Goal: Use online tool/utility: Utilize a website feature to perform a specific function

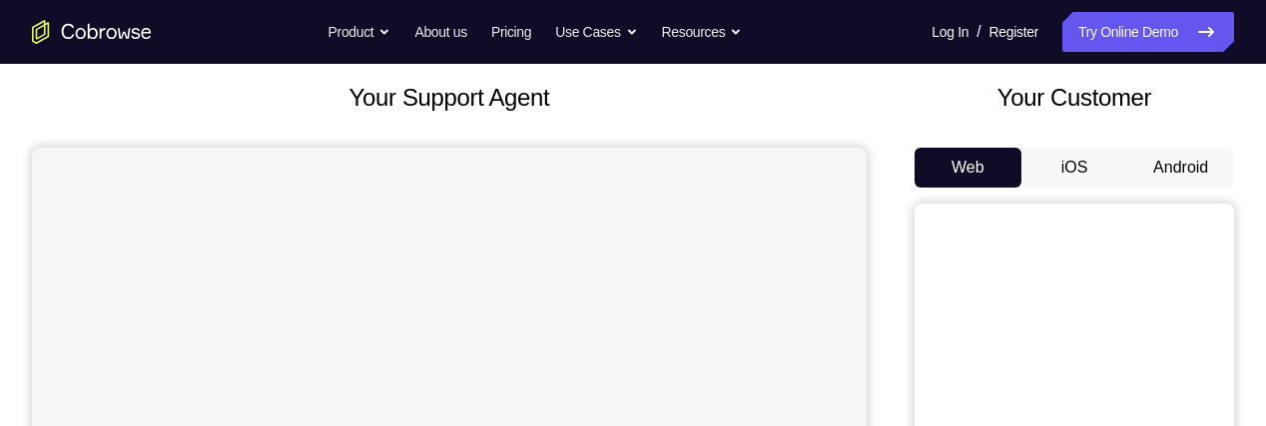
scroll to position [113, 0]
click at [1207, 168] on button "Android" at bounding box center [1180, 167] width 107 height 40
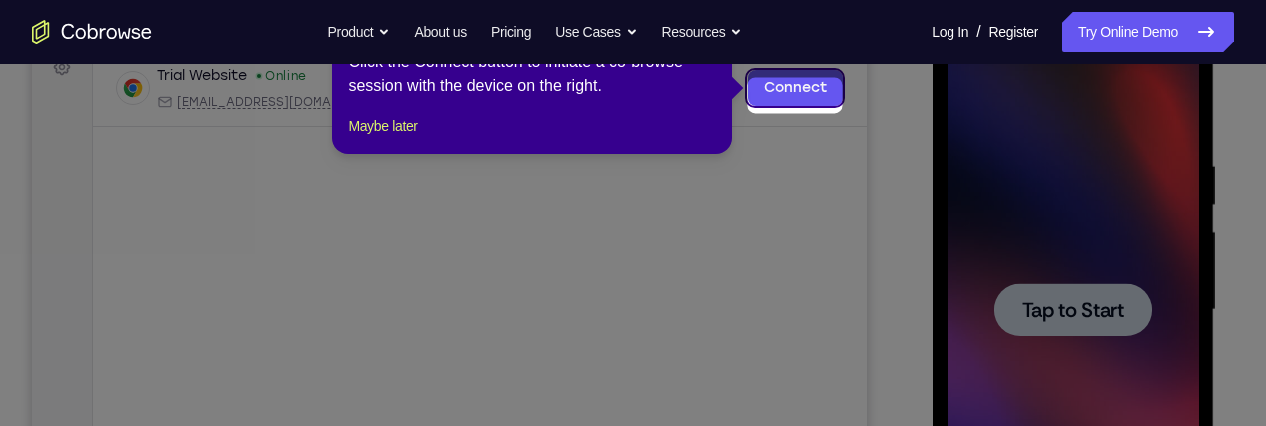
scroll to position [189, 0]
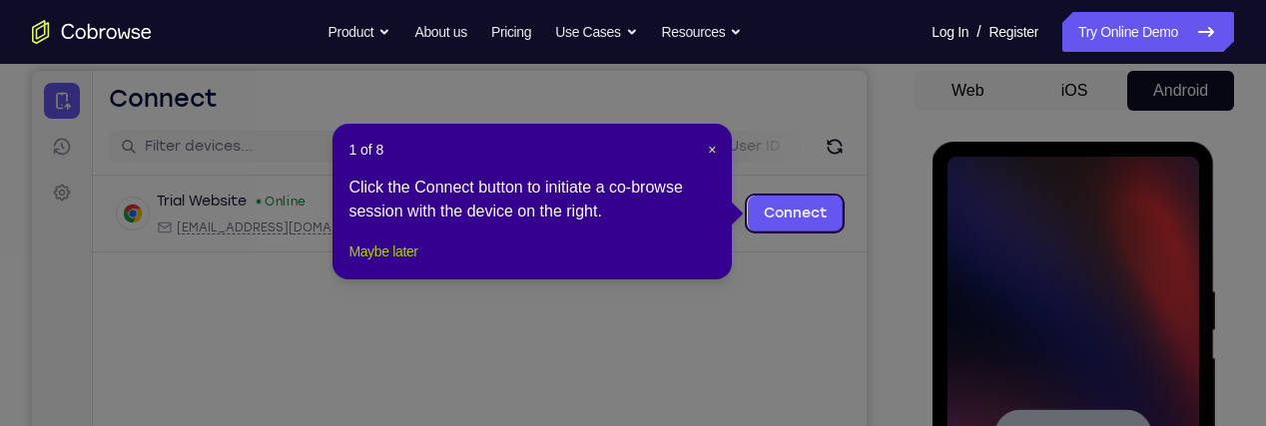
click at [394, 264] on button "Maybe later" at bounding box center [383, 252] width 69 height 24
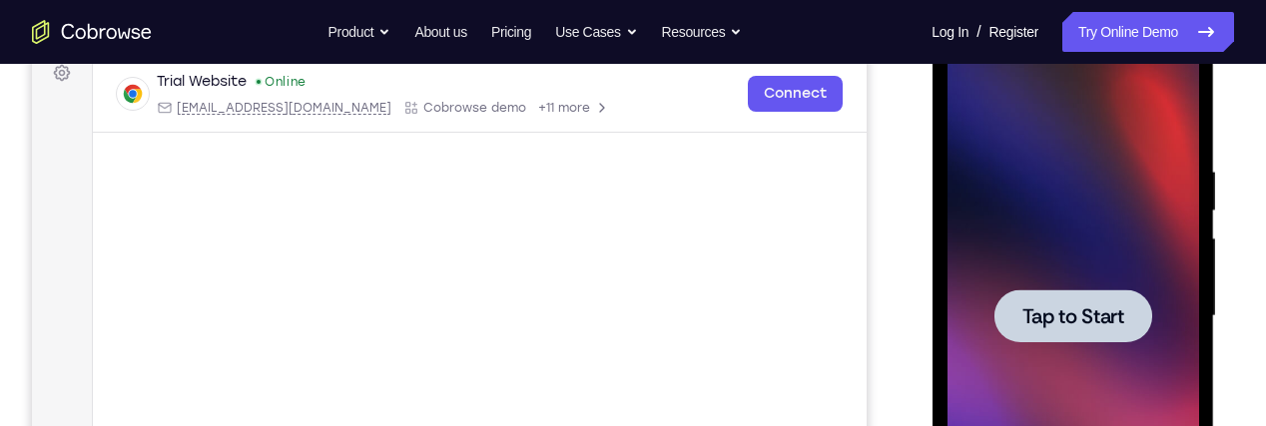
scroll to position [325, 0]
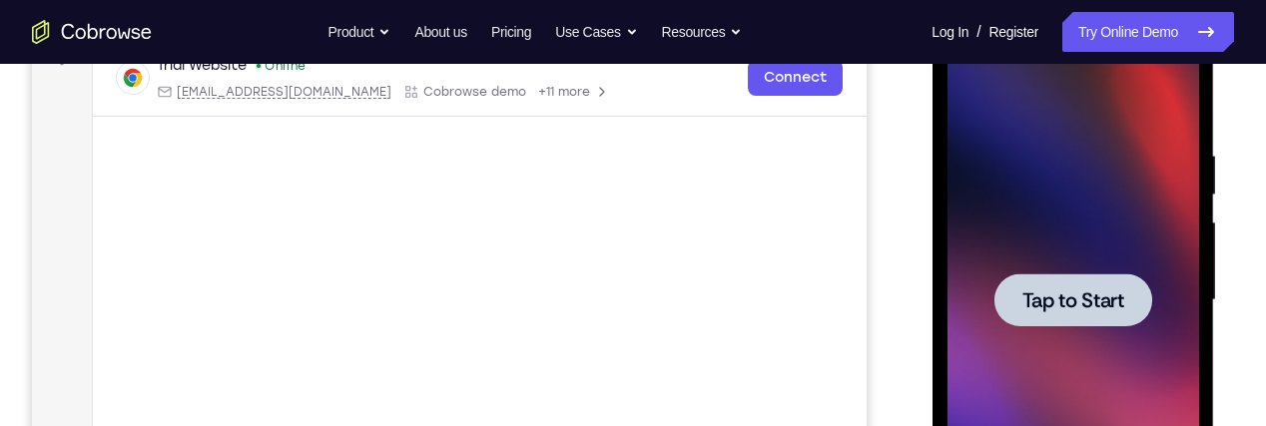
click at [1090, 278] on div at bounding box center [1073, 300] width 158 height 53
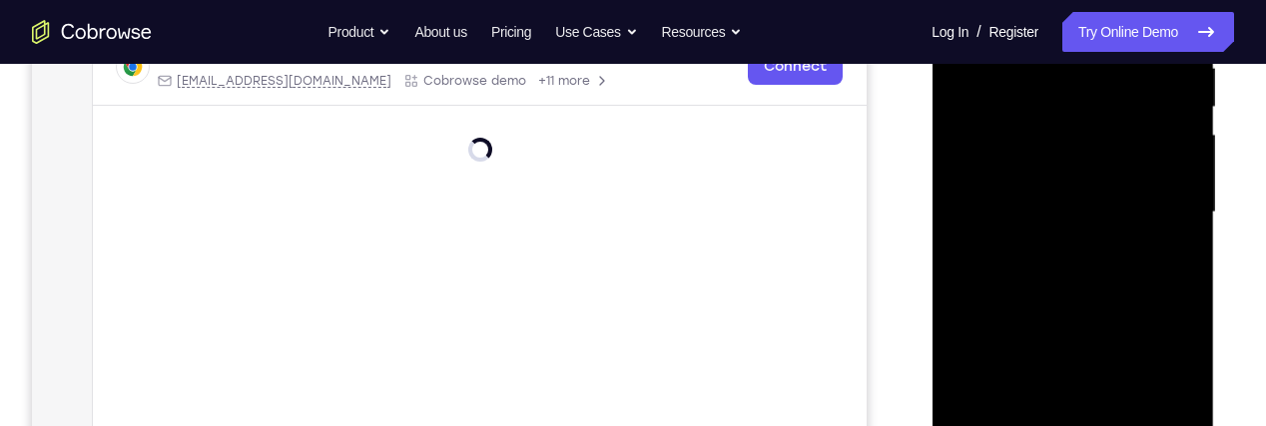
scroll to position [520, 0]
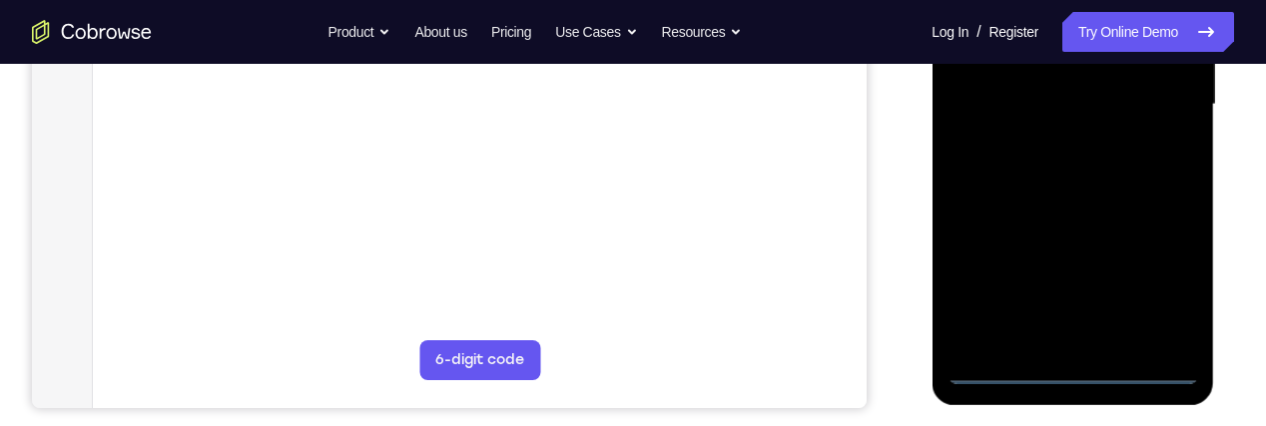
click at [1101, 366] on div at bounding box center [1073, 104] width 252 height 559
click at [1085, 368] on div at bounding box center [1073, 104] width 252 height 559
click at [1179, 287] on div at bounding box center [1073, 104] width 252 height 559
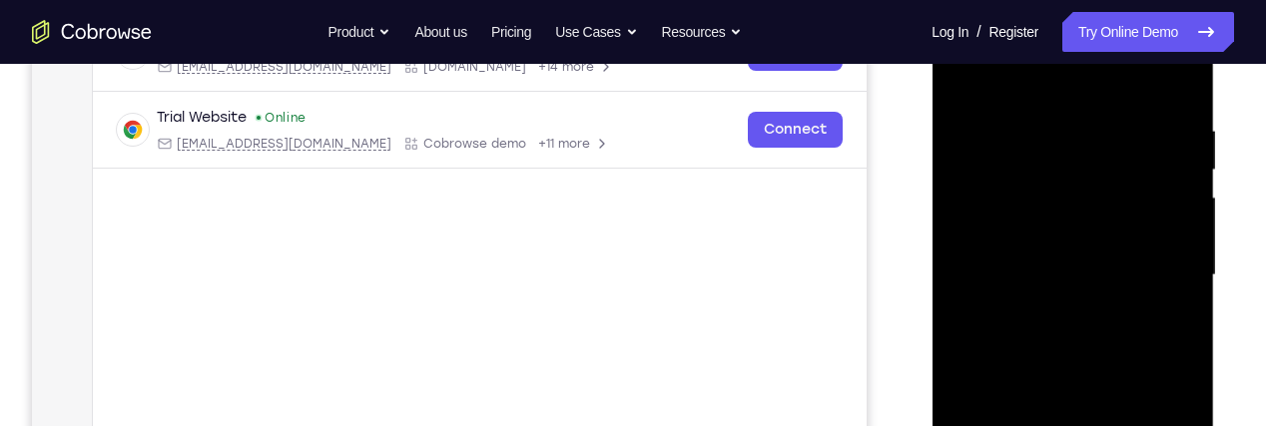
scroll to position [346, 0]
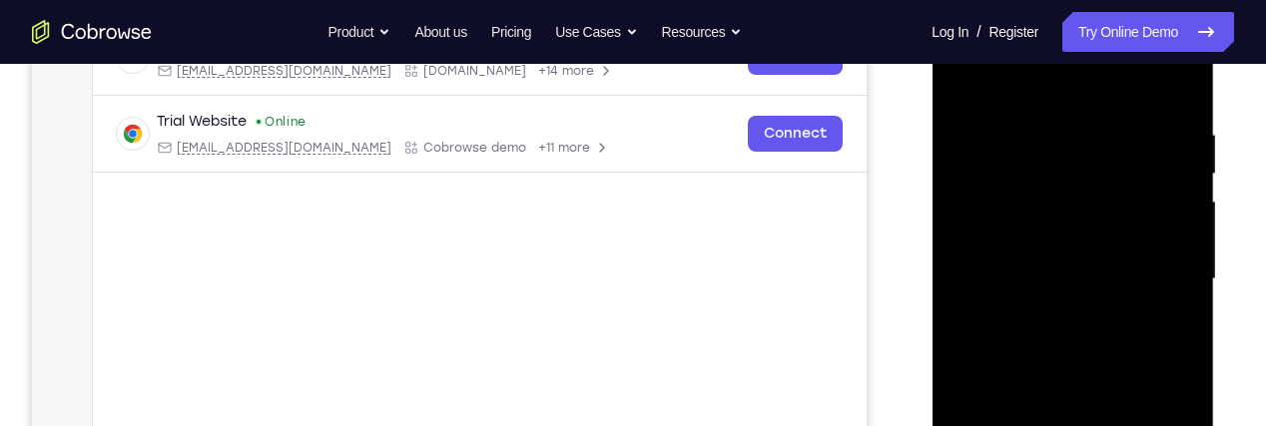
click at [1082, 94] on div at bounding box center [1073, 279] width 252 height 559
click at [1166, 270] on div at bounding box center [1073, 279] width 252 height 559
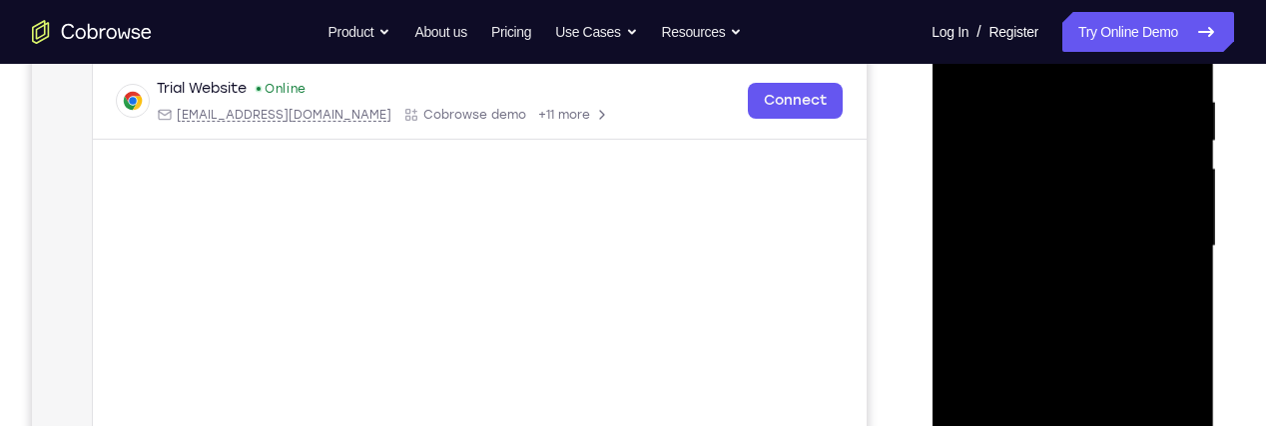
scroll to position [379, 0]
click at [1063, 288] on div at bounding box center [1073, 245] width 252 height 559
click at [1137, 215] on div at bounding box center [1073, 245] width 252 height 559
click at [1104, 198] on div at bounding box center [1073, 245] width 252 height 559
click at [1169, 241] on div at bounding box center [1073, 245] width 252 height 559
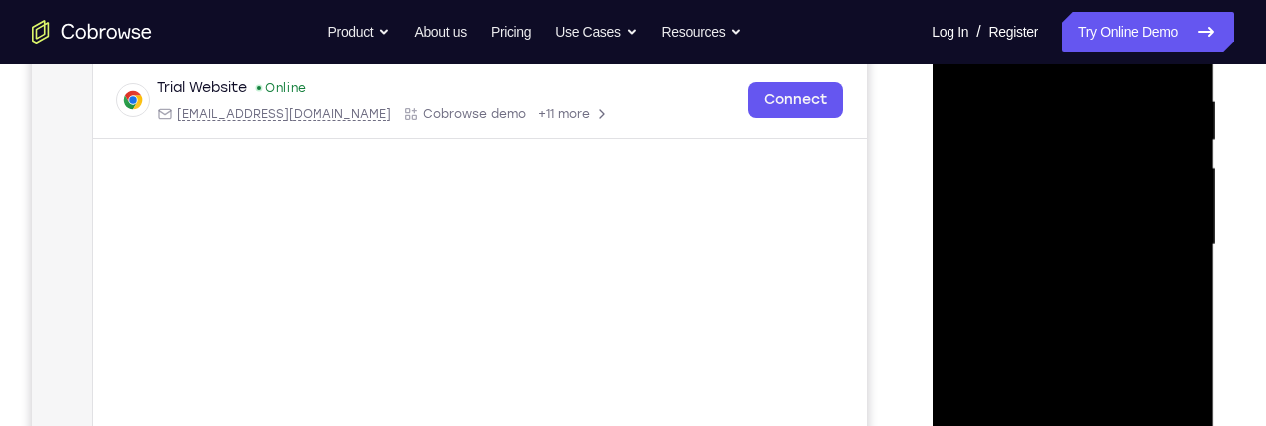
click at [1139, 318] on div at bounding box center [1073, 245] width 252 height 559
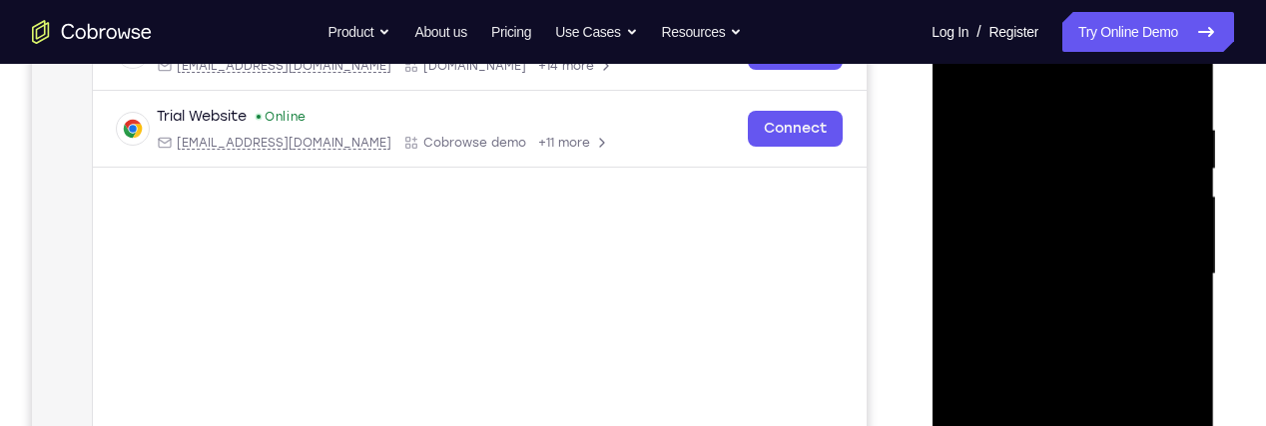
scroll to position [385, 0]
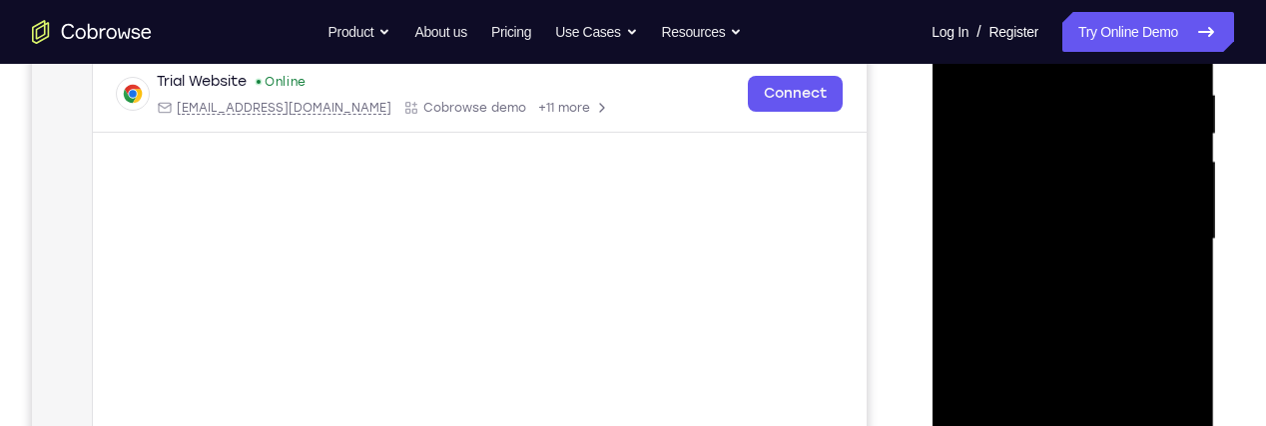
click at [1141, 285] on div at bounding box center [1073, 239] width 252 height 559
click at [1164, 309] on div at bounding box center [1073, 239] width 252 height 559
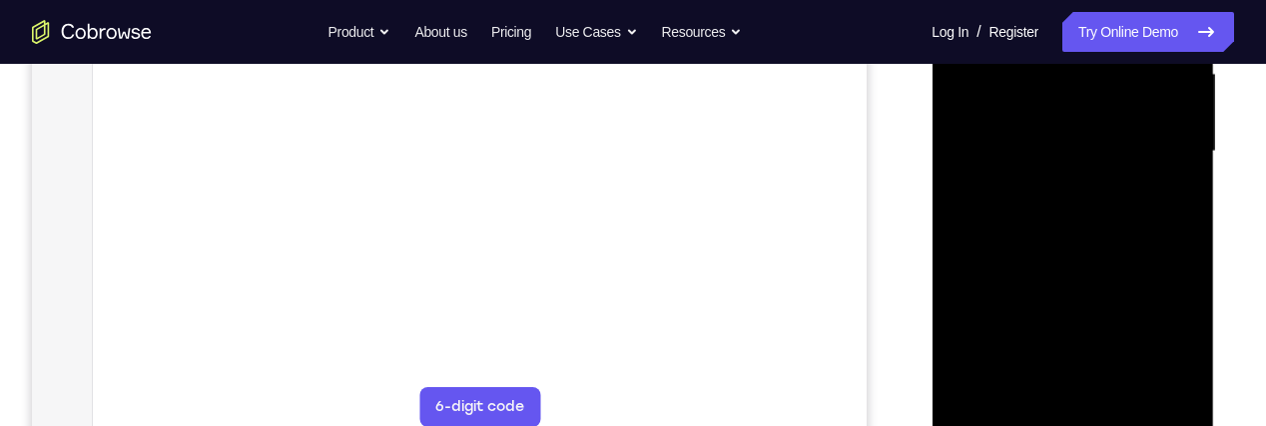
scroll to position [474, 0]
click at [1165, 259] on div at bounding box center [1073, 150] width 252 height 559
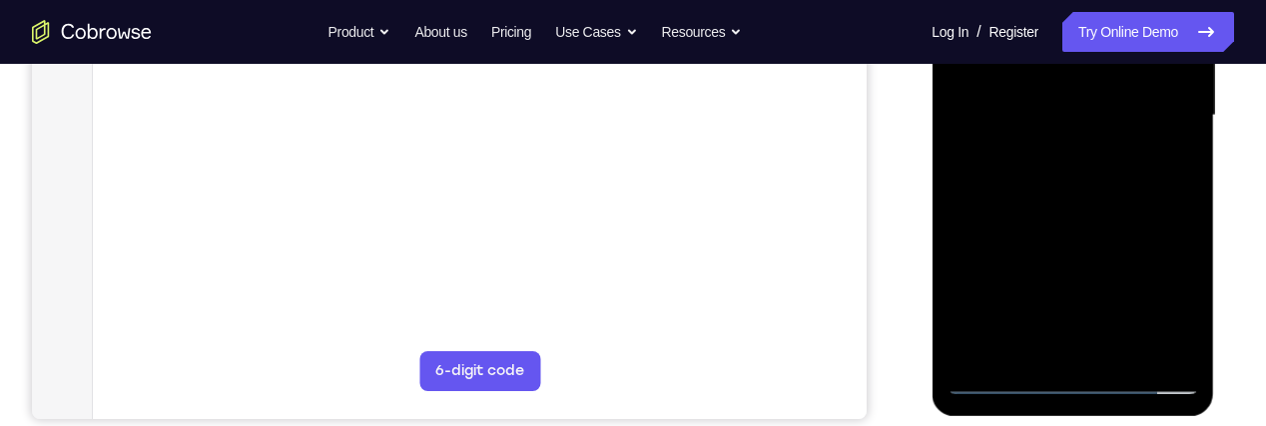
scroll to position [511, 0]
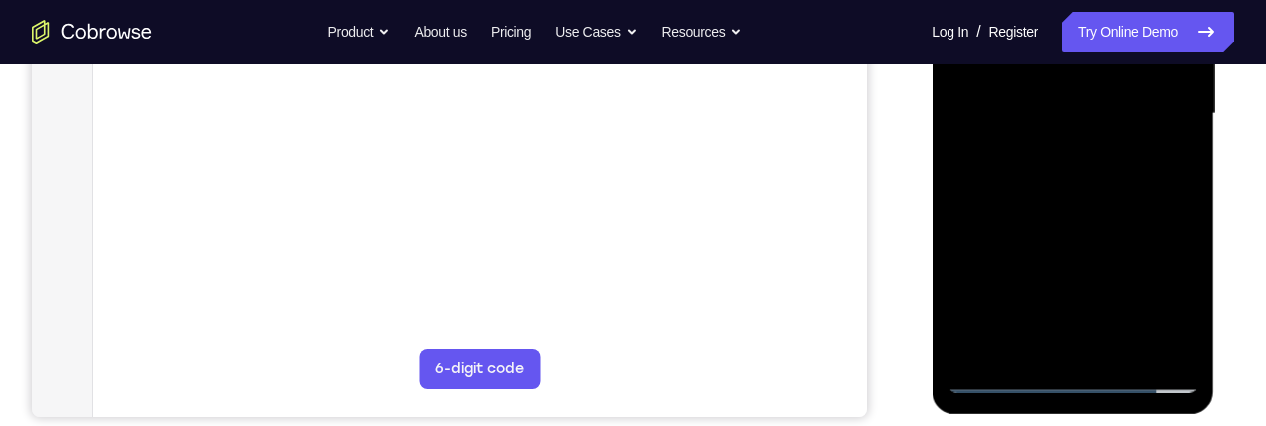
click at [1195, 328] on div at bounding box center [1073, 113] width 252 height 559
click at [1193, 164] on div at bounding box center [1073, 113] width 252 height 559
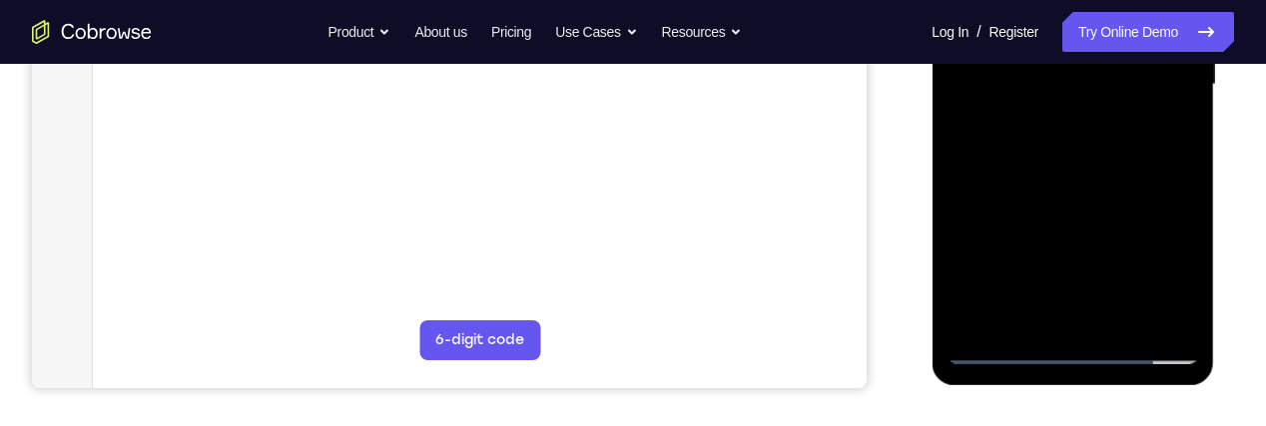
scroll to position [545, 0]
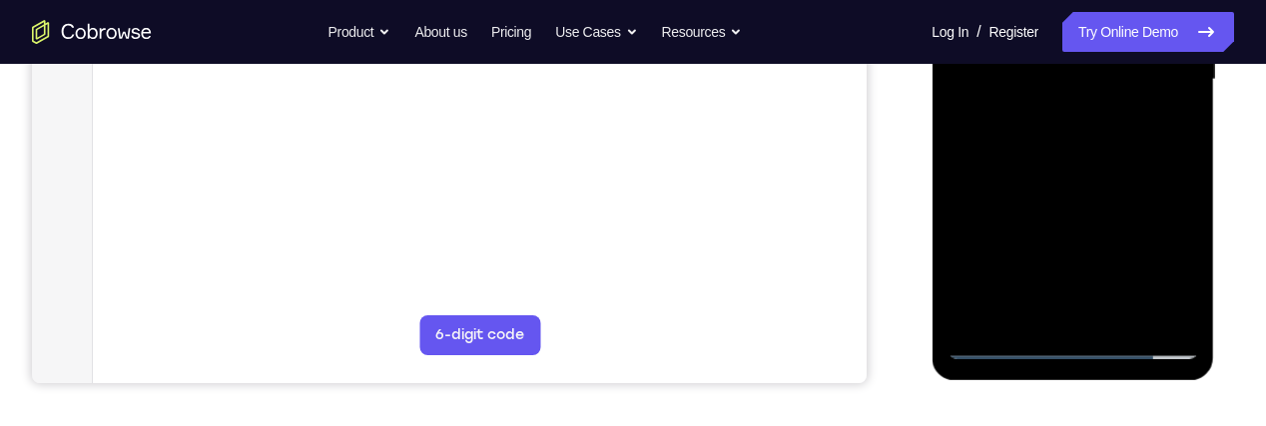
click at [1129, 316] on div at bounding box center [1073, 79] width 252 height 559
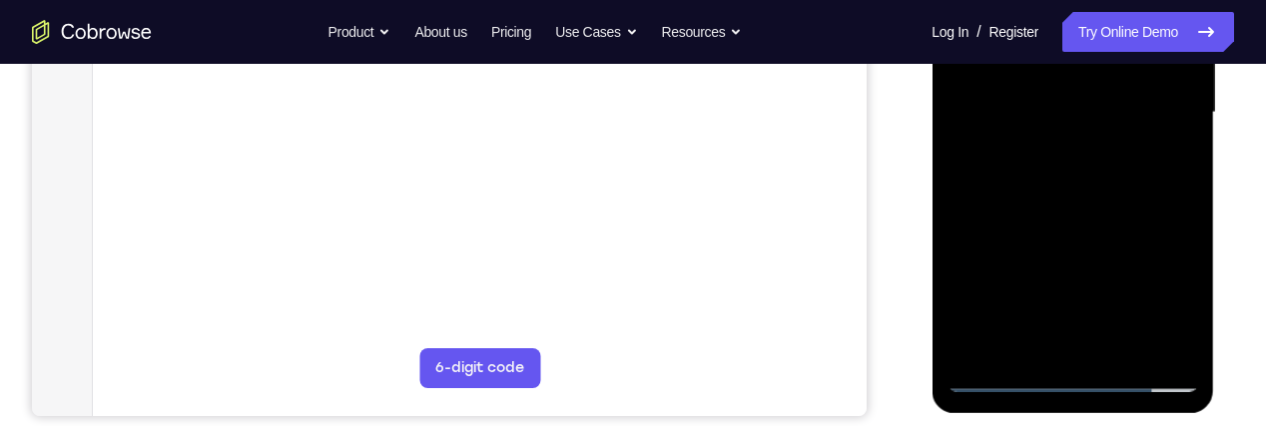
scroll to position [457, 0]
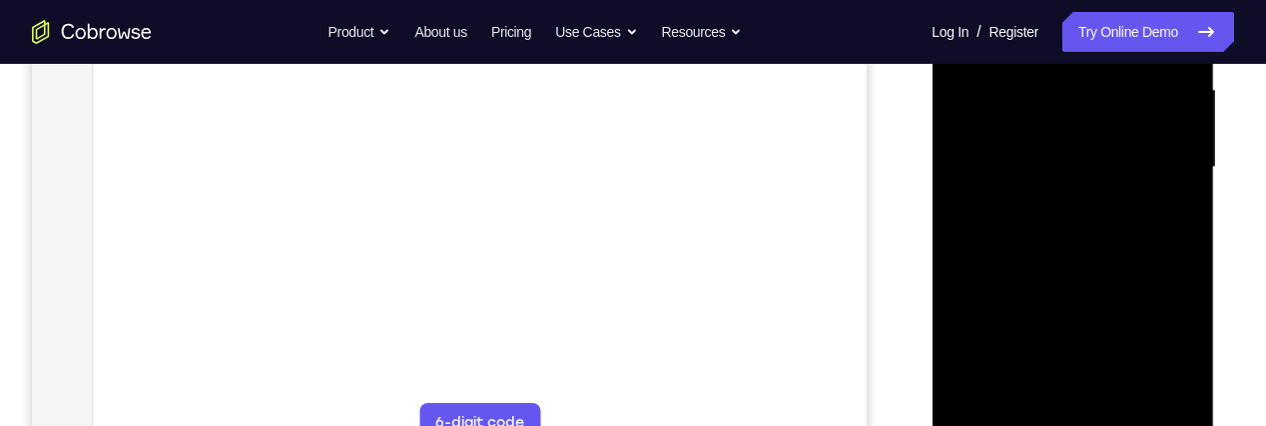
click at [1150, 274] on div at bounding box center [1073, 167] width 252 height 559
click at [1160, 110] on div at bounding box center [1073, 167] width 252 height 559
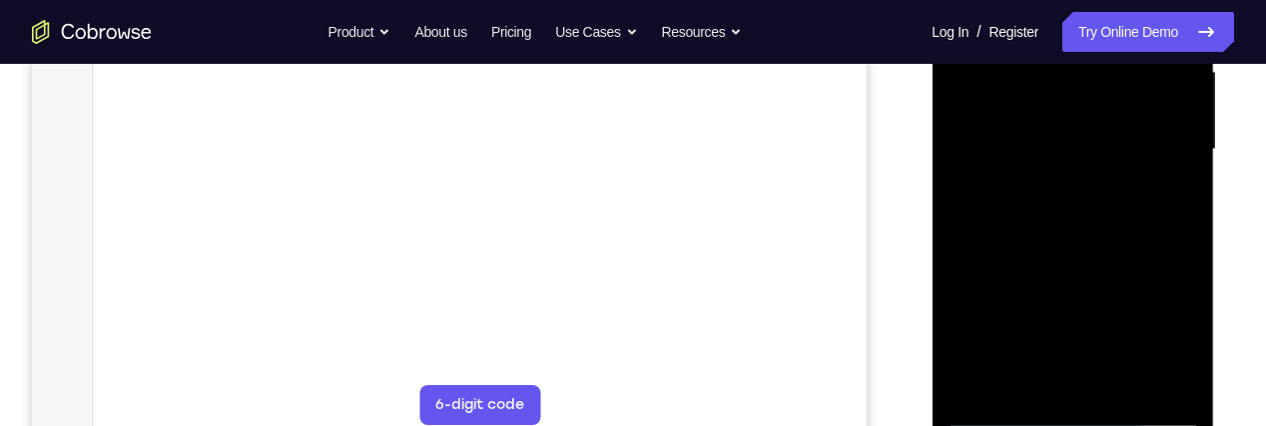
scroll to position [452, 0]
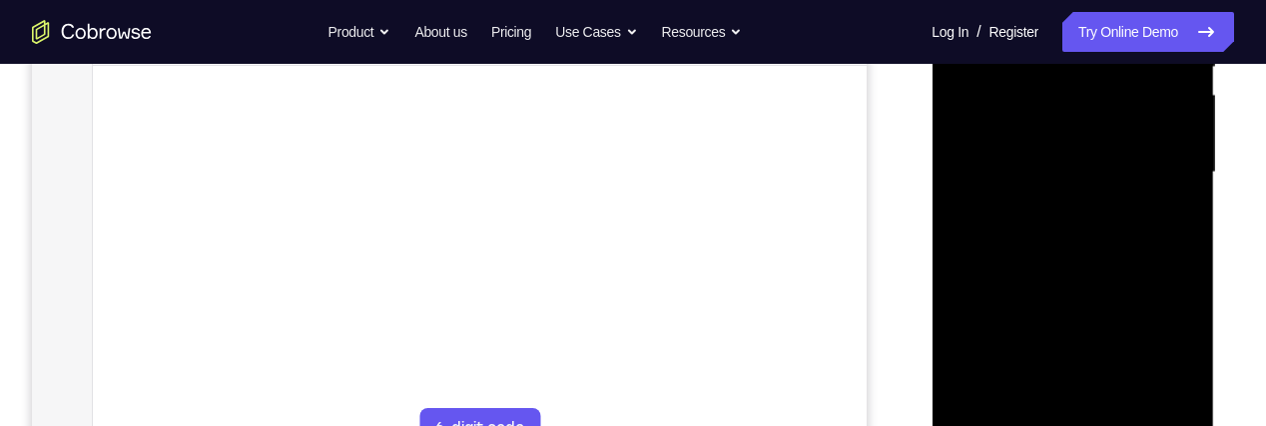
click at [1053, 159] on div at bounding box center [1073, 172] width 252 height 559
click at [1092, 149] on div at bounding box center [1073, 172] width 252 height 559
click at [1189, 365] on div at bounding box center [1073, 172] width 252 height 559
click at [1175, 219] on div at bounding box center [1073, 172] width 252 height 559
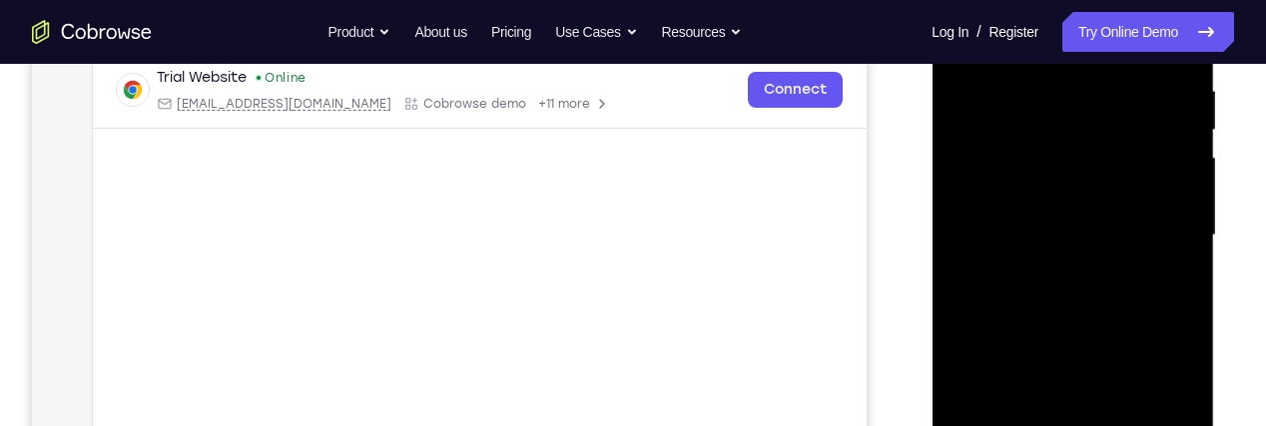
scroll to position [332, 0]
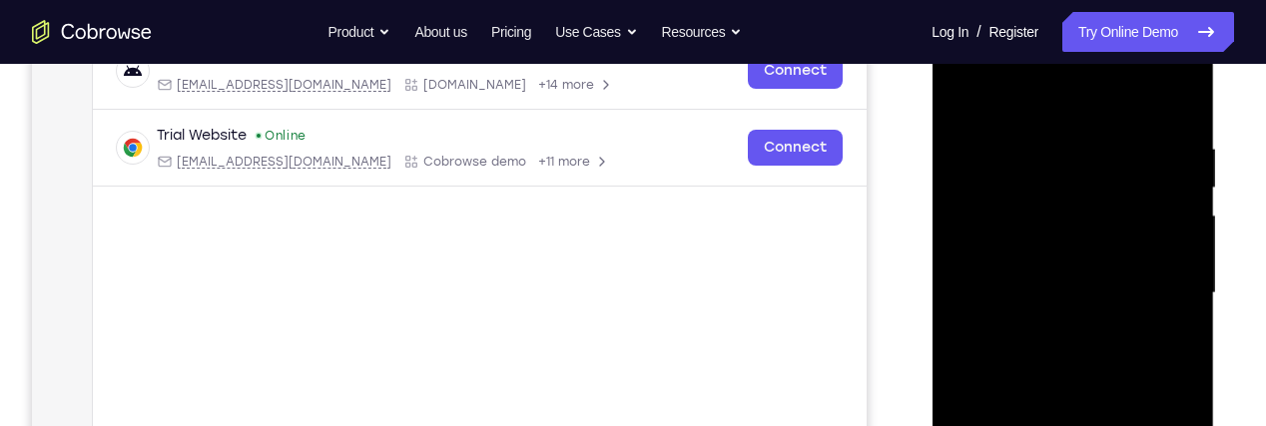
click at [1103, 177] on div at bounding box center [1073, 293] width 252 height 559
click at [1145, 184] on div at bounding box center [1073, 293] width 252 height 559
click at [1052, 188] on div at bounding box center [1073, 293] width 252 height 559
click at [1097, 190] on div at bounding box center [1073, 293] width 252 height 559
click at [1167, 172] on div at bounding box center [1073, 293] width 252 height 559
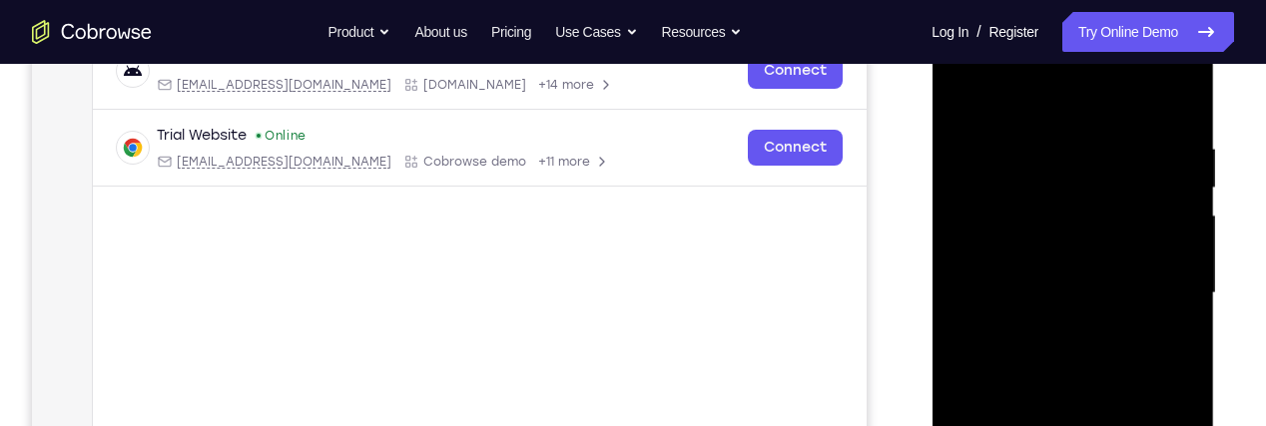
click at [1088, 193] on div at bounding box center [1073, 293] width 252 height 559
click at [1174, 350] on div at bounding box center [1073, 293] width 252 height 559
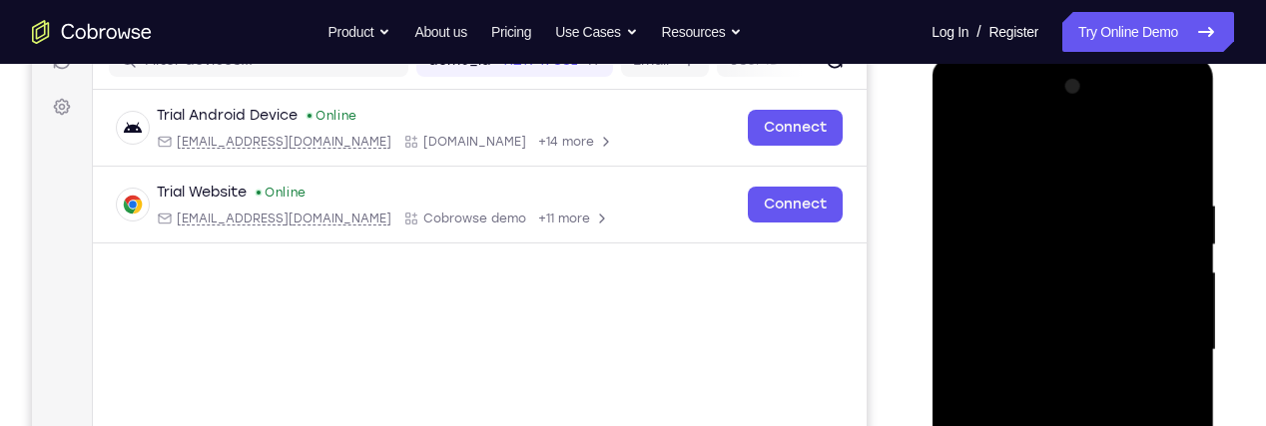
scroll to position [271, 0]
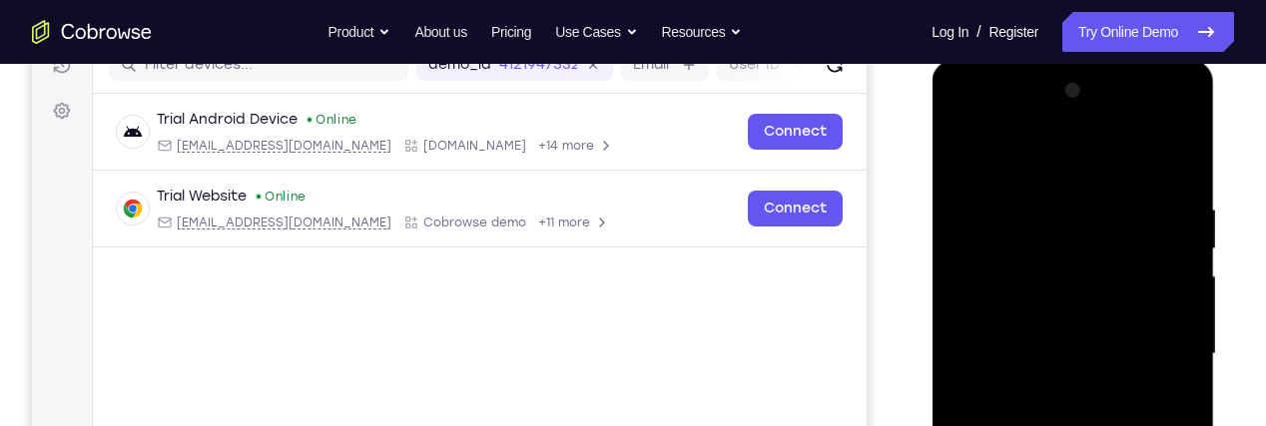
click at [971, 151] on div at bounding box center [1073, 354] width 252 height 559
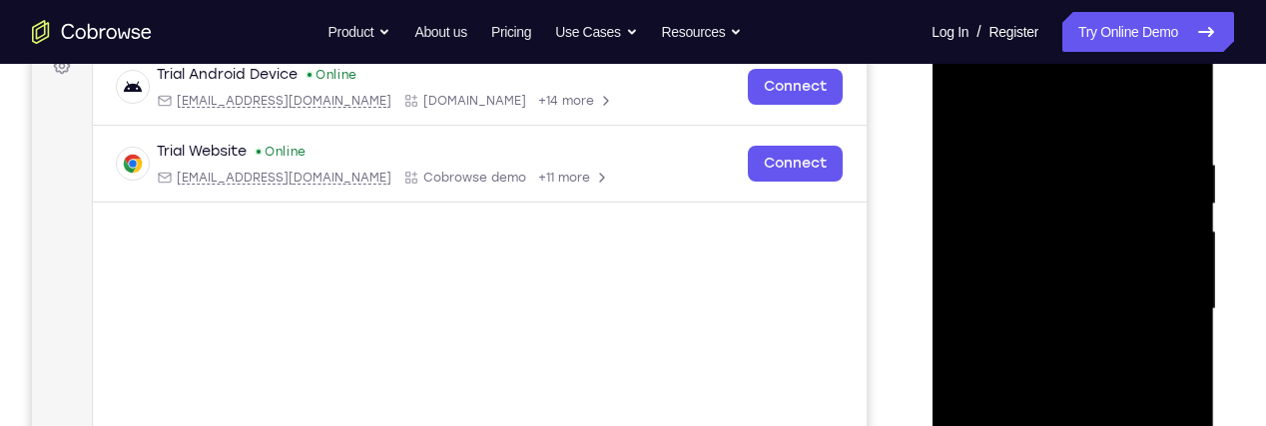
scroll to position [303, 0]
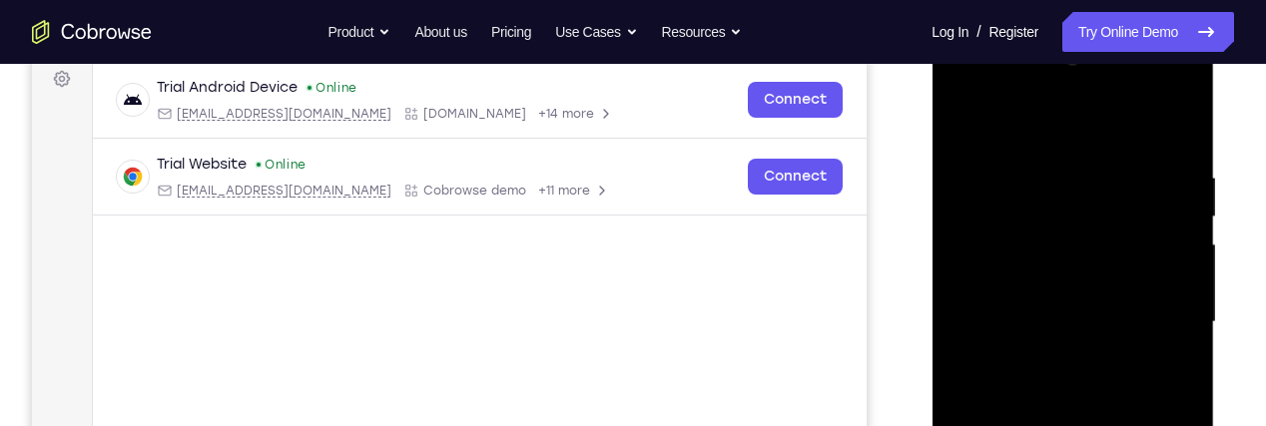
click at [983, 118] on div at bounding box center [1073, 322] width 252 height 559
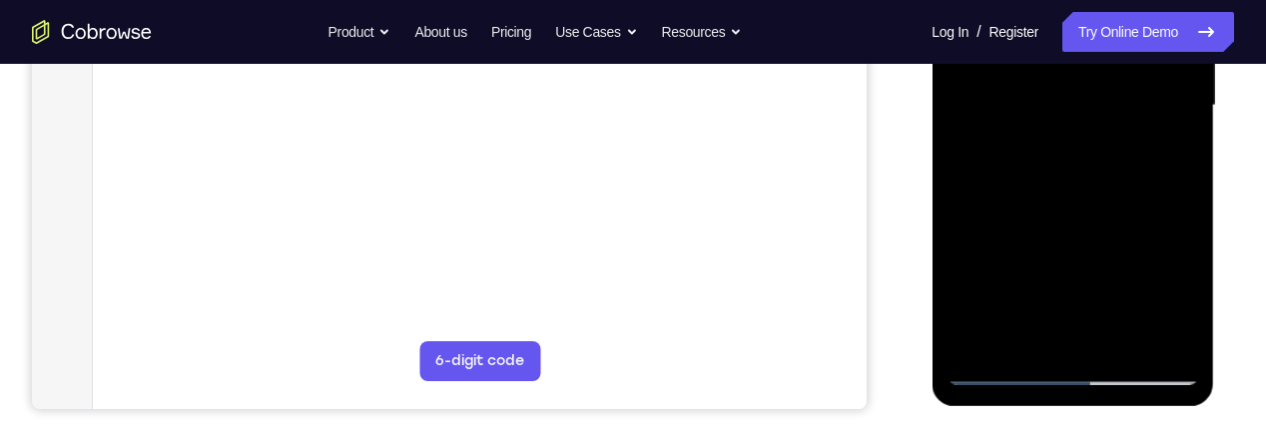
scroll to position [535, 0]
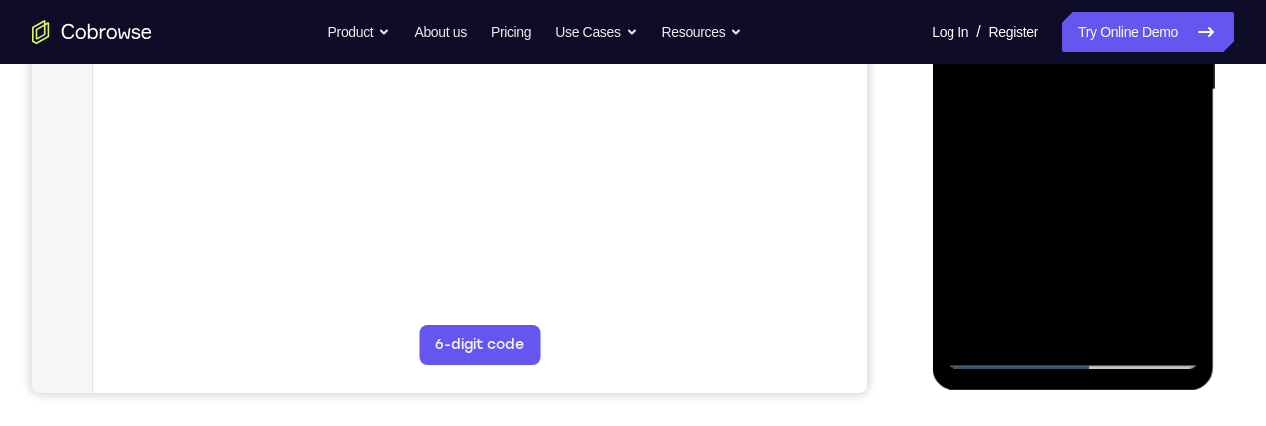
click at [1034, 325] on div at bounding box center [1073, 89] width 252 height 559
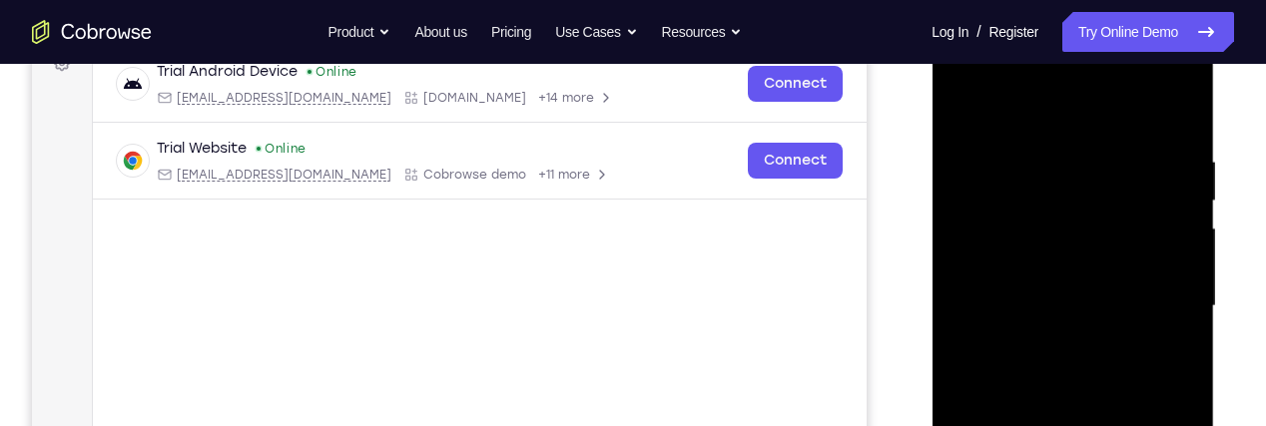
scroll to position [318, 0]
click at [1166, 106] on div at bounding box center [1073, 307] width 252 height 559
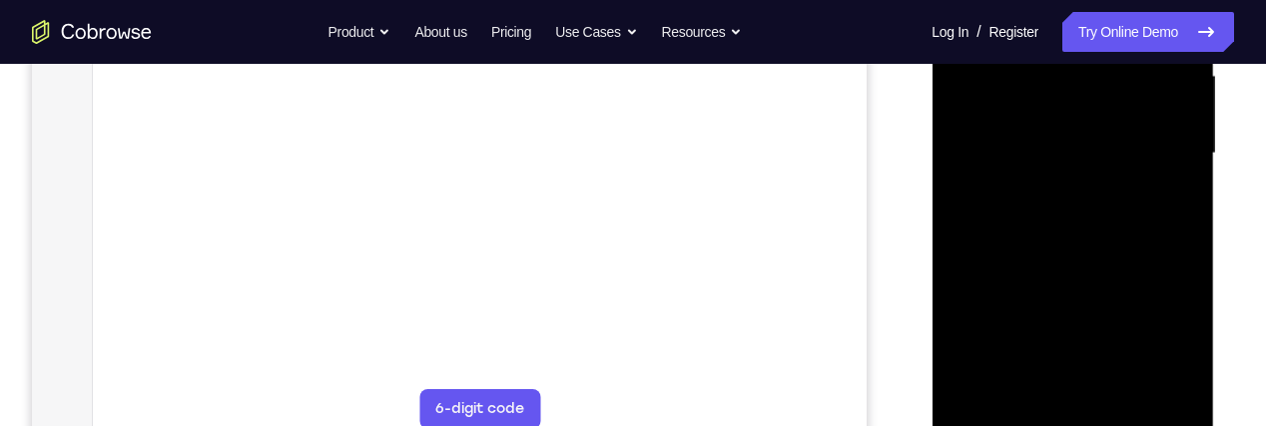
click at [1189, 346] on div at bounding box center [1073, 153] width 252 height 559
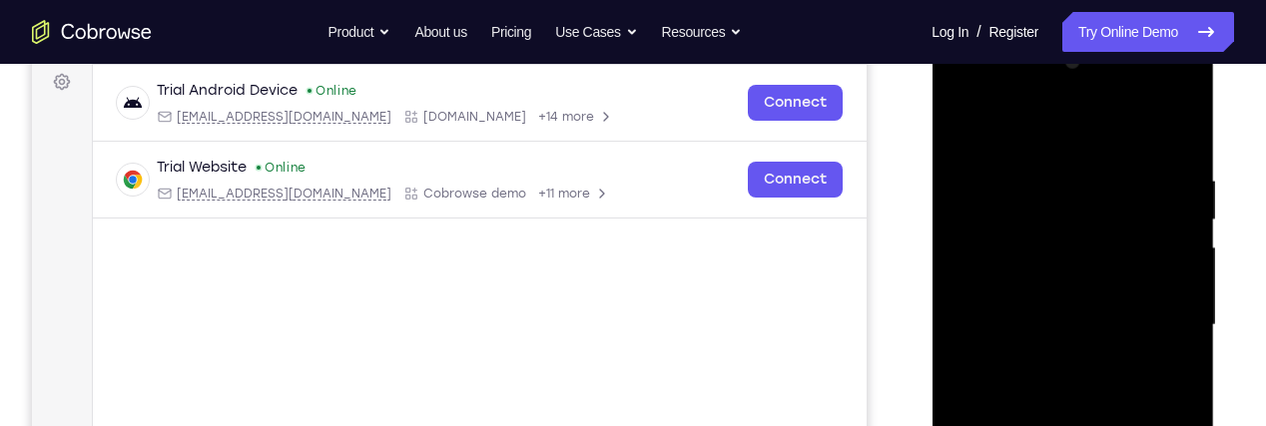
scroll to position [299, 0]
click at [1146, 166] on div at bounding box center [1073, 326] width 252 height 559
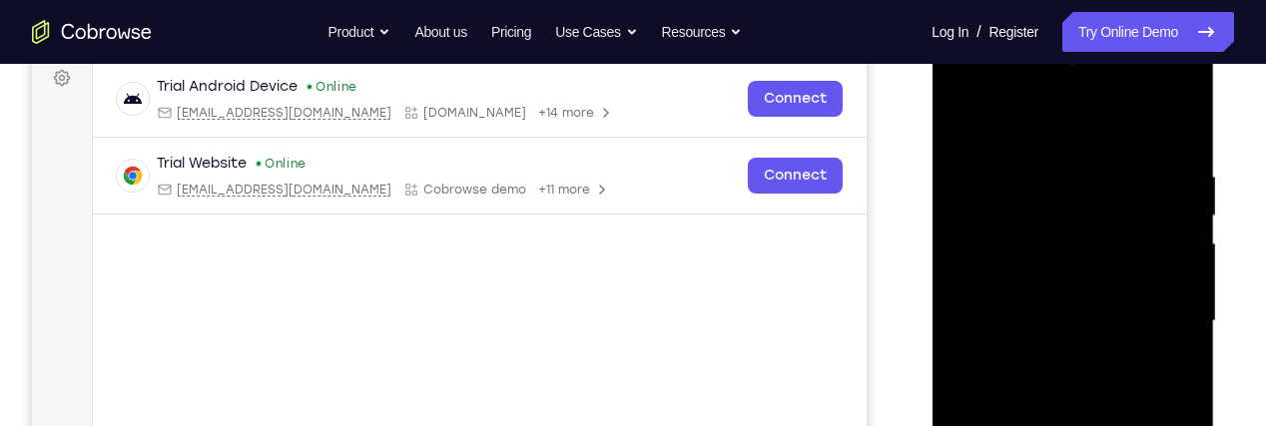
scroll to position [303, 0]
click at [968, 125] on div at bounding box center [1073, 322] width 252 height 559
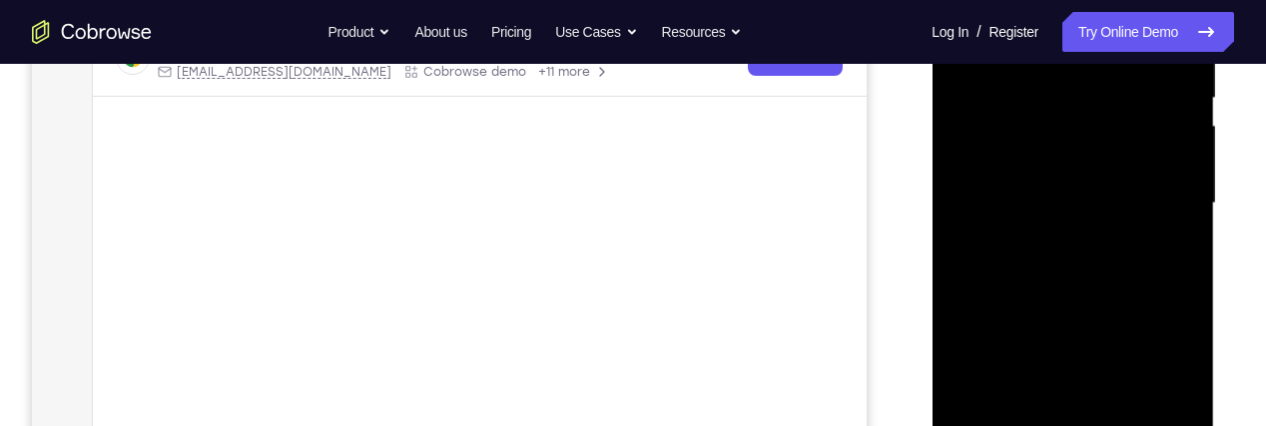
scroll to position [422, 0]
click at [986, 259] on div at bounding box center [1073, 202] width 252 height 559
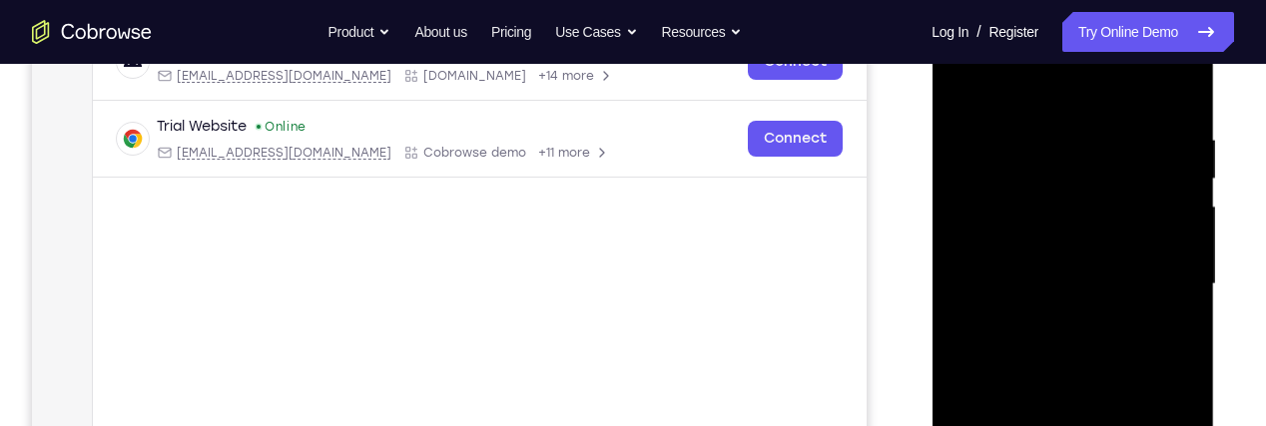
scroll to position [340, 0]
click at [1051, 123] on div at bounding box center [1073, 285] width 252 height 559
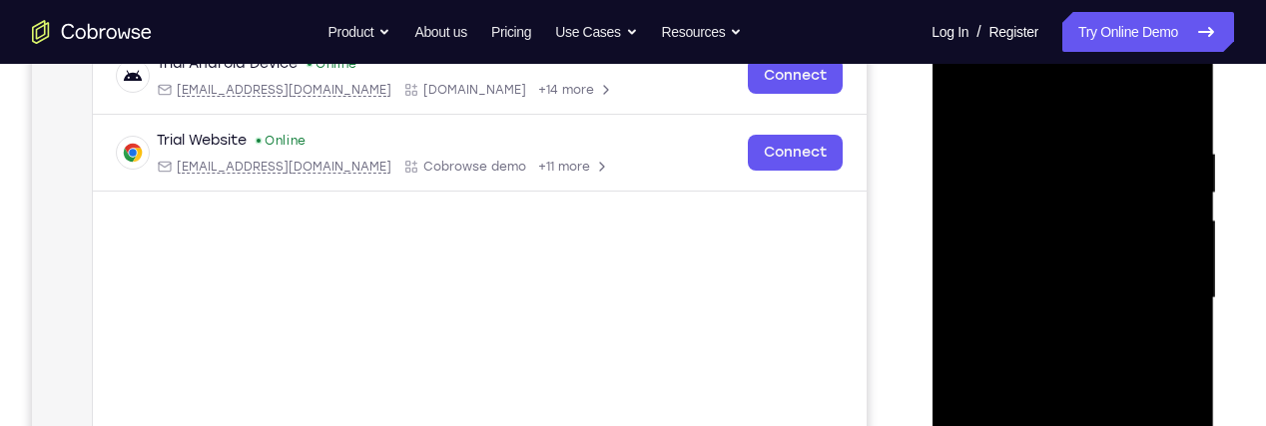
scroll to position [325, 0]
click at [1174, 102] on div at bounding box center [1073, 300] width 252 height 559
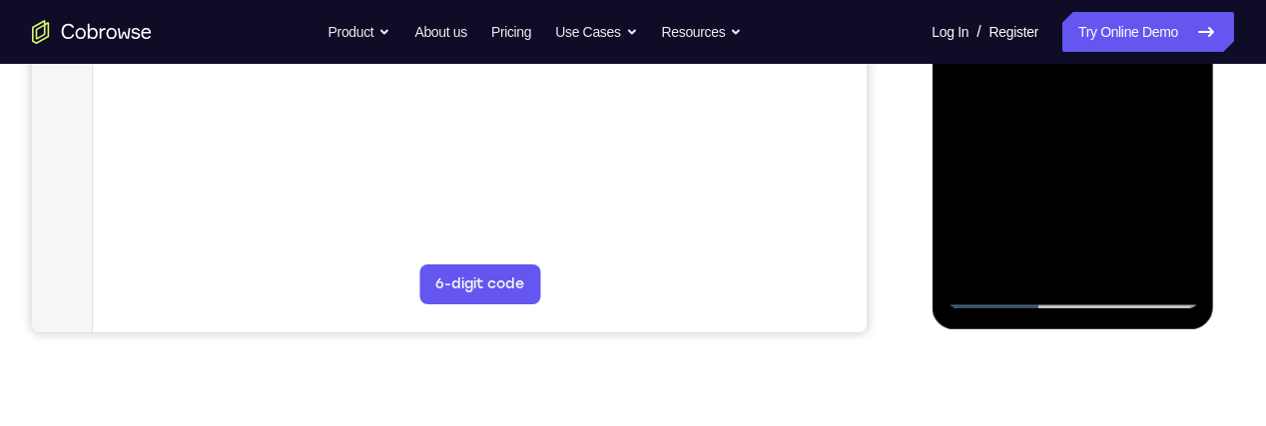
scroll to position [599, 0]
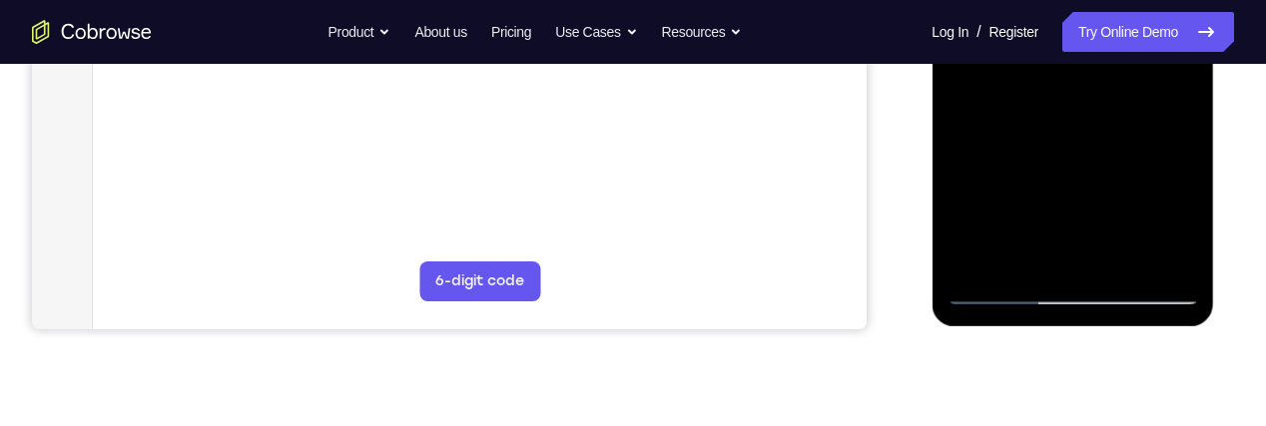
click at [1116, 263] on div at bounding box center [1073, 25] width 252 height 559
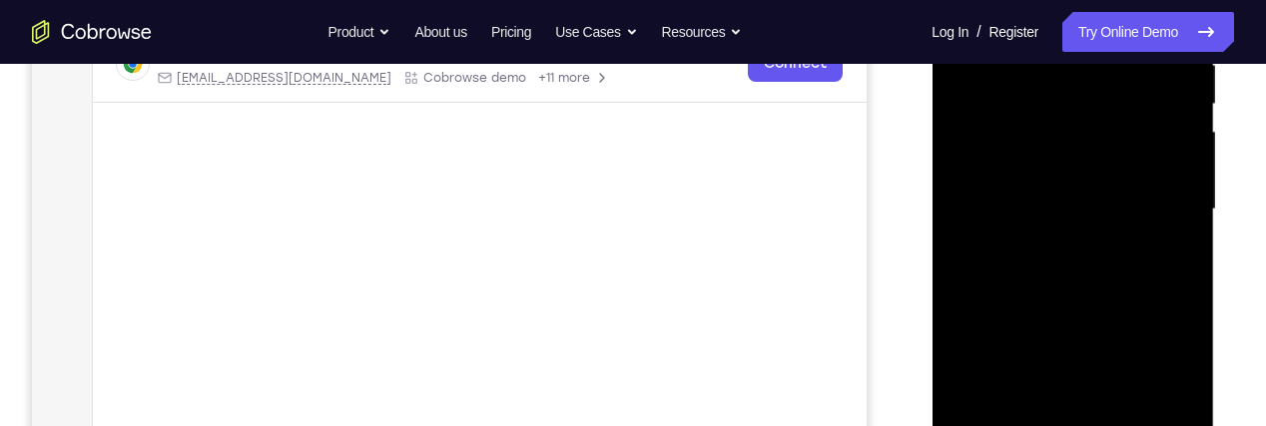
scroll to position [414, 0]
click at [1158, 146] on div at bounding box center [1073, 210] width 252 height 559
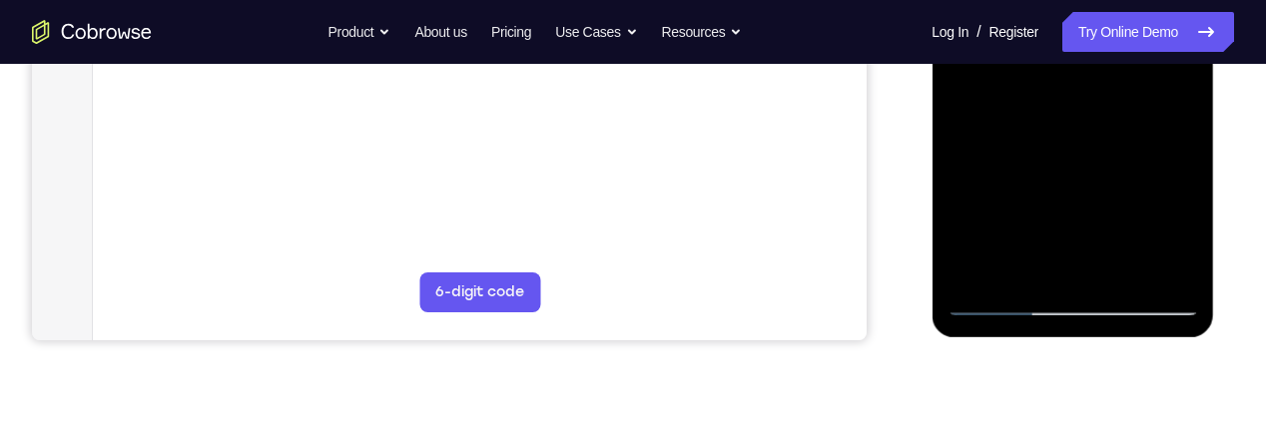
click at [1020, 155] on div at bounding box center [1073, 36] width 252 height 559
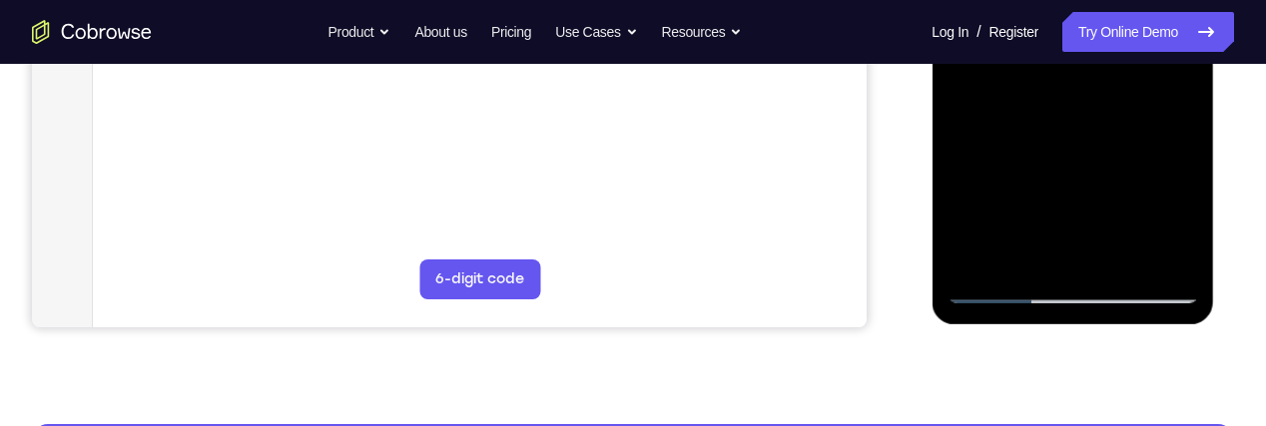
scroll to position [603, 0]
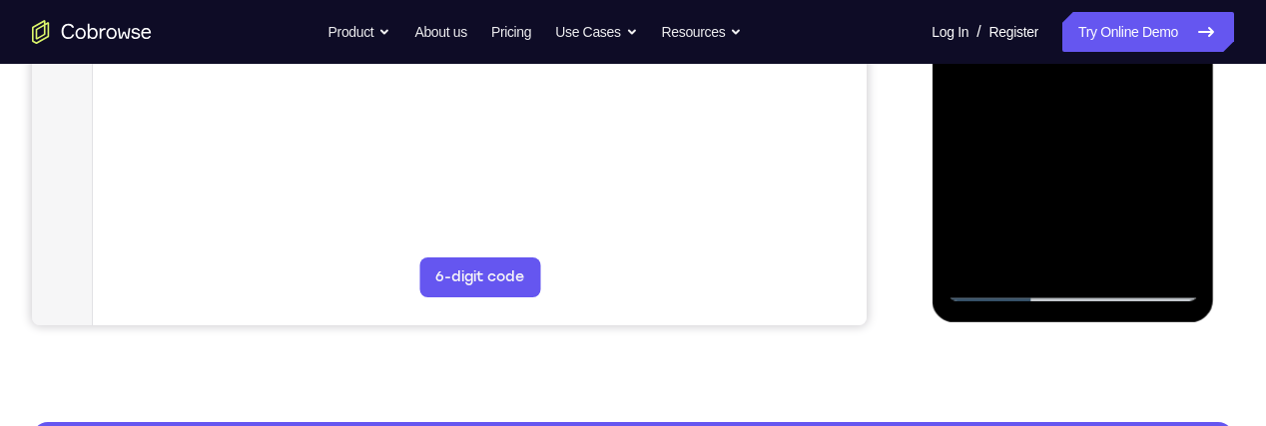
click at [1062, 141] on div at bounding box center [1073, 21] width 252 height 559
click at [1182, 222] on div at bounding box center [1073, 21] width 252 height 559
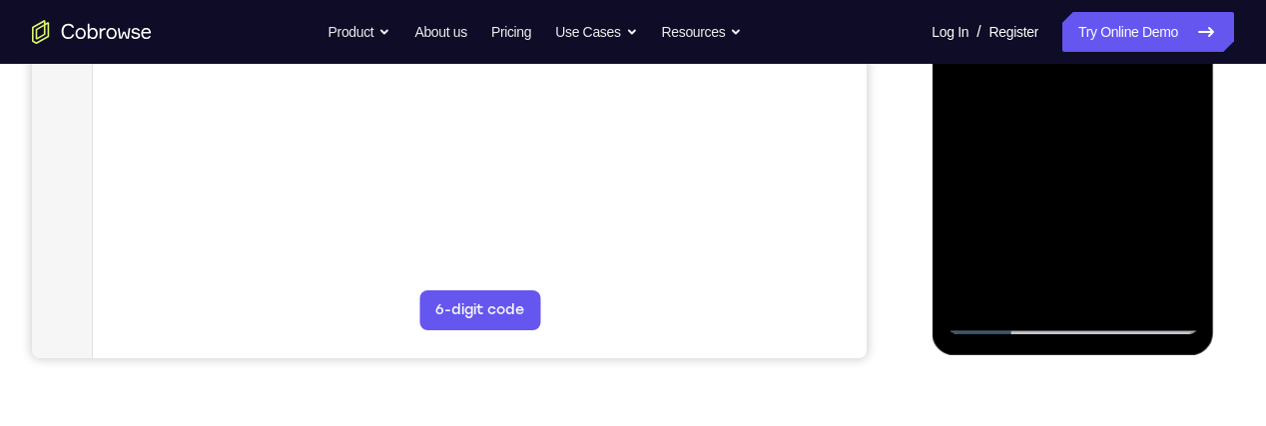
scroll to position [556, 0]
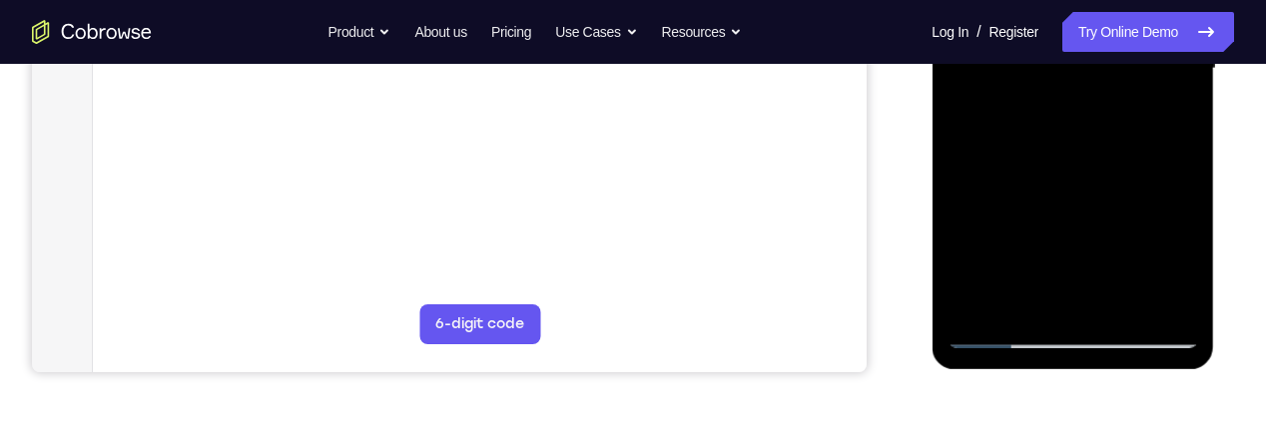
click at [1171, 126] on div at bounding box center [1073, 68] width 252 height 559
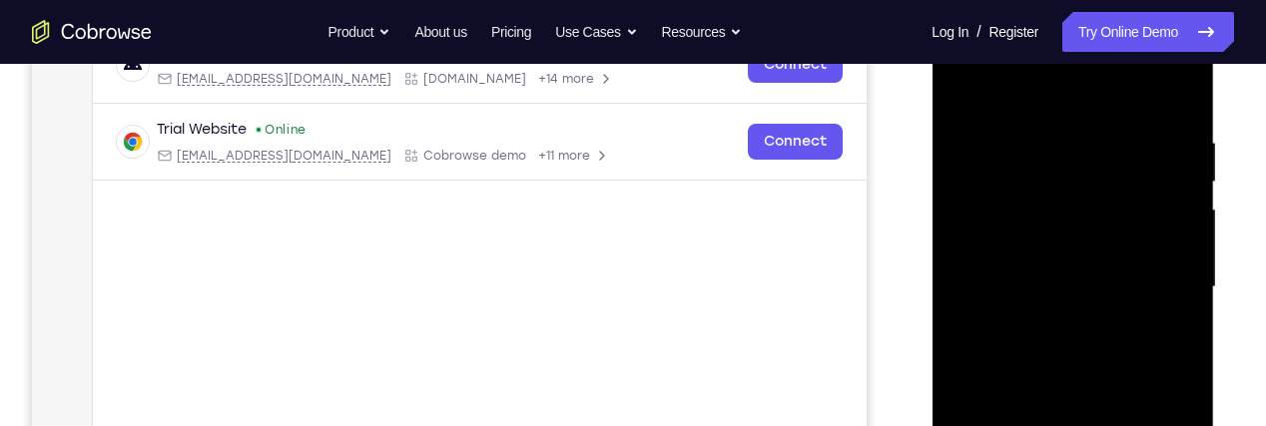
scroll to position [327, 0]
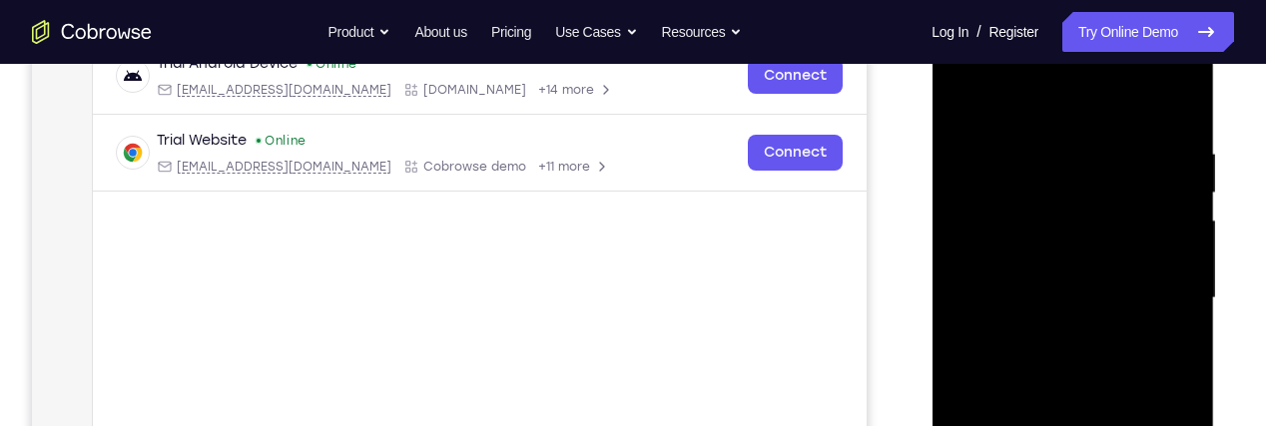
click at [995, 250] on div at bounding box center [1073, 298] width 252 height 559
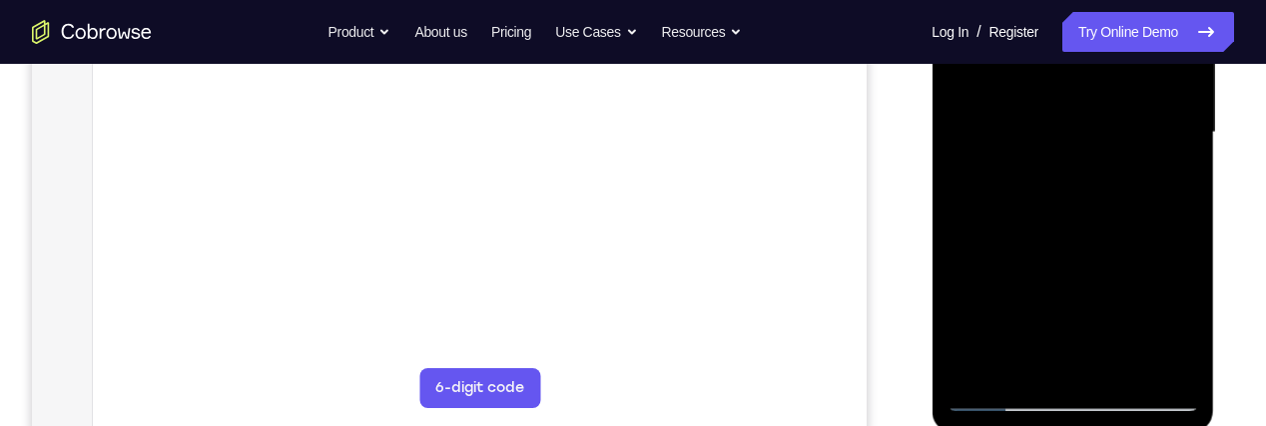
scroll to position [501, 0]
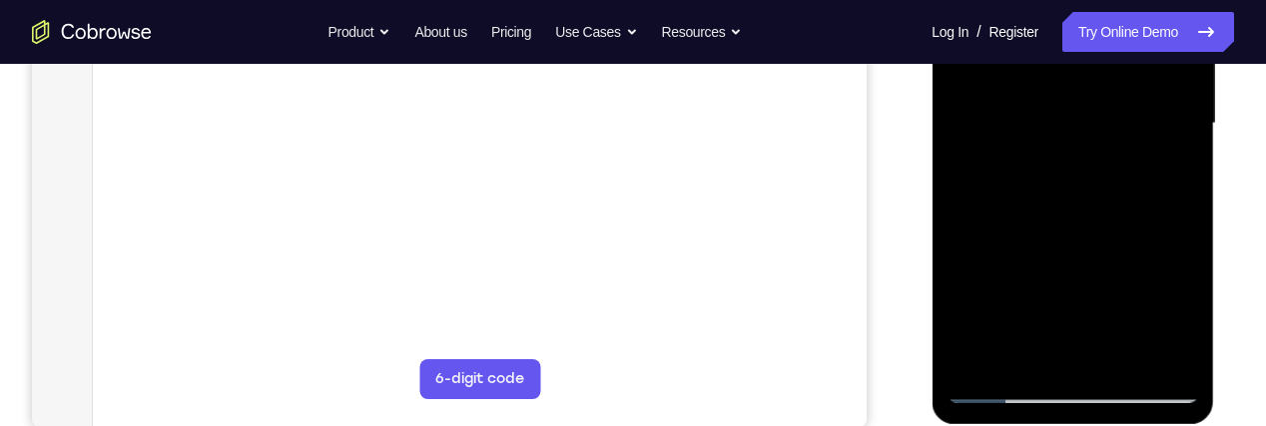
click at [1045, 245] on div at bounding box center [1073, 123] width 252 height 559
click at [1167, 176] on div at bounding box center [1073, 123] width 252 height 559
click at [1027, 112] on div at bounding box center [1073, 123] width 252 height 559
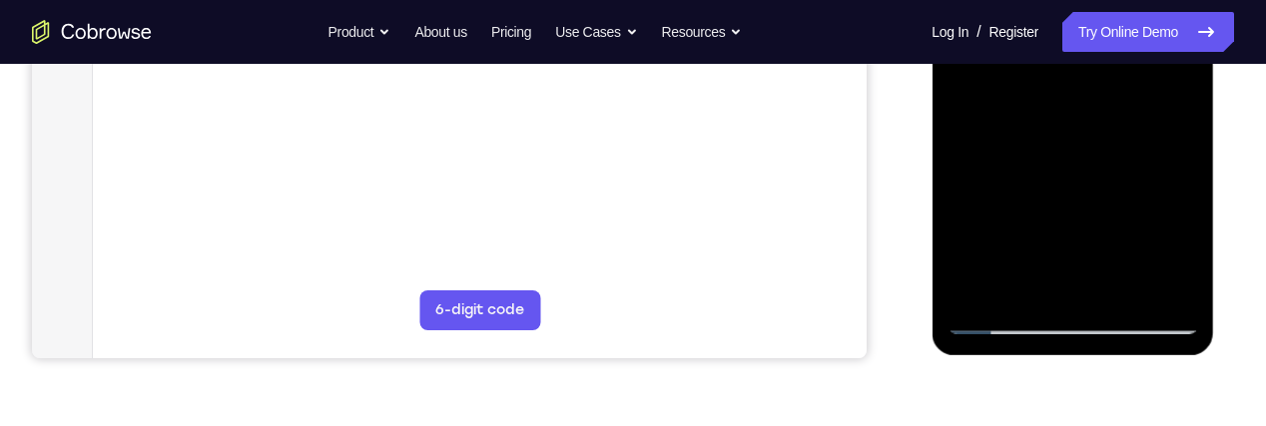
scroll to position [573, 0]
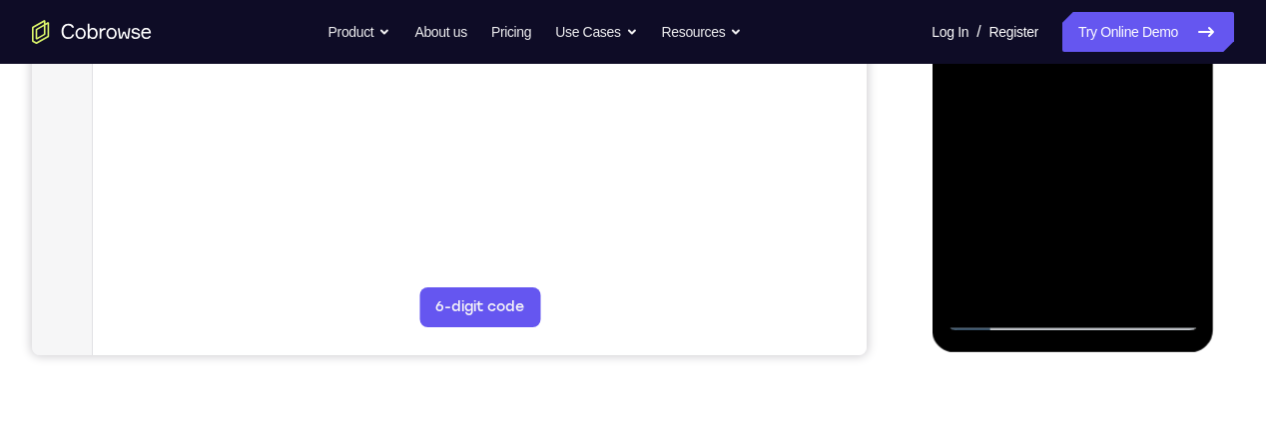
click at [1069, 205] on div at bounding box center [1073, 51] width 252 height 559
click at [1062, 236] on div at bounding box center [1073, 51] width 252 height 559
click at [1172, 112] on div at bounding box center [1073, 51] width 252 height 559
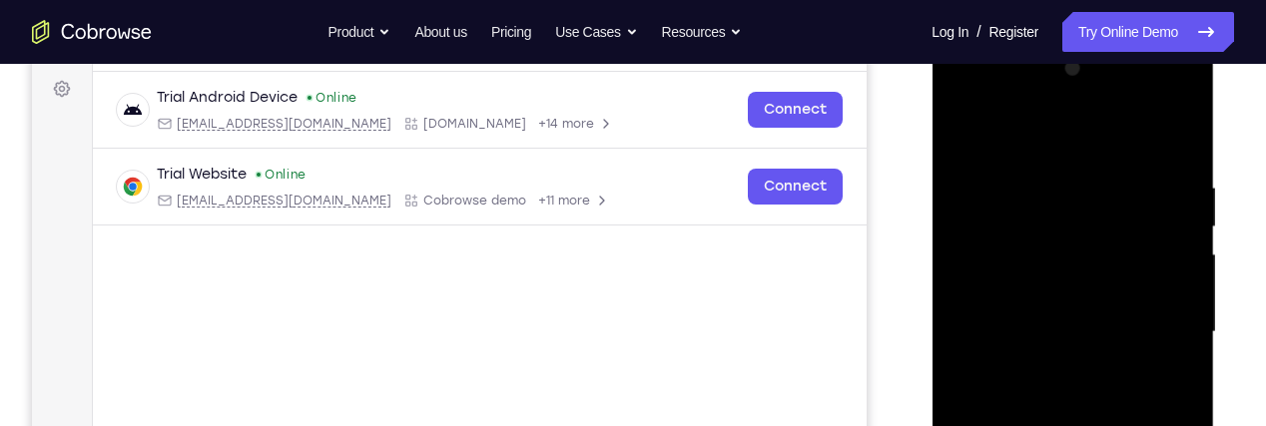
scroll to position [292, 0]
click at [995, 248] on div at bounding box center [1073, 333] width 252 height 559
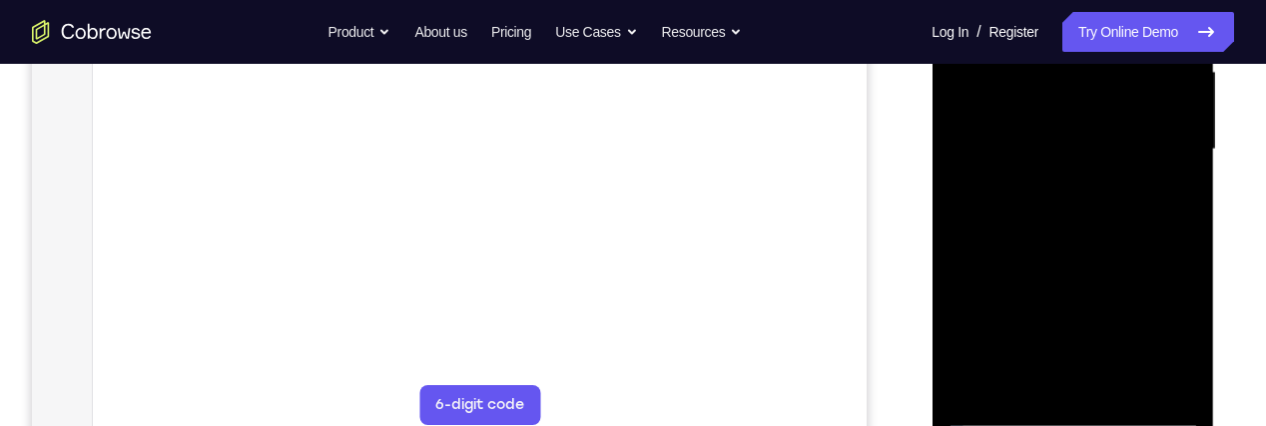
scroll to position [477, 0]
click at [1039, 245] on div at bounding box center [1073, 147] width 252 height 559
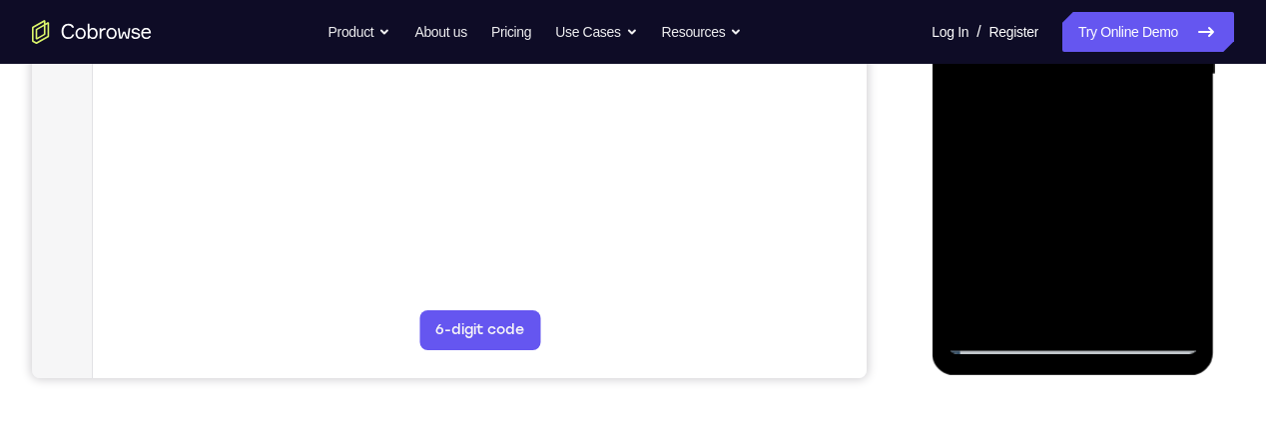
scroll to position [561, 0]
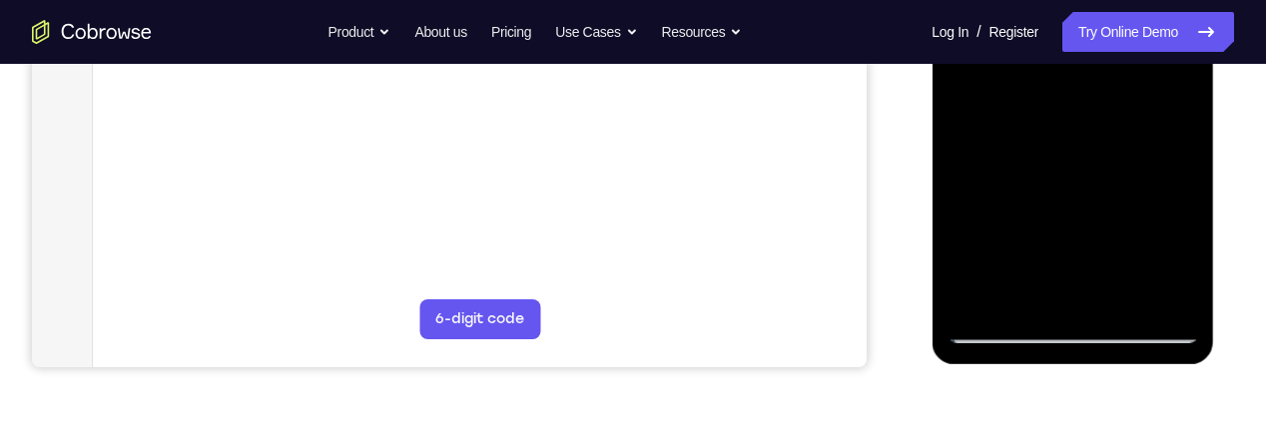
click at [1182, 114] on div at bounding box center [1073, 63] width 252 height 559
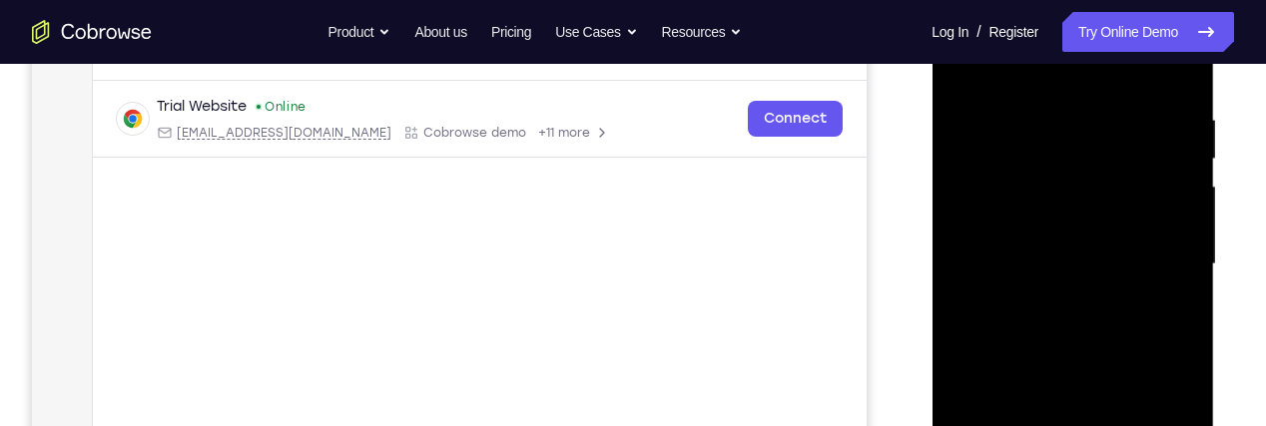
scroll to position [313, 0]
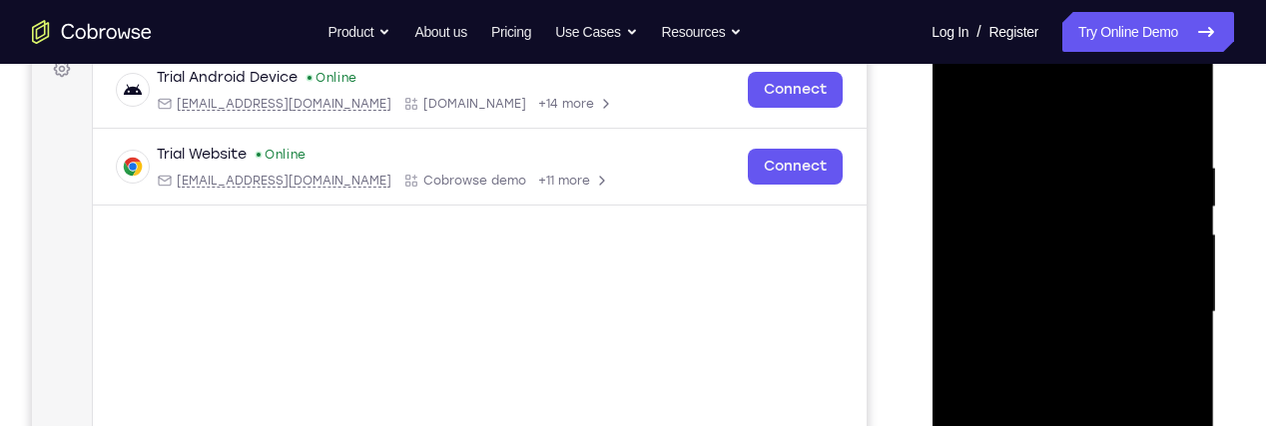
click at [964, 116] on div at bounding box center [1073, 312] width 252 height 559
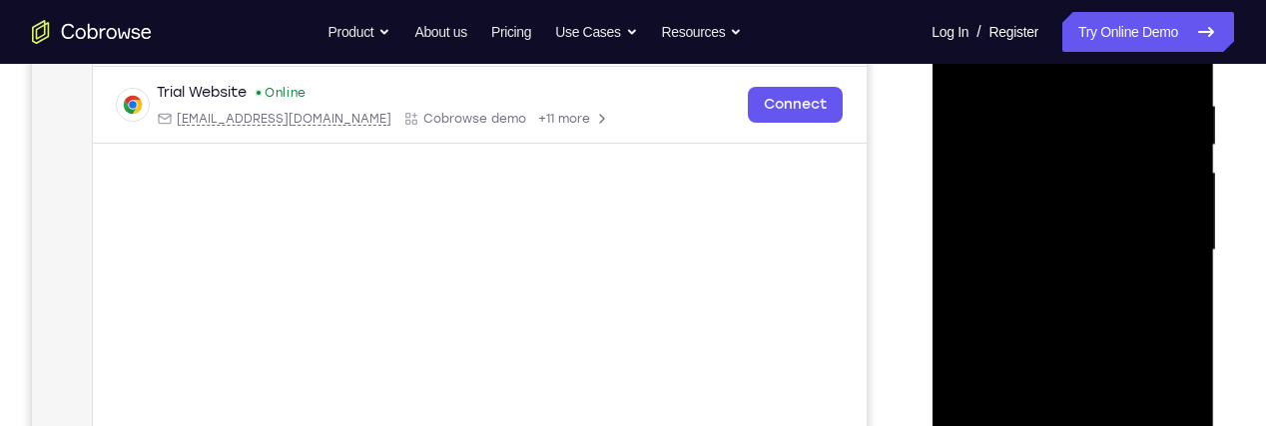
scroll to position [345, 0]
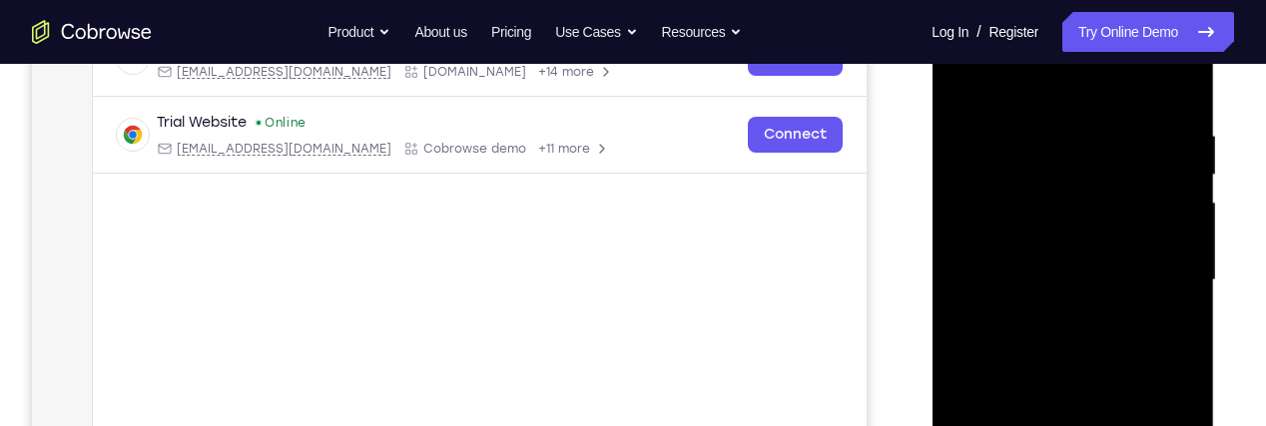
click at [975, 83] on div at bounding box center [1073, 280] width 252 height 559
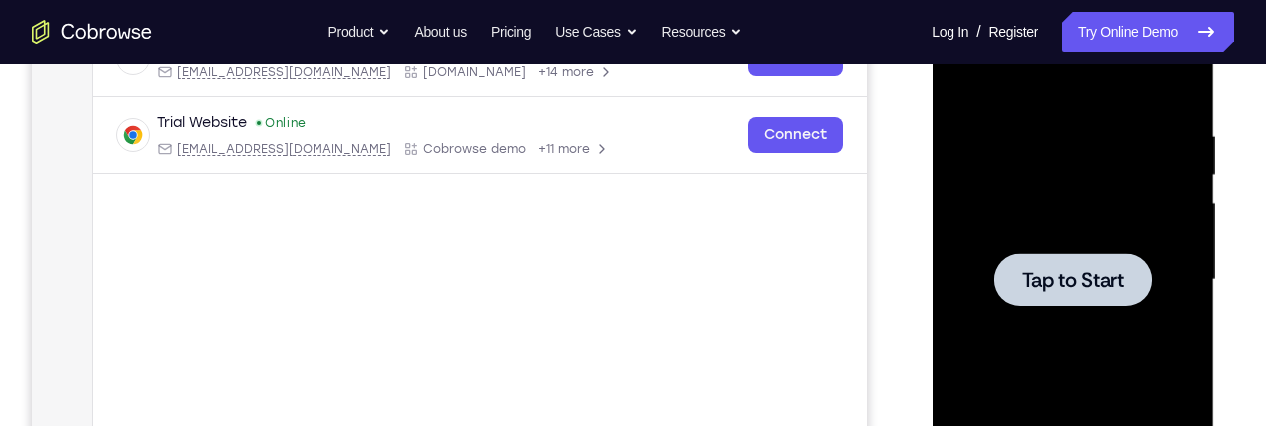
click at [1110, 264] on div at bounding box center [1073, 280] width 158 height 53
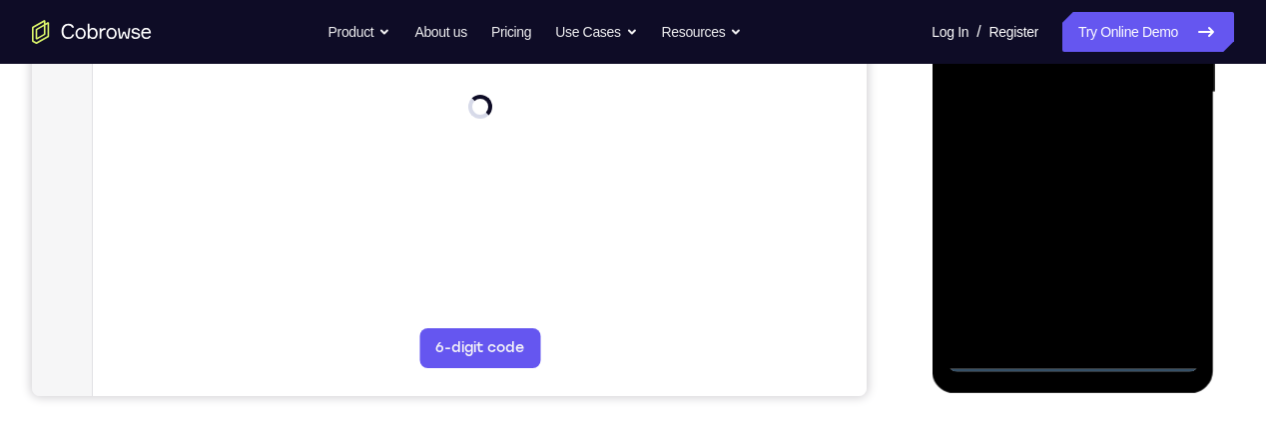
scroll to position [545, 0]
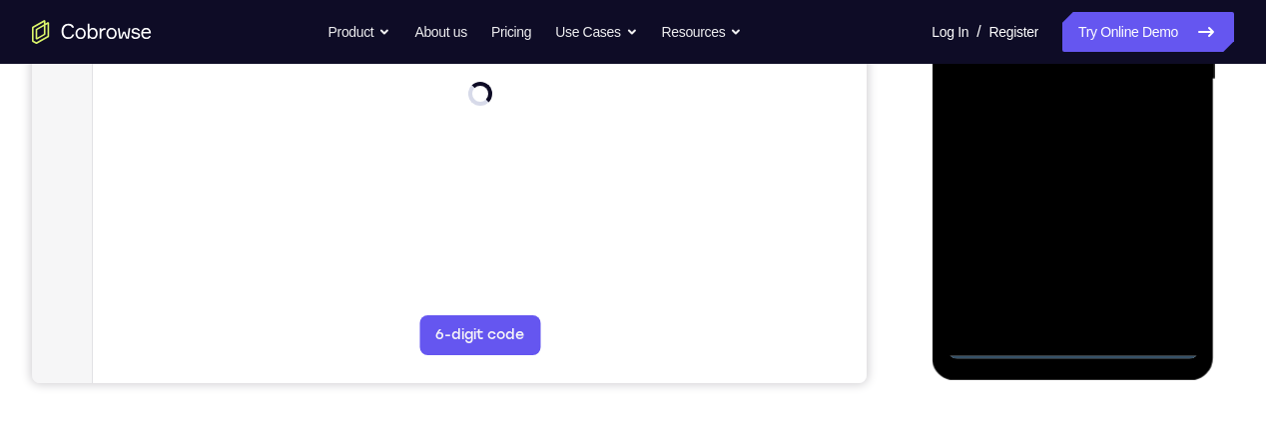
click at [1098, 356] on div at bounding box center [1073, 79] width 252 height 559
click at [1178, 266] on div at bounding box center [1073, 79] width 252 height 559
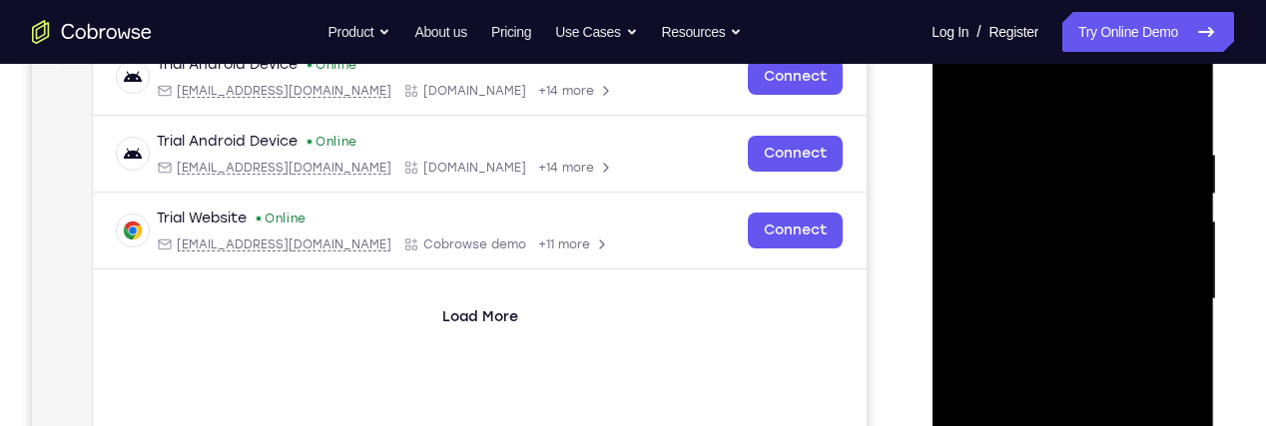
scroll to position [322, 0]
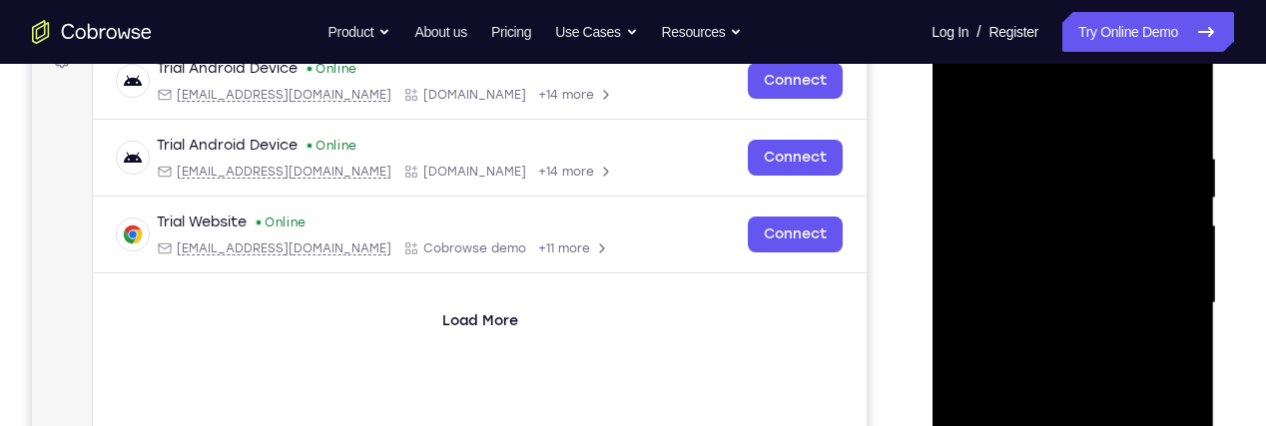
click at [1079, 116] on div at bounding box center [1073, 303] width 252 height 559
click at [1161, 294] on div at bounding box center [1073, 303] width 252 height 559
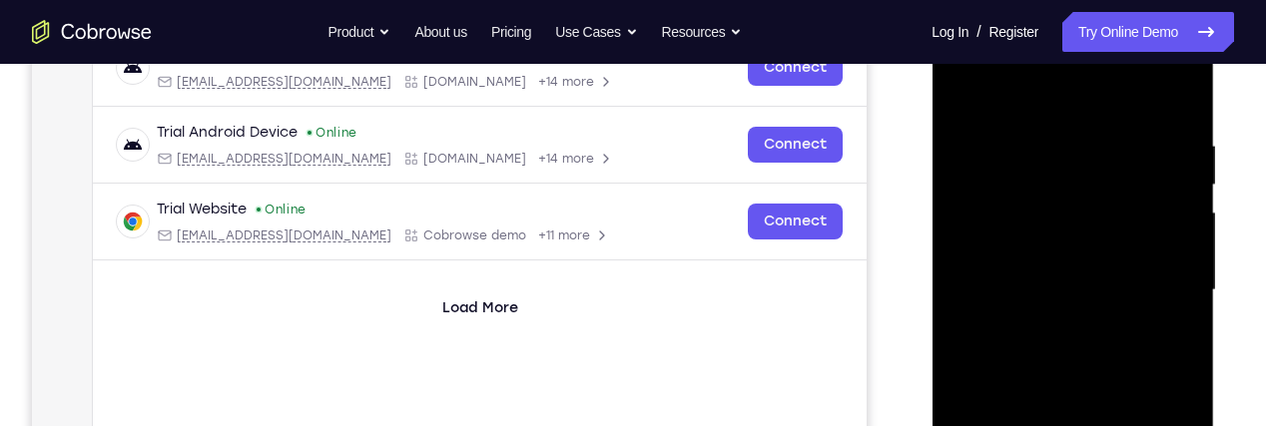
scroll to position [373, 0]
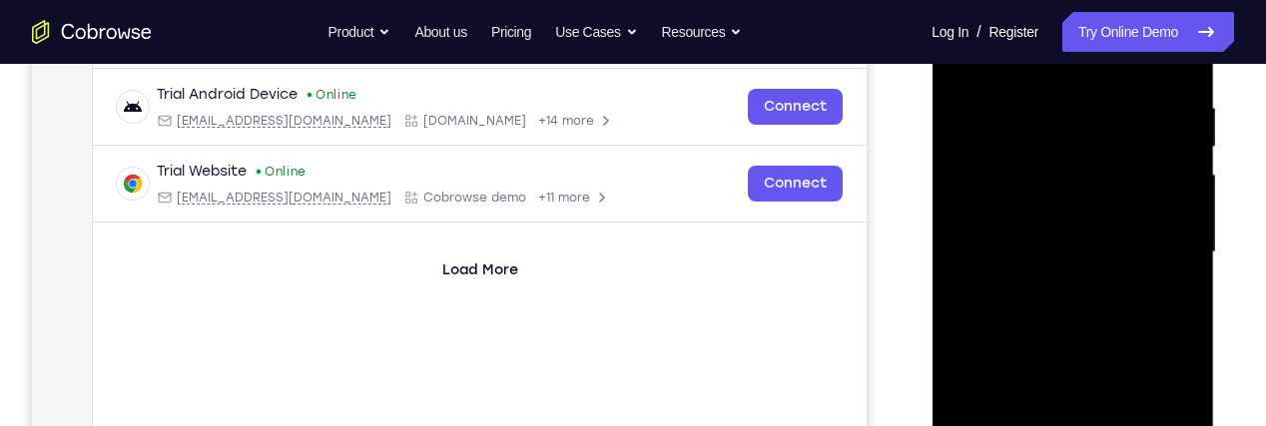
click at [1068, 292] on div at bounding box center [1073, 252] width 252 height 559
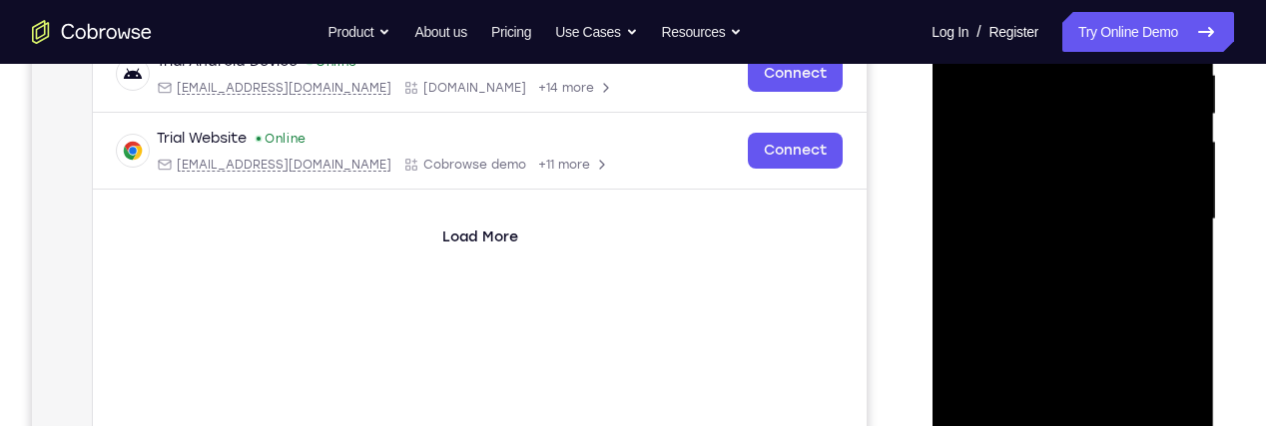
scroll to position [430, 0]
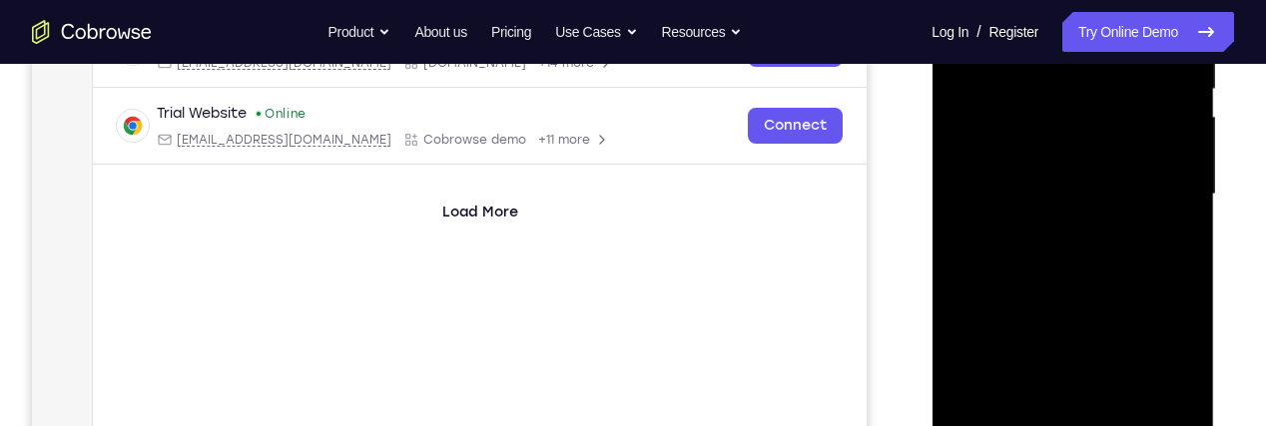
click at [1141, 172] on div at bounding box center [1073, 194] width 252 height 559
click at [1063, 156] on div at bounding box center [1073, 194] width 252 height 559
click at [1126, 183] on div at bounding box center [1073, 194] width 252 height 559
click at [1140, 292] on div at bounding box center [1073, 194] width 252 height 559
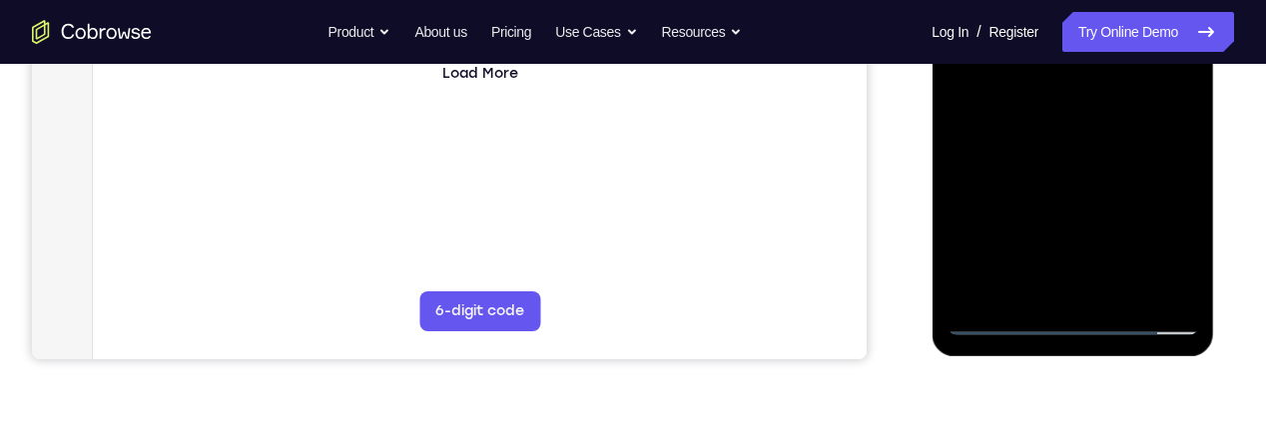
scroll to position [575, 0]
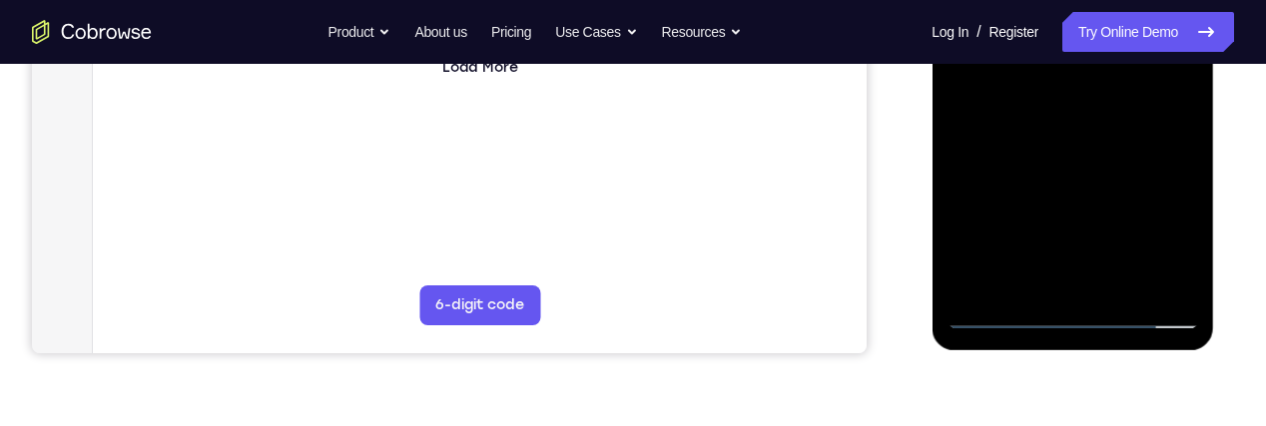
click at [1193, 265] on div at bounding box center [1073, 49] width 252 height 559
click at [1128, 285] on div at bounding box center [1073, 48] width 252 height 559
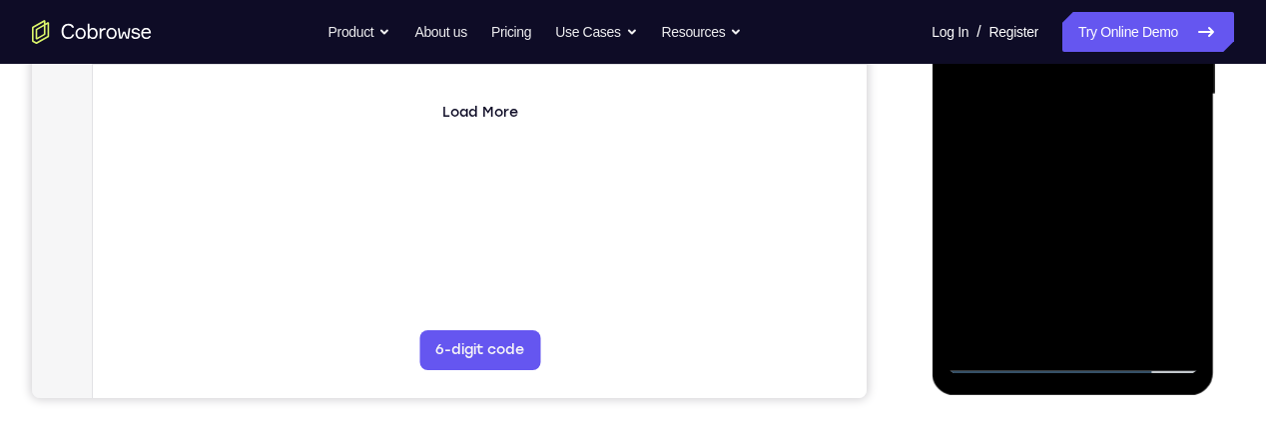
scroll to position [526, 0]
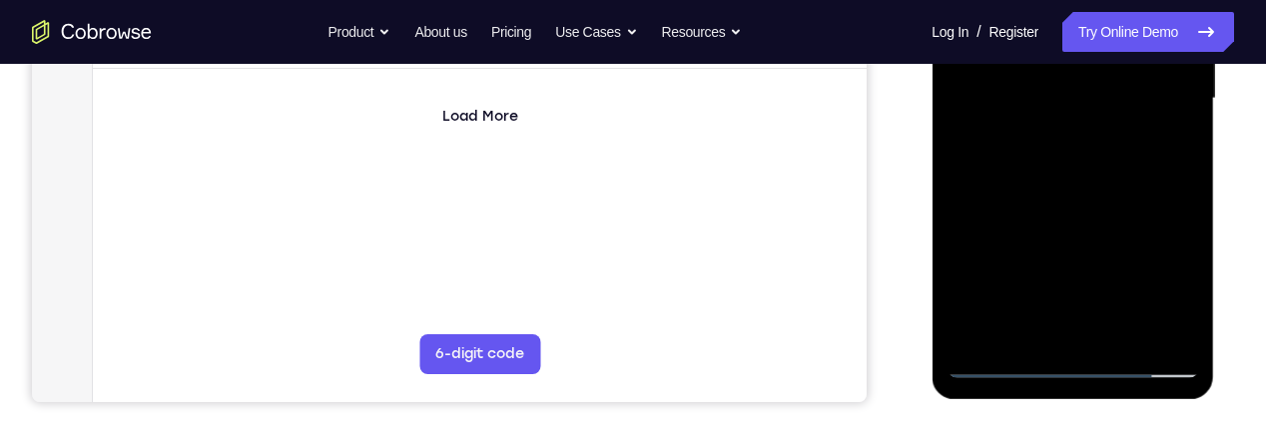
click at [1138, 209] on div at bounding box center [1073, 98] width 252 height 559
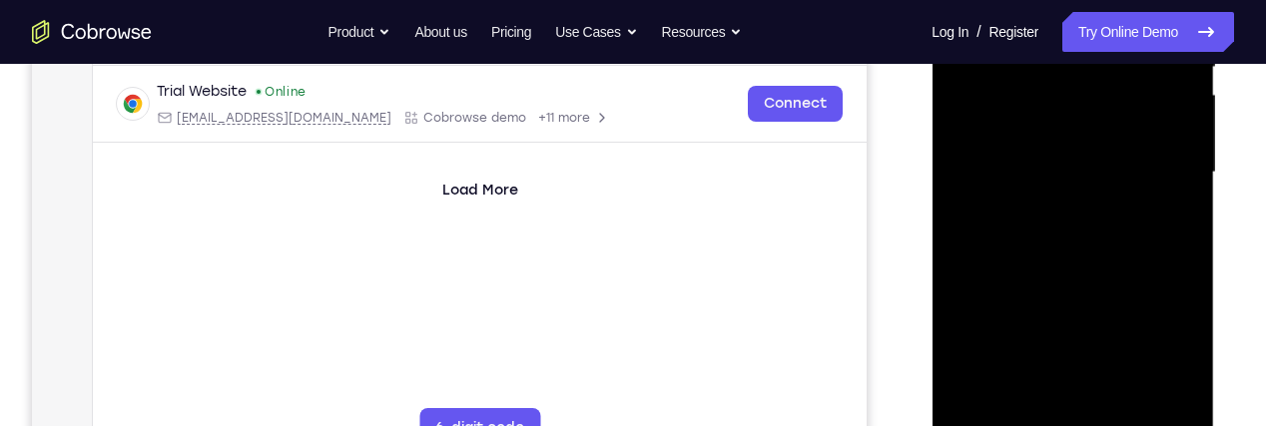
scroll to position [449, 0]
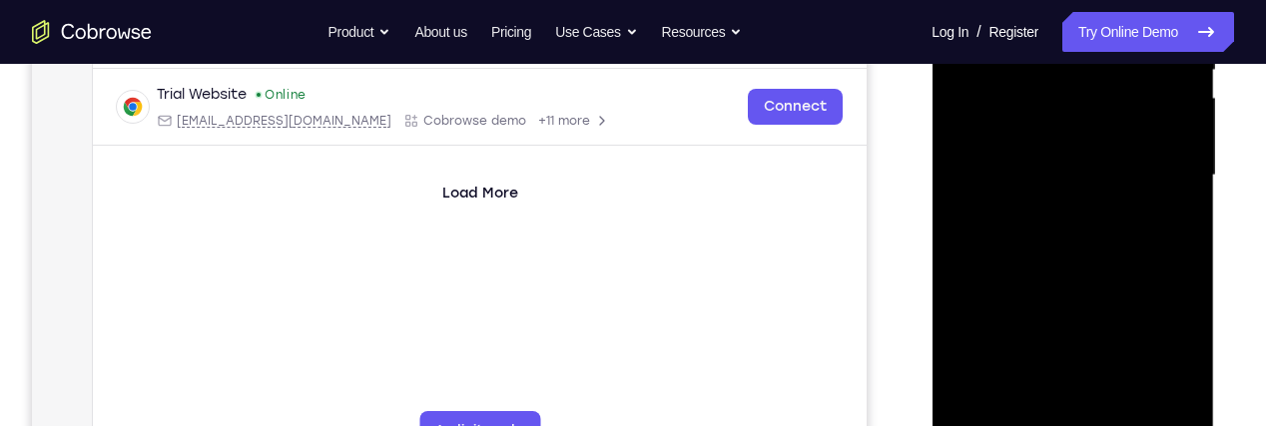
click at [1150, 119] on div at bounding box center [1073, 175] width 252 height 559
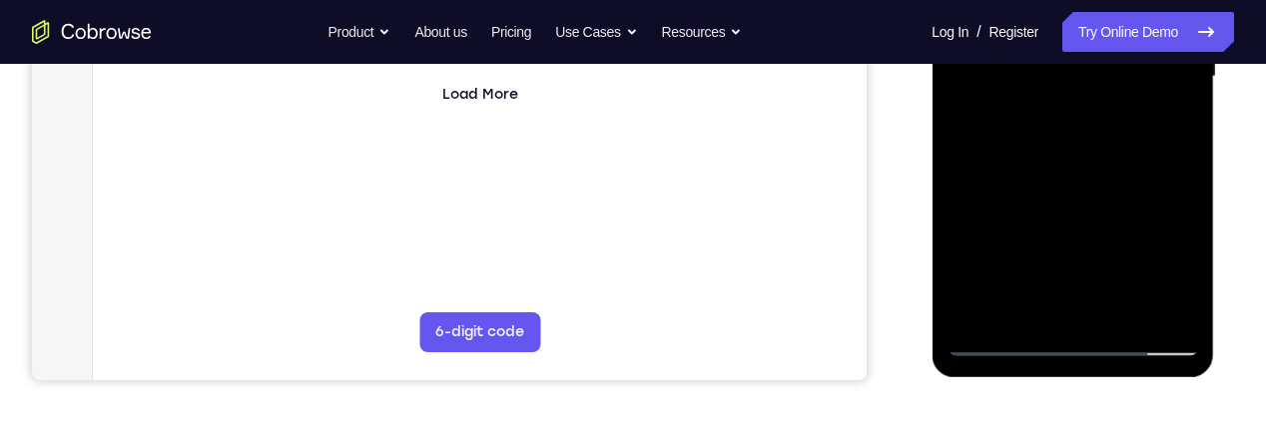
scroll to position [549, 0]
click at [1002, 264] on div at bounding box center [1073, 75] width 252 height 559
click at [1022, 236] on div at bounding box center [1073, 75] width 252 height 559
click at [1063, 242] on div at bounding box center [1073, 75] width 252 height 559
click at [1176, 116] on div at bounding box center [1073, 75] width 252 height 559
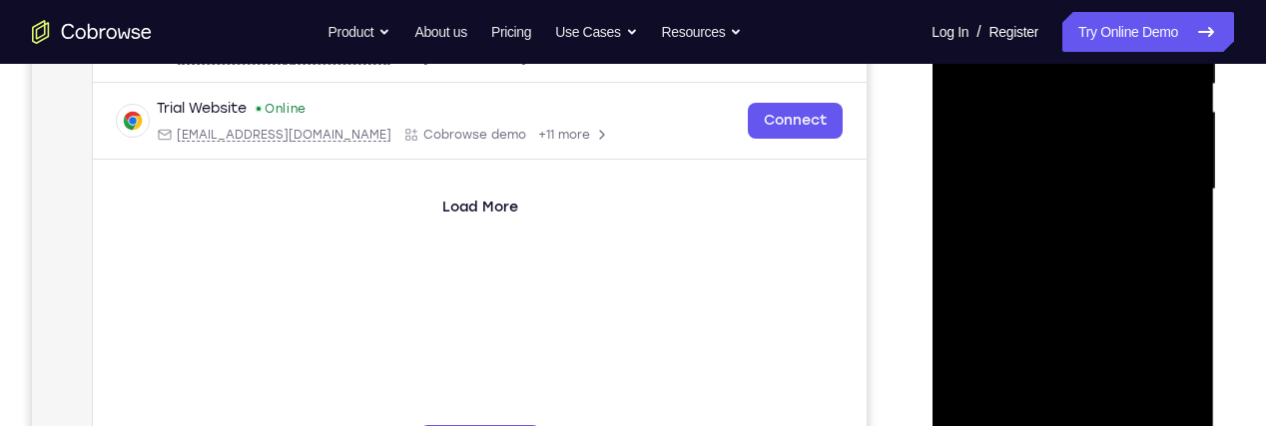
scroll to position [441, 0]
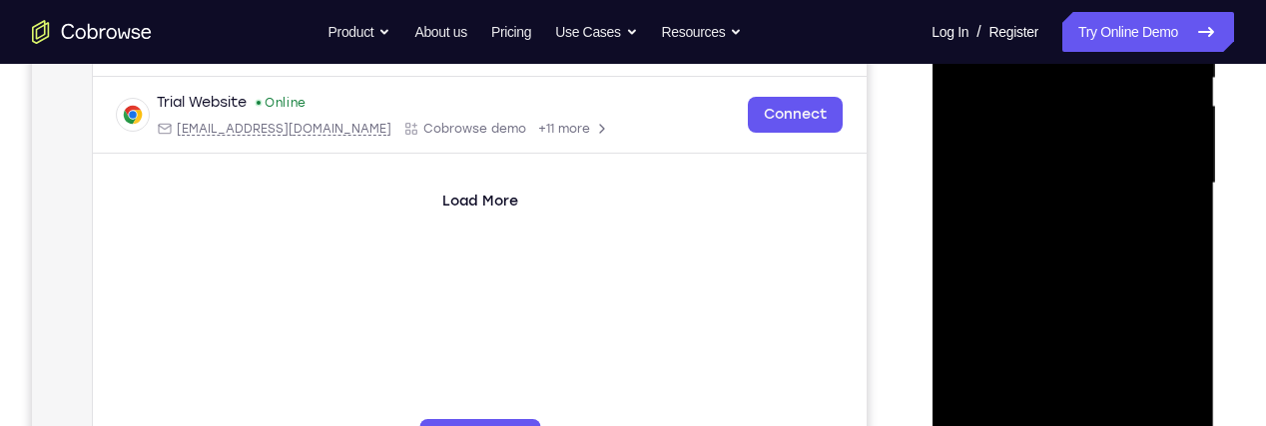
click at [1051, 148] on div at bounding box center [1073, 183] width 252 height 559
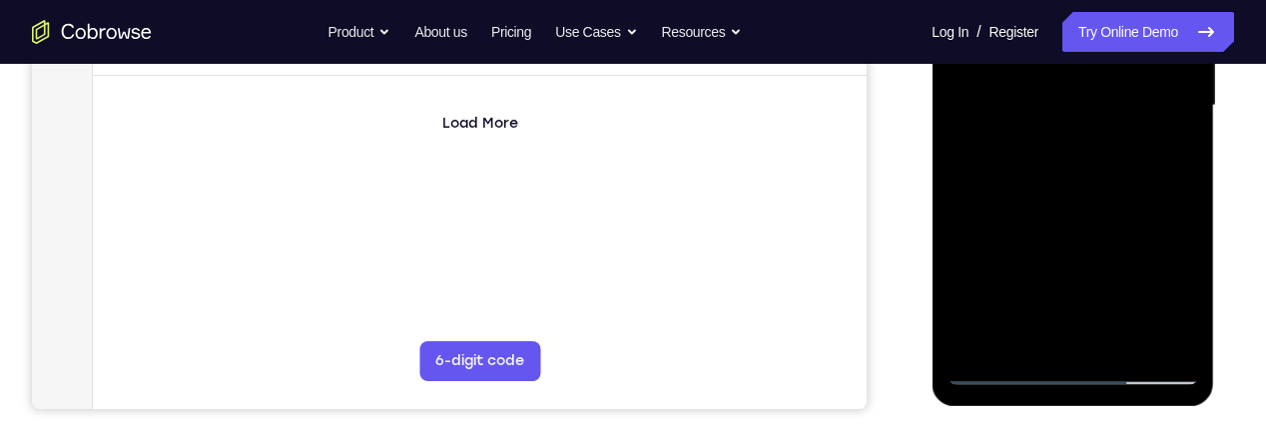
scroll to position [528, 0]
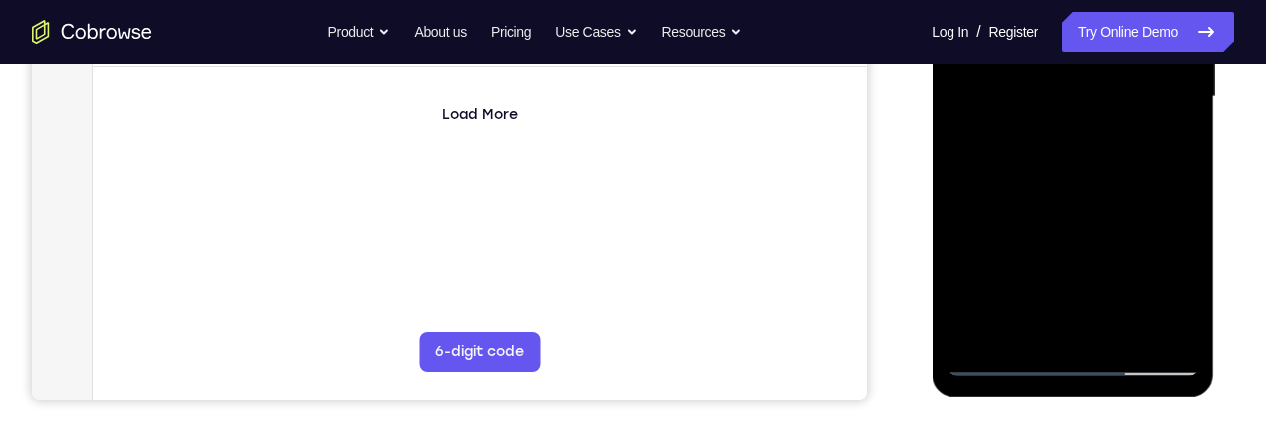
click at [1103, 179] on div at bounding box center [1073, 96] width 252 height 559
click at [1180, 149] on div at bounding box center [1073, 96] width 252 height 559
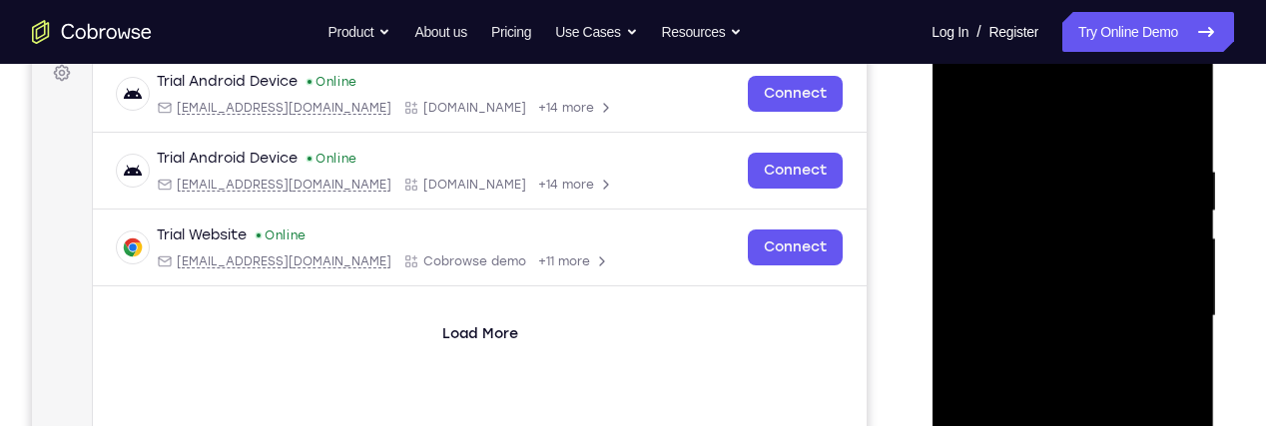
scroll to position [308, 0]
click at [1006, 189] on div at bounding box center [1073, 317] width 252 height 559
click at [1050, 245] on div at bounding box center [1073, 317] width 252 height 559
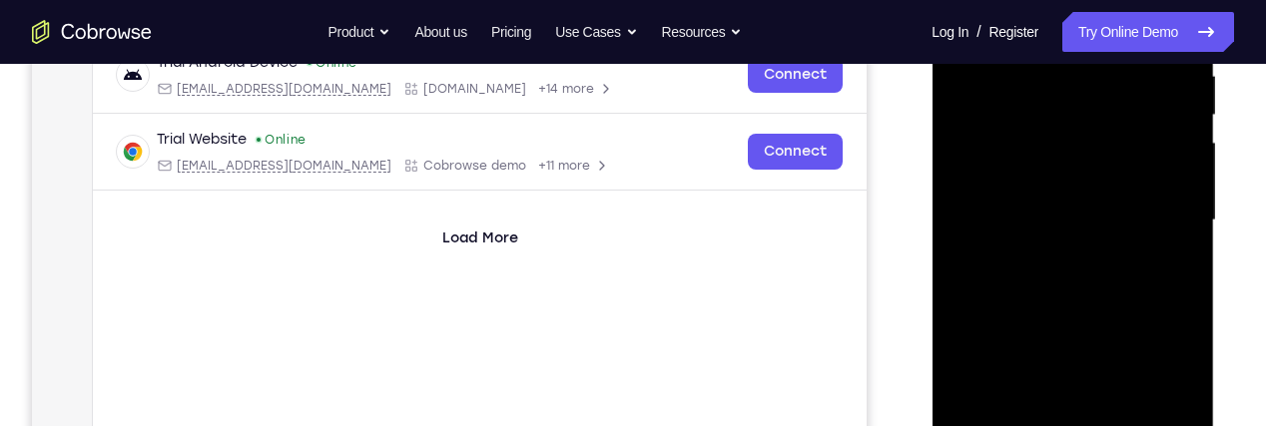
scroll to position [405, 0]
click at [1050, 149] on div at bounding box center [1073, 219] width 252 height 559
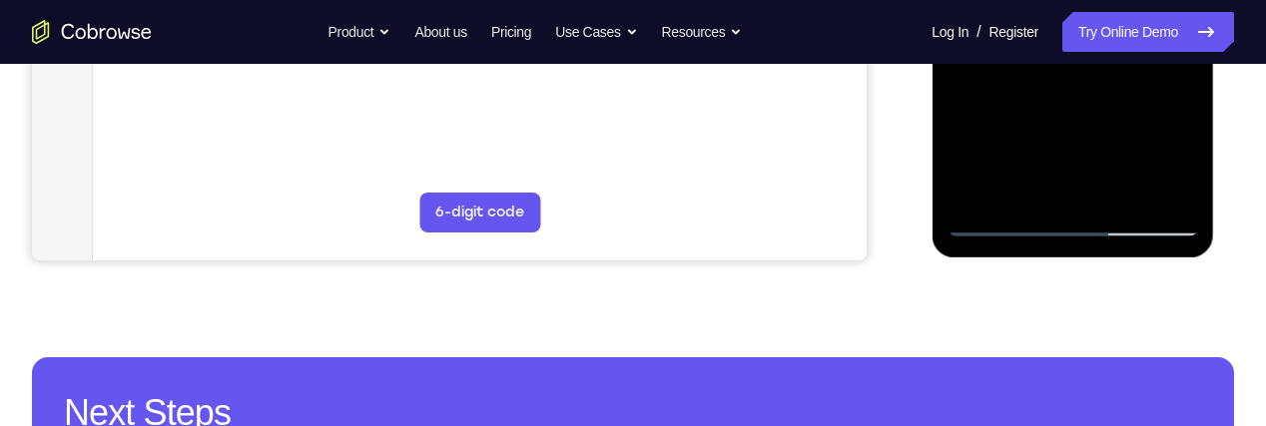
scroll to position [668, 0]
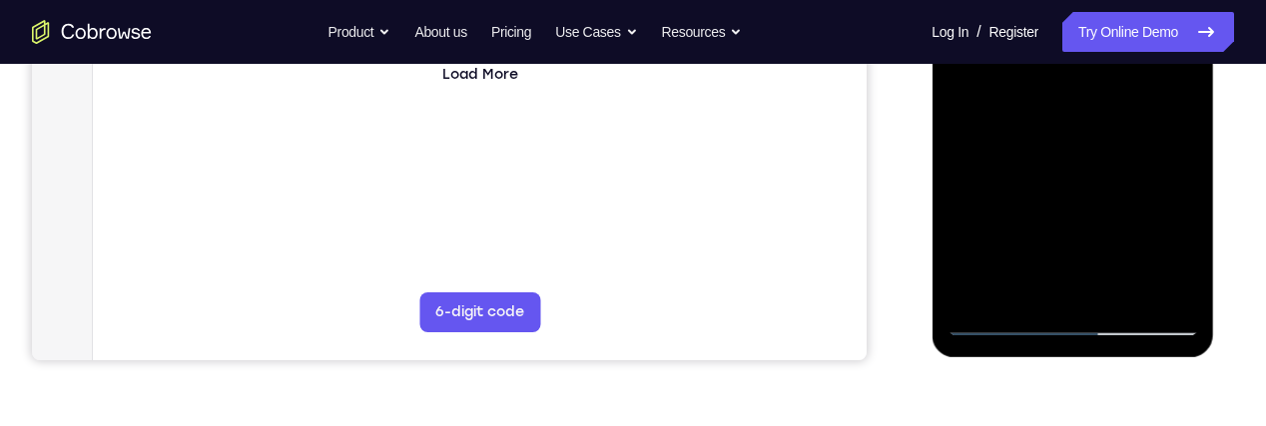
scroll to position [566, 0]
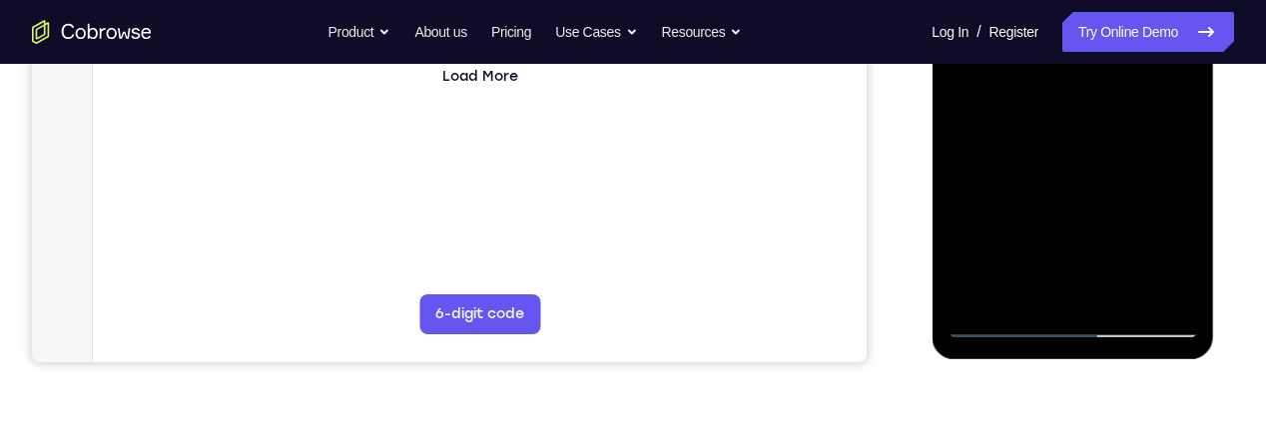
click at [1163, 117] on div at bounding box center [1073, 58] width 252 height 559
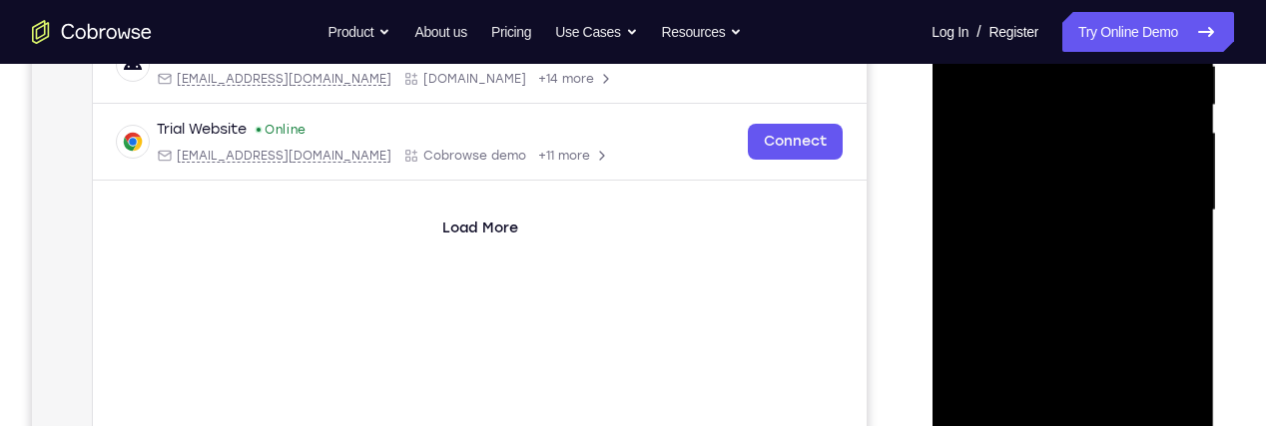
scroll to position [413, 0]
click at [1013, 160] on div at bounding box center [1073, 211] width 252 height 559
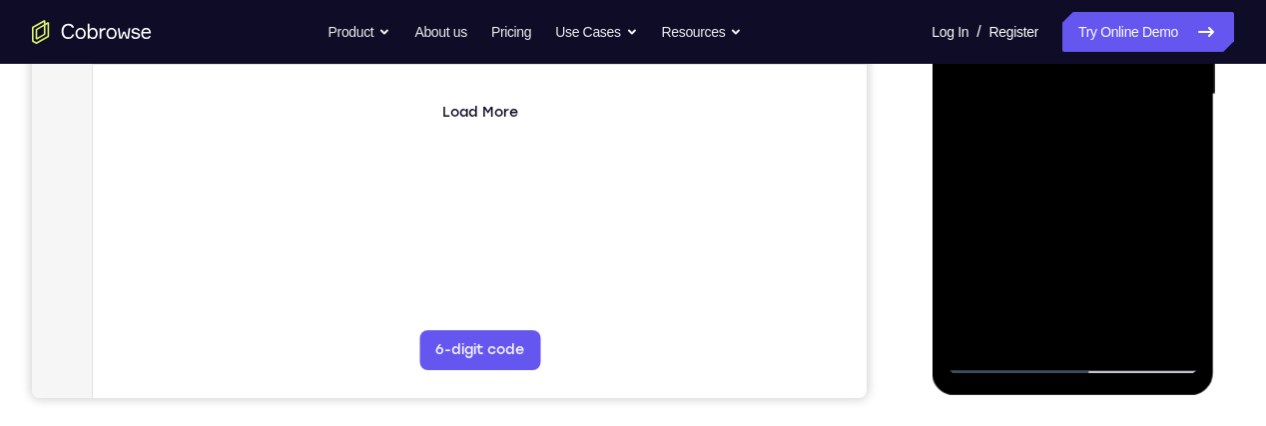
scroll to position [538, 0]
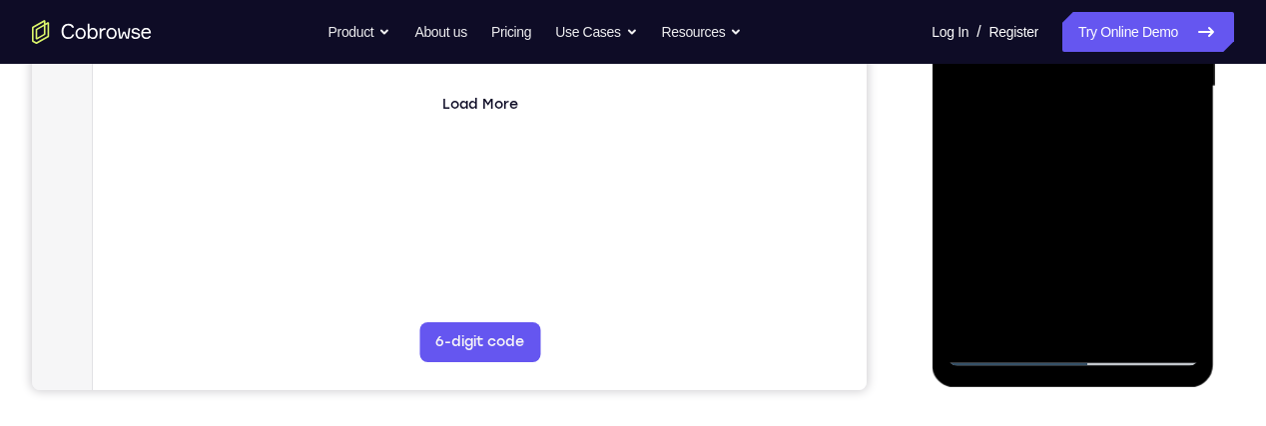
click at [1052, 210] on div at bounding box center [1073, 86] width 252 height 559
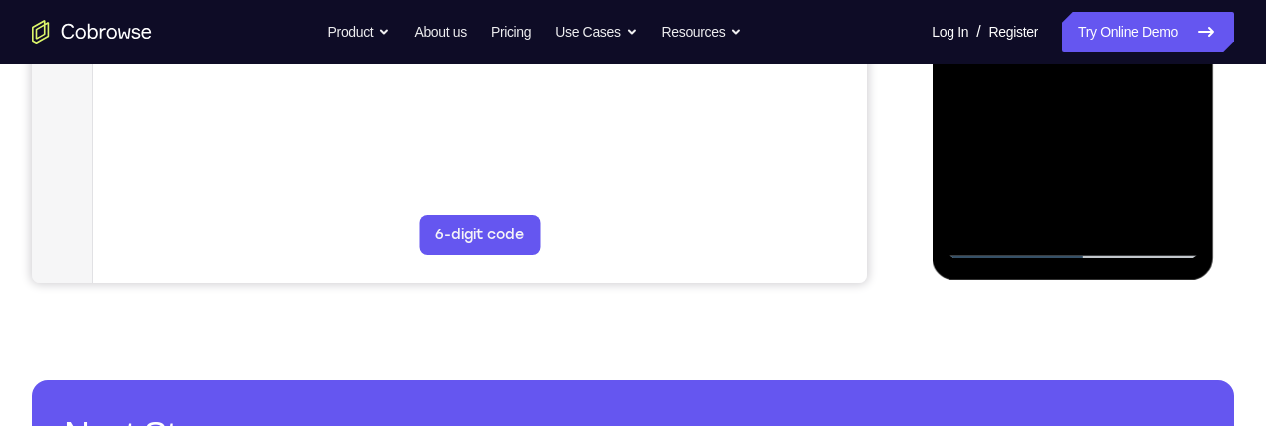
scroll to position [646, 0]
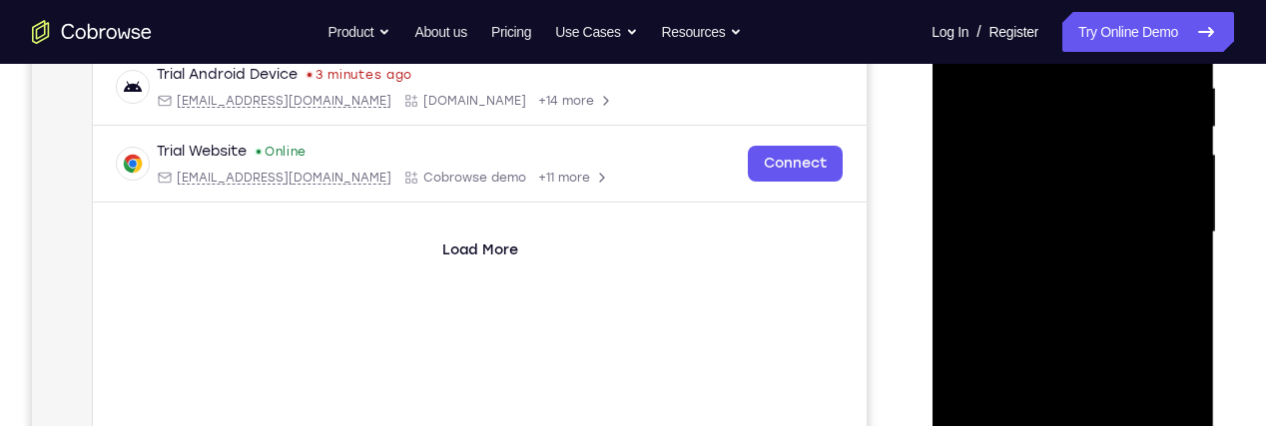
scroll to position [374, 0]
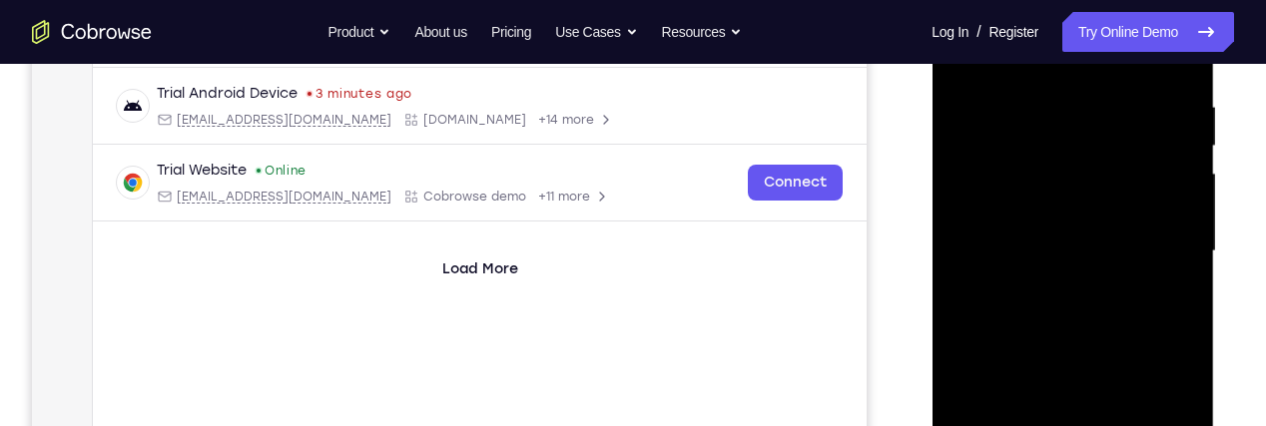
click at [1002, 158] on div at bounding box center [1073, 251] width 252 height 559
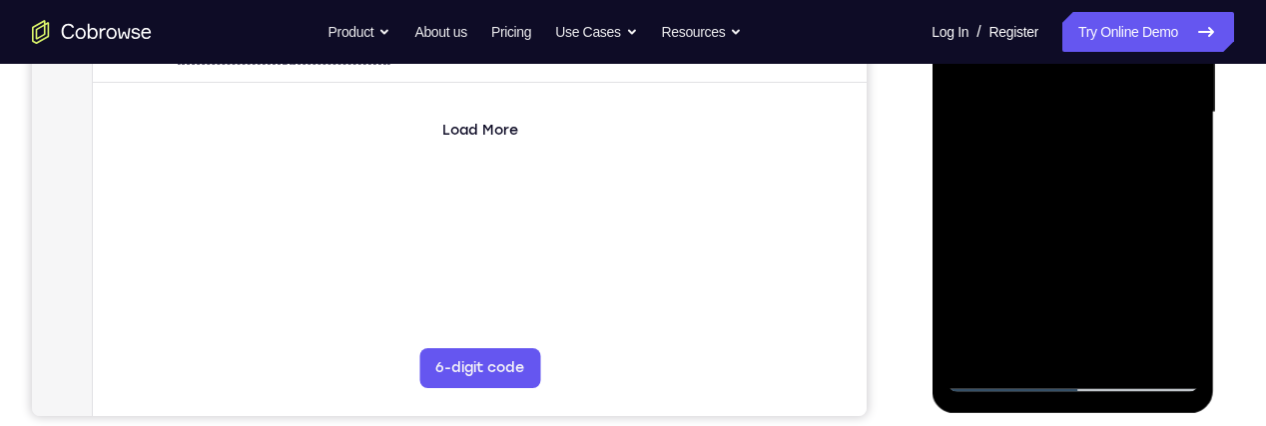
scroll to position [513, 0]
click at [1059, 197] on div at bounding box center [1073, 111] width 252 height 559
click at [1175, 164] on div at bounding box center [1073, 111] width 252 height 559
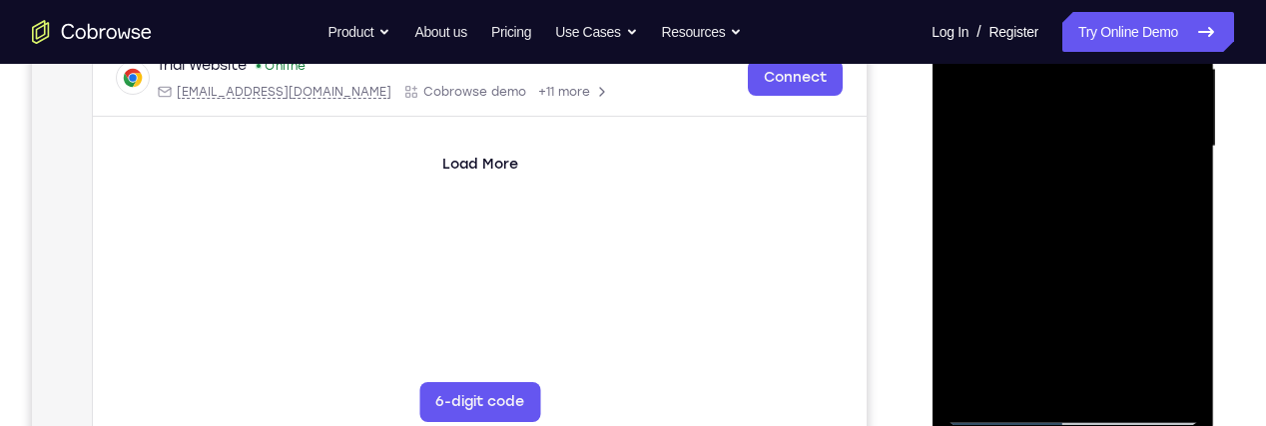
scroll to position [458, 0]
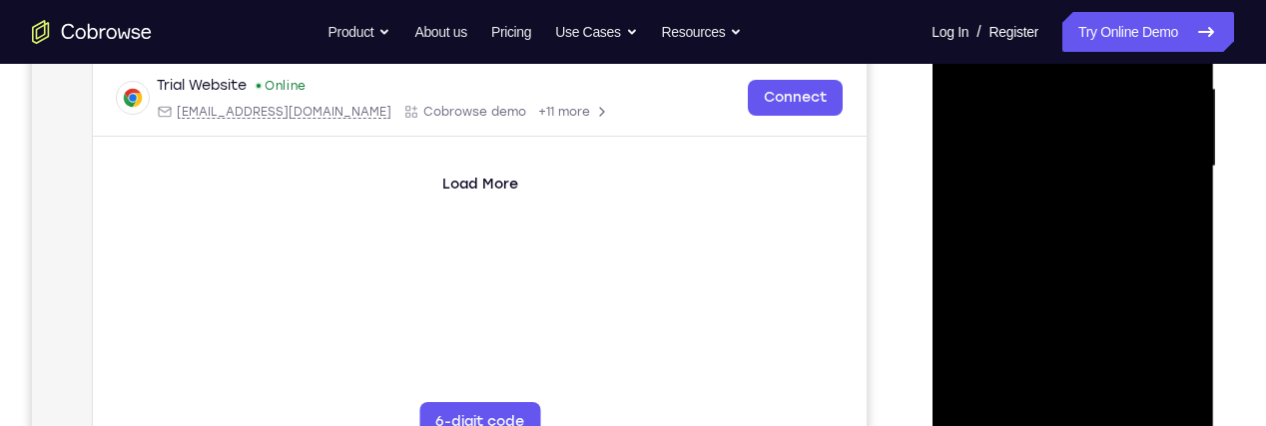
click at [1120, 102] on div at bounding box center [1073, 166] width 252 height 559
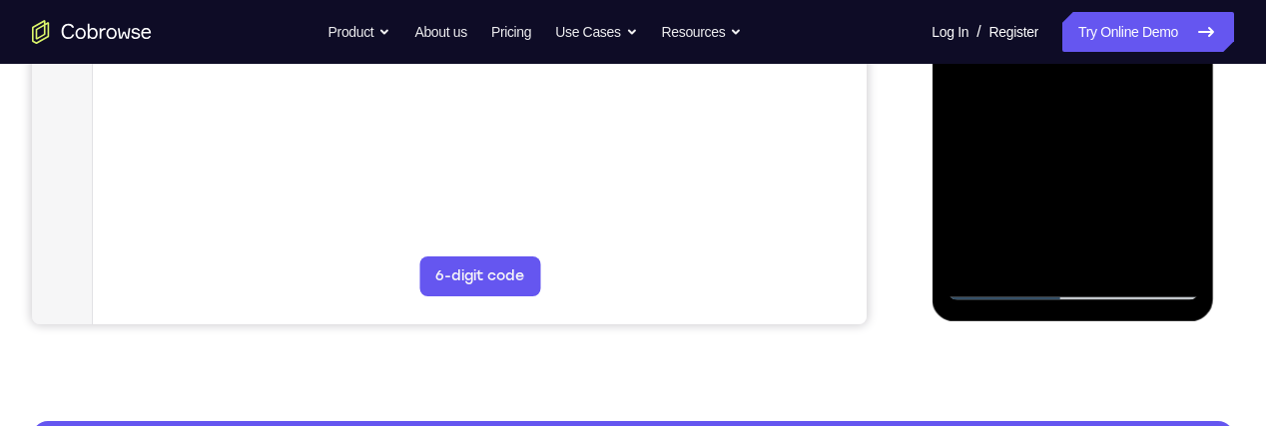
scroll to position [606, 0]
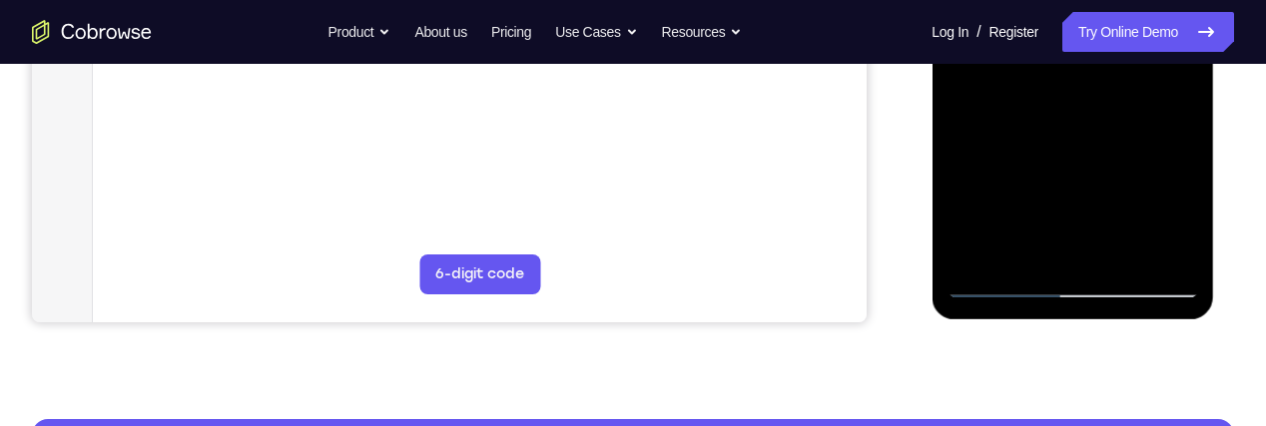
click at [1160, 131] on div at bounding box center [1073, 18] width 252 height 559
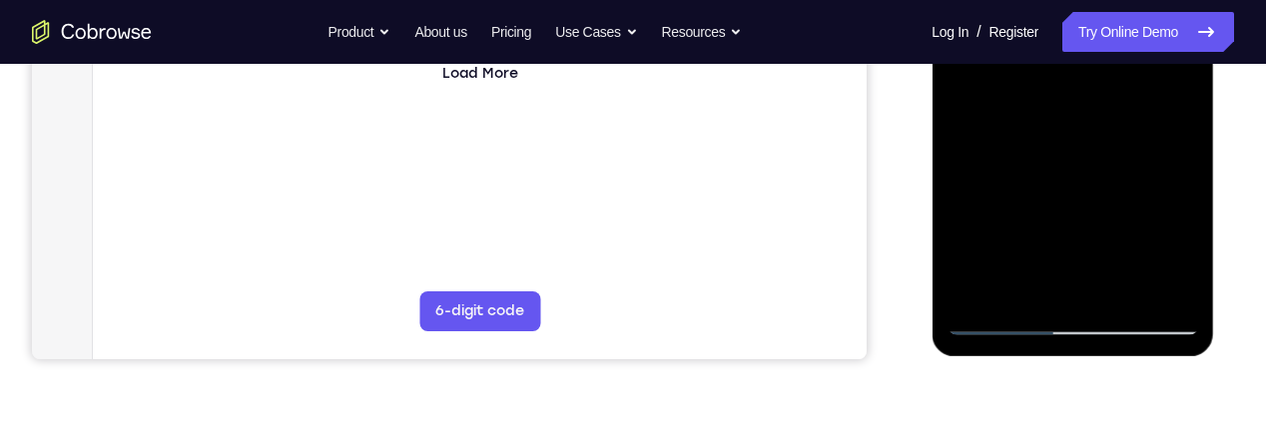
click at [1175, 110] on div at bounding box center [1073, 55] width 252 height 559
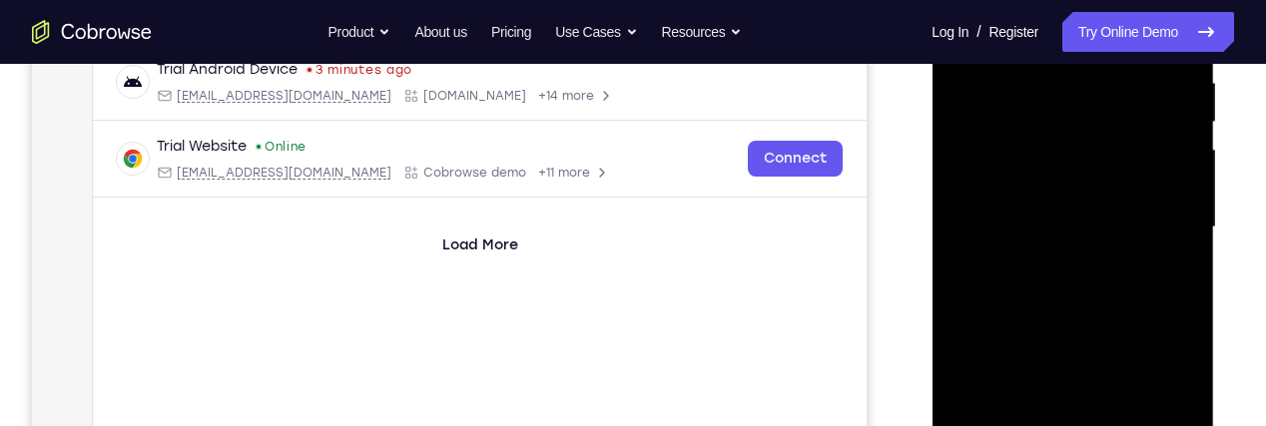
scroll to position [392, 0]
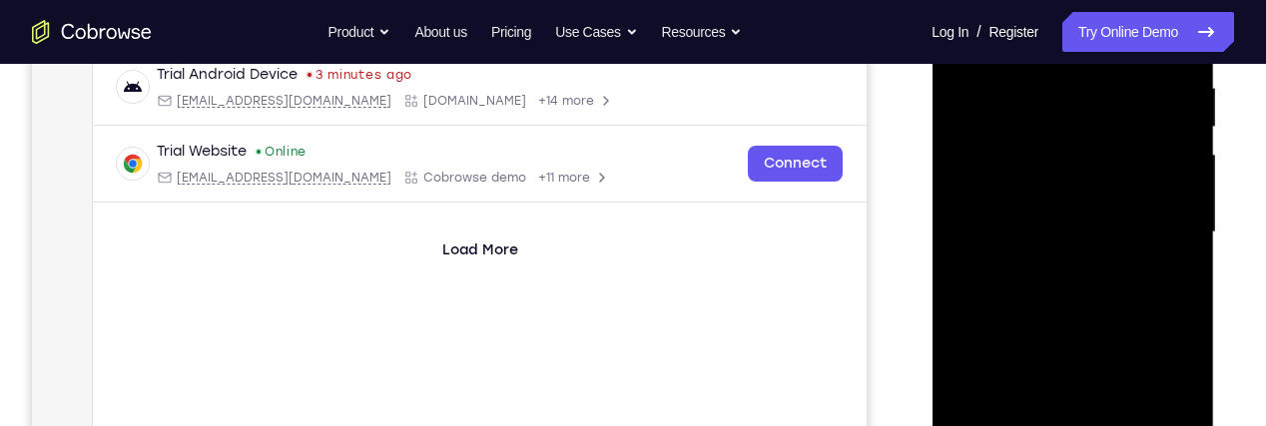
click at [1122, 161] on div at bounding box center [1073, 232] width 252 height 559
click at [1162, 158] on div at bounding box center [1073, 232] width 252 height 559
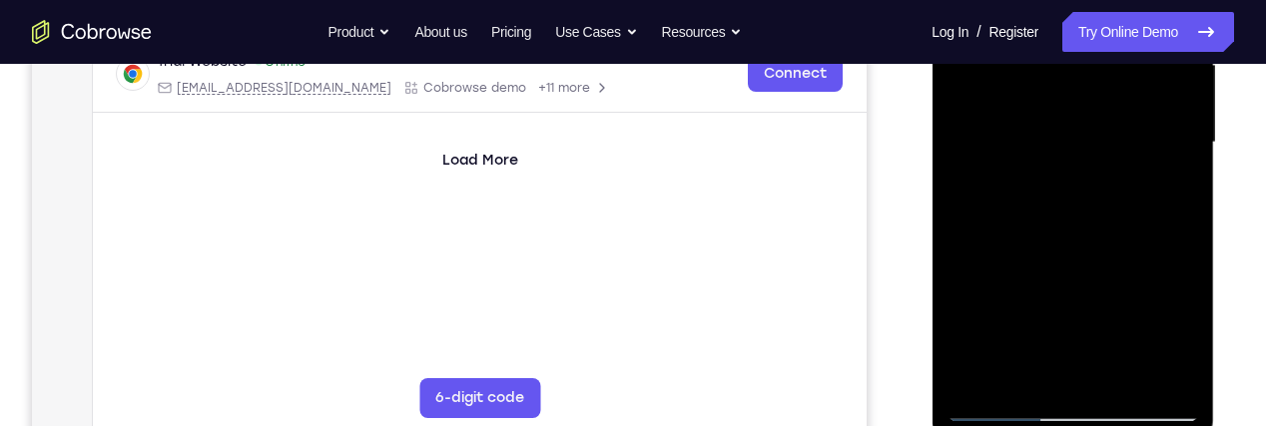
scroll to position [487, 0]
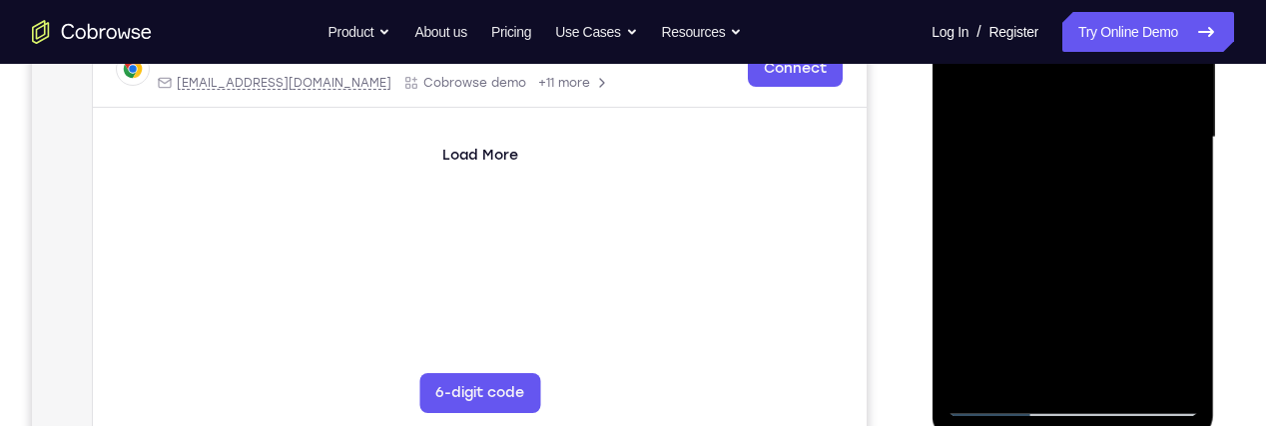
click at [1168, 192] on div at bounding box center [1073, 137] width 252 height 559
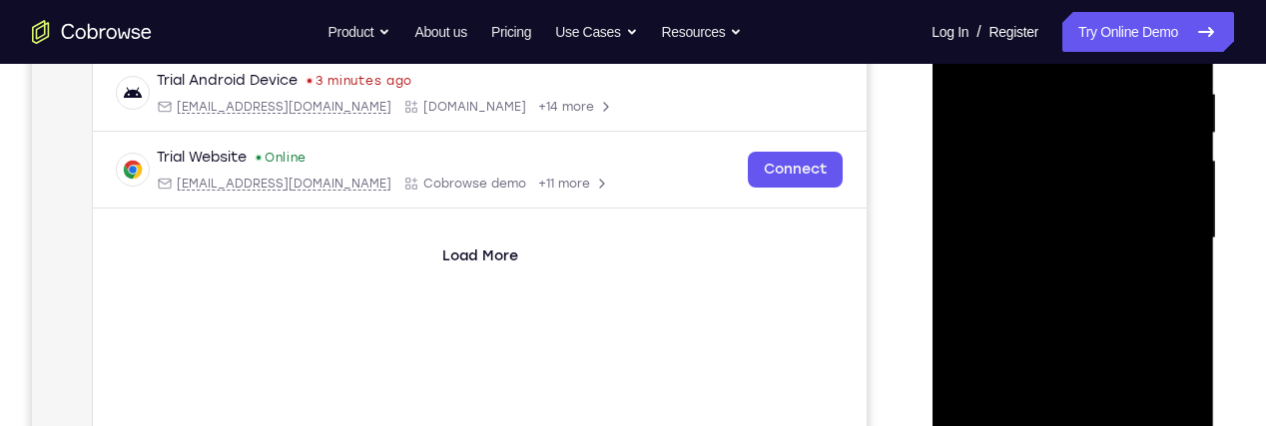
scroll to position [384, 0]
click at [1099, 125] on div at bounding box center [1073, 240] width 252 height 559
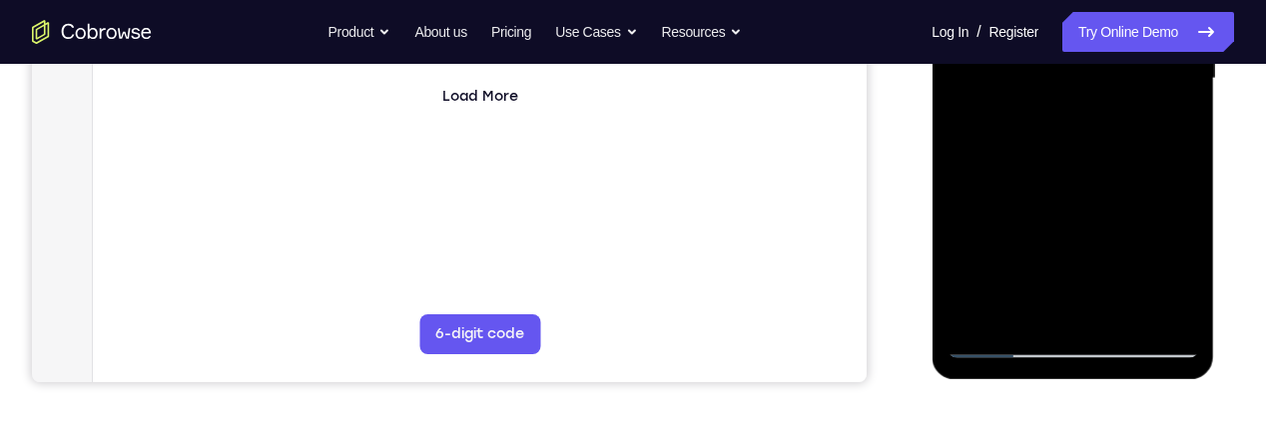
scroll to position [555, 0]
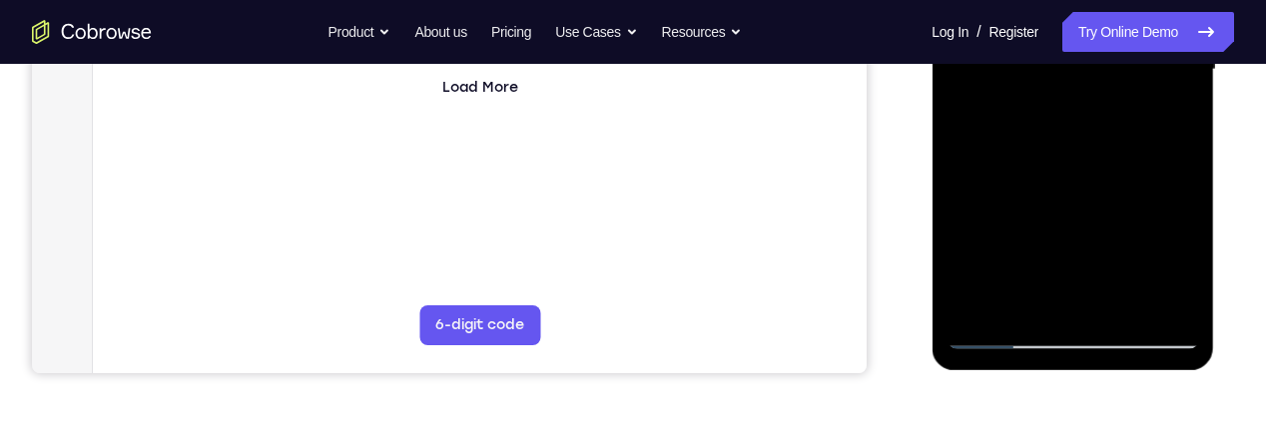
click at [1158, 124] on div at bounding box center [1073, 69] width 252 height 559
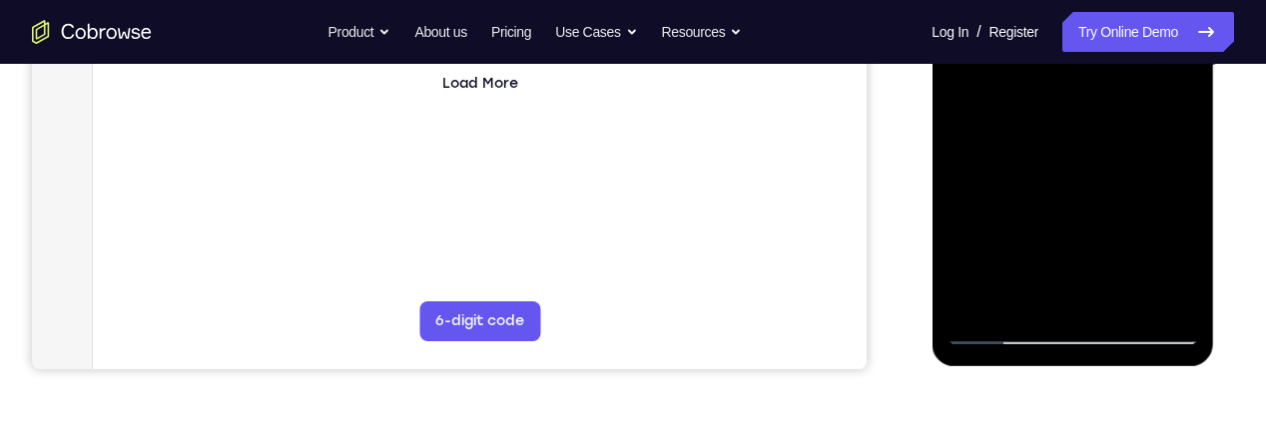
scroll to position [548, 0]
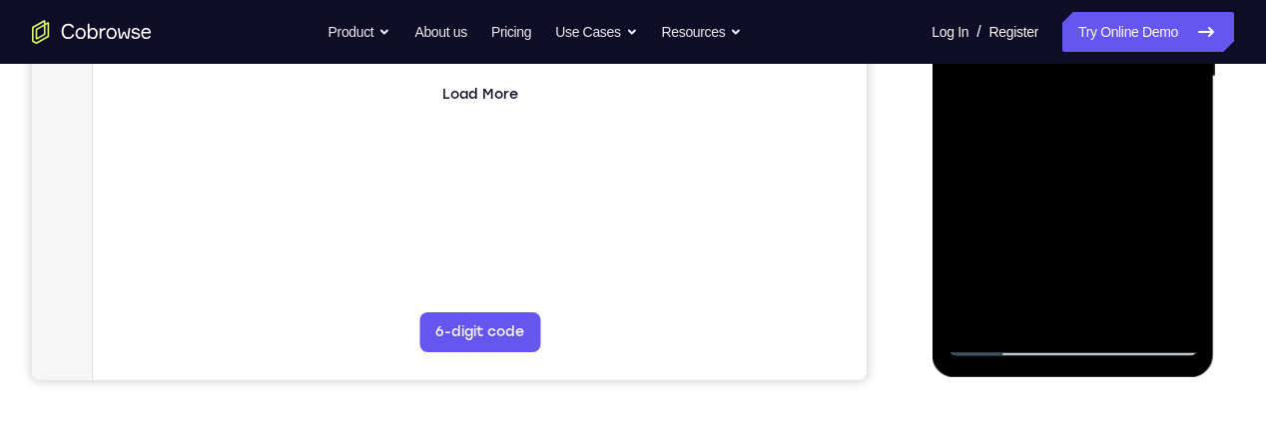
click at [1163, 127] on div at bounding box center [1073, 76] width 252 height 559
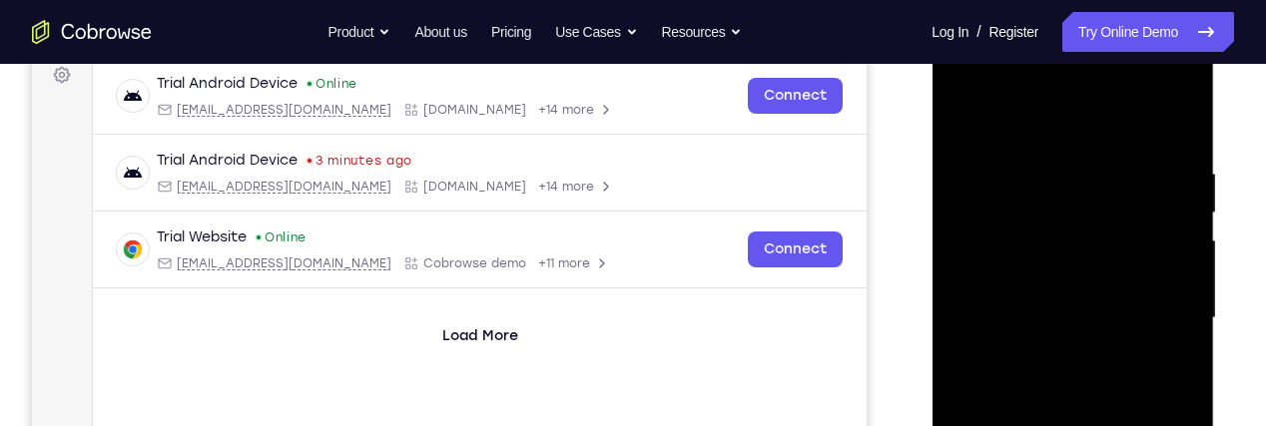
scroll to position [303, 0]
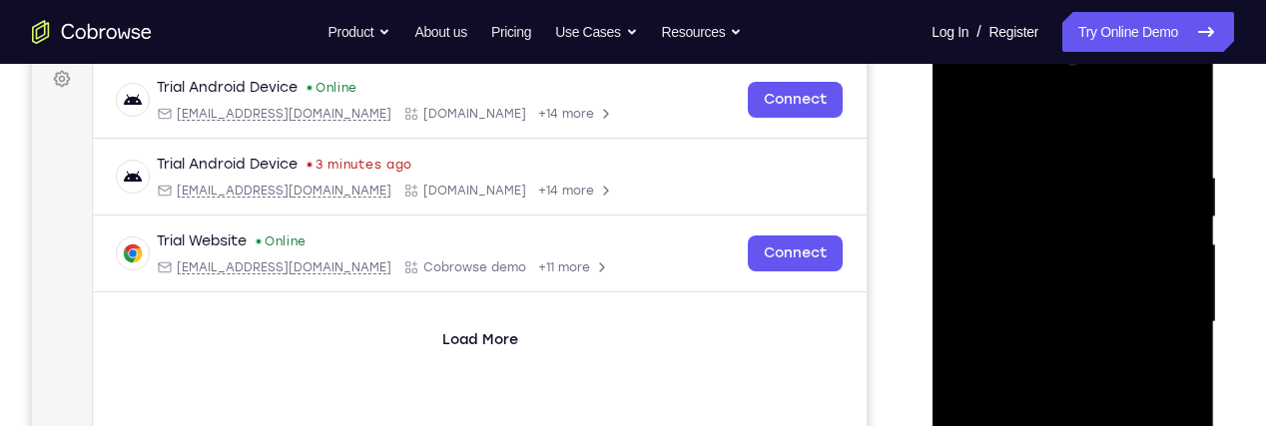
click at [962, 123] on div at bounding box center [1073, 322] width 252 height 559
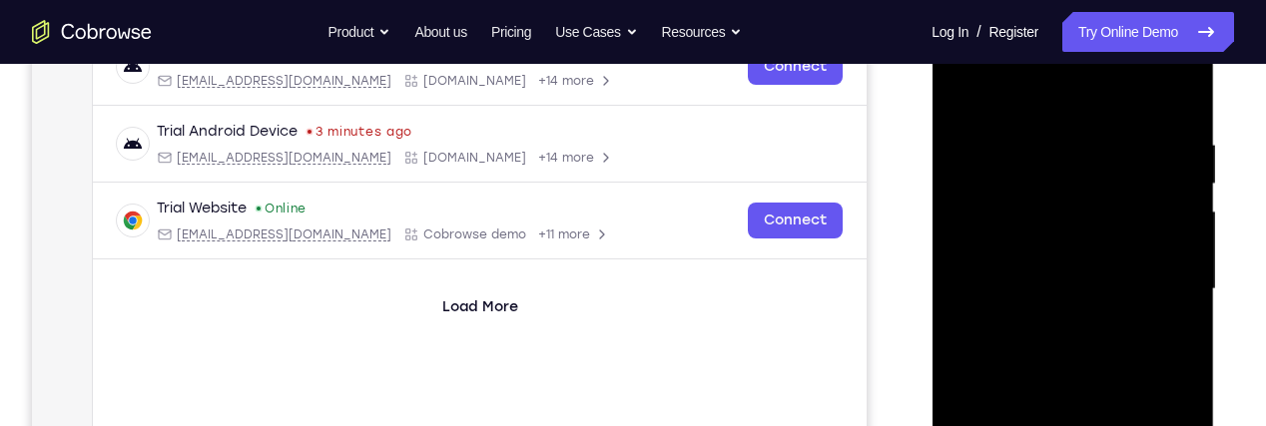
scroll to position [333, 0]
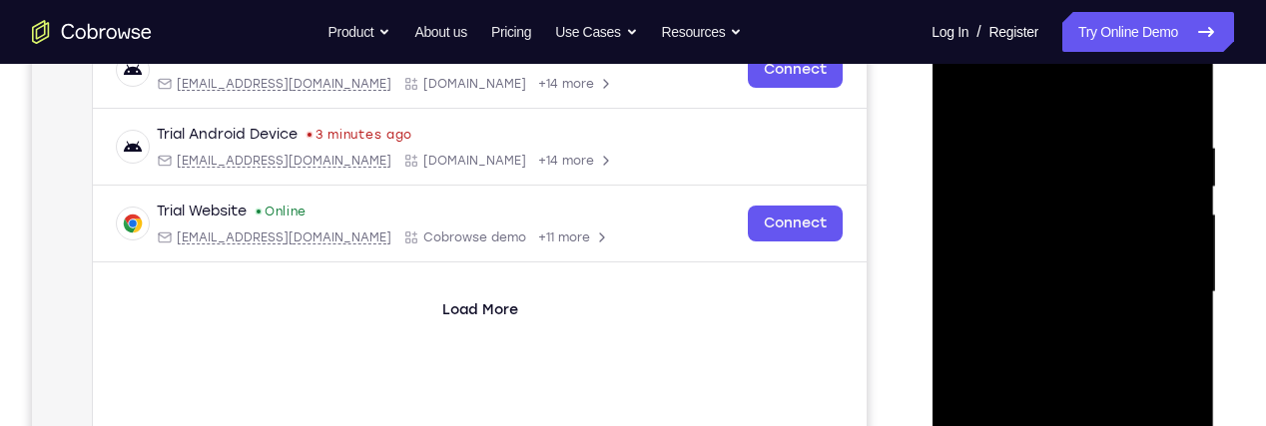
click at [970, 88] on div at bounding box center [1073, 292] width 252 height 559
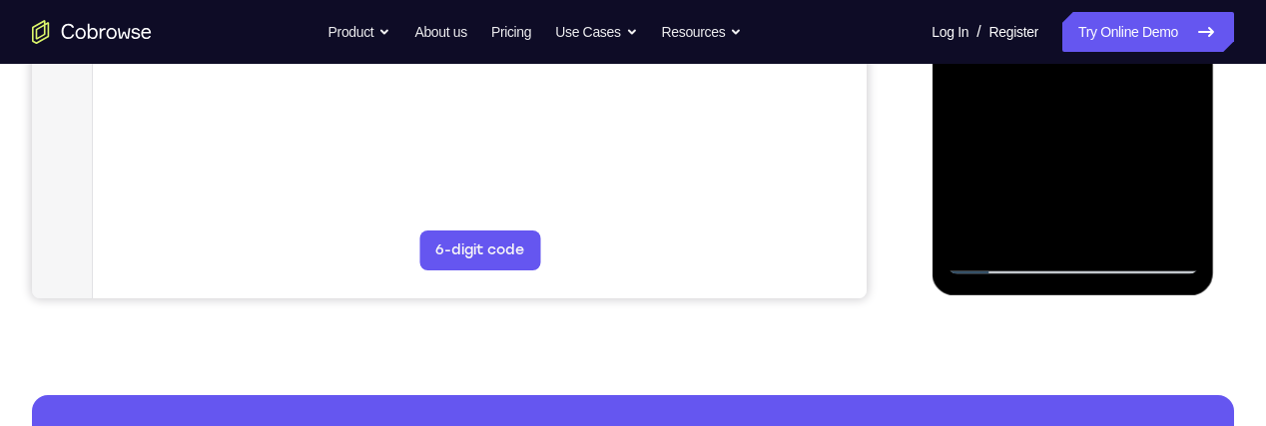
scroll to position [582, 0]
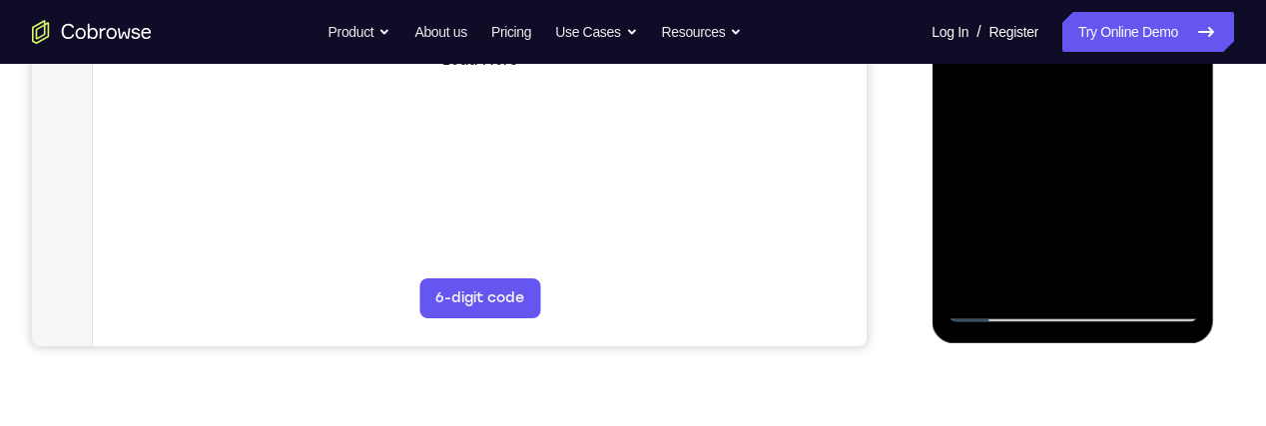
click at [1183, 253] on div at bounding box center [1073, 42] width 252 height 559
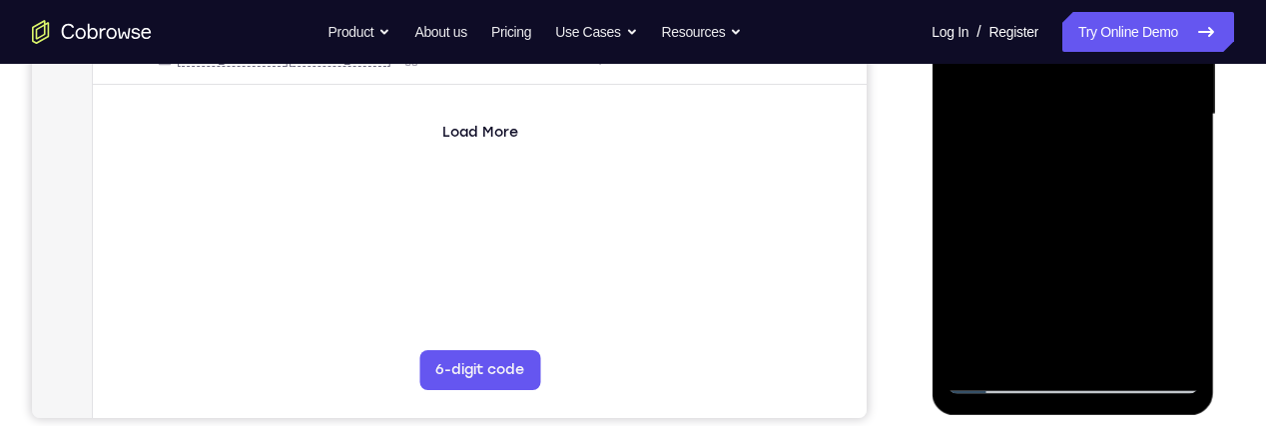
click at [1184, 176] on div at bounding box center [1073, 114] width 252 height 559
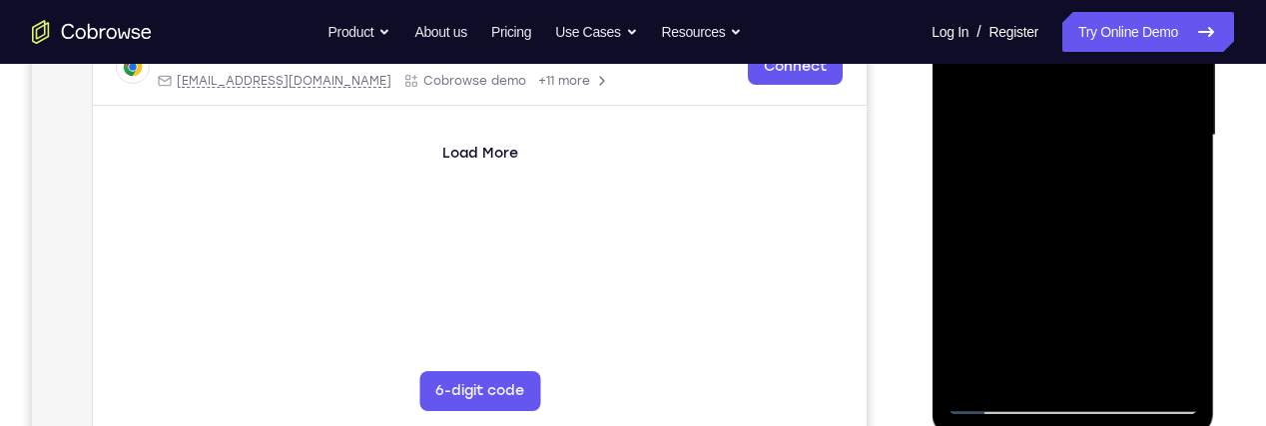
scroll to position [486, 0]
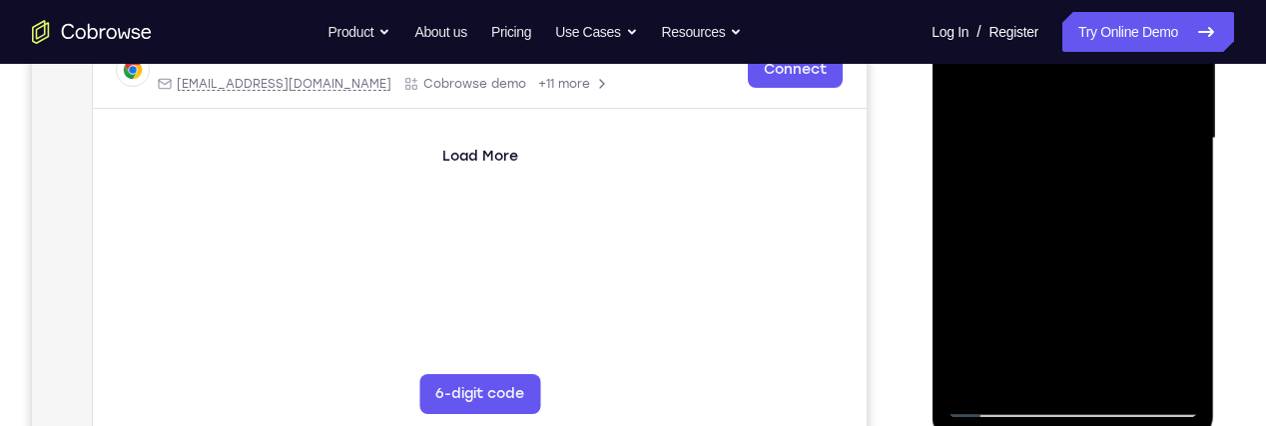
click at [1189, 201] on div at bounding box center [1073, 138] width 252 height 559
click at [1186, 197] on div at bounding box center [1073, 138] width 252 height 559
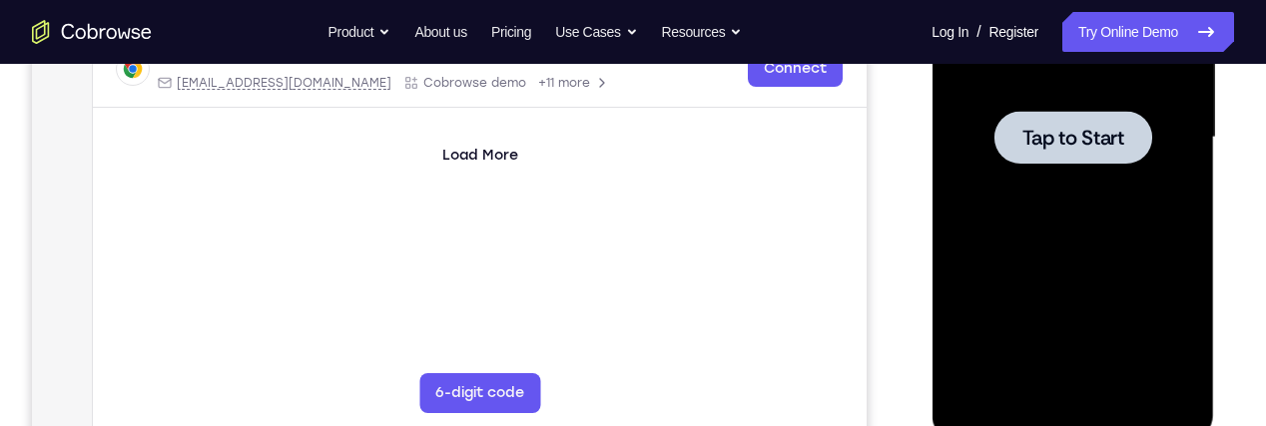
click at [1082, 177] on div at bounding box center [1073, 137] width 252 height 559
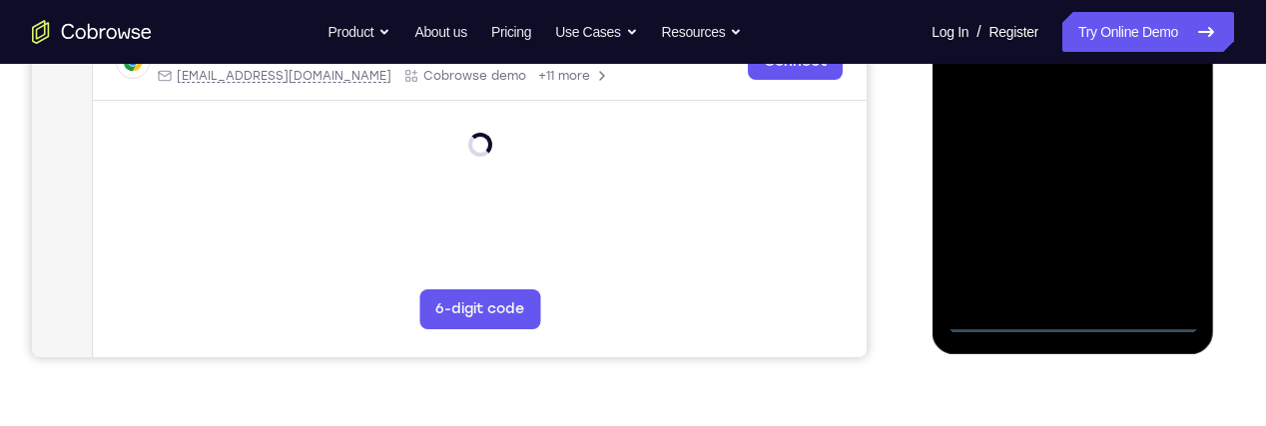
scroll to position [579, 0]
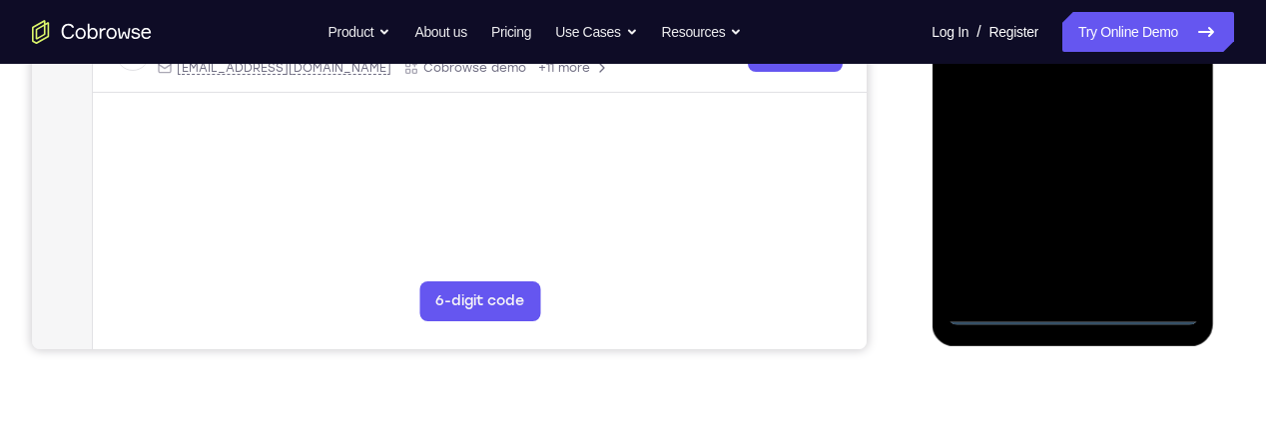
click at [1087, 316] on div at bounding box center [1073, 45] width 252 height 559
click at [1163, 232] on div at bounding box center [1073, 45] width 252 height 559
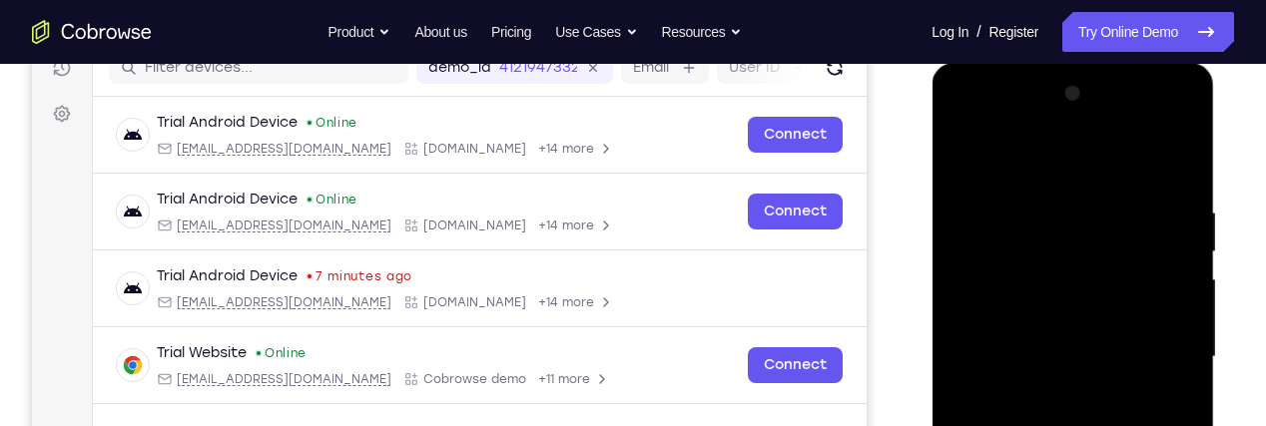
scroll to position [264, 0]
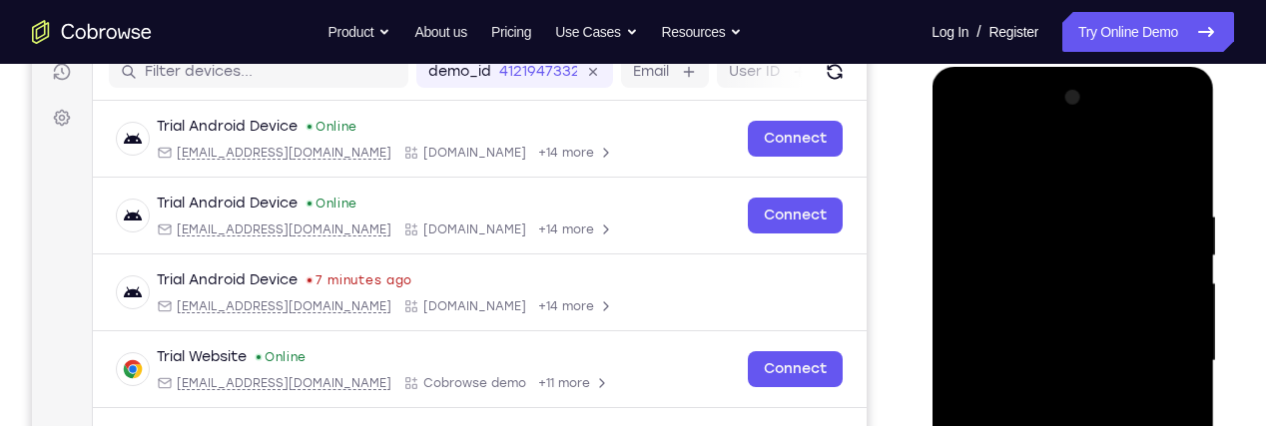
click at [1096, 173] on div at bounding box center [1073, 361] width 252 height 559
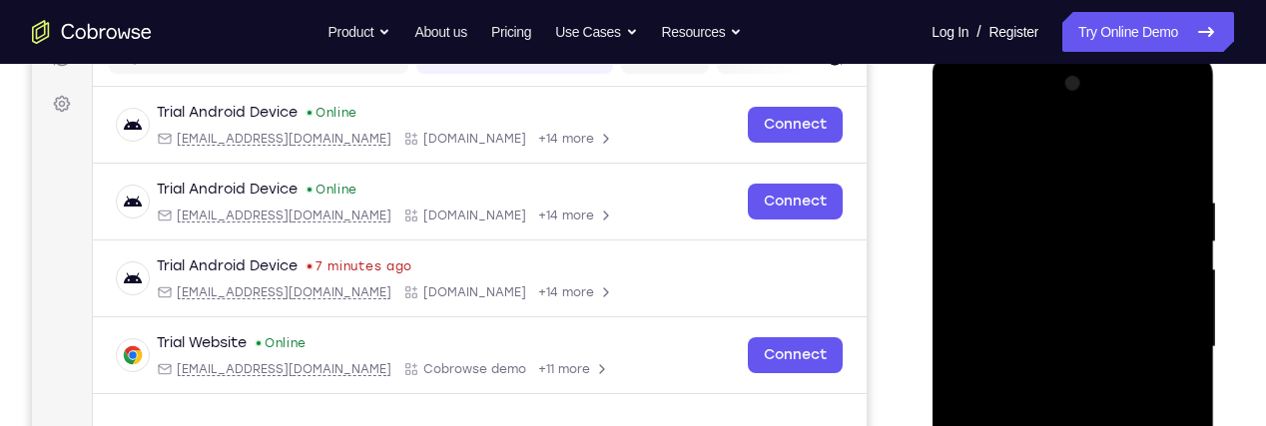
scroll to position [279, 0]
click at [1158, 341] on div at bounding box center [1073, 346] width 252 height 559
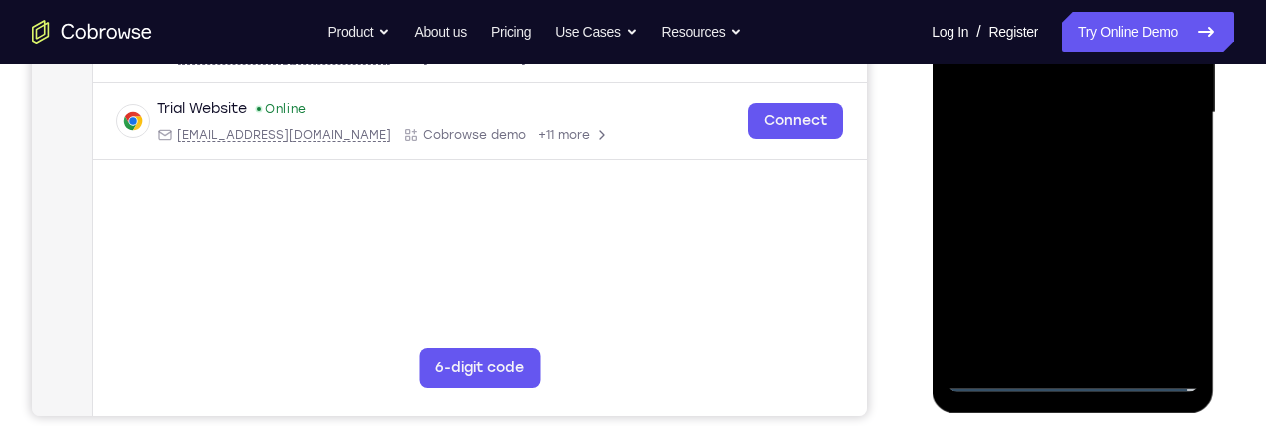
scroll to position [528, 0]
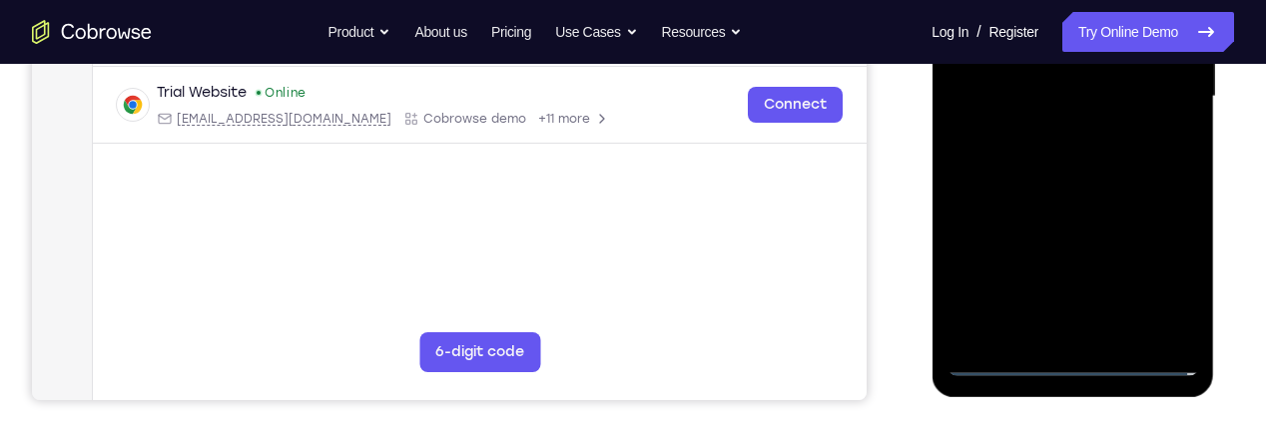
click at [1059, 330] on div at bounding box center [1073, 96] width 252 height 559
click at [1125, 58] on nav "Go back Powerful, Flexible and Trustworthy. Avoid all extra friction for both A…" at bounding box center [633, 32] width 1266 height 64
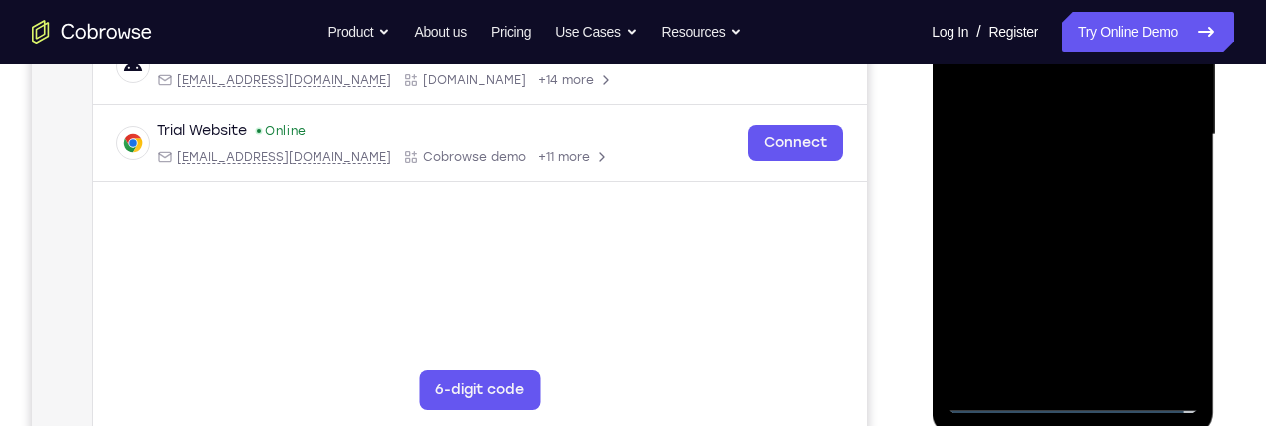
scroll to position [468, 0]
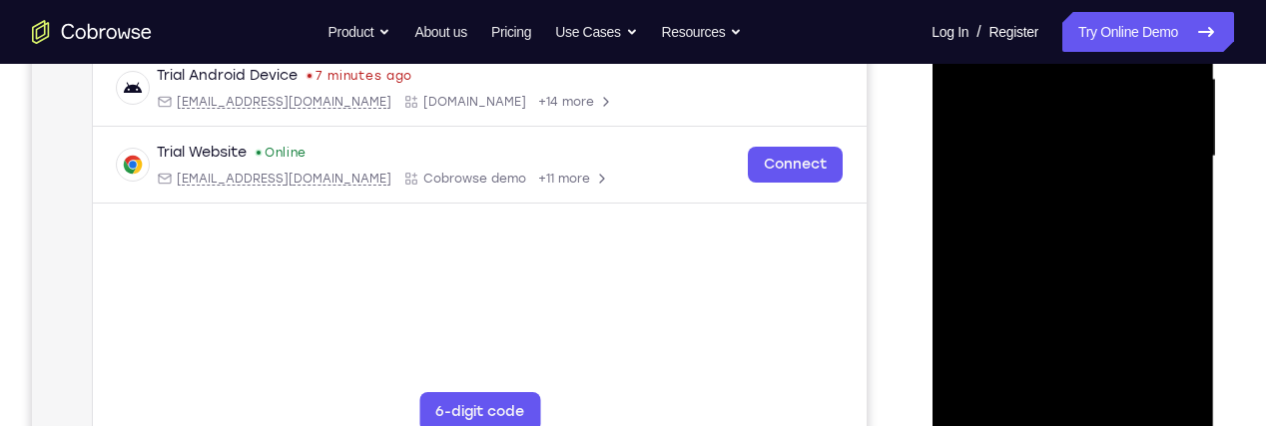
click at [1141, 138] on div at bounding box center [1073, 156] width 252 height 559
click at [1089, 105] on div at bounding box center [1073, 156] width 252 height 559
click at [1138, 171] on div at bounding box center [1073, 156] width 252 height 559
click at [1159, 163] on div at bounding box center [1073, 156] width 252 height 559
click at [1160, 230] on div at bounding box center [1073, 156] width 252 height 559
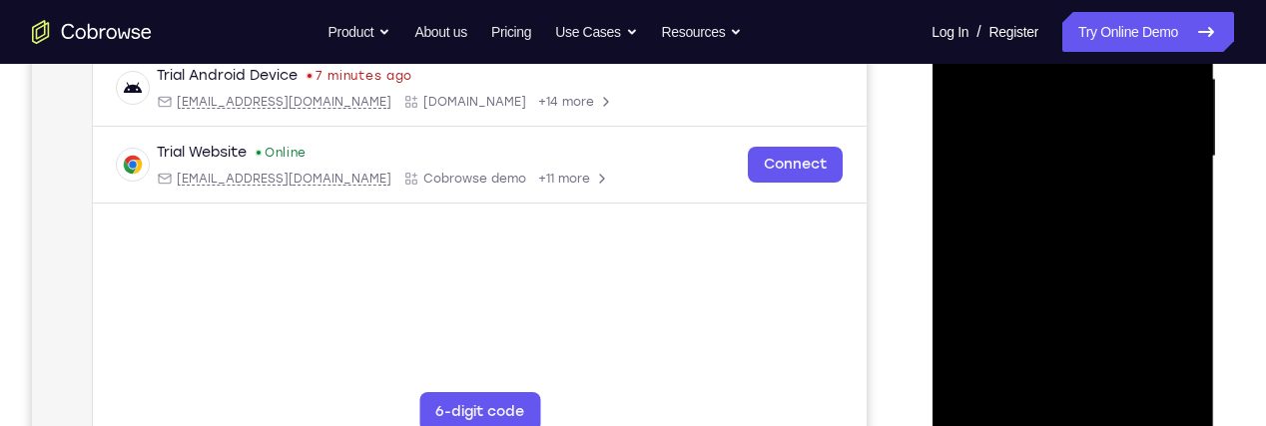
click at [1124, 215] on div at bounding box center [1073, 156] width 252 height 559
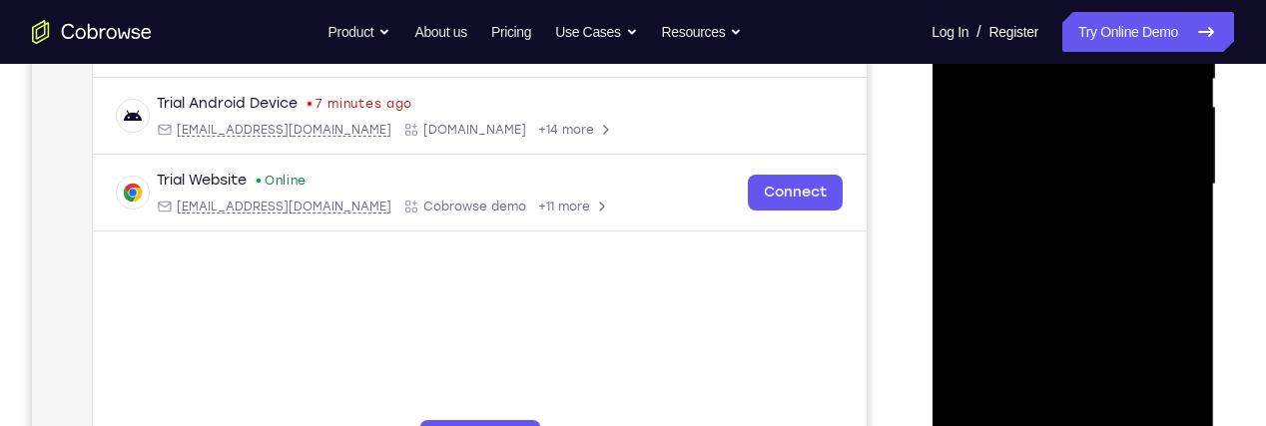
scroll to position [485, 0]
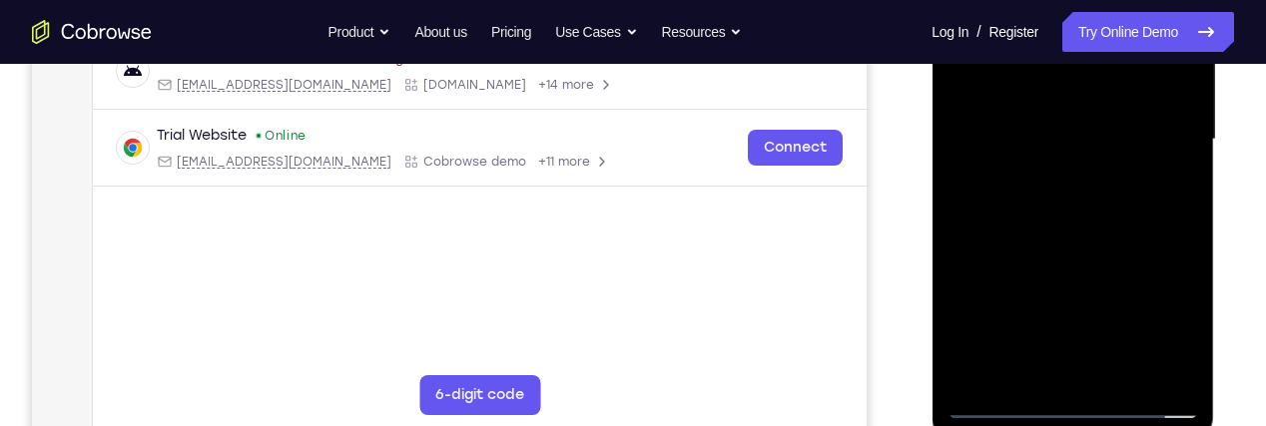
click at [1148, 219] on div at bounding box center [1073, 139] width 252 height 559
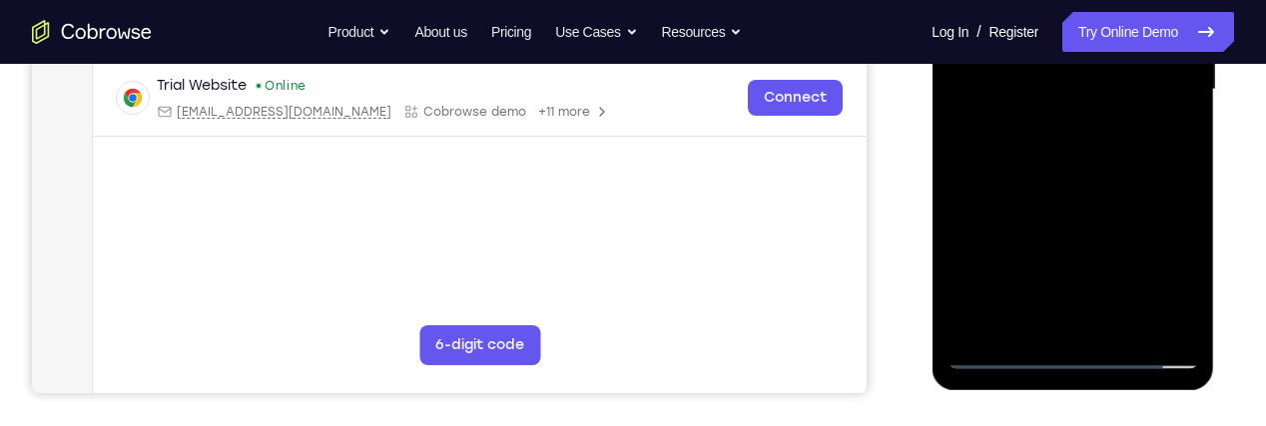
click at [1133, 321] on div at bounding box center [1073, 89] width 252 height 559
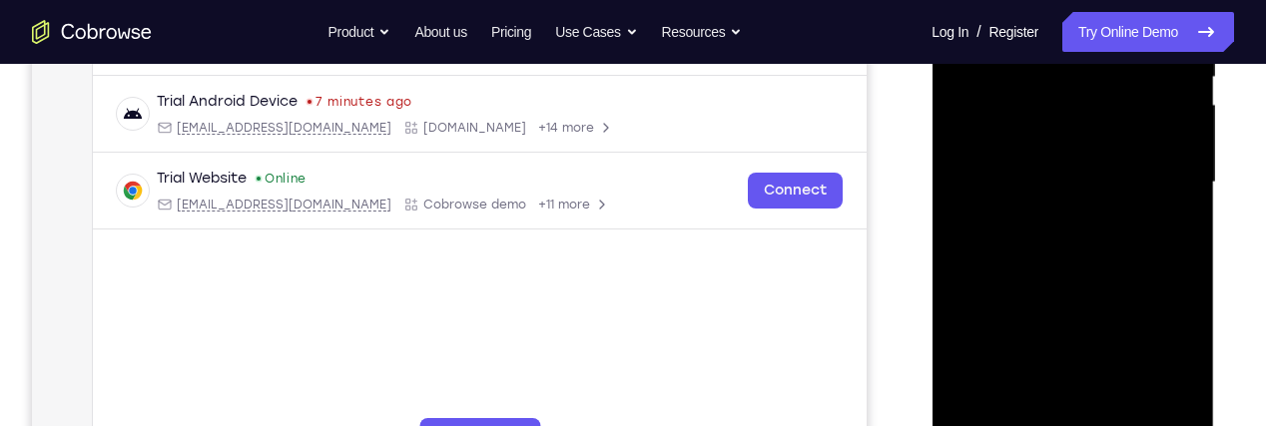
scroll to position [441, 0]
click at [1132, 284] on div at bounding box center [1073, 183] width 252 height 559
click at [1159, 125] on div at bounding box center [1073, 183] width 252 height 559
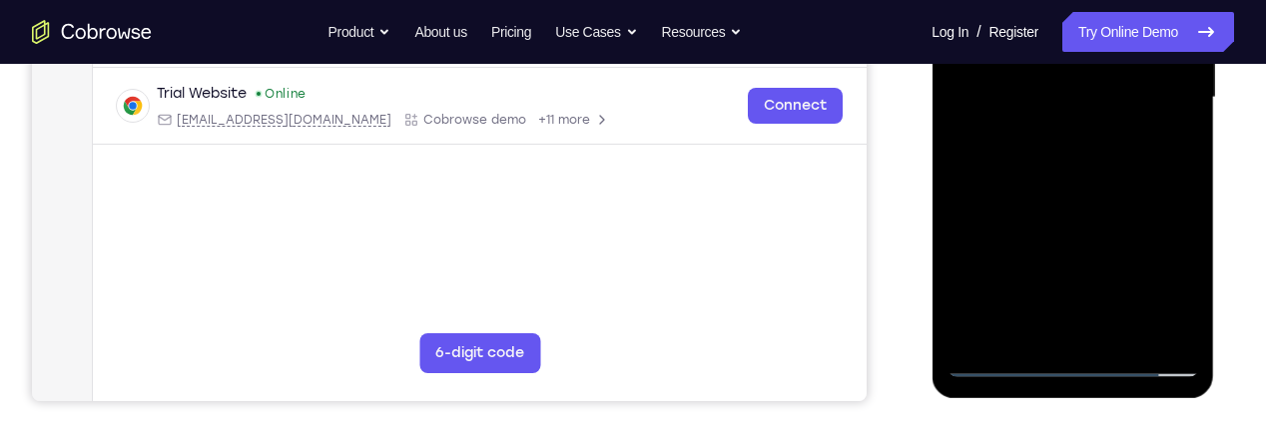
scroll to position [526, 0]
click at [1115, 127] on div at bounding box center [1073, 98] width 252 height 559
click at [1167, 133] on div at bounding box center [1073, 98] width 252 height 559
click at [1175, 167] on div at bounding box center [1073, 98] width 252 height 559
click at [1174, 326] on div at bounding box center [1073, 98] width 252 height 559
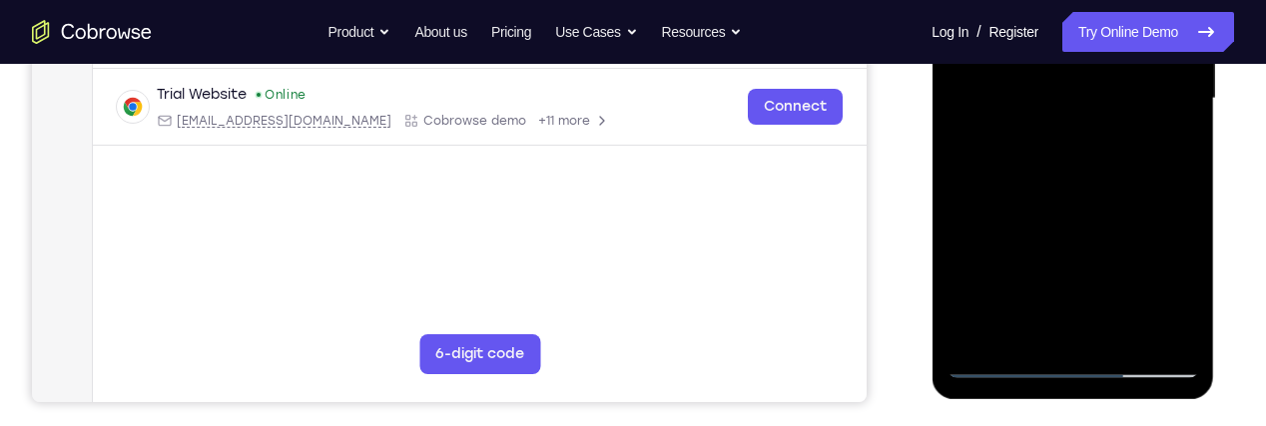
click at [1158, 143] on div at bounding box center [1073, 98] width 252 height 559
click at [1183, 142] on div at bounding box center [1073, 98] width 252 height 559
click at [1170, 150] on div at bounding box center [1073, 98] width 252 height 559
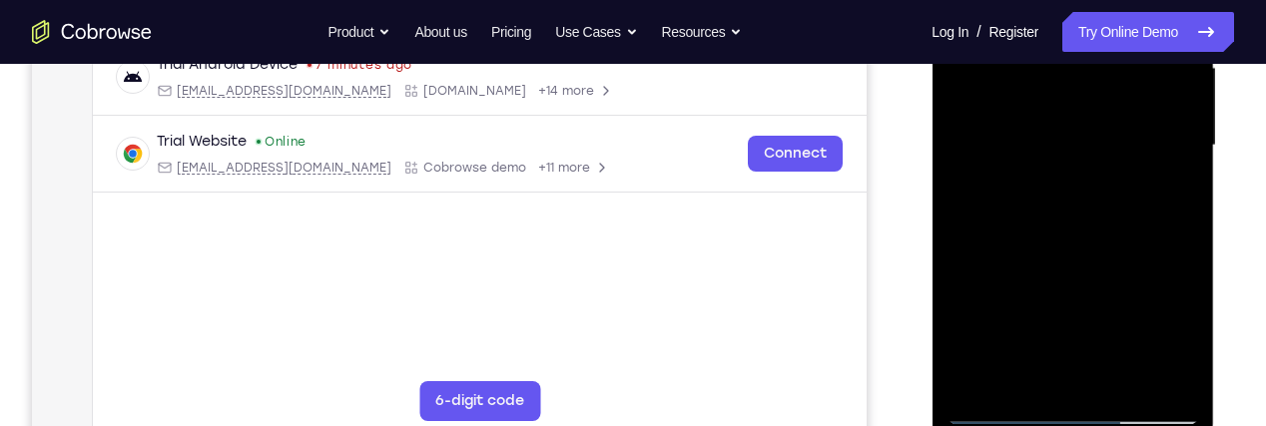
scroll to position [477, 0]
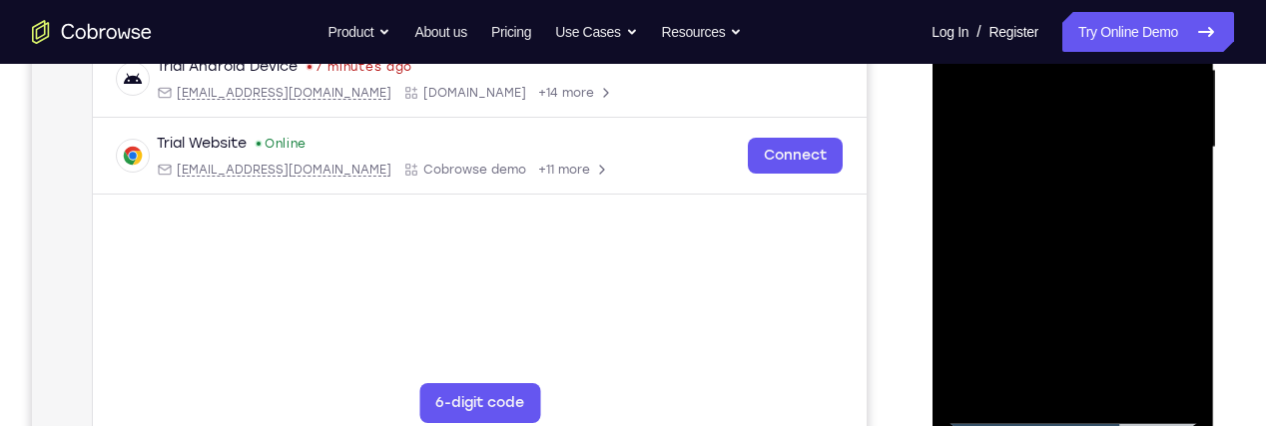
click at [1175, 123] on div at bounding box center [1073, 147] width 252 height 559
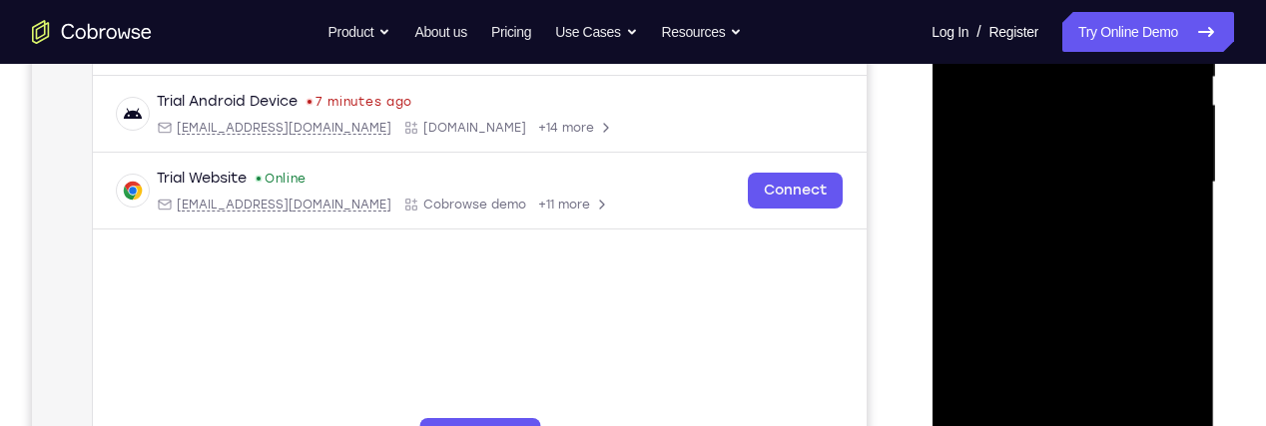
scroll to position [440, 0]
click at [1108, 334] on div at bounding box center [1073, 184] width 252 height 559
click at [1081, 306] on div at bounding box center [1073, 184] width 252 height 559
click at [1079, 328] on div at bounding box center [1073, 184] width 252 height 559
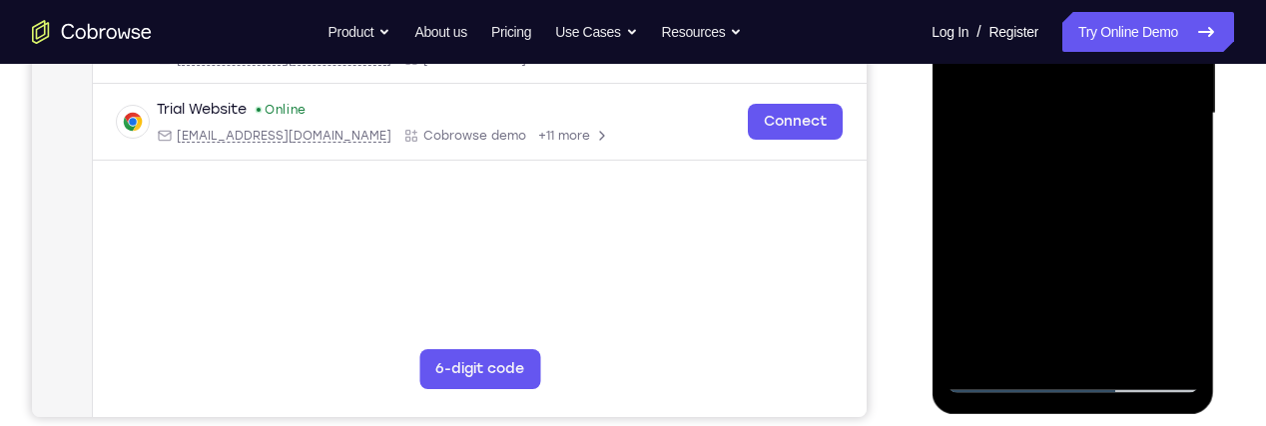
scroll to position [533, 0]
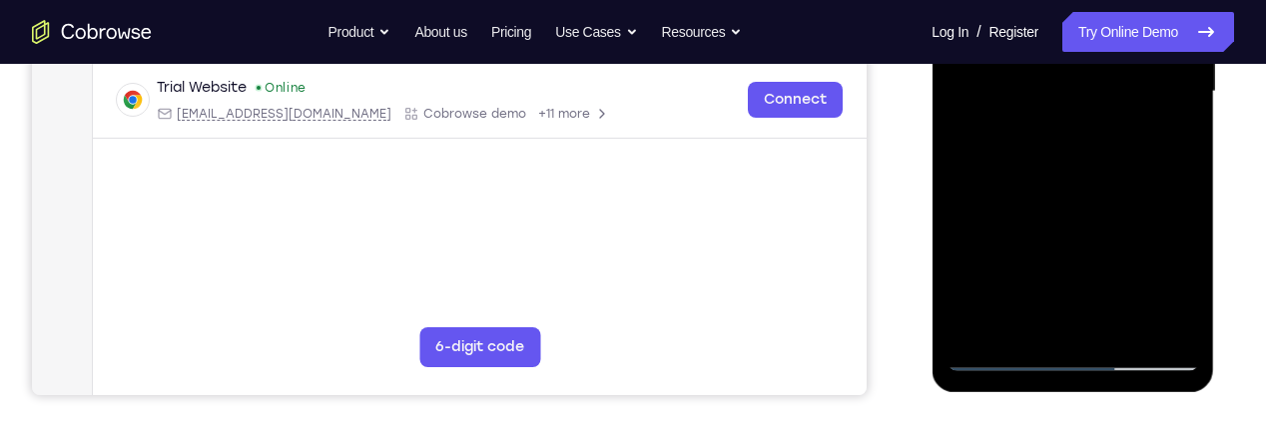
click at [1177, 263] on div at bounding box center [1073, 91] width 252 height 559
click at [1113, 238] on div at bounding box center [1073, 91] width 252 height 559
click at [1084, 209] on div at bounding box center [1073, 91] width 252 height 559
click at [1142, 89] on div at bounding box center [1073, 91] width 252 height 559
click at [1101, 285] on div at bounding box center [1073, 91] width 252 height 559
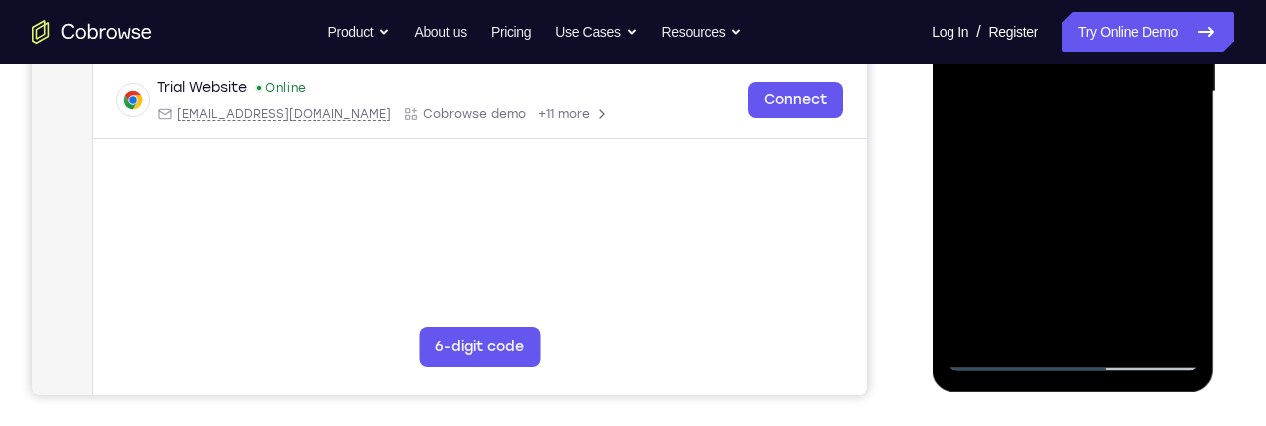
click at [1145, 275] on div at bounding box center [1073, 91] width 252 height 559
click at [1156, 254] on div at bounding box center [1073, 91] width 252 height 559
click at [1157, 296] on div at bounding box center [1073, 91] width 252 height 559
click at [1145, 206] on div at bounding box center [1073, 91] width 252 height 559
click at [1165, 139] on div at bounding box center [1073, 91] width 252 height 559
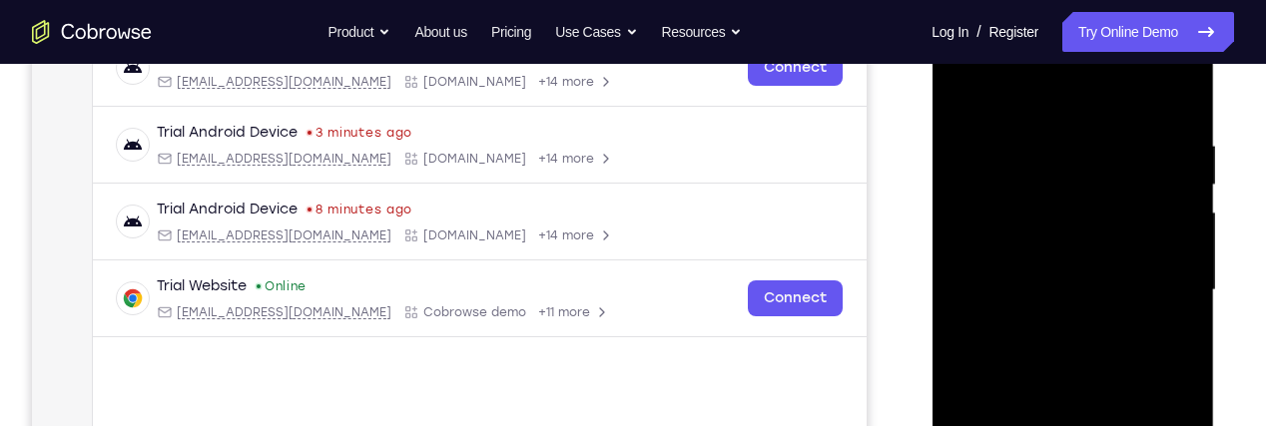
scroll to position [336, 0]
click at [1057, 221] on div at bounding box center [1073, 289] width 252 height 559
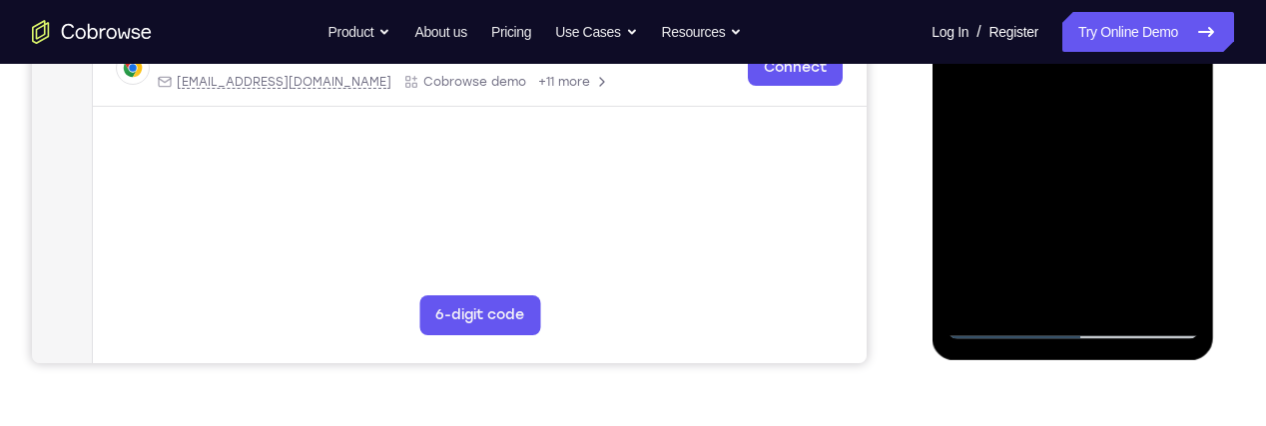
scroll to position [564, 0]
click at [1066, 290] on div at bounding box center [1073, 60] width 252 height 559
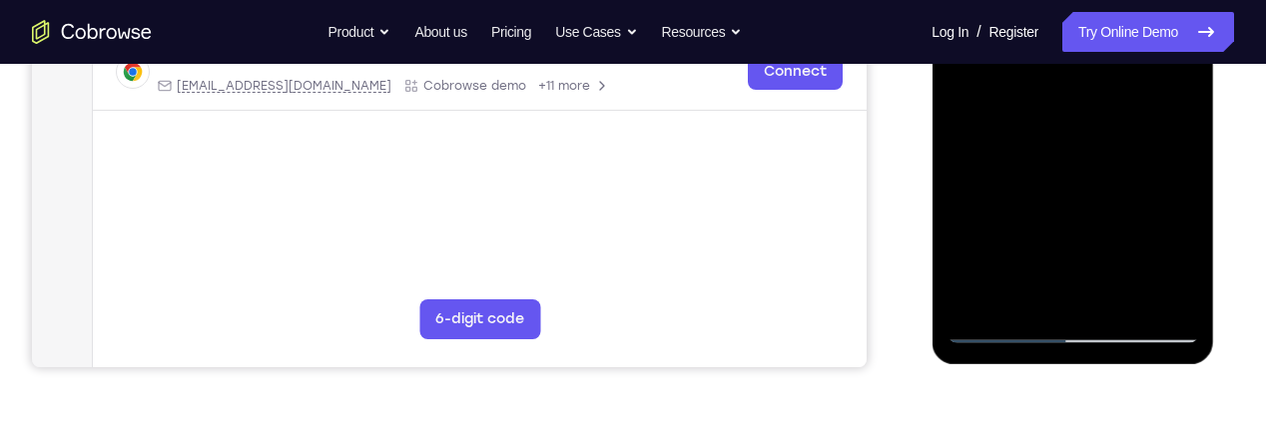
scroll to position [560, 0]
click at [1187, 117] on div at bounding box center [1073, 64] width 252 height 559
click at [1174, 292] on div at bounding box center [1073, 64] width 252 height 559
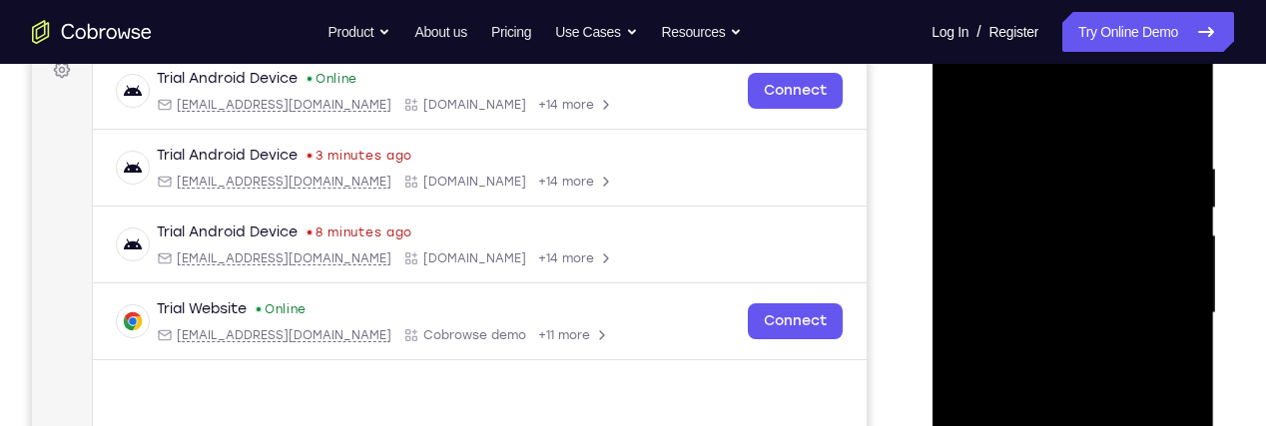
scroll to position [311, 0]
click at [972, 127] on div at bounding box center [1073, 314] width 252 height 559
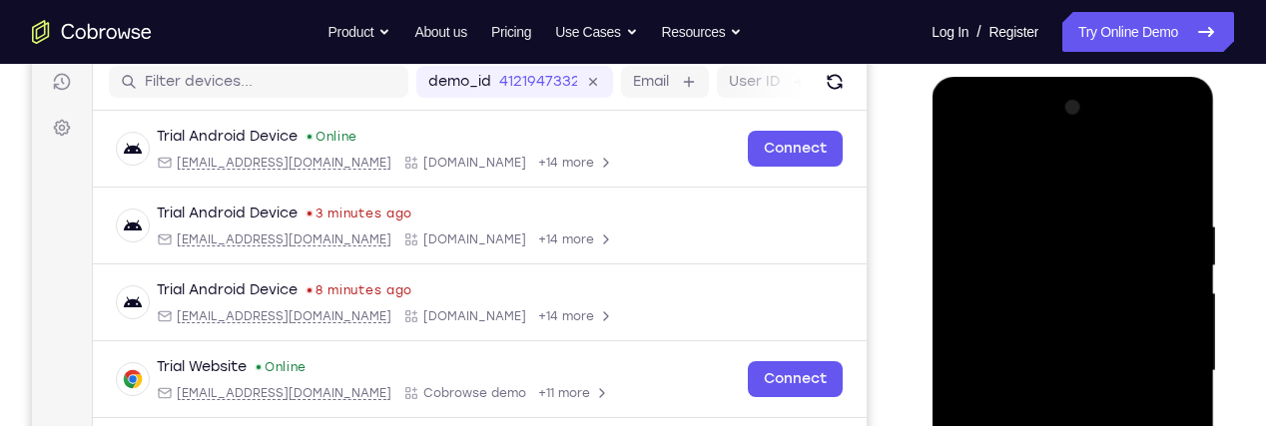
scroll to position [246, 0]
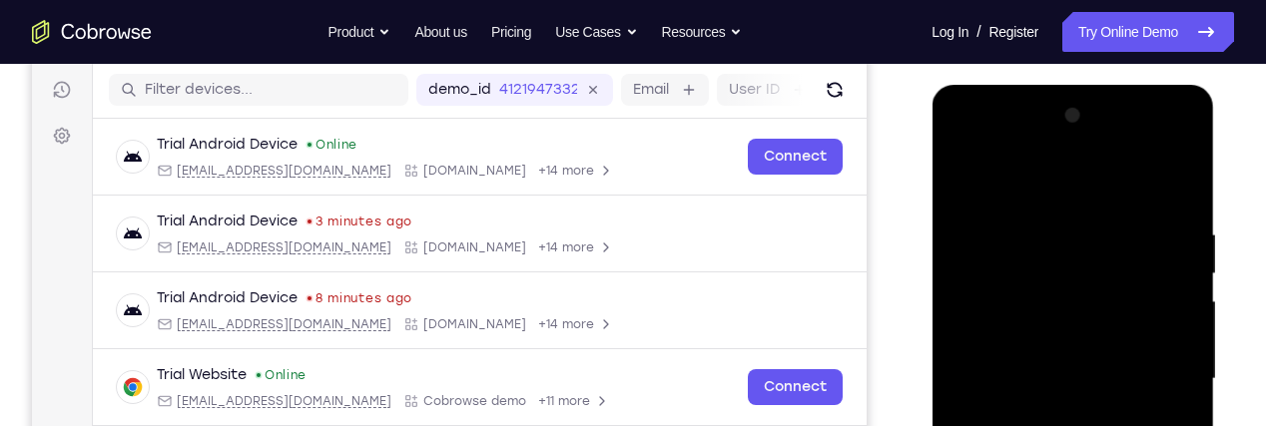
click at [980, 179] on div at bounding box center [1073, 379] width 252 height 559
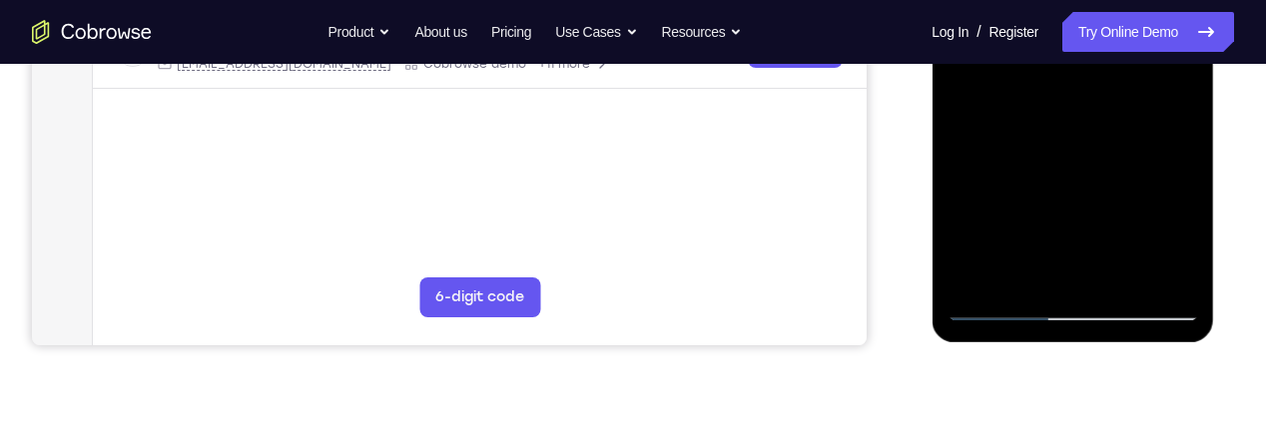
scroll to position [586, 0]
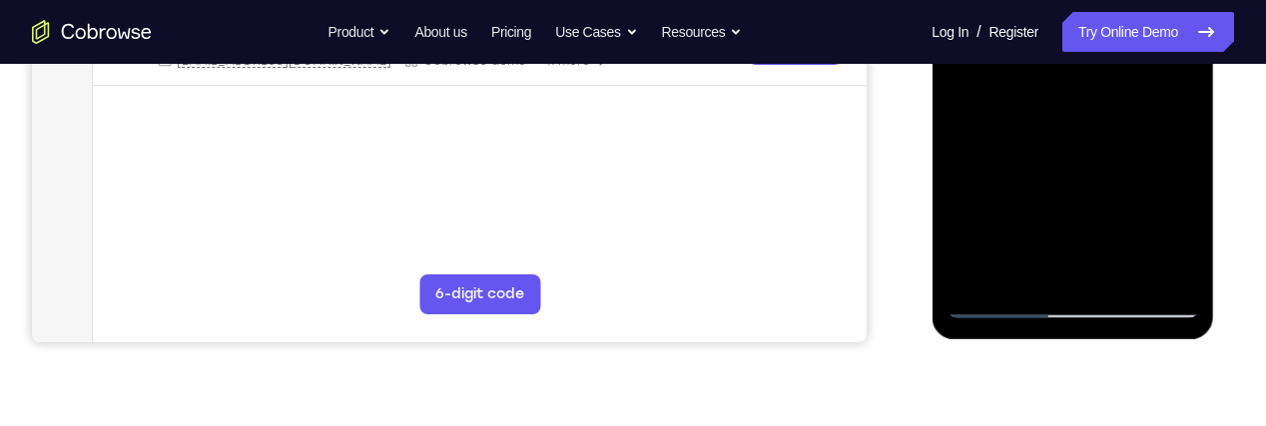
click at [1194, 251] on div at bounding box center [1073, 38] width 252 height 559
click at [1029, 274] on div at bounding box center [1073, 38] width 252 height 559
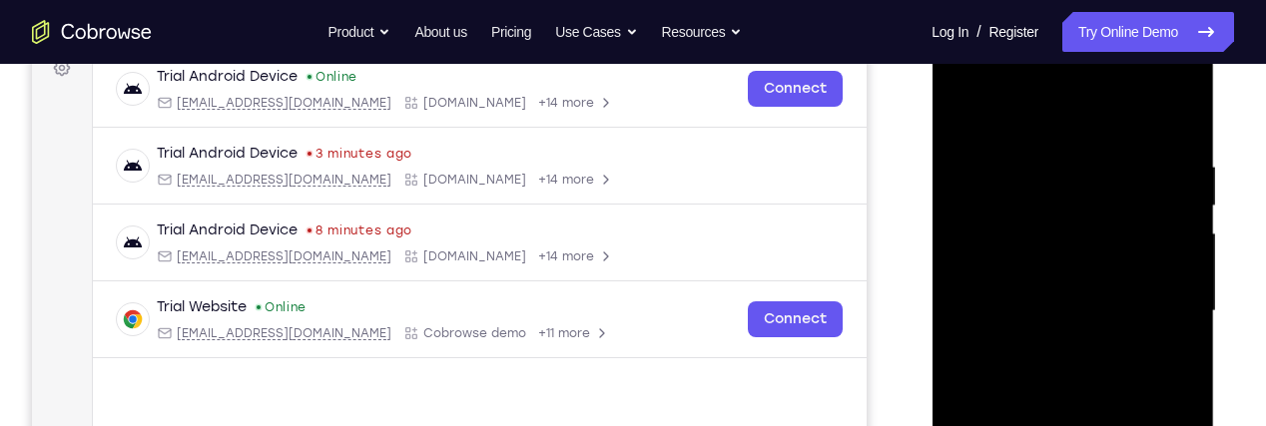
scroll to position [310, 0]
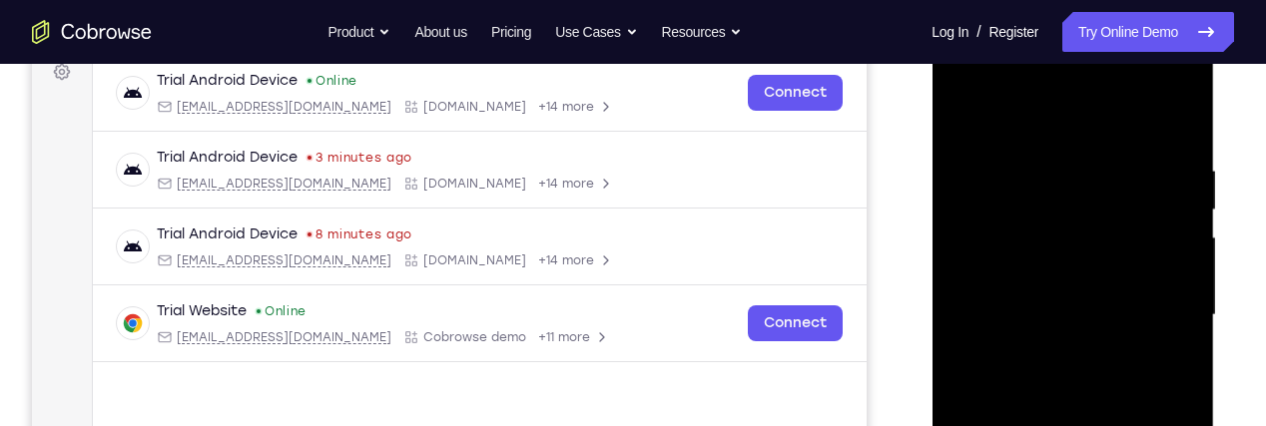
click at [1163, 112] on div at bounding box center [1073, 315] width 252 height 559
click at [1040, 148] on div at bounding box center [1073, 315] width 252 height 559
click at [967, 119] on div at bounding box center [1073, 315] width 252 height 559
click at [1055, 158] on div at bounding box center [1073, 315] width 252 height 559
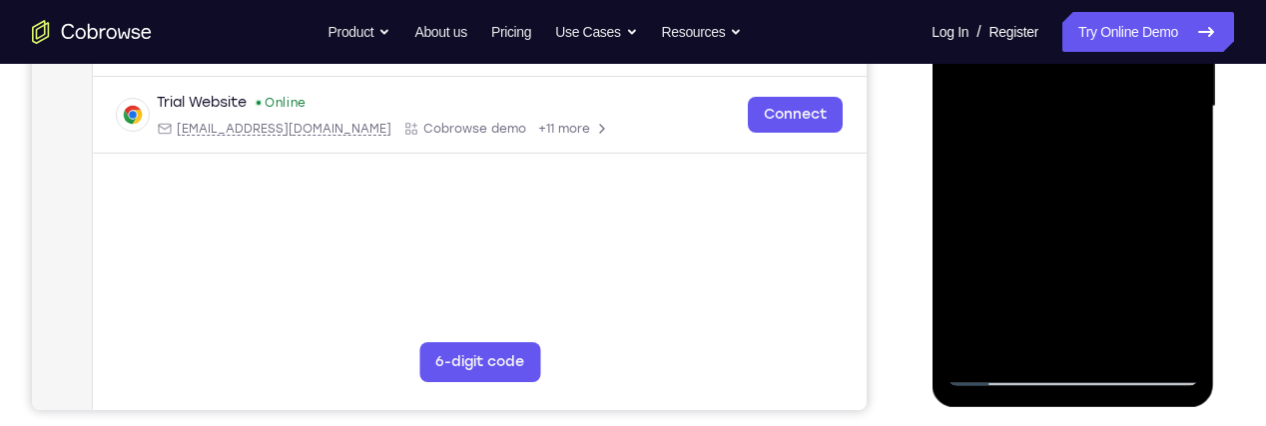
scroll to position [519, 0]
click at [973, 350] on div at bounding box center [1073, 105] width 252 height 559
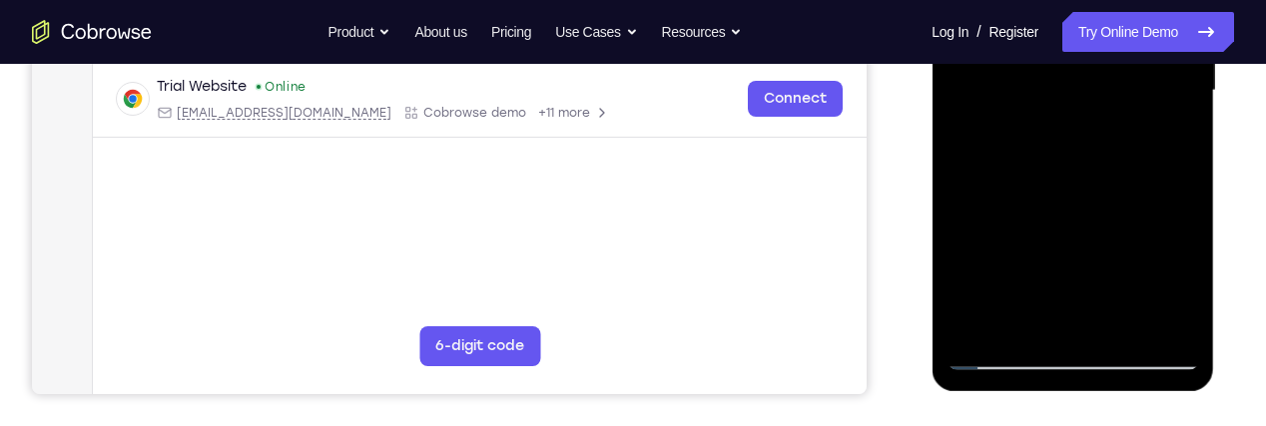
scroll to position [540, 0]
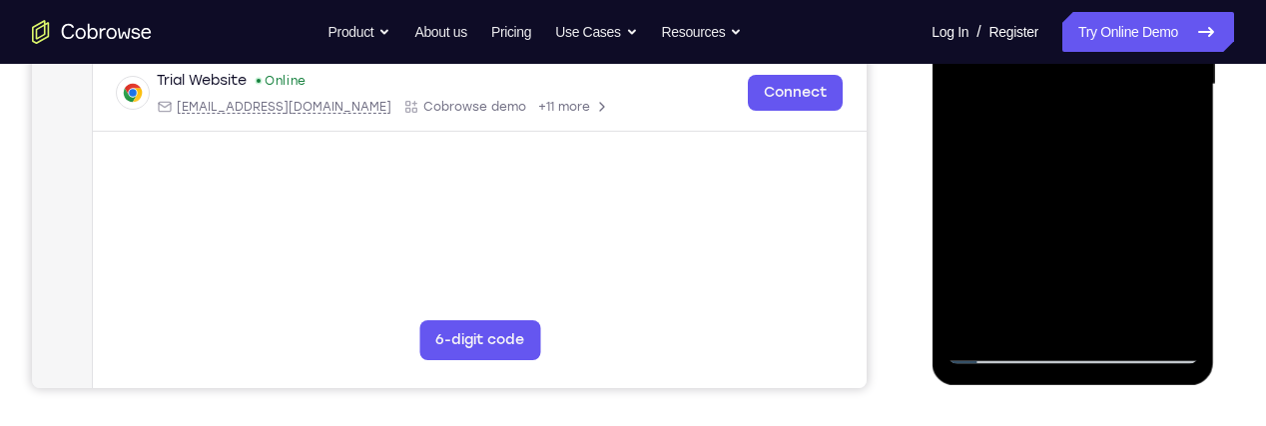
click at [1025, 325] on div at bounding box center [1073, 84] width 252 height 559
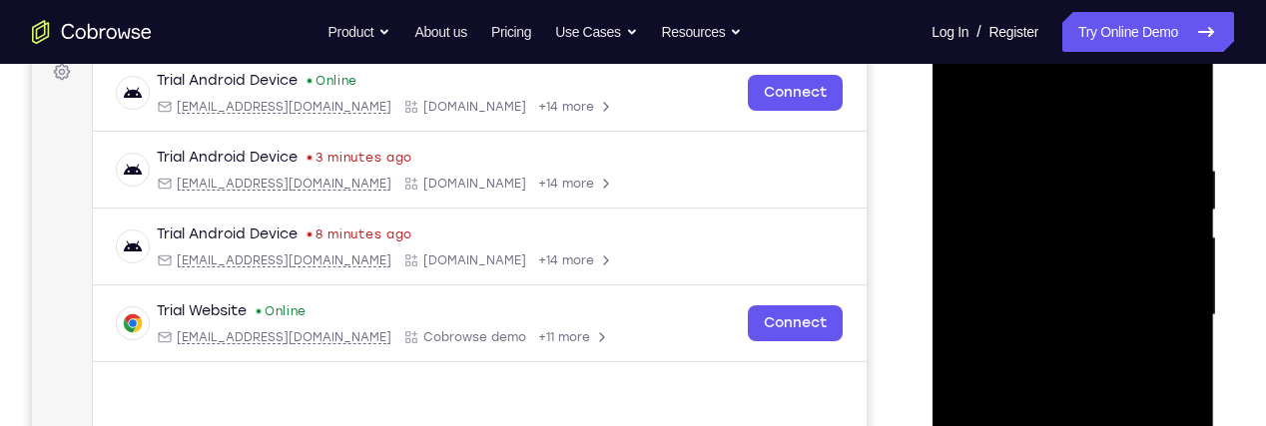
scroll to position [304, 0]
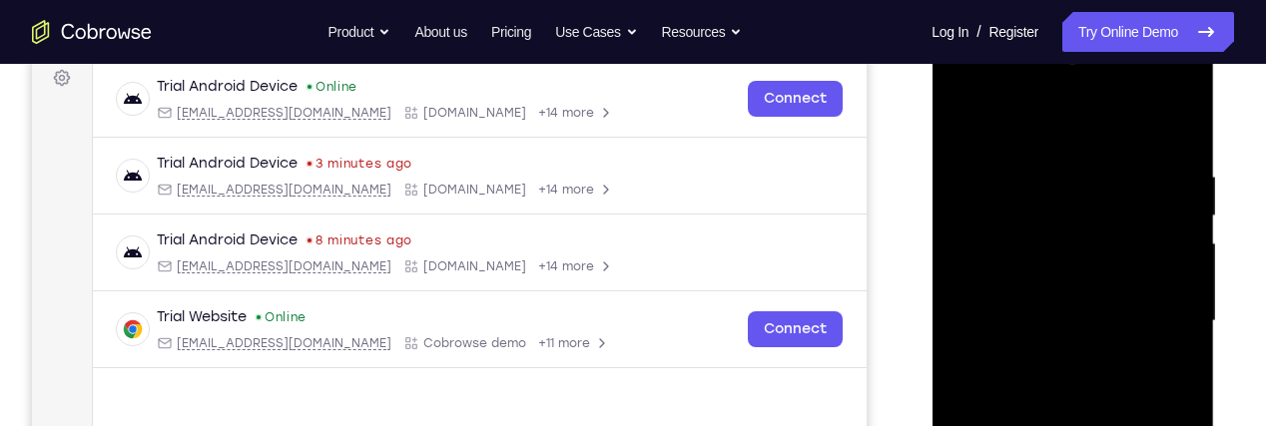
click at [1146, 116] on div at bounding box center [1073, 321] width 252 height 559
click at [1180, 126] on div at bounding box center [1073, 321] width 252 height 559
click at [1030, 124] on div at bounding box center [1073, 321] width 252 height 559
click at [1079, 164] on div at bounding box center [1073, 321] width 252 height 559
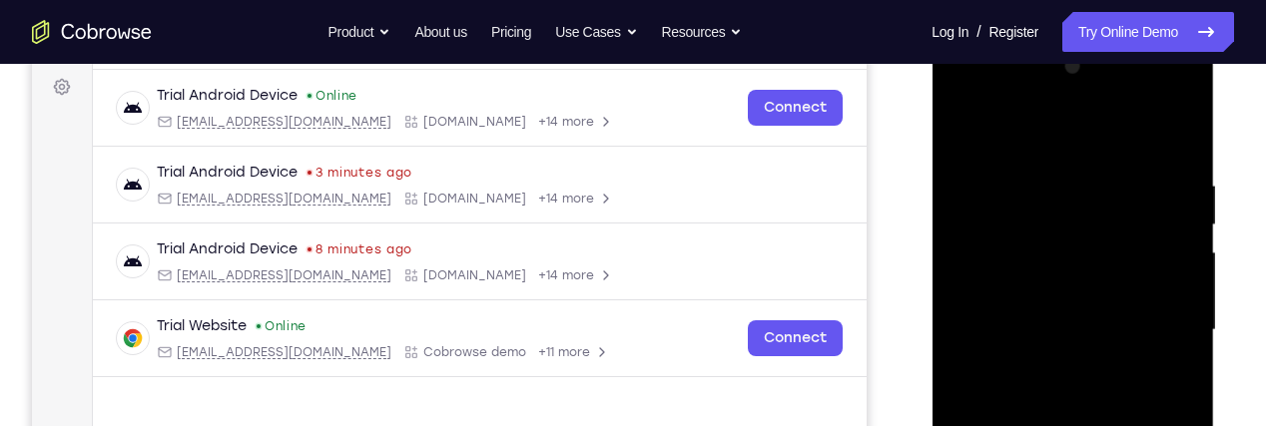
scroll to position [292, 0]
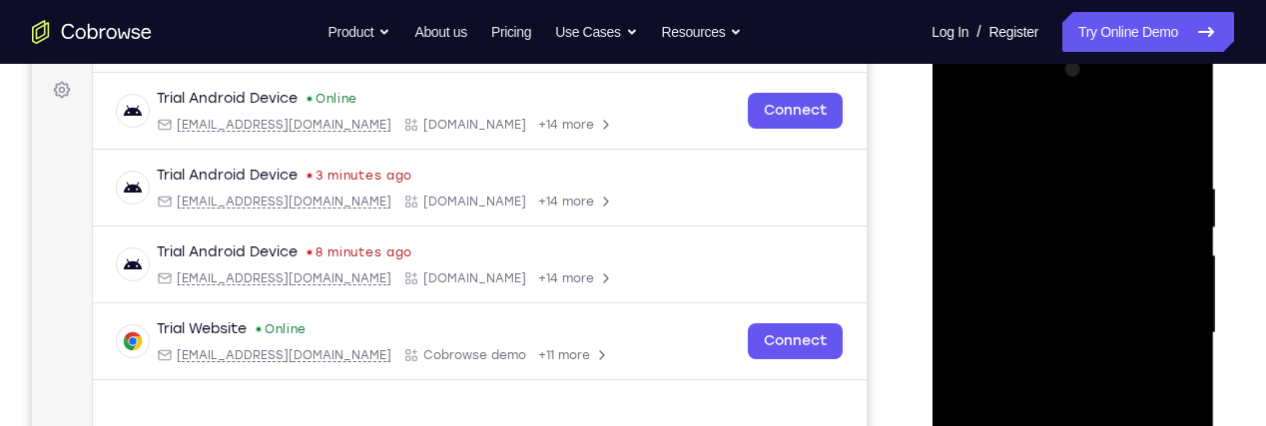
click at [969, 128] on div at bounding box center [1073, 333] width 252 height 559
click at [1146, 137] on div at bounding box center [1073, 333] width 252 height 559
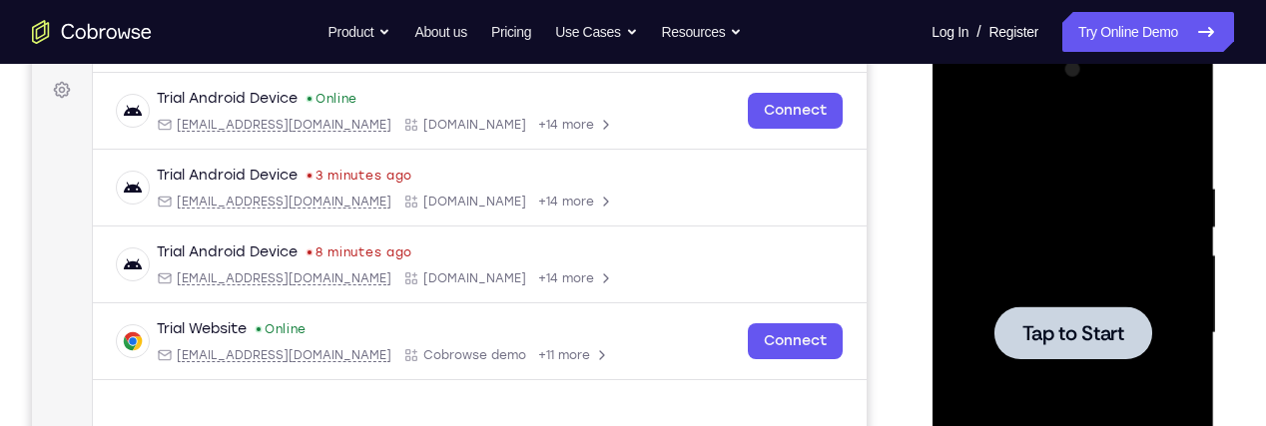
scroll to position [294, 0]
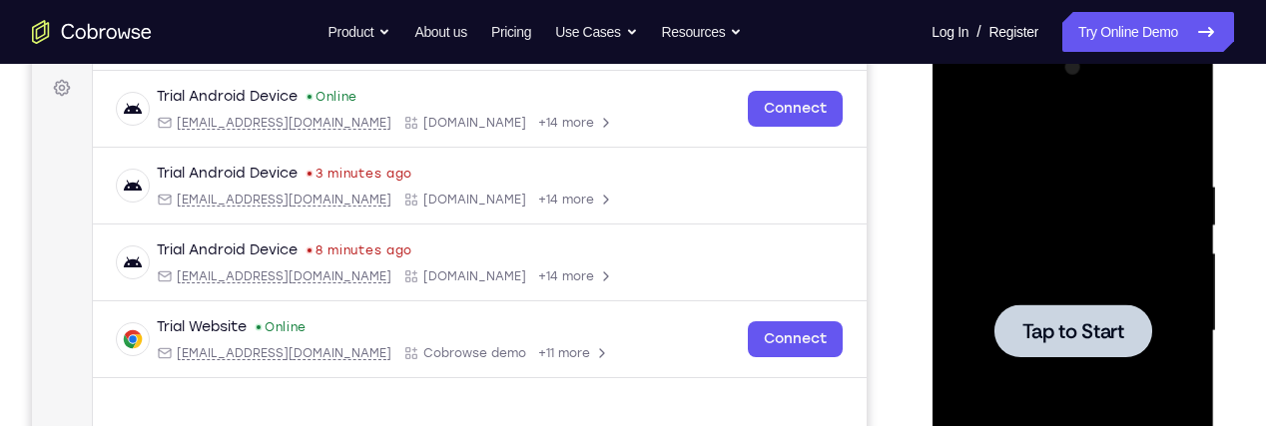
click at [1048, 314] on div at bounding box center [1073, 331] width 158 height 53
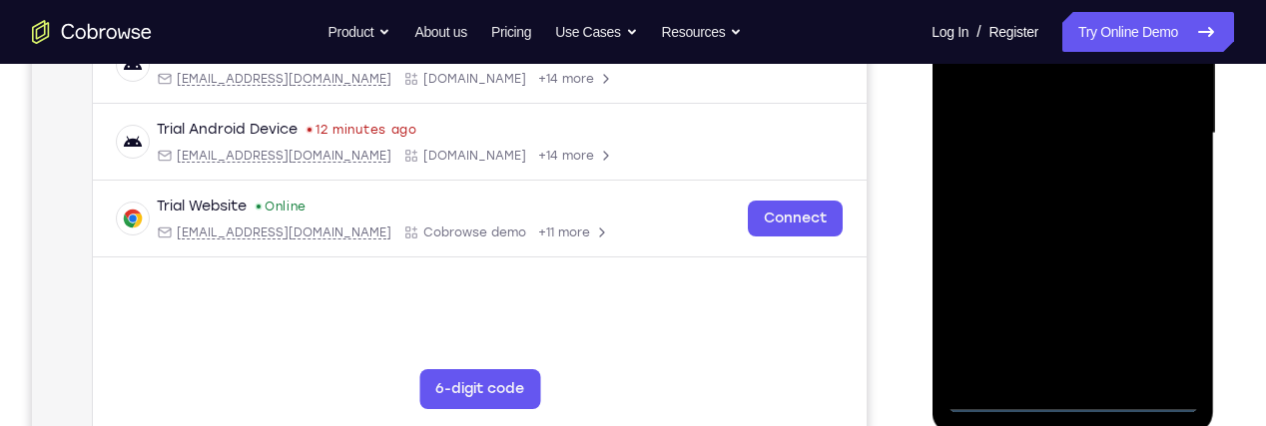
scroll to position [523, 0]
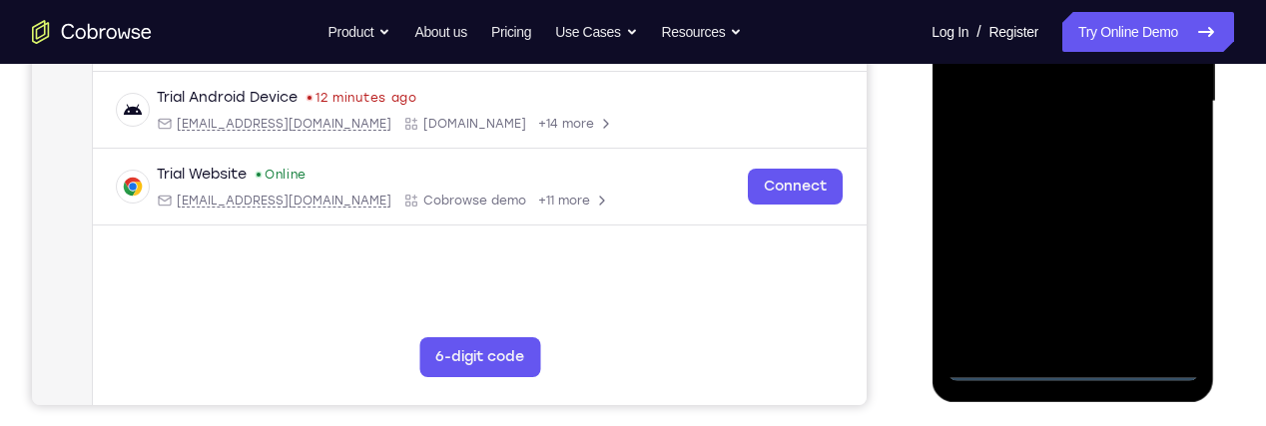
click at [1096, 369] on div at bounding box center [1073, 101] width 252 height 559
click at [1186, 276] on div at bounding box center [1073, 101] width 252 height 559
click at [1172, 272] on div at bounding box center [1073, 101] width 252 height 559
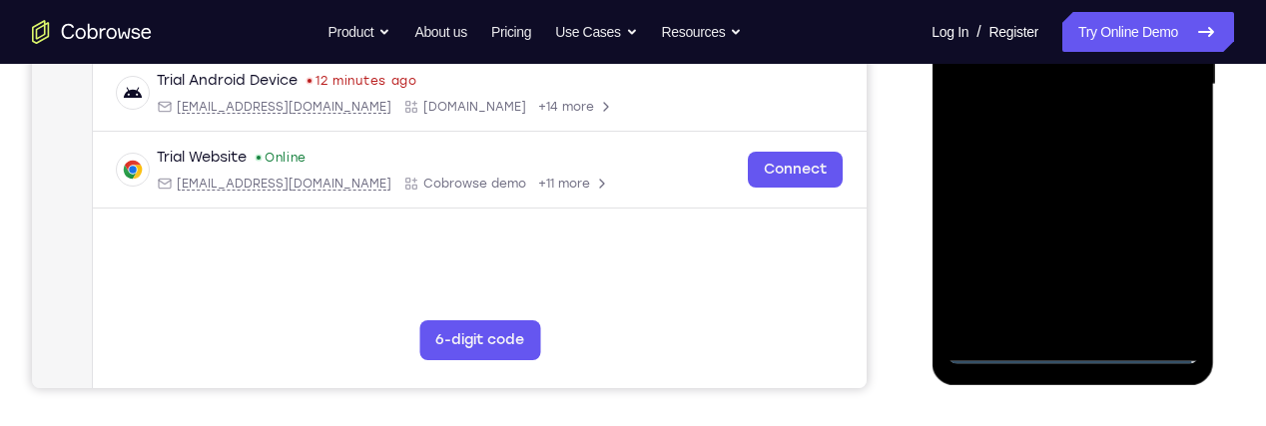
scroll to position [550, 0]
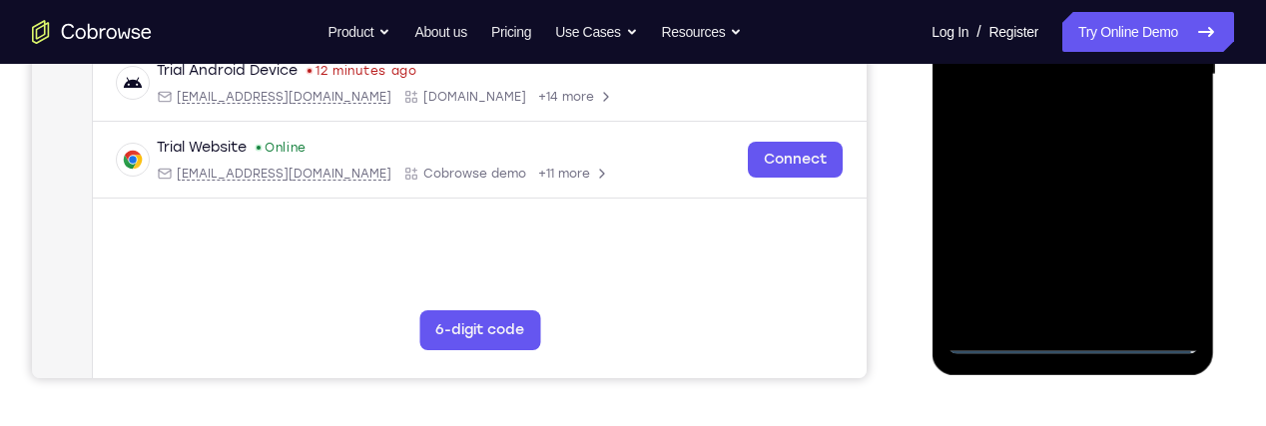
click at [1090, 342] on div at bounding box center [1073, 74] width 252 height 559
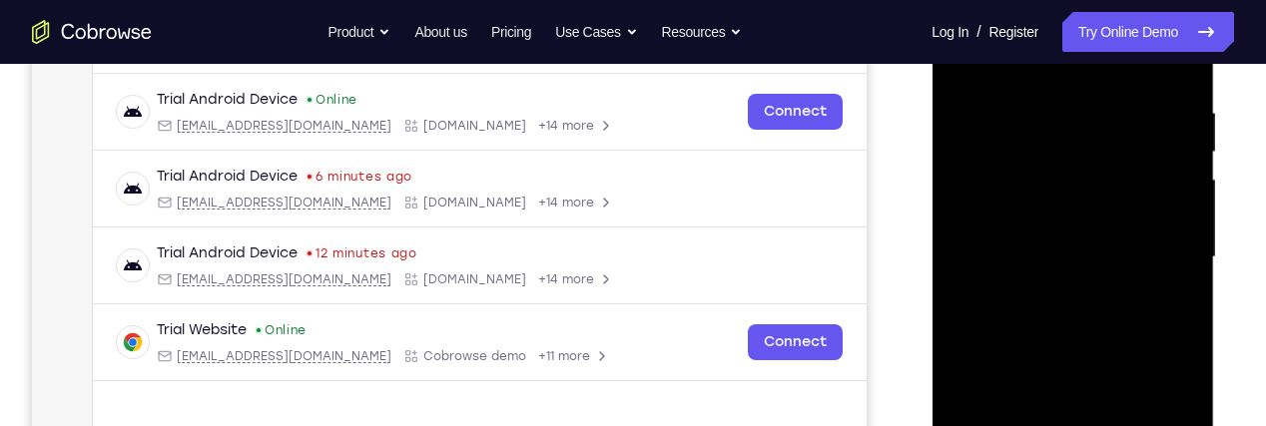
scroll to position [363, 0]
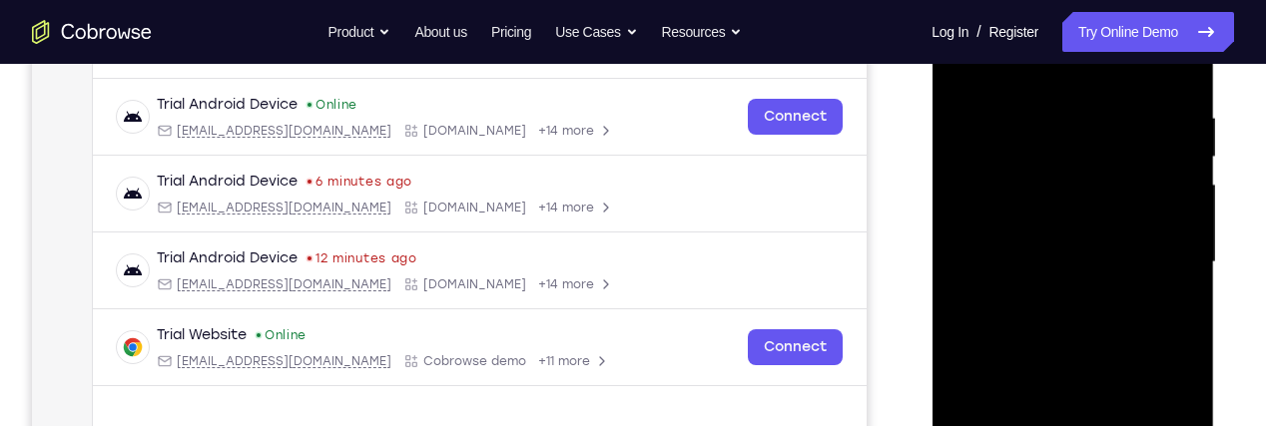
click at [1104, 159] on div at bounding box center [1073, 262] width 252 height 559
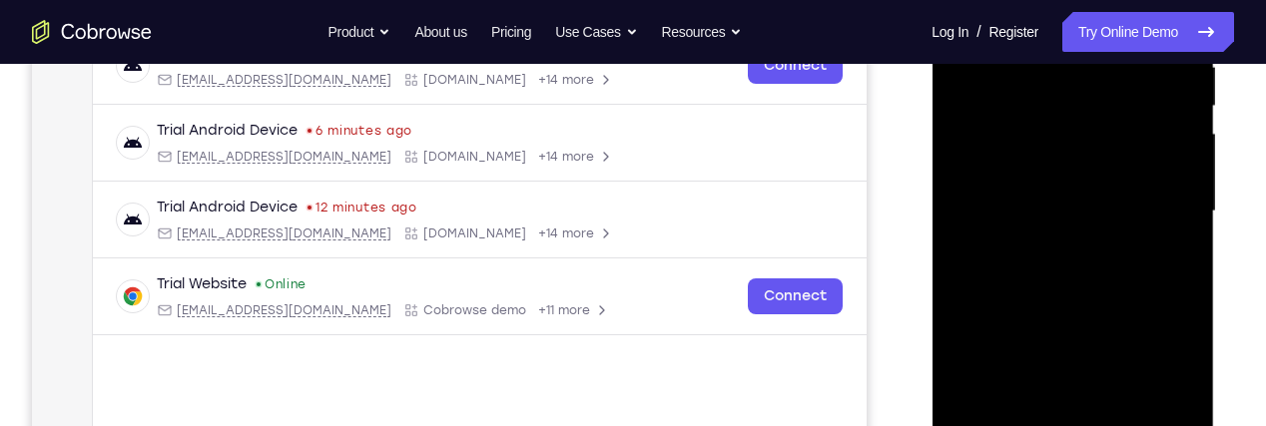
scroll to position [415, 0]
click at [1141, 144] on div at bounding box center [1073, 209] width 252 height 559
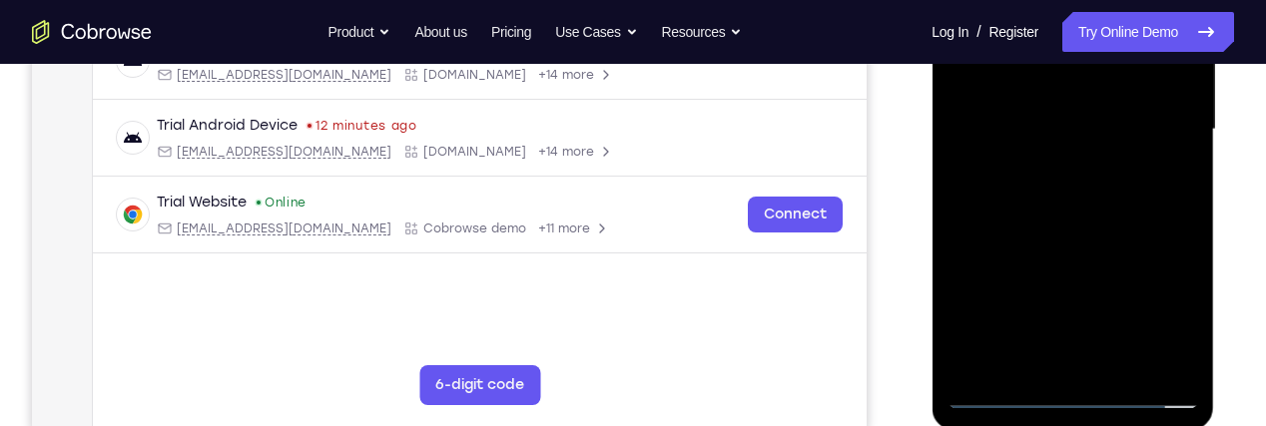
scroll to position [496, 0]
click at [1172, 343] on div at bounding box center [1073, 128] width 252 height 559
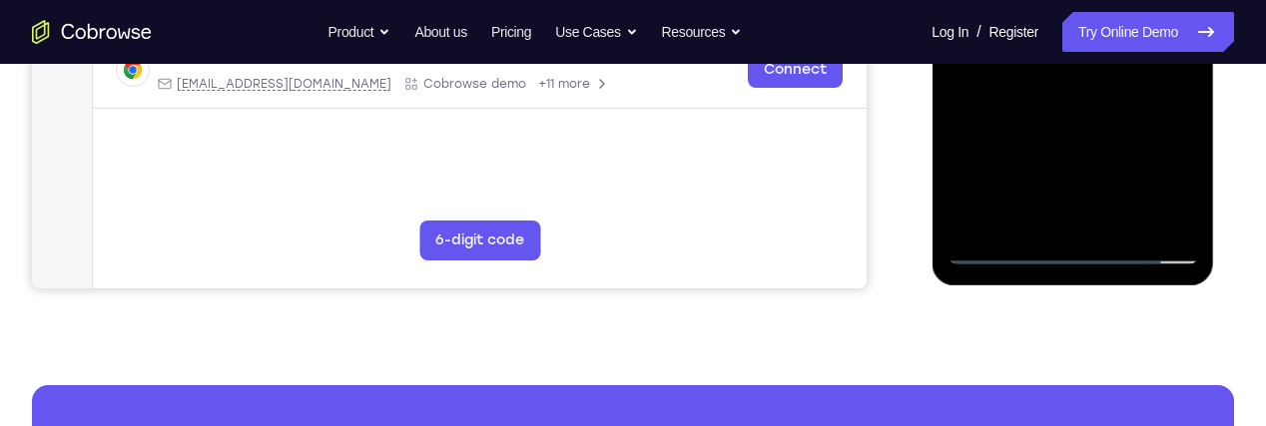
scroll to position [639, 0]
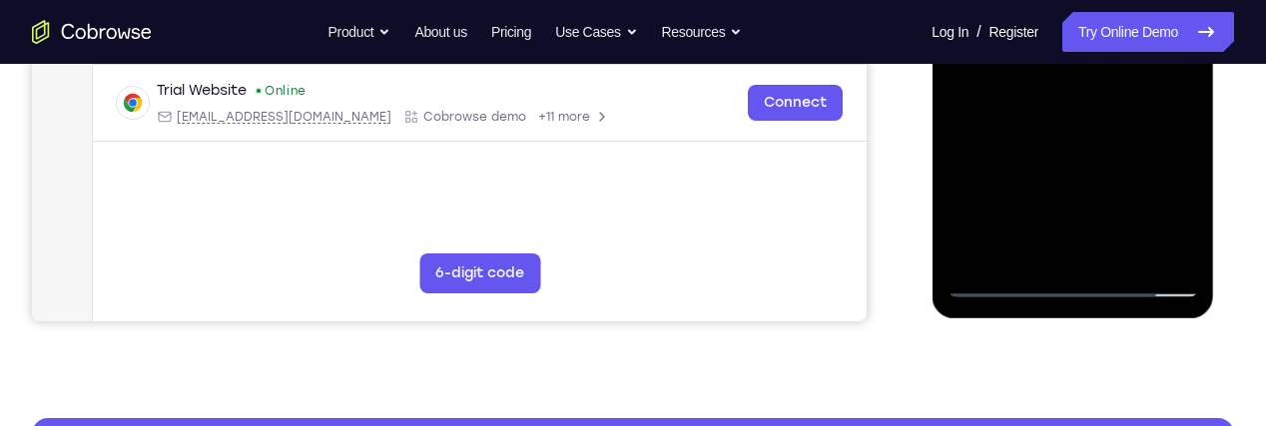
scroll to position [615, 0]
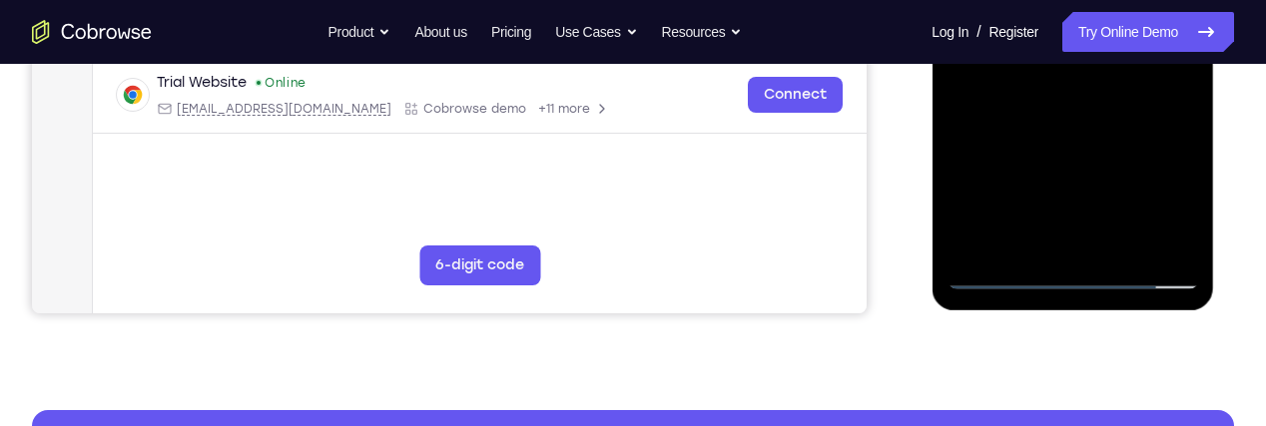
click at [1161, 242] on div at bounding box center [1073, 9] width 252 height 559
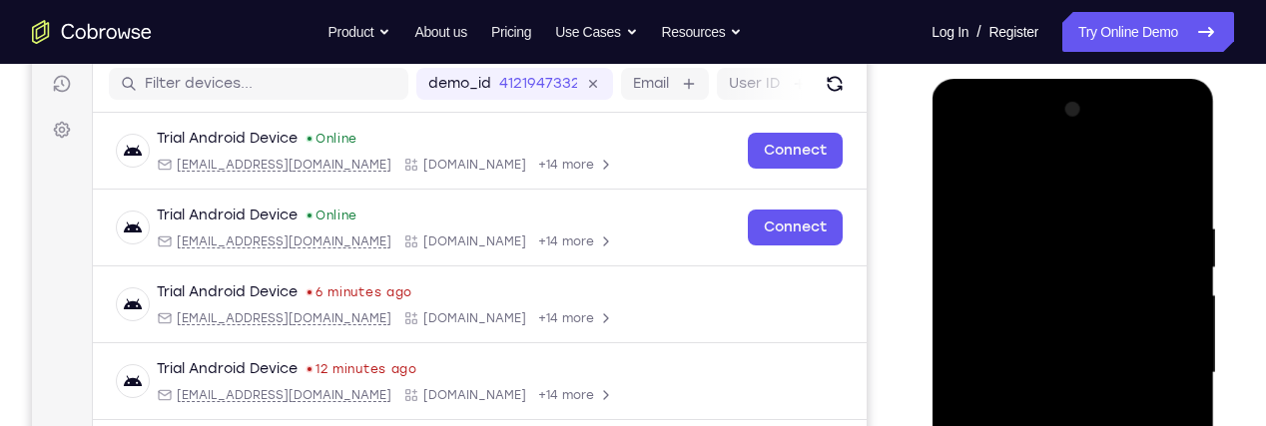
scroll to position [240, 0]
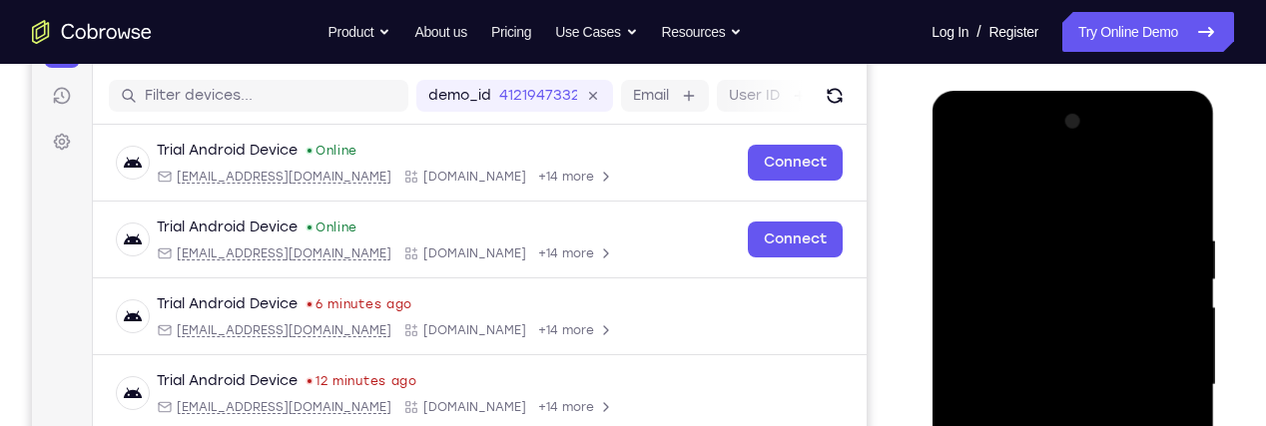
click at [974, 166] on div at bounding box center [1073, 385] width 252 height 559
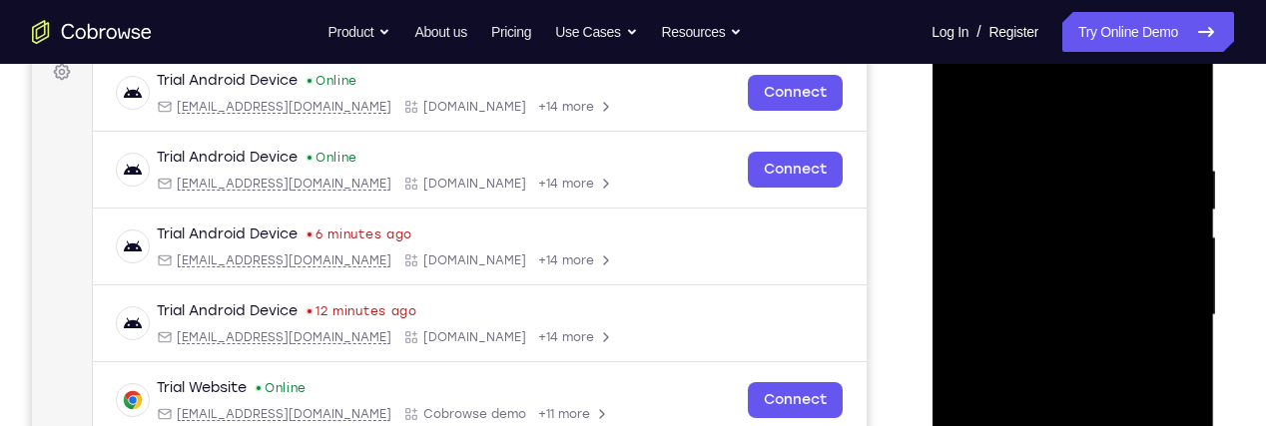
scroll to position [315, 0]
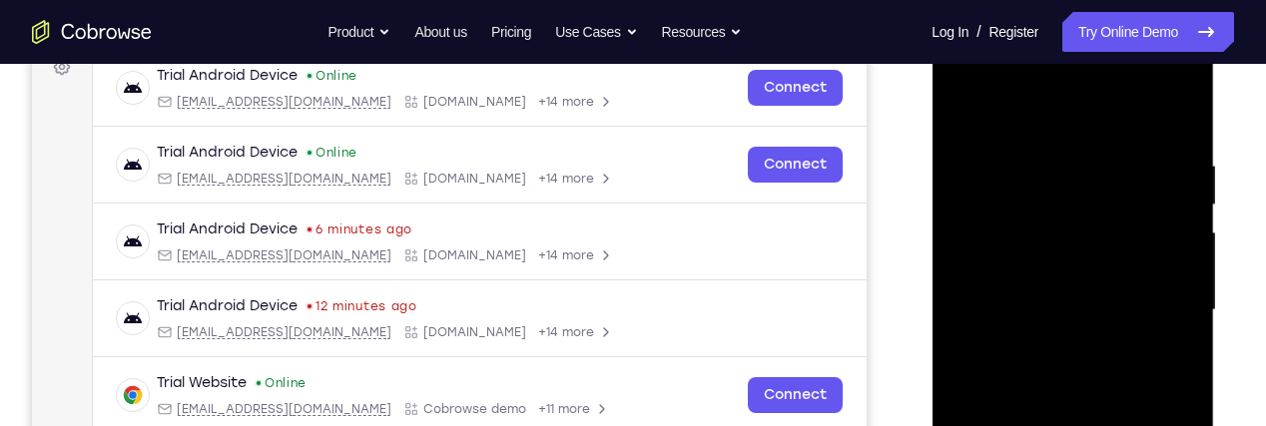
click at [1065, 125] on div at bounding box center [1073, 310] width 252 height 559
click at [1147, 167] on div at bounding box center [1073, 309] width 252 height 559
click at [1178, 311] on div at bounding box center [1073, 309] width 252 height 559
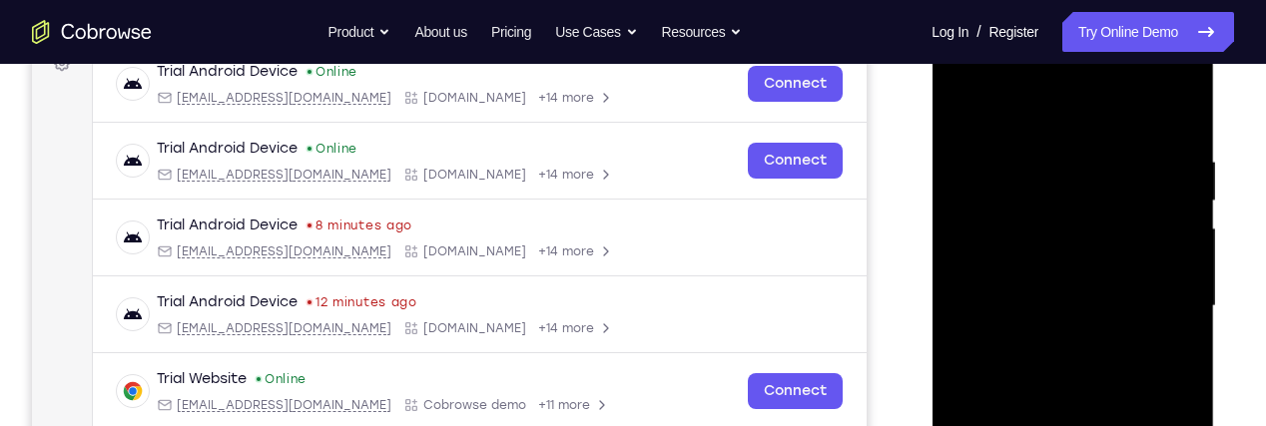
scroll to position [282, 0]
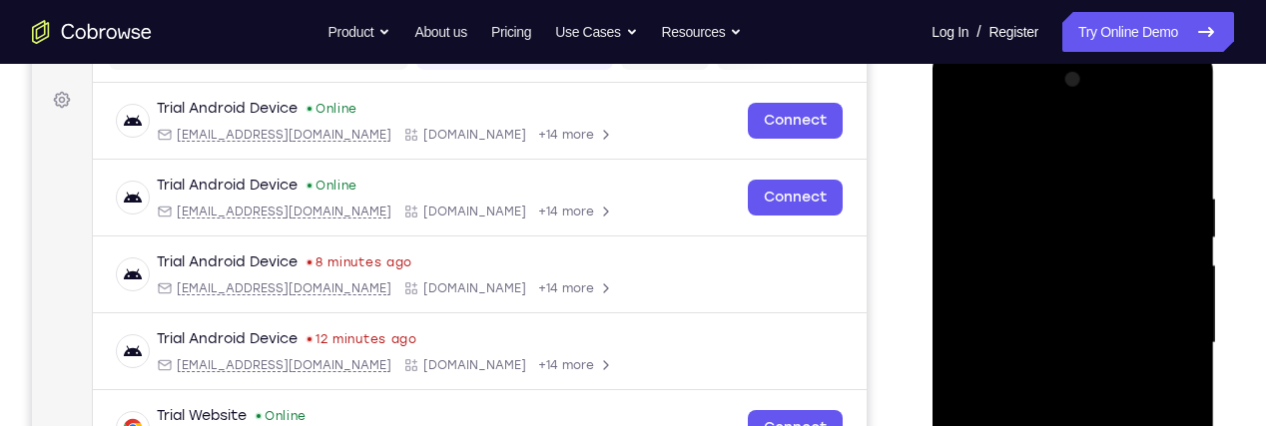
click at [965, 111] on div at bounding box center [1073, 343] width 252 height 559
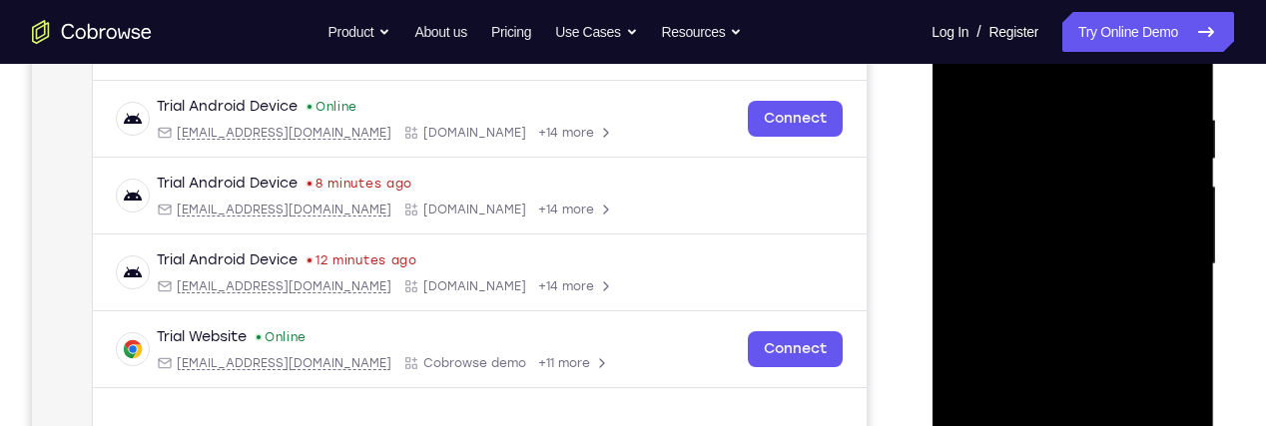
scroll to position [367, 0]
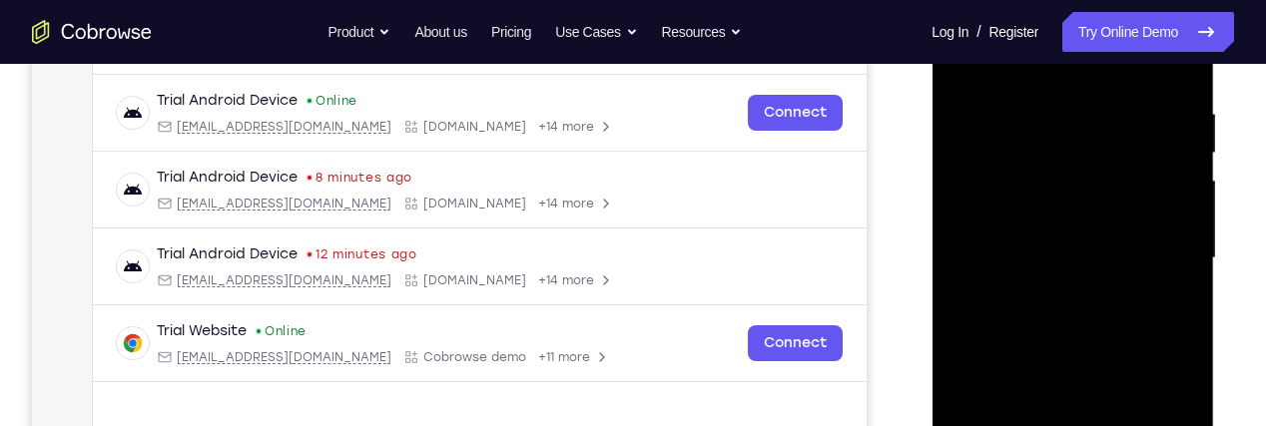
click at [1010, 232] on div at bounding box center [1073, 258] width 252 height 559
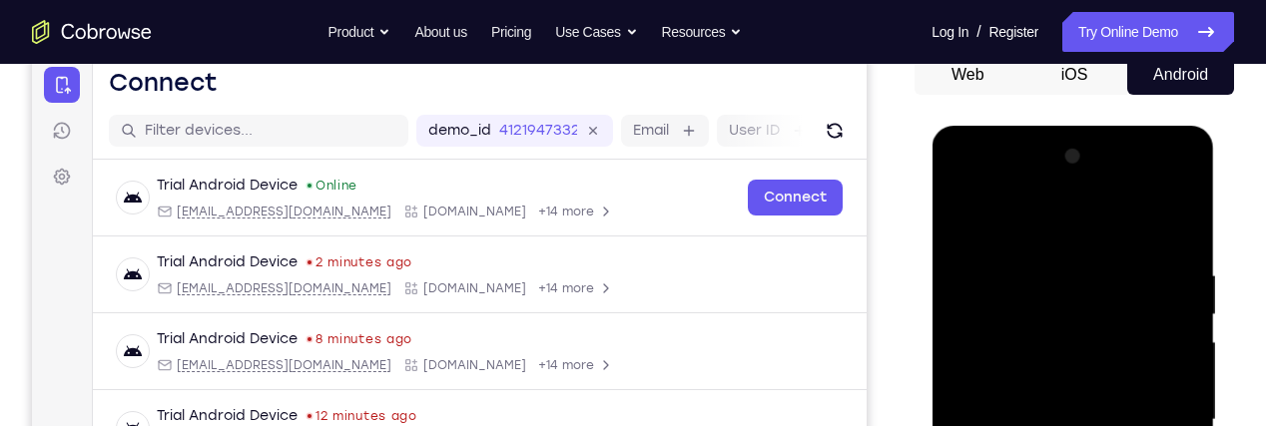
scroll to position [203, 0]
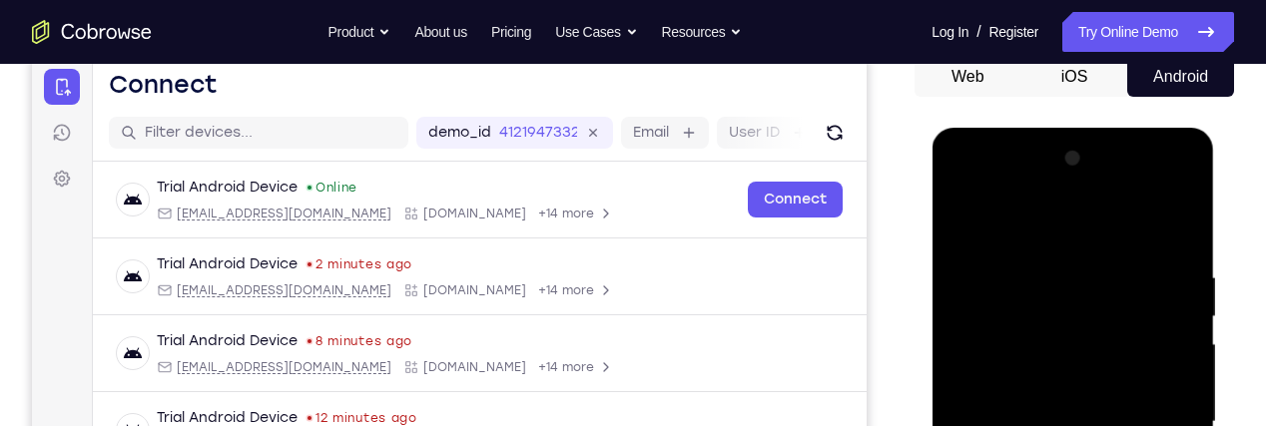
click at [964, 192] on div at bounding box center [1073, 422] width 252 height 559
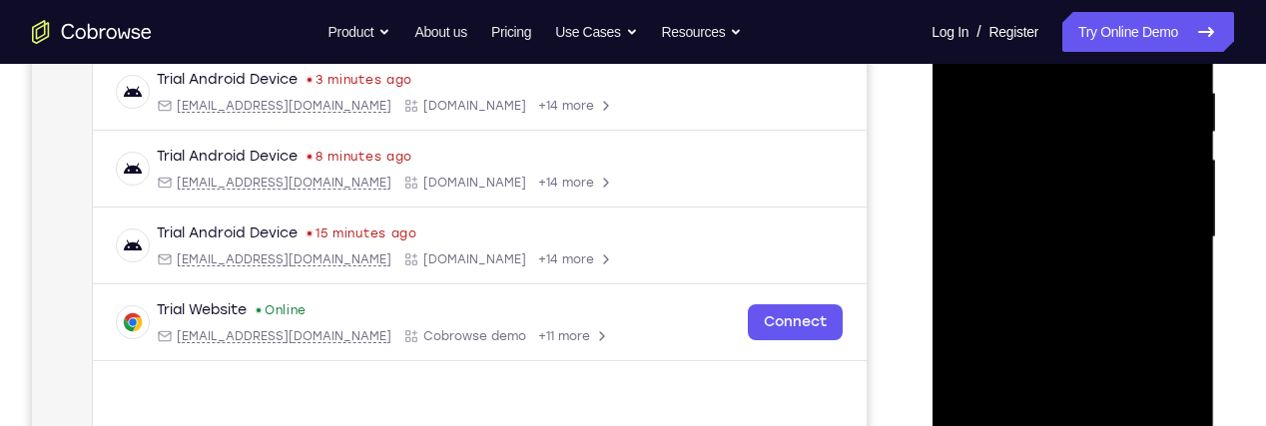
scroll to position [390, 0]
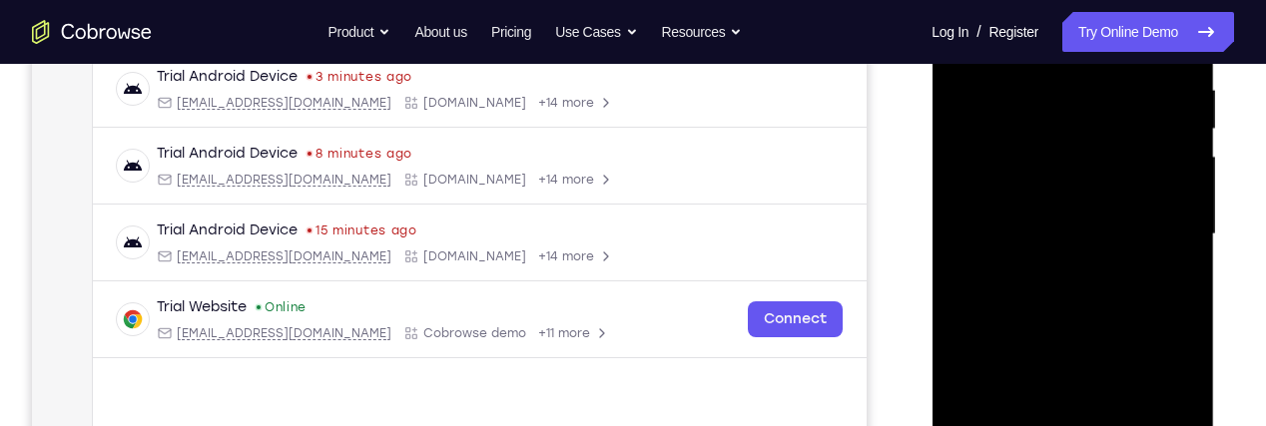
click at [1022, 246] on div at bounding box center [1073, 234] width 252 height 559
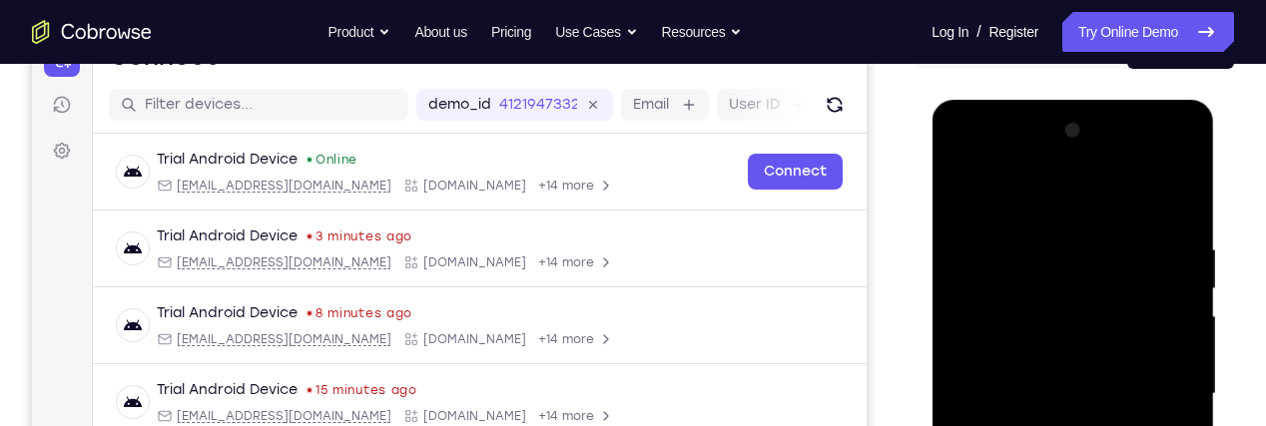
scroll to position [229, 0]
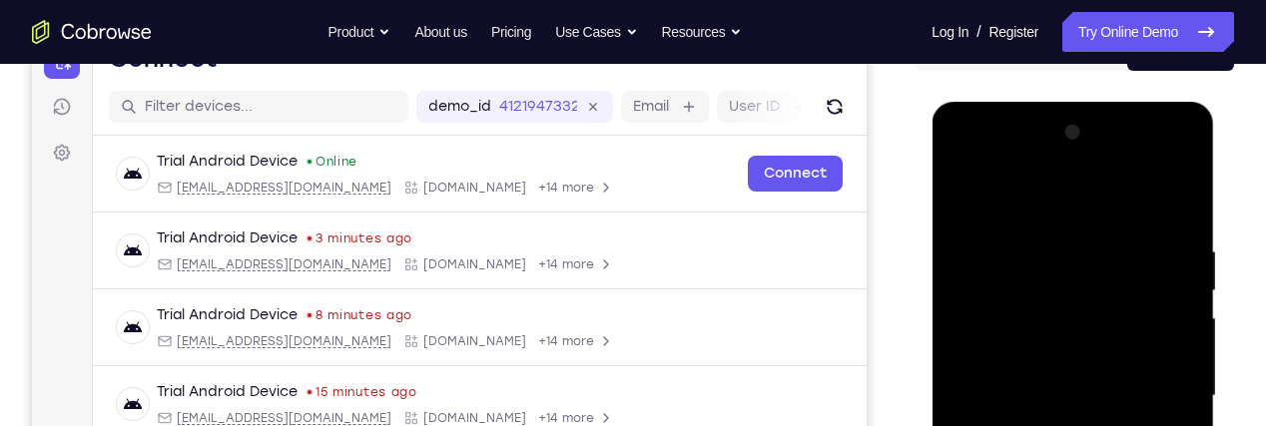
click at [968, 167] on div at bounding box center [1073, 396] width 252 height 559
click at [965, 180] on div at bounding box center [1073, 396] width 252 height 559
click at [1114, 311] on div at bounding box center [1073, 396] width 252 height 559
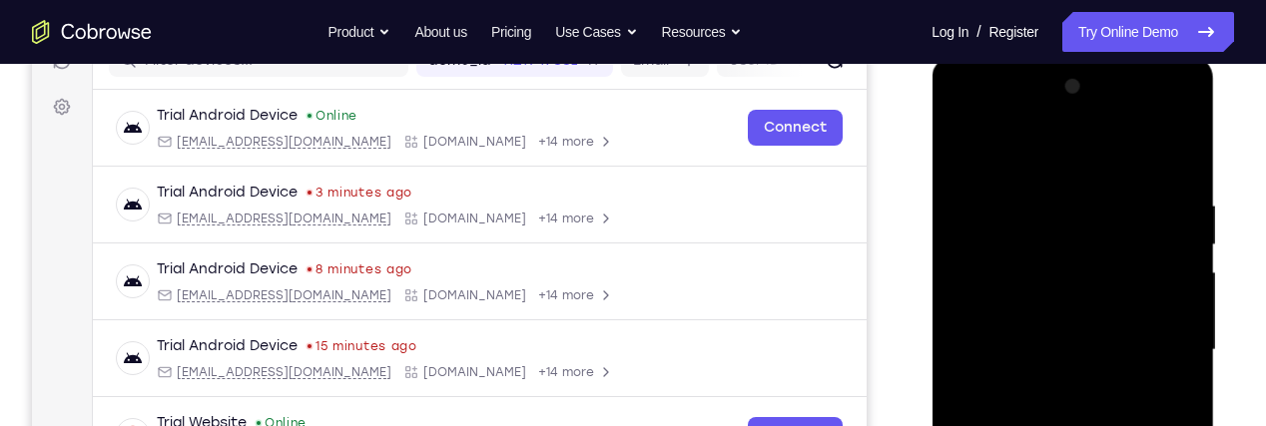
scroll to position [274, 0]
click at [976, 114] on div at bounding box center [1073, 351] width 252 height 559
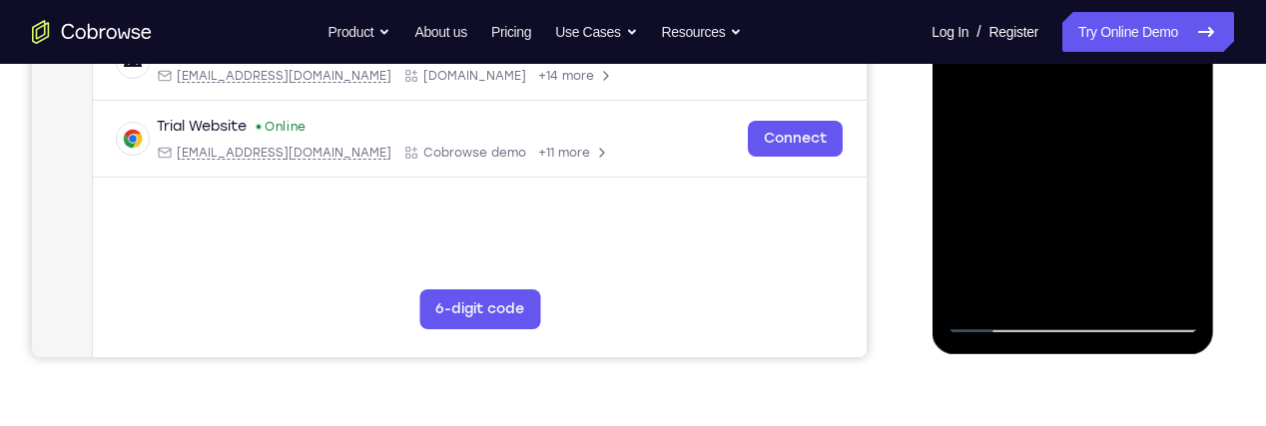
scroll to position [572, 0]
click at [1179, 271] on div at bounding box center [1073, 52] width 252 height 559
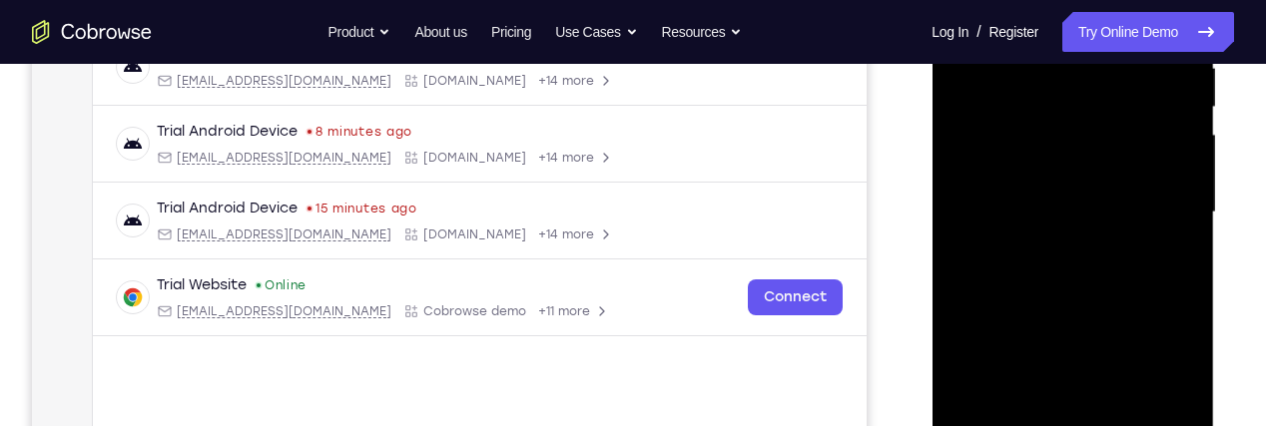
scroll to position [401, 0]
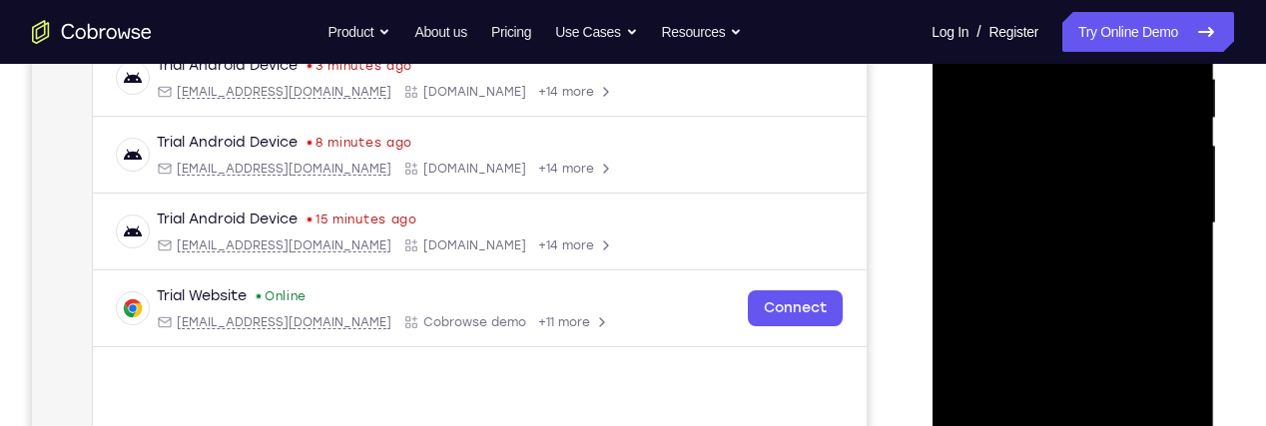
click at [1017, 355] on div at bounding box center [1073, 223] width 252 height 559
click at [1009, 334] on div at bounding box center [1073, 223] width 252 height 559
click at [1141, 136] on div at bounding box center [1073, 223] width 252 height 559
click at [1153, 118] on div at bounding box center [1073, 223] width 252 height 559
click at [1154, 131] on div at bounding box center [1073, 223] width 252 height 559
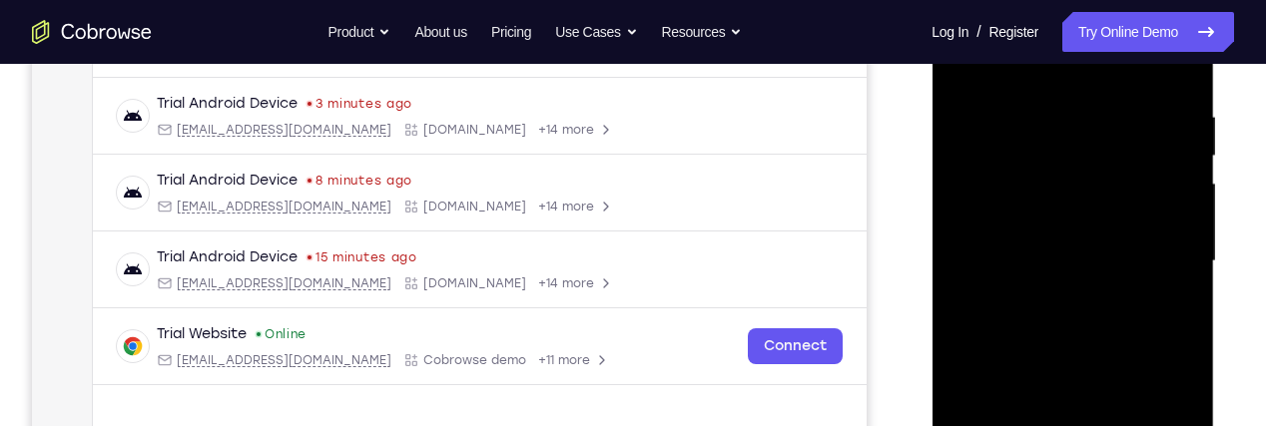
scroll to position [363, 0]
click at [1138, 180] on div at bounding box center [1073, 262] width 252 height 559
click at [1152, 172] on div at bounding box center [1073, 262] width 252 height 559
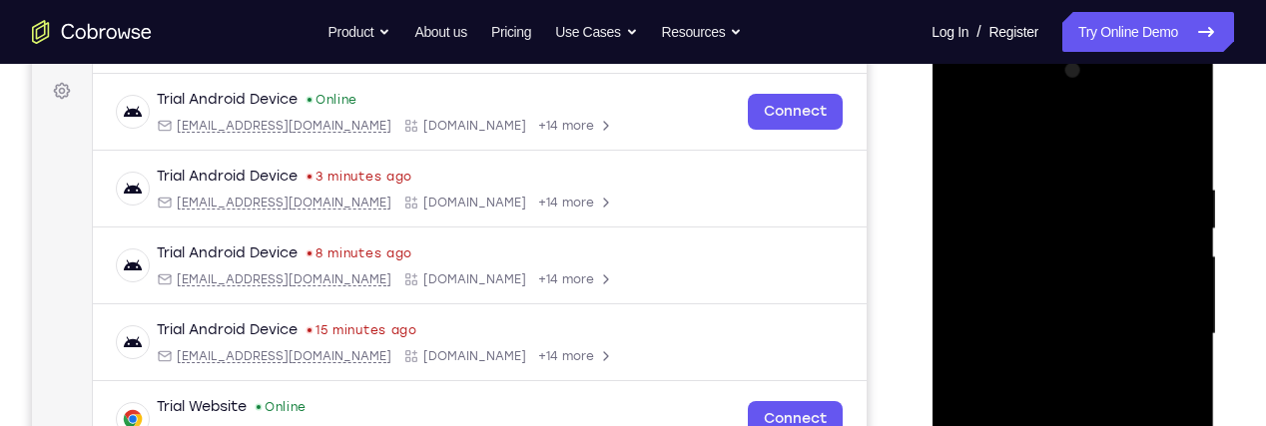
scroll to position [286, 0]
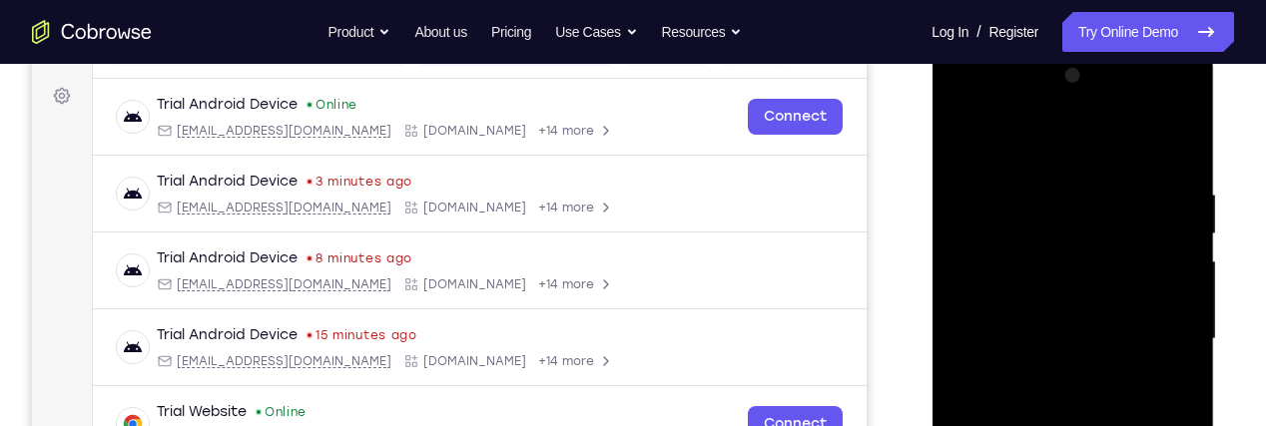
click at [972, 110] on div at bounding box center [1073, 339] width 252 height 559
click at [1131, 234] on div at bounding box center [1073, 339] width 252 height 559
click at [999, 213] on div at bounding box center [1073, 339] width 252 height 559
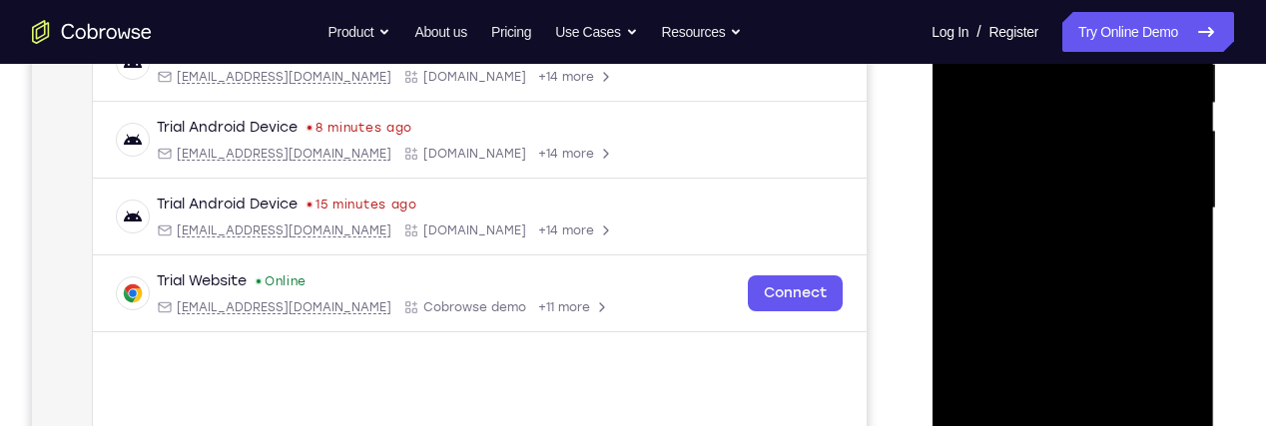
scroll to position [415, 0]
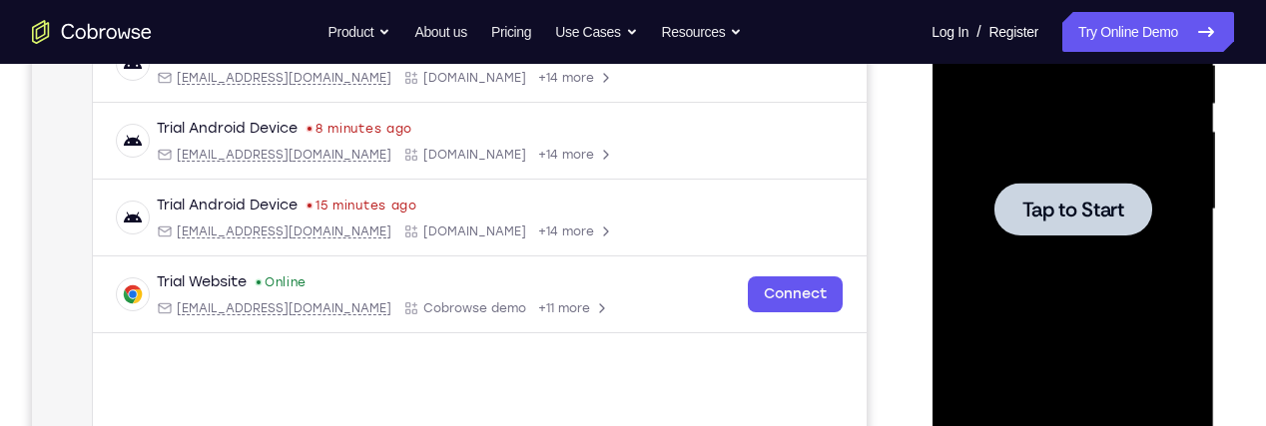
click at [1095, 130] on div at bounding box center [1073, 209] width 252 height 559
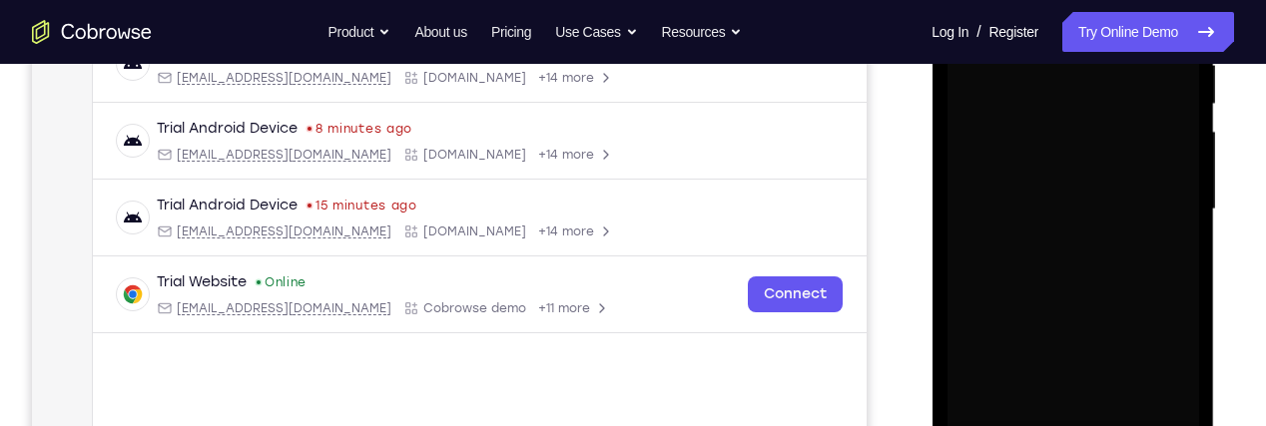
click at [1095, 130] on div at bounding box center [1073, 209] width 252 height 559
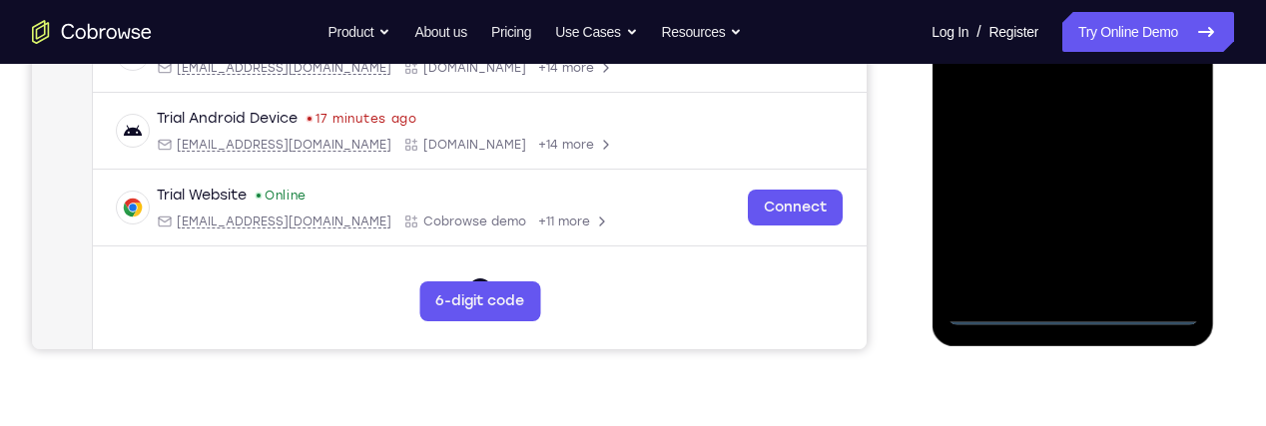
scroll to position [589, 0]
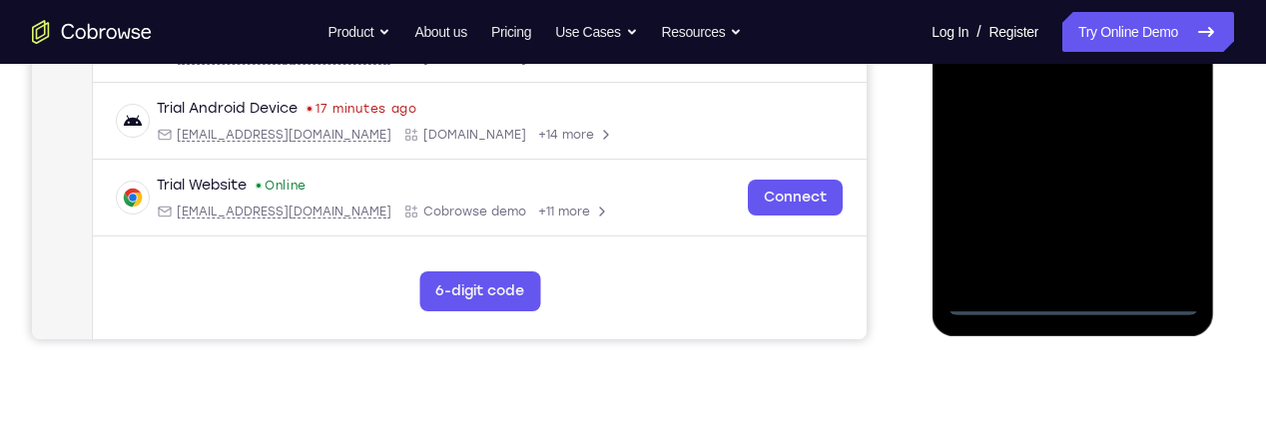
click at [1096, 306] on div at bounding box center [1073, 35] width 252 height 559
click at [1165, 217] on div at bounding box center [1073, 35] width 252 height 559
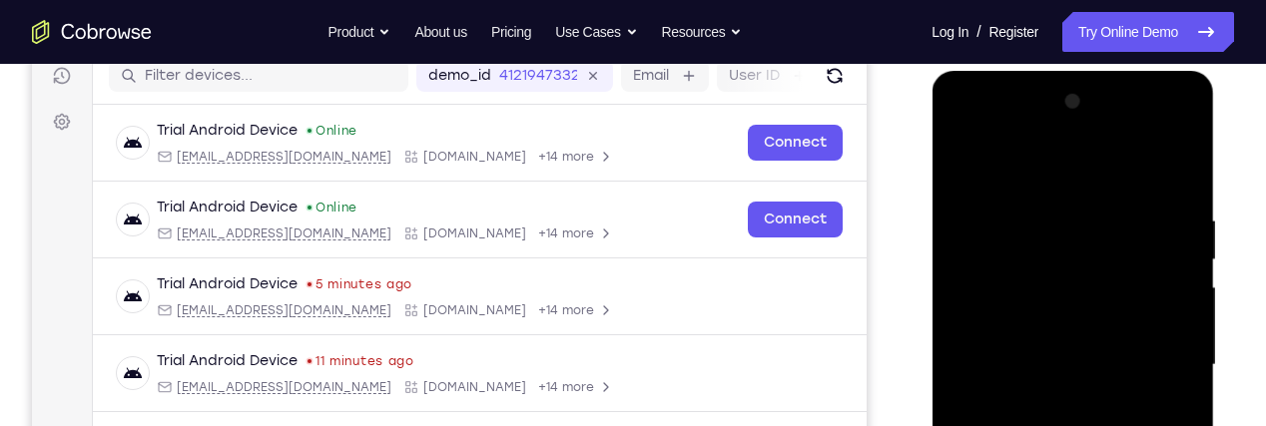
scroll to position [232, 0]
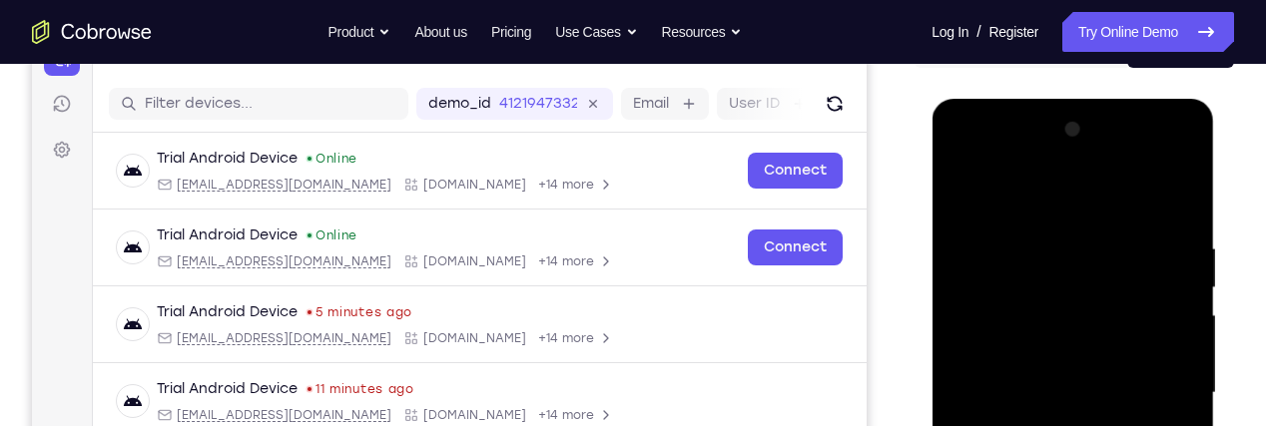
click at [1112, 185] on div at bounding box center [1073, 393] width 252 height 559
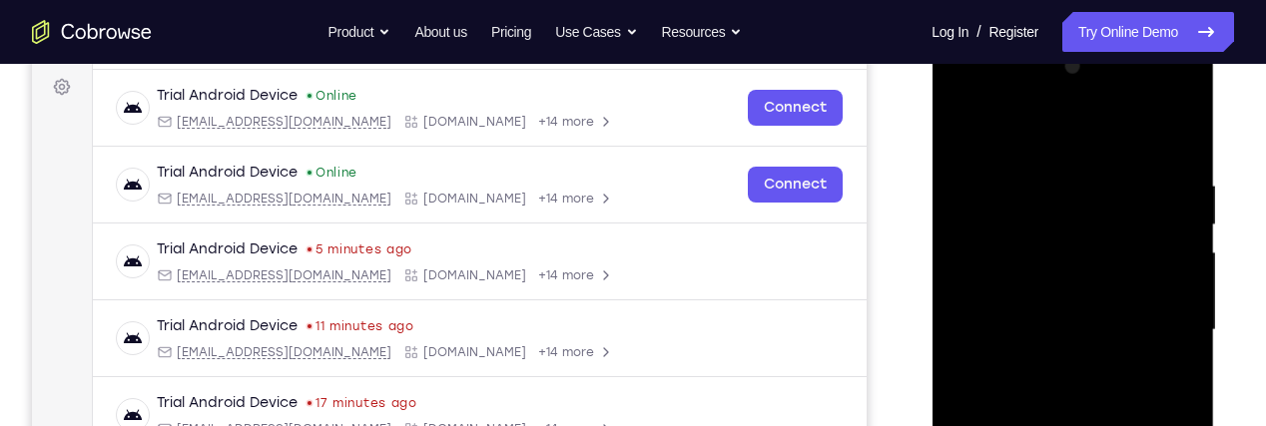
scroll to position [302, 0]
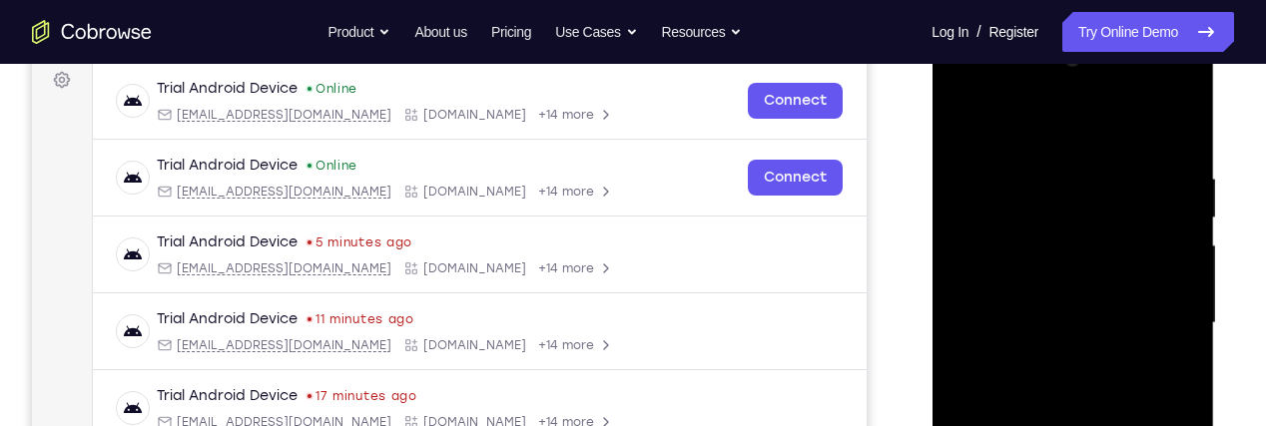
click at [1160, 327] on div at bounding box center [1073, 323] width 252 height 559
click at [1059, 369] on div at bounding box center [1073, 323] width 252 height 559
click at [1102, 299] on div at bounding box center [1073, 323] width 252 height 559
click at [1132, 284] on div at bounding box center [1073, 323] width 252 height 559
click at [1136, 320] on div at bounding box center [1073, 323] width 252 height 559
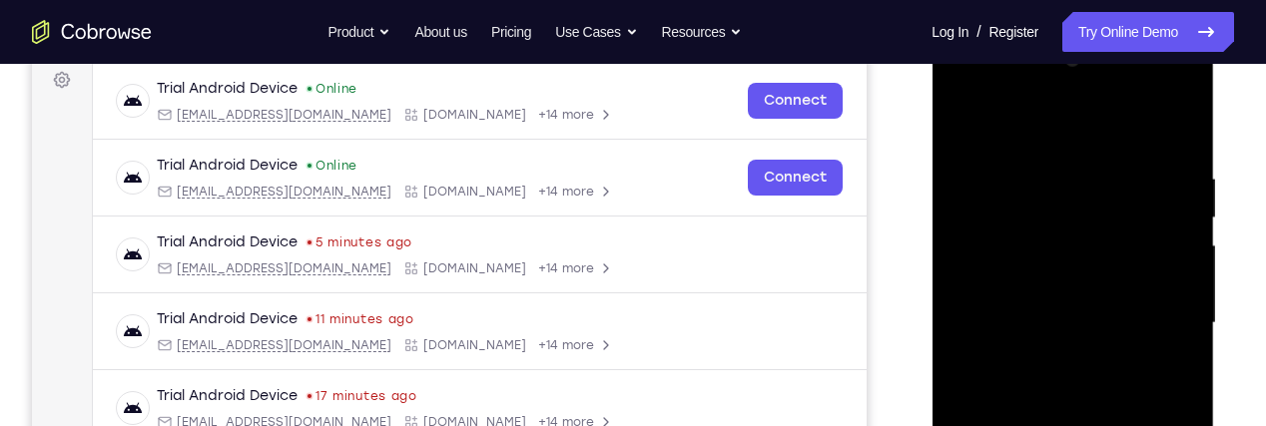
click at [1128, 391] on div at bounding box center [1073, 323] width 252 height 559
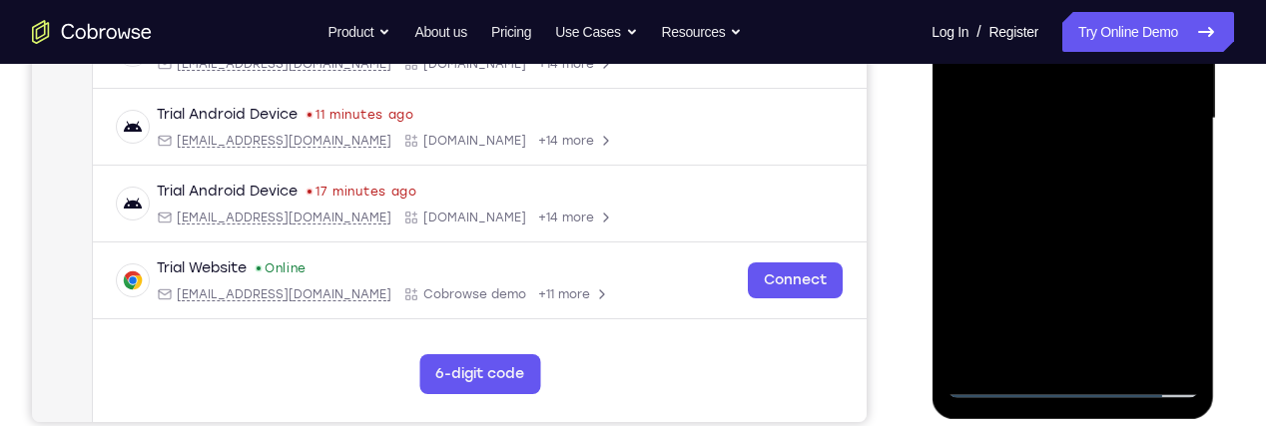
scroll to position [507, 0]
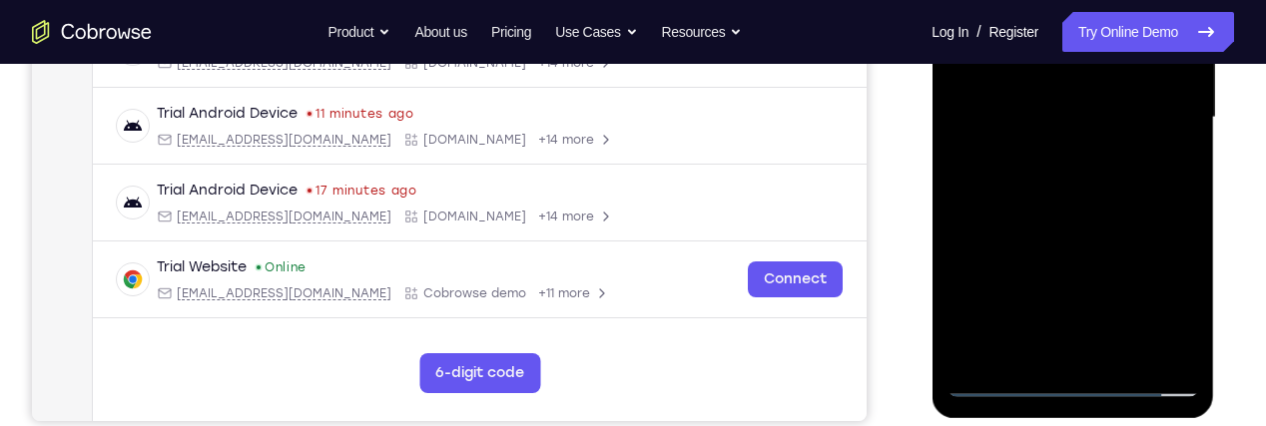
click at [1150, 209] on div at bounding box center [1073, 117] width 252 height 559
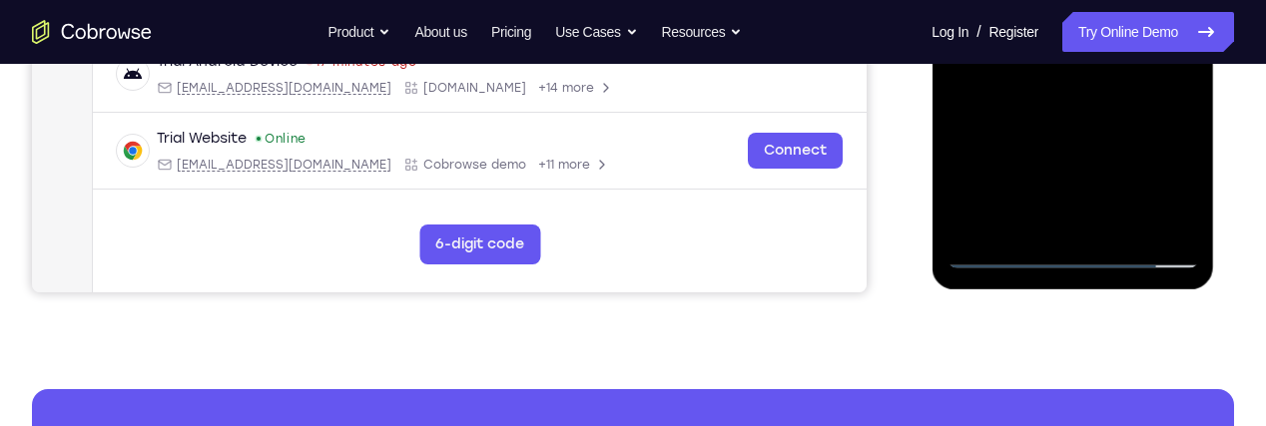
scroll to position [648, 0]
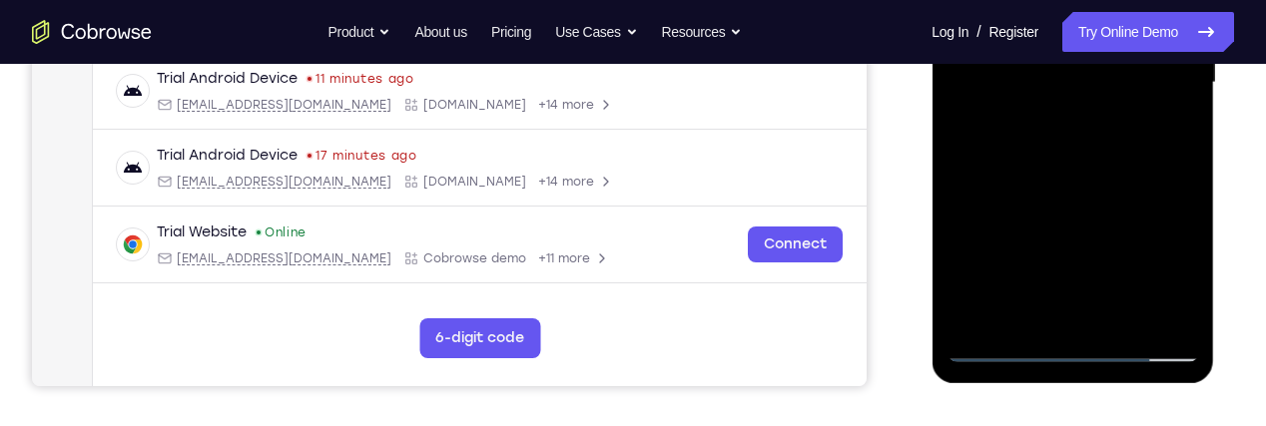
scroll to position [544, 0]
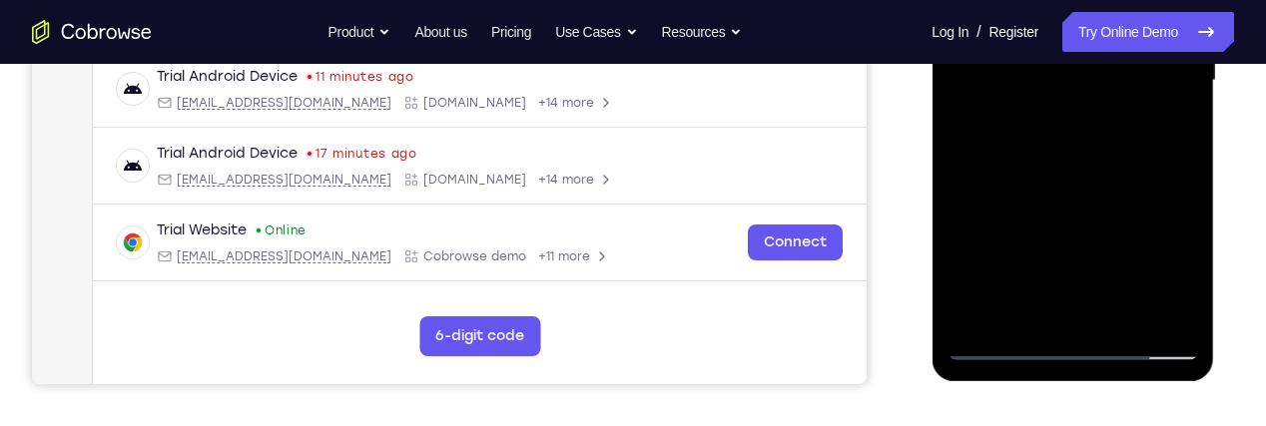
click at [1024, 316] on div at bounding box center [1073, 80] width 252 height 559
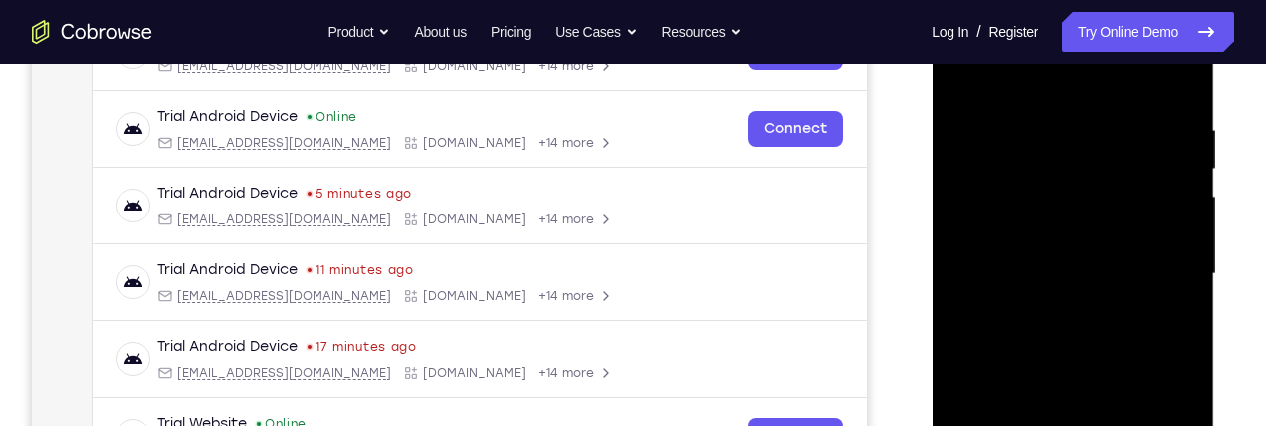
scroll to position [298, 0]
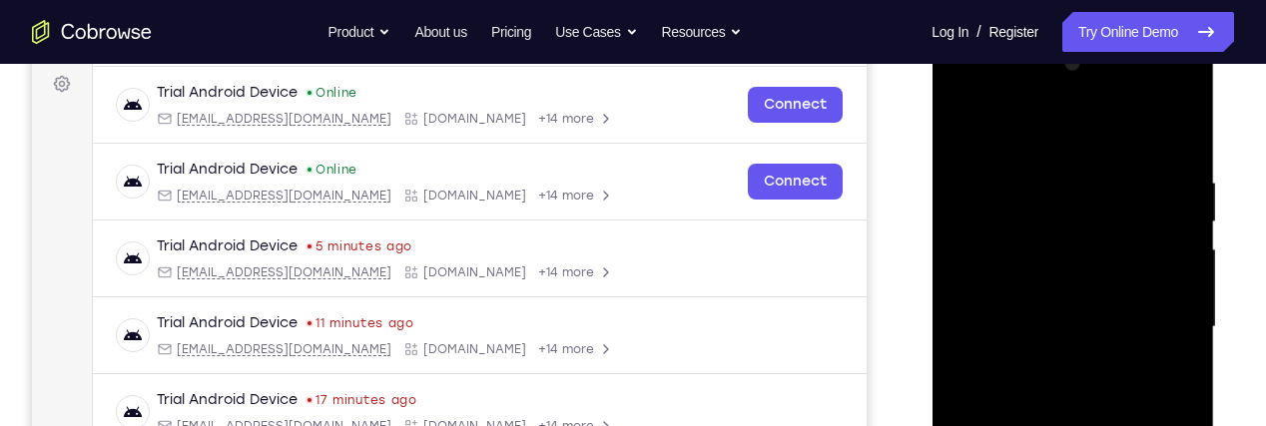
click at [1164, 127] on div at bounding box center [1073, 327] width 252 height 559
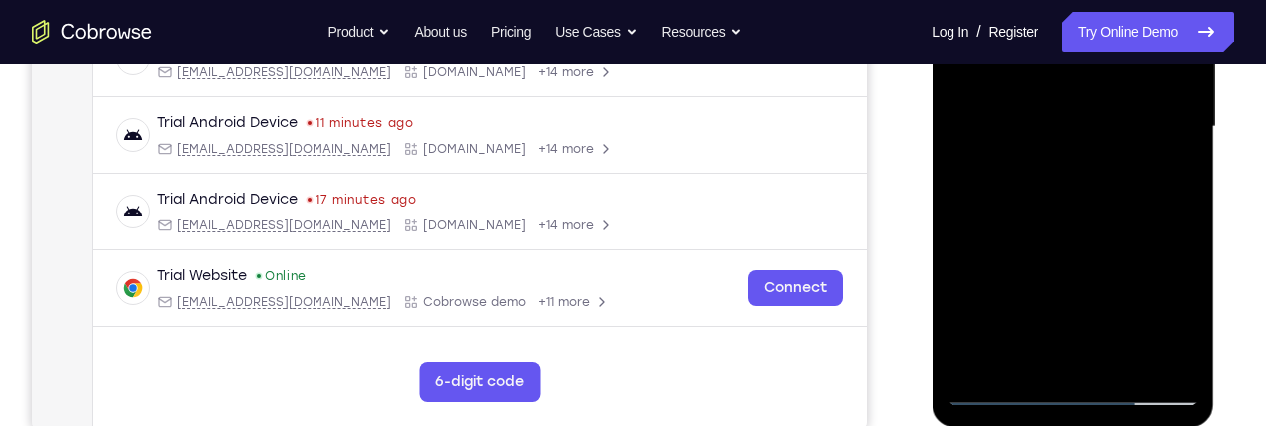
scroll to position [508, 0]
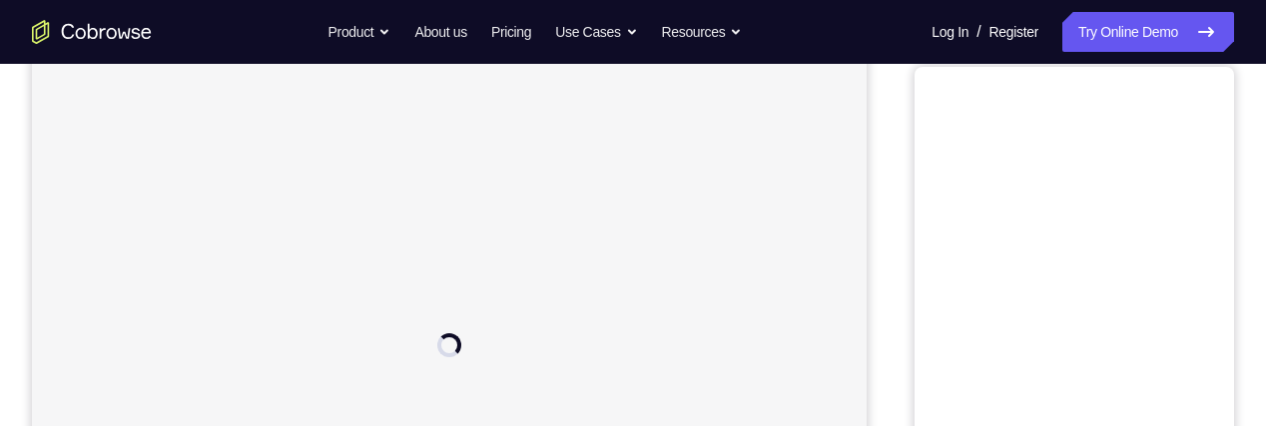
scroll to position [200, 0]
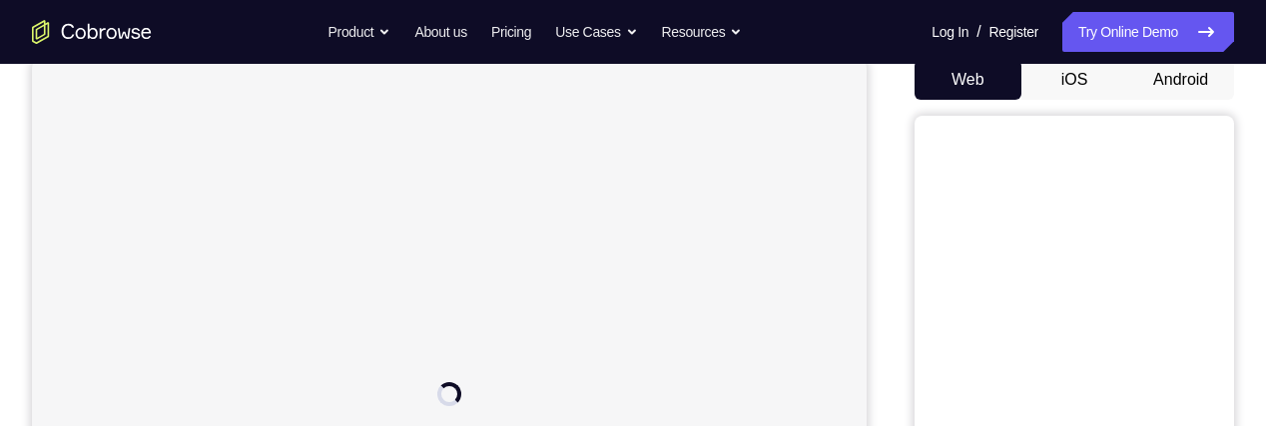
click at [1201, 84] on button "Android" at bounding box center [1180, 80] width 107 height 40
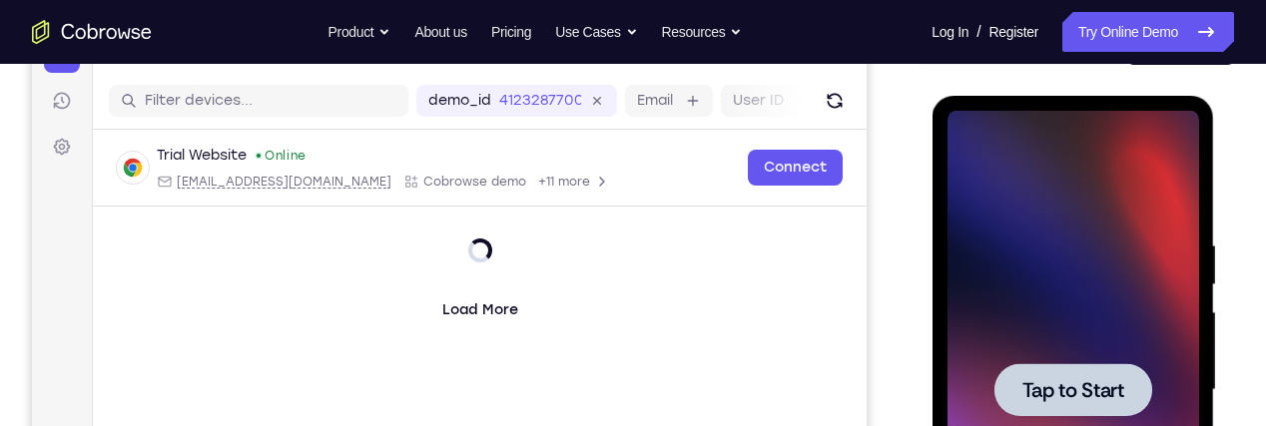
scroll to position [271, 0]
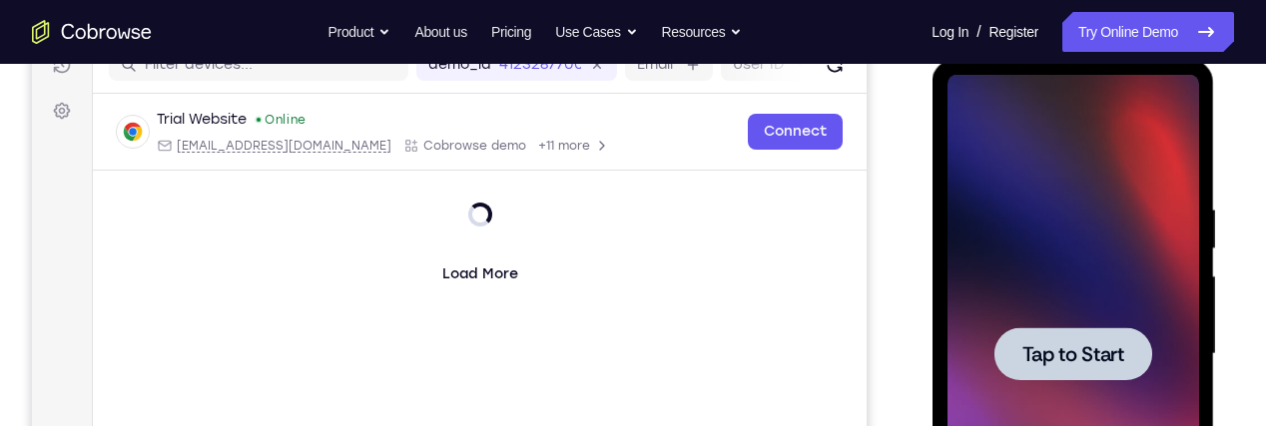
click at [1113, 360] on span "Tap to Start" at bounding box center [1073, 355] width 102 height 20
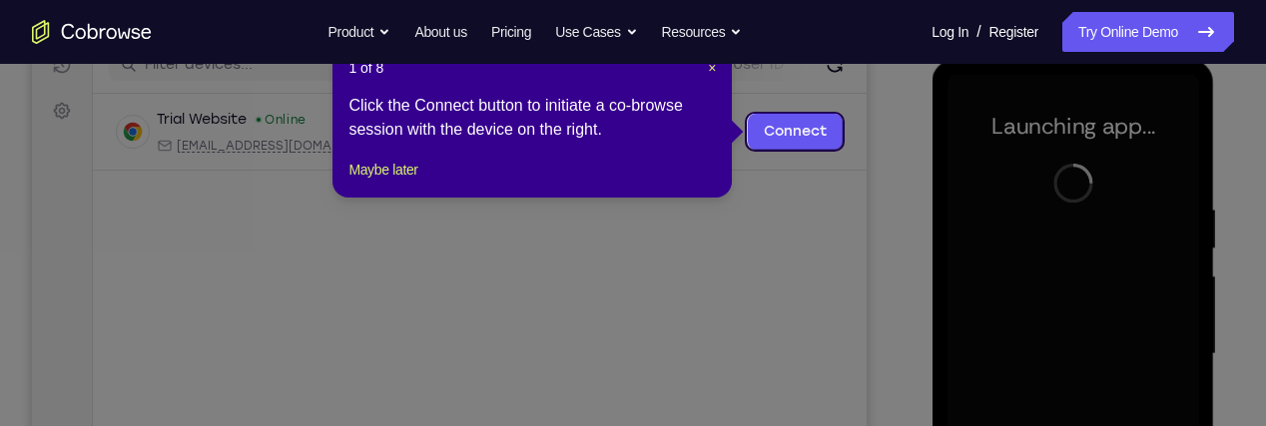
click at [358, 142] on div "Click the Connect button to initiate a co-browse session with the device on the…" at bounding box center [533, 118] width 368 height 48
click at [373, 182] on button "Maybe later" at bounding box center [383, 170] width 69 height 24
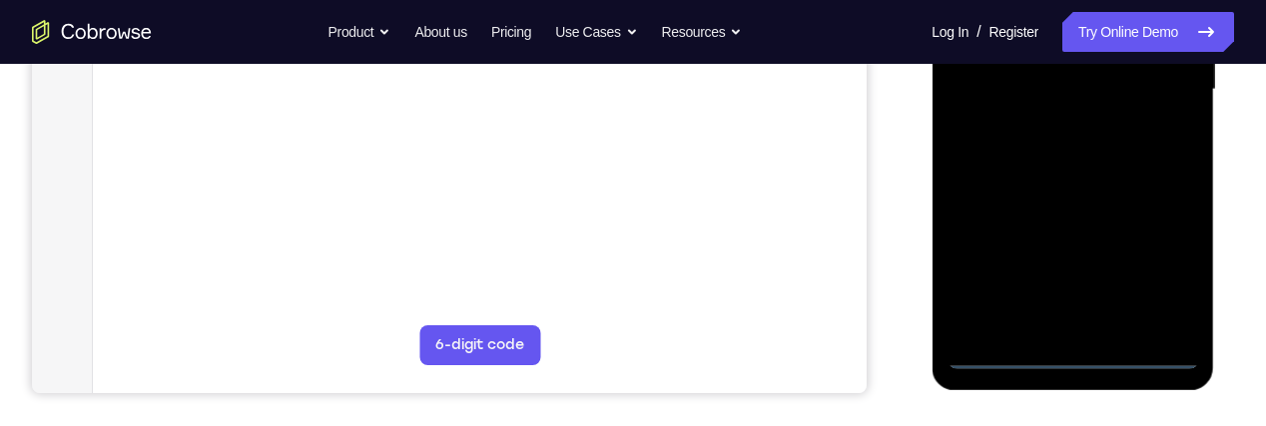
scroll to position [594, 0]
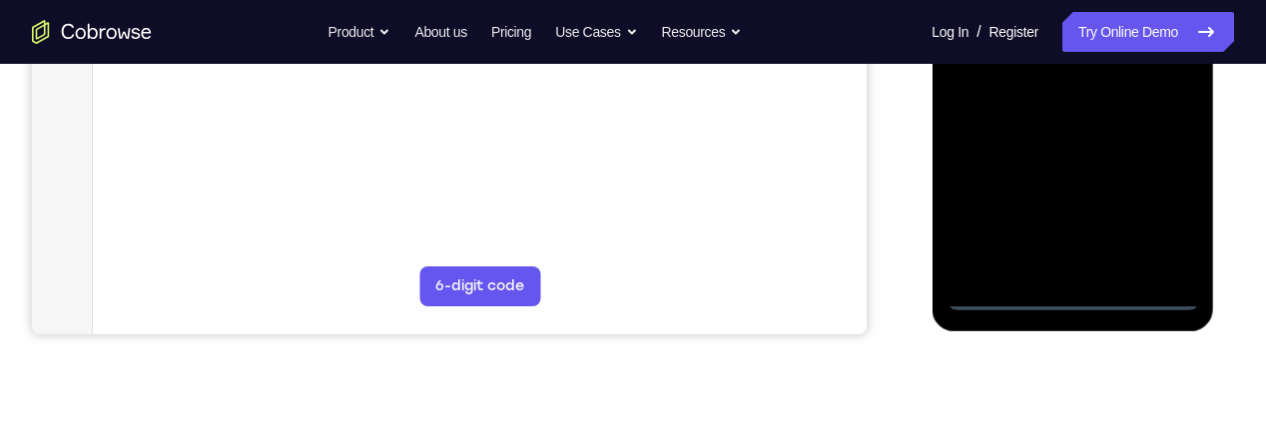
click at [1091, 298] on div at bounding box center [1073, 30] width 252 height 559
click at [1179, 219] on div at bounding box center [1073, 30] width 252 height 559
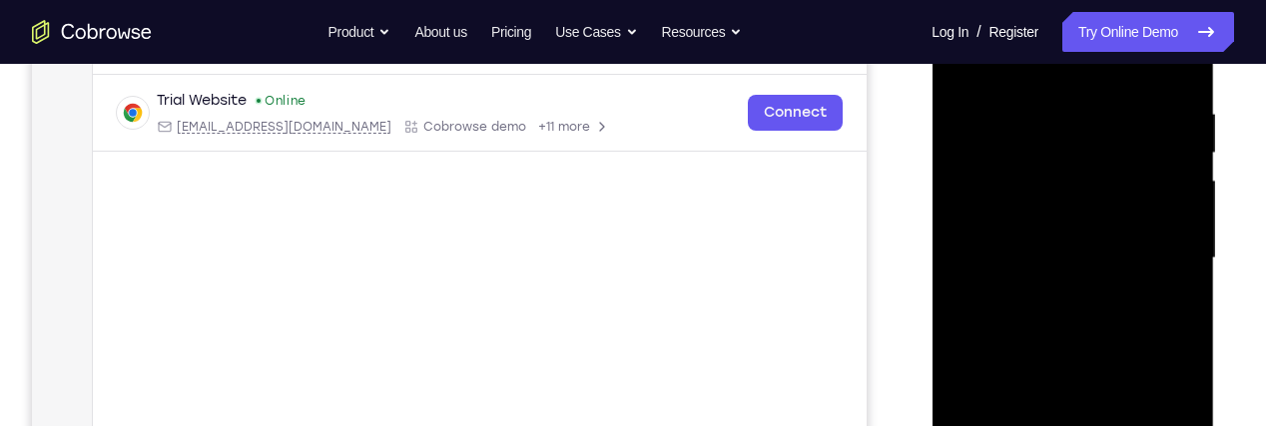
scroll to position [299, 0]
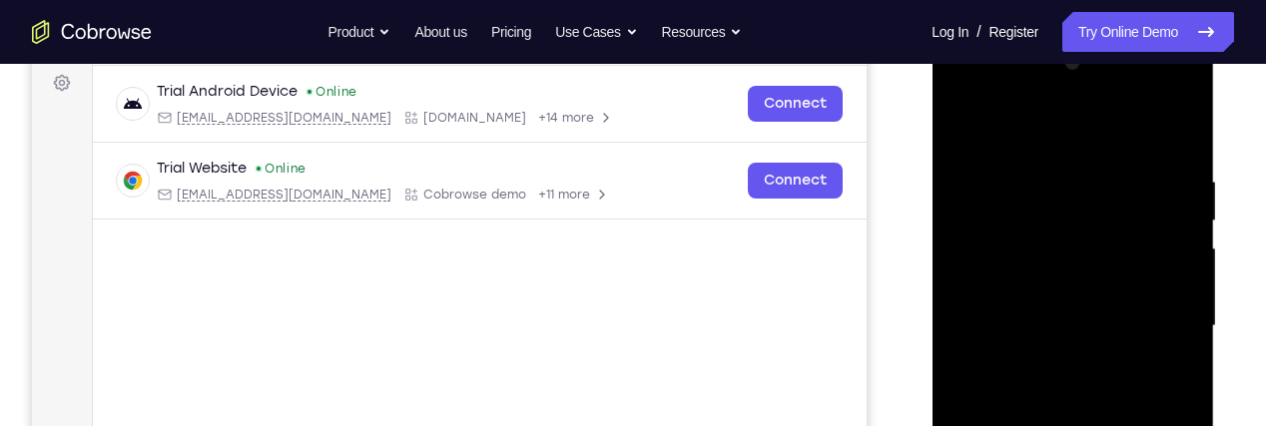
click at [1064, 131] on div at bounding box center [1073, 326] width 252 height 559
click at [1157, 321] on div at bounding box center [1073, 326] width 252 height 559
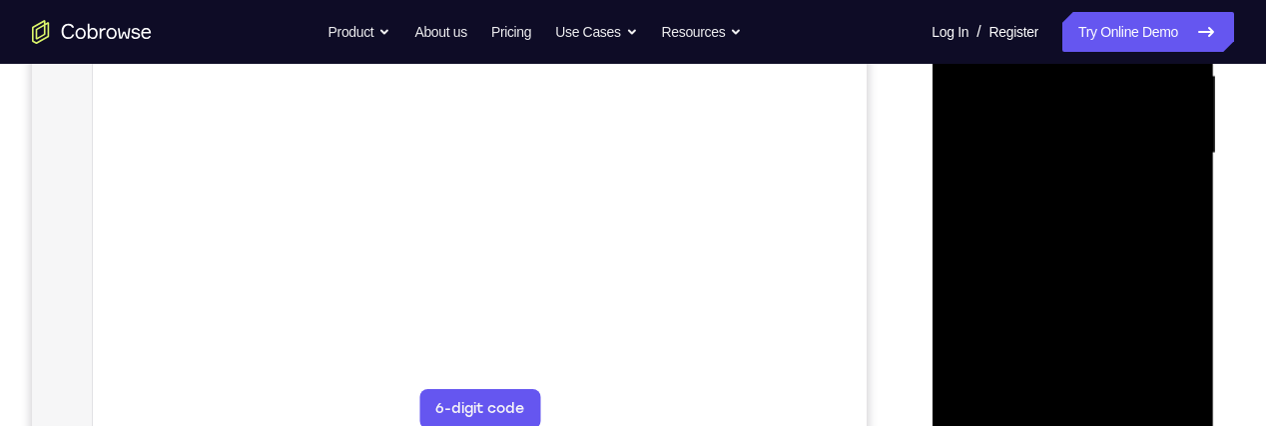
scroll to position [472, 0]
click at [1050, 189] on div at bounding box center [1073, 152] width 252 height 559
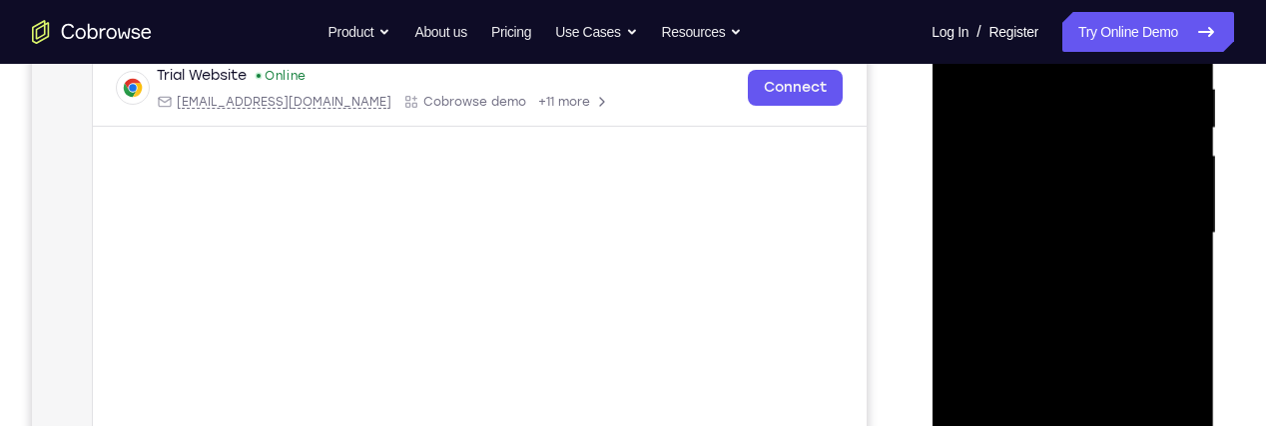
scroll to position [387, 0]
click at [1121, 214] on div at bounding box center [1073, 237] width 252 height 559
click at [1100, 203] on div at bounding box center [1073, 237] width 252 height 559
click at [1131, 234] on div at bounding box center [1073, 237] width 252 height 559
click at [1149, 309] on div at bounding box center [1073, 237] width 252 height 559
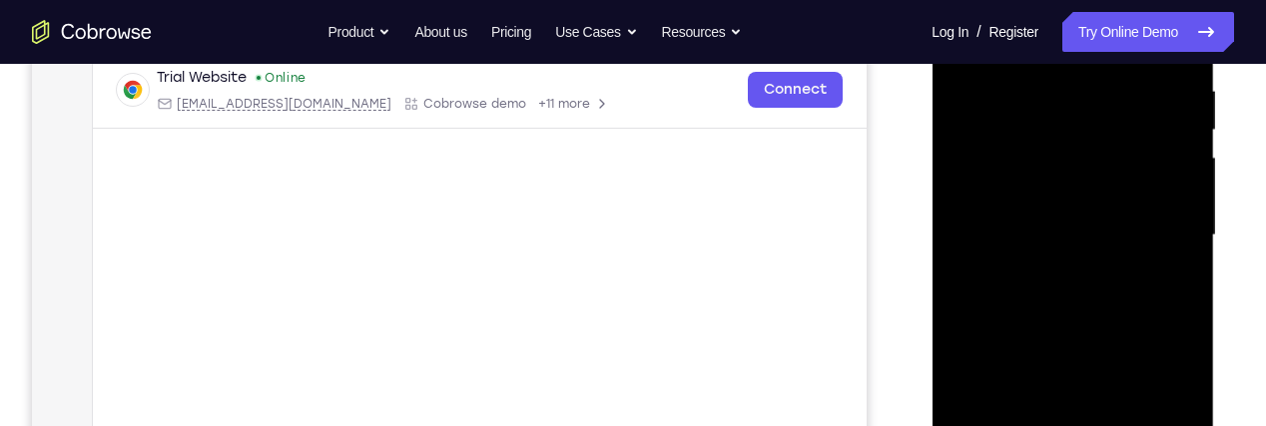
scroll to position [394, 0]
click at [1152, 288] on div at bounding box center [1073, 230] width 252 height 559
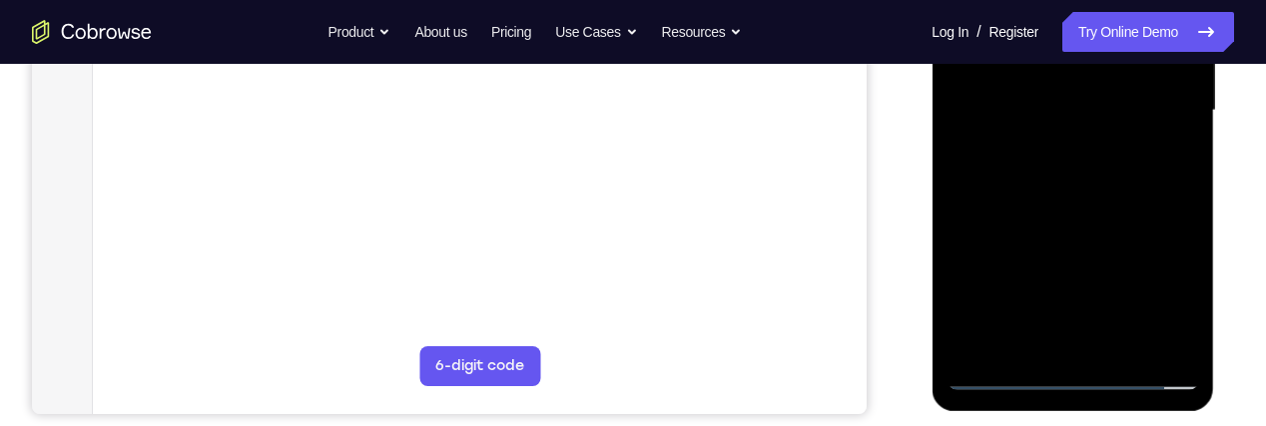
scroll to position [514, 0]
click at [1160, 207] on div at bounding box center [1073, 110] width 252 height 559
click at [1195, 310] on div at bounding box center [1073, 110] width 252 height 559
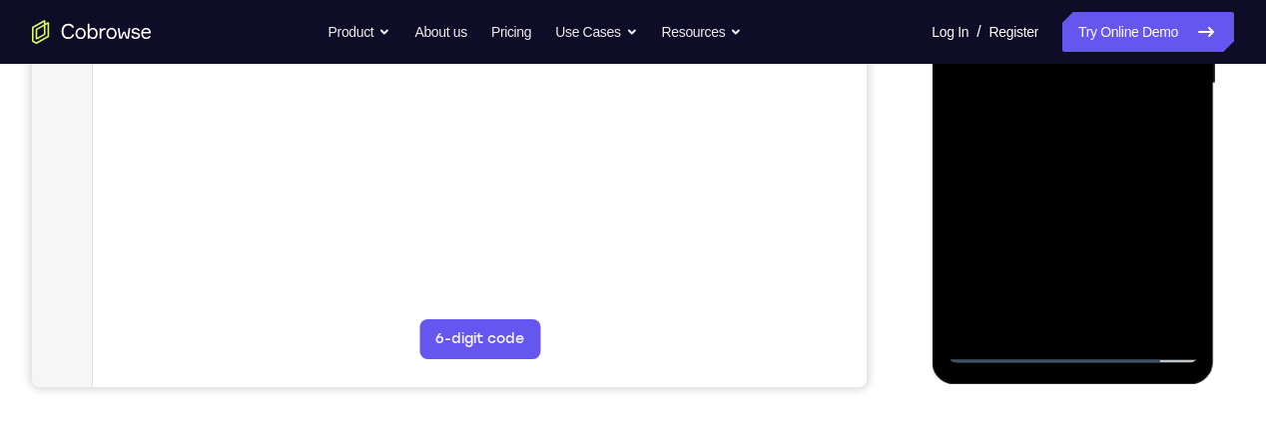
scroll to position [549, 0]
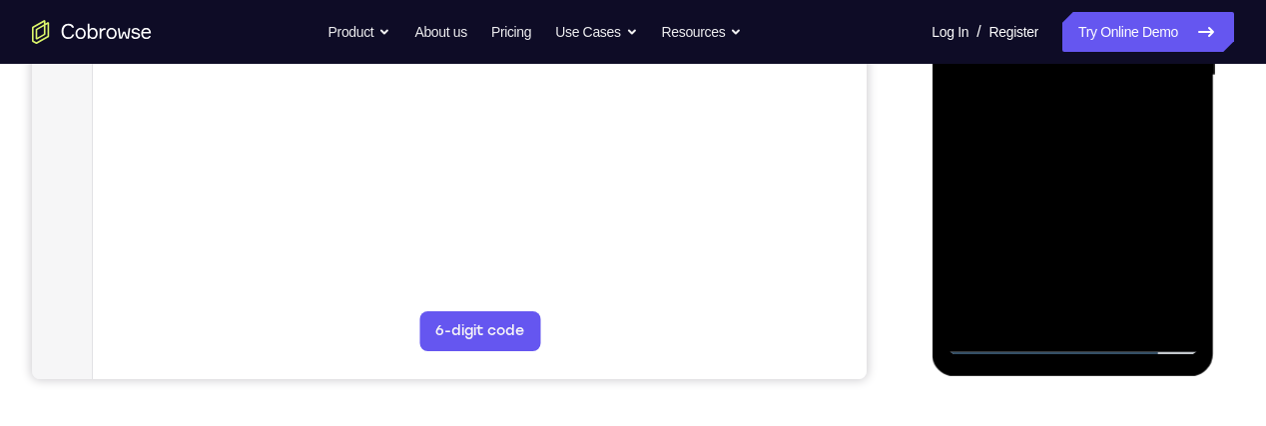
click at [1189, 285] on div at bounding box center [1073, 75] width 252 height 559
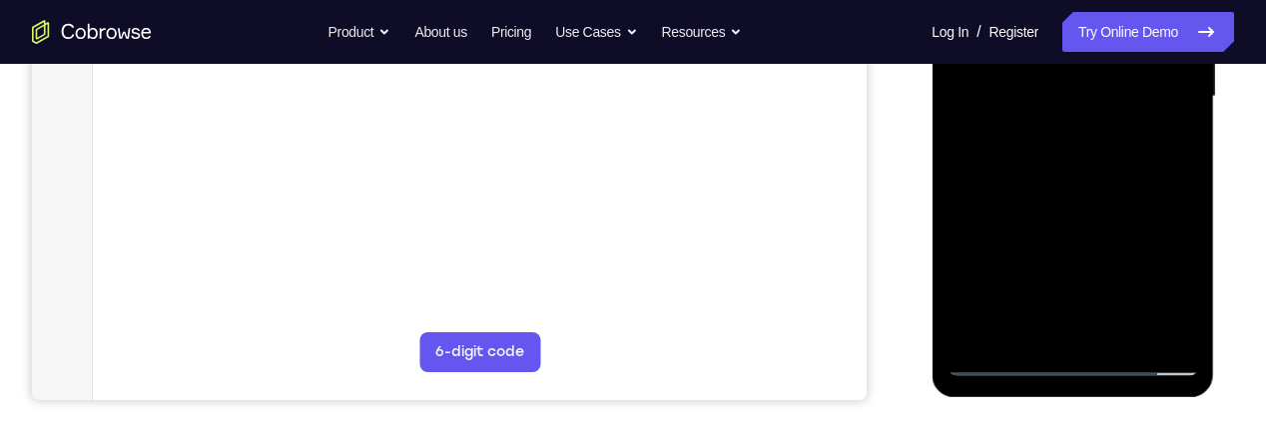
scroll to position [527, 0]
click at [1125, 335] on div at bounding box center [1073, 97] width 252 height 559
click at [1157, 208] on div at bounding box center [1073, 97] width 252 height 559
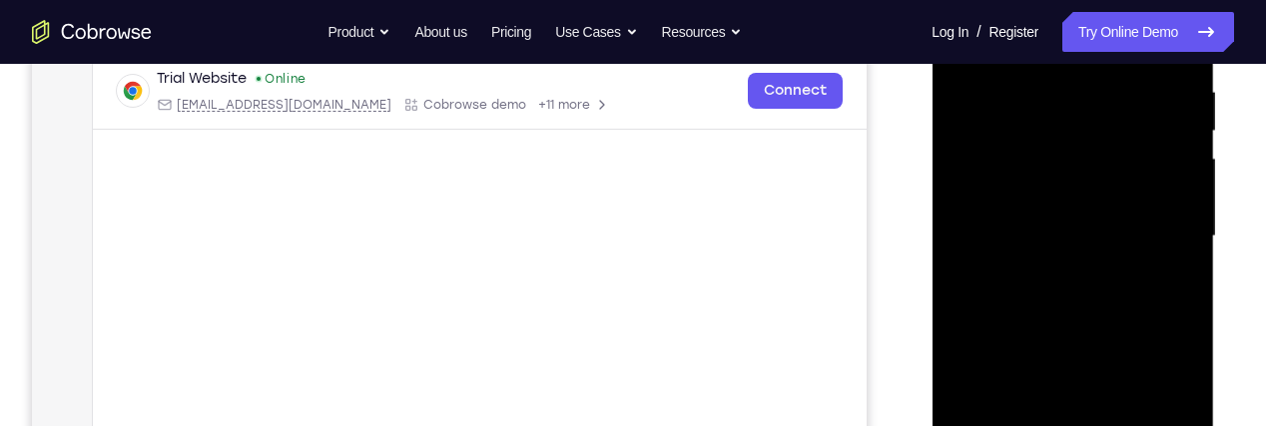
scroll to position [377, 0]
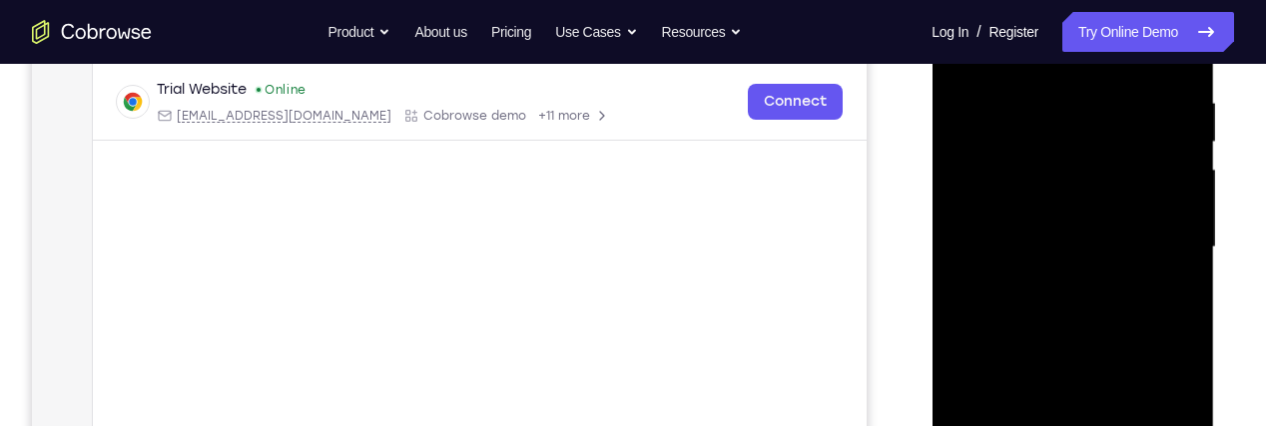
click at [1140, 187] on div at bounding box center [1073, 247] width 252 height 559
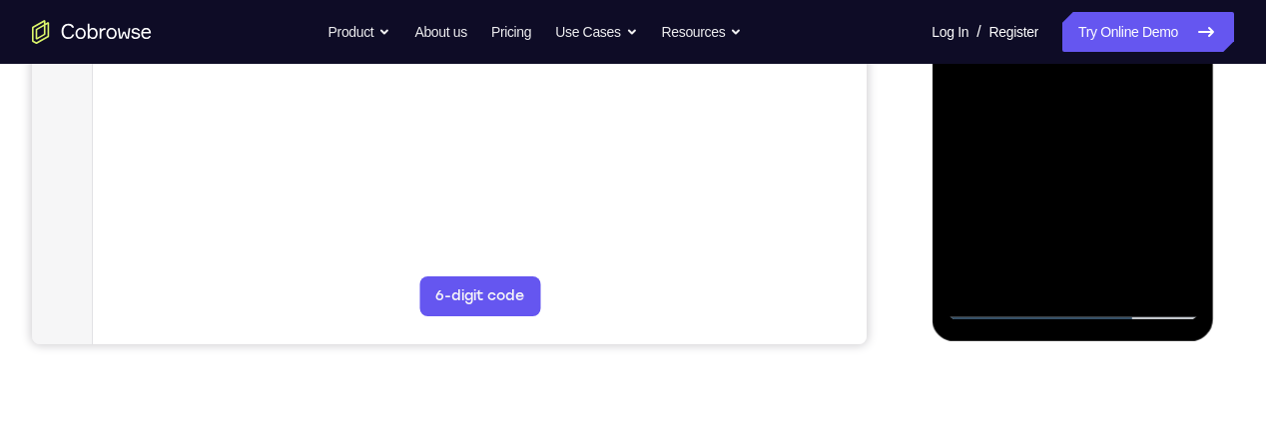
click at [1061, 236] on div at bounding box center [1073, 40] width 252 height 559
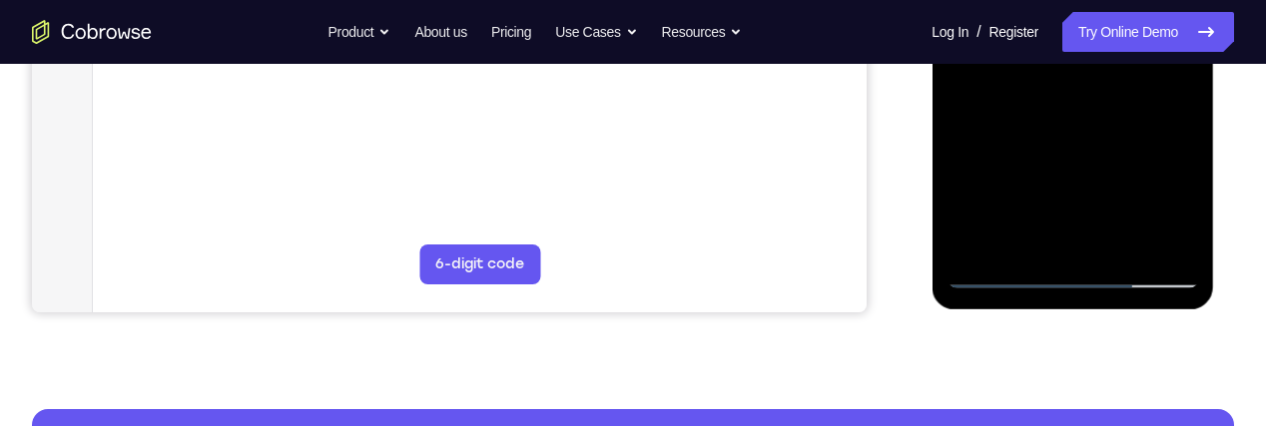
scroll to position [619, 0]
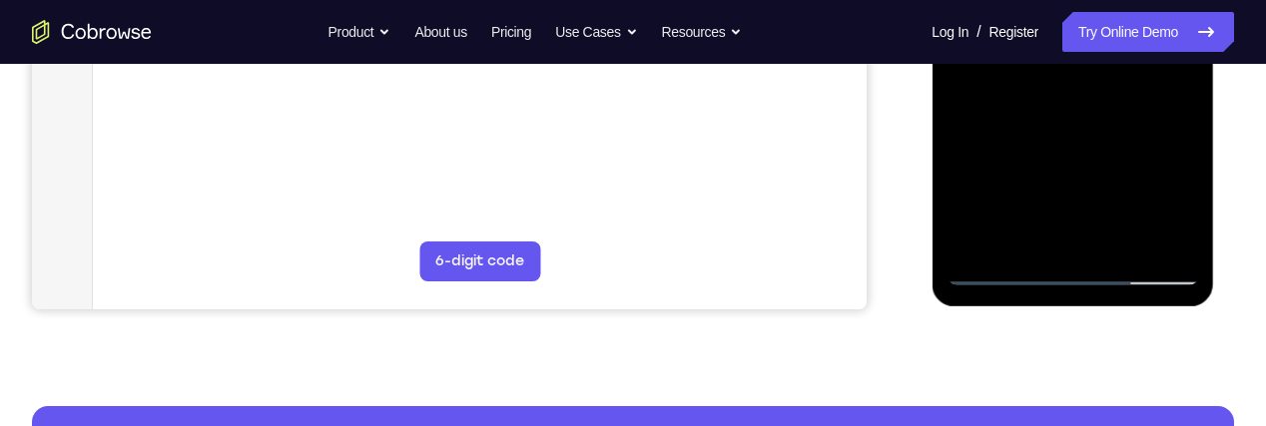
click at [1101, 188] on div at bounding box center [1073, 5] width 252 height 559
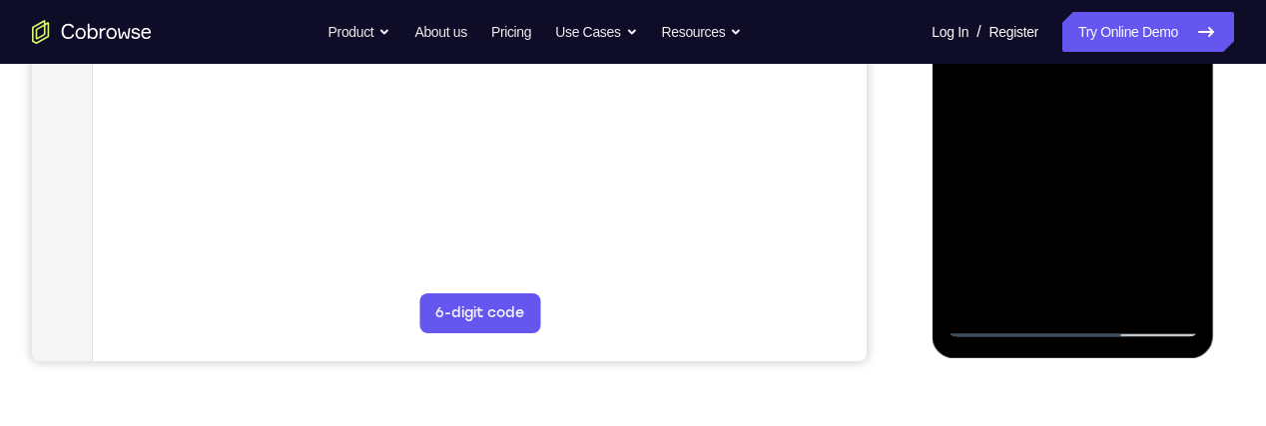
scroll to position [547, 0]
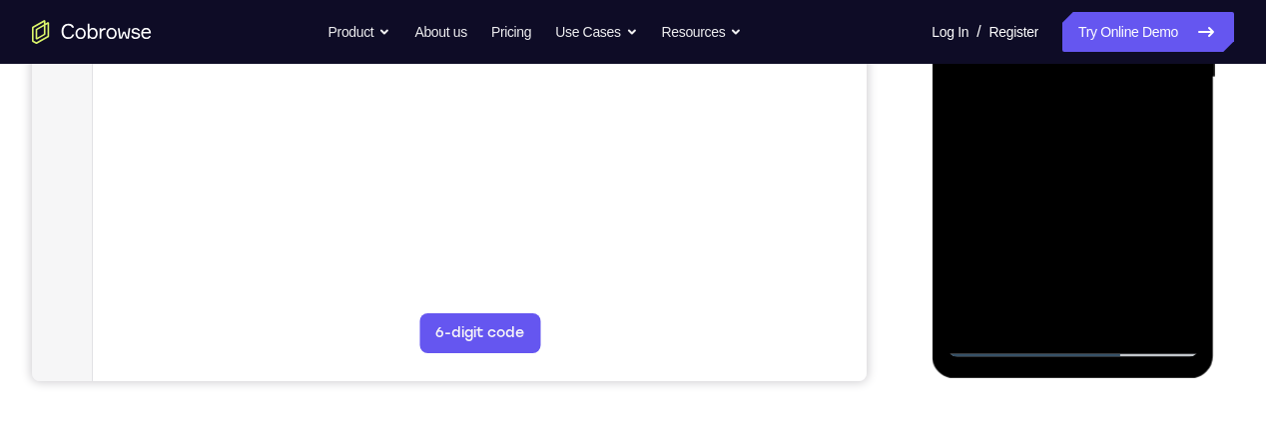
click at [1180, 124] on div at bounding box center [1073, 77] width 252 height 559
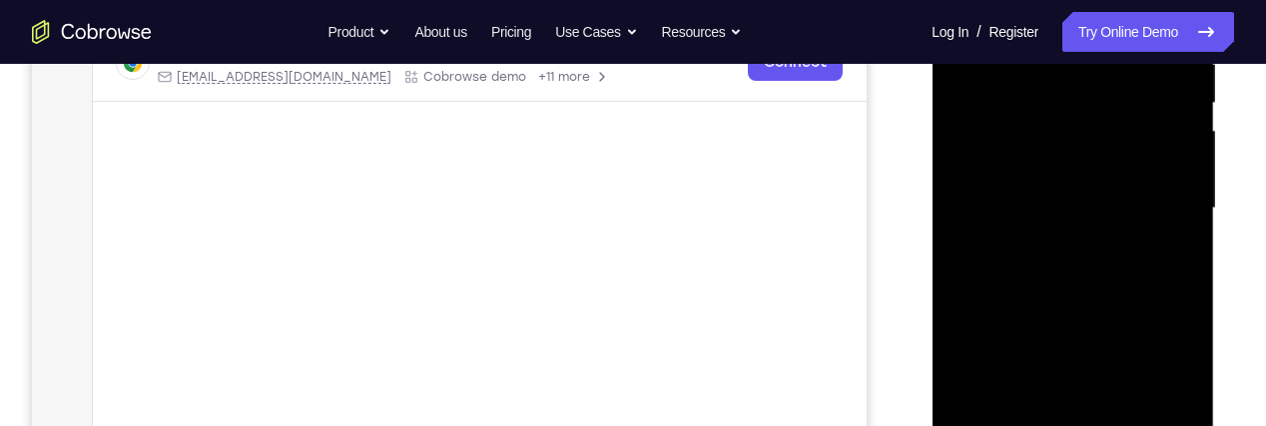
scroll to position [417, 0]
click at [1034, 248] on div at bounding box center [1073, 207] width 252 height 559
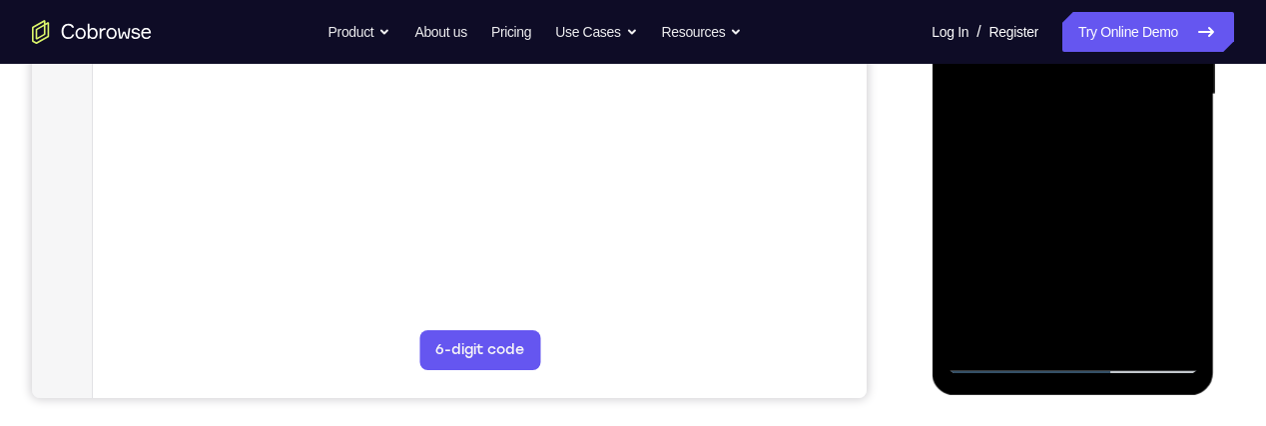
scroll to position [543, 0]
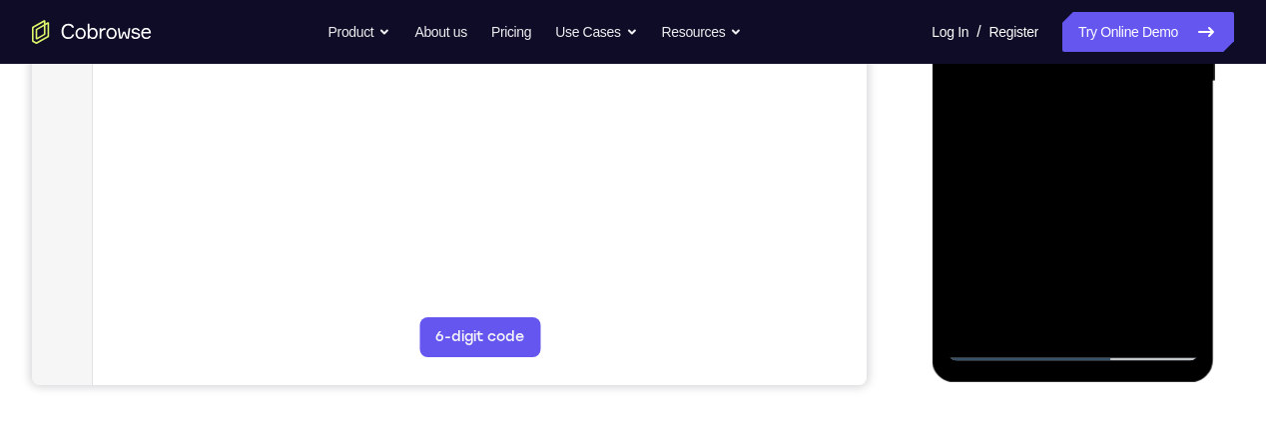
click at [1180, 276] on div at bounding box center [1073, 81] width 252 height 559
click at [1193, 282] on div at bounding box center [1073, 81] width 252 height 559
click at [1077, 172] on div at bounding box center [1073, 81] width 252 height 559
click at [1173, 127] on div at bounding box center [1073, 81] width 252 height 559
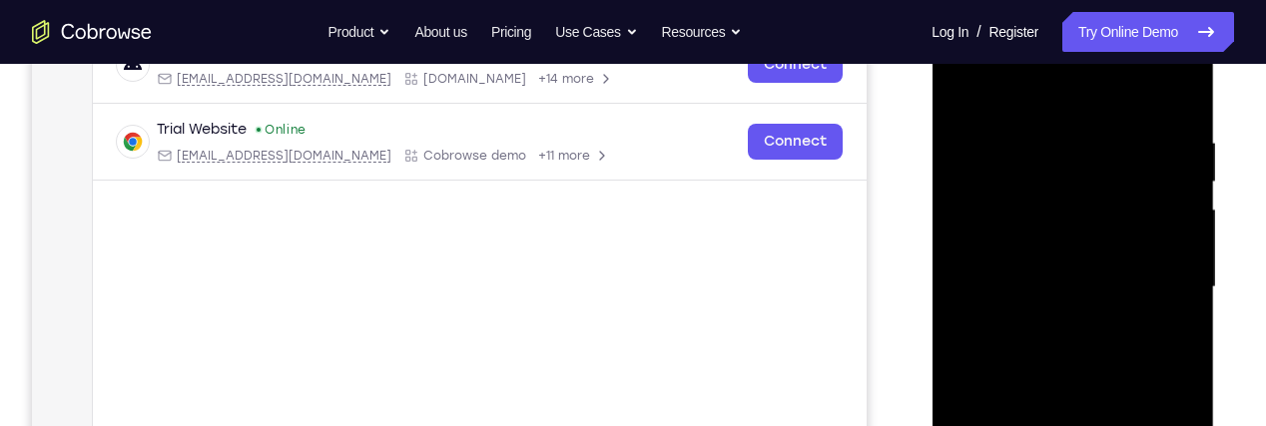
scroll to position [337, 0]
click at [996, 142] on div at bounding box center [1073, 288] width 252 height 559
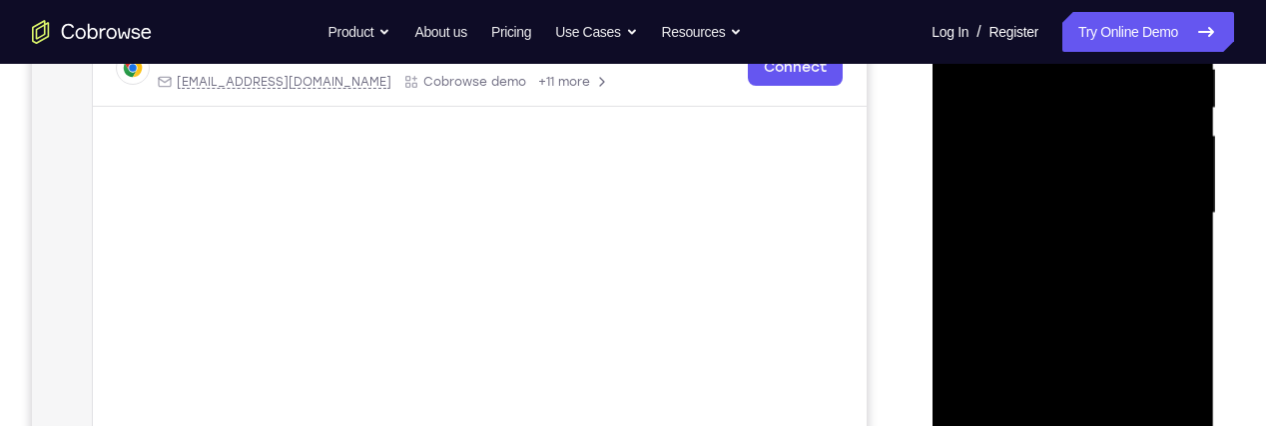
scroll to position [416, 0]
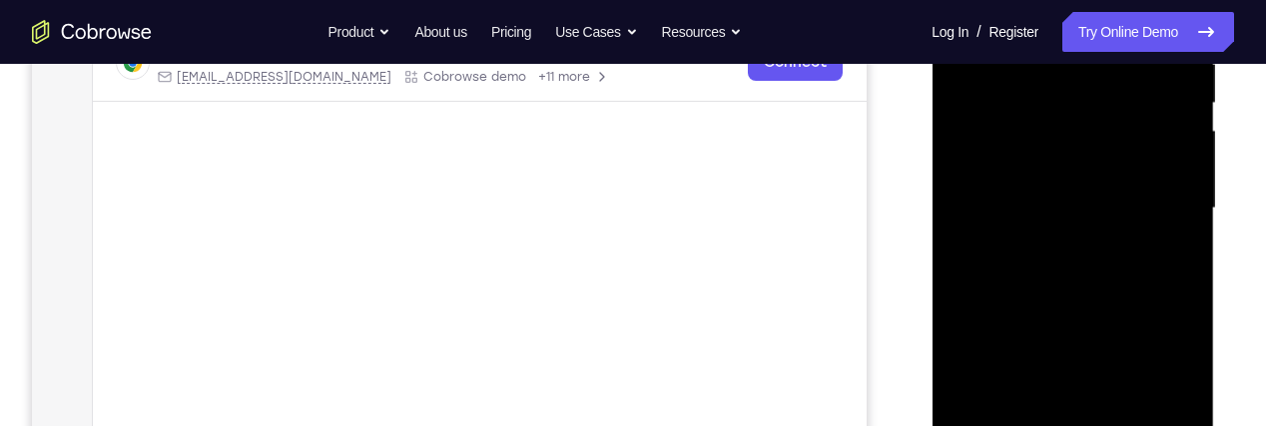
click at [1077, 236] on div at bounding box center [1073, 208] width 252 height 559
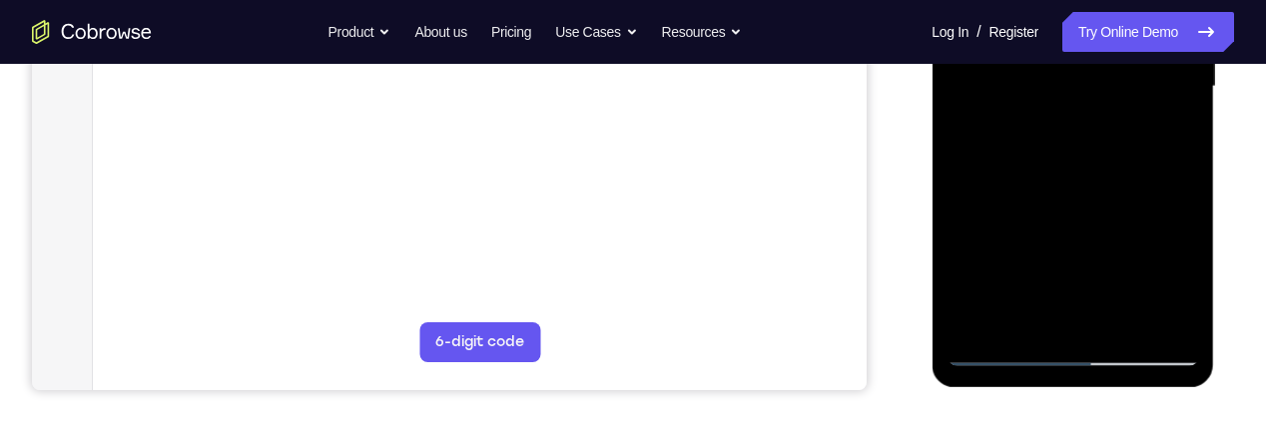
scroll to position [550, 0]
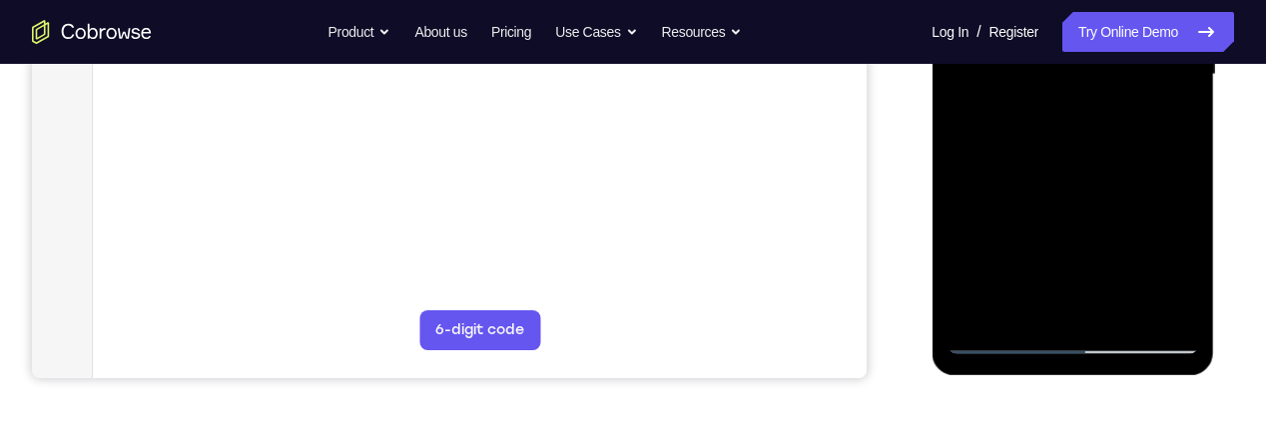
click at [1176, 129] on div at bounding box center [1073, 74] width 252 height 559
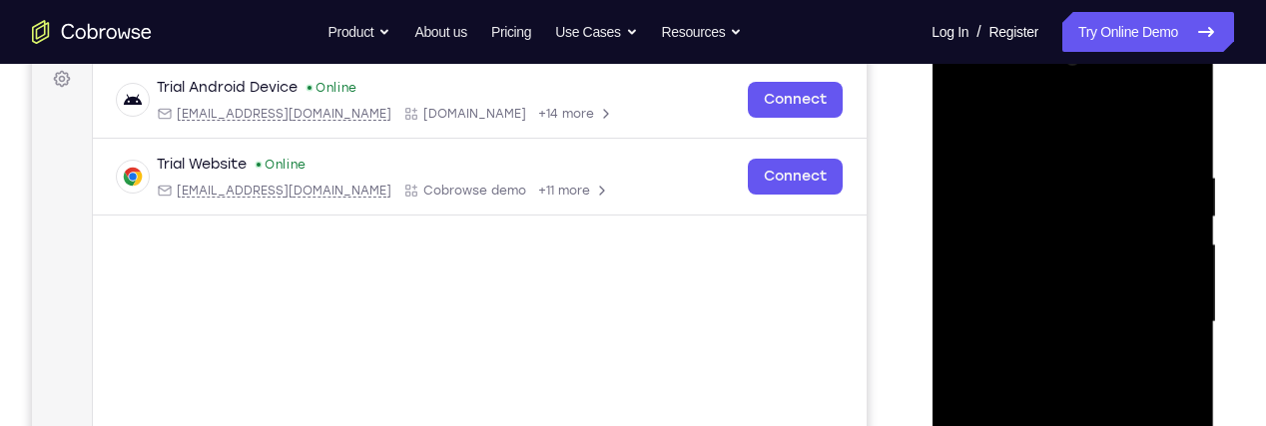
scroll to position [301, 0]
click at [967, 125] on div at bounding box center [1073, 324] width 252 height 559
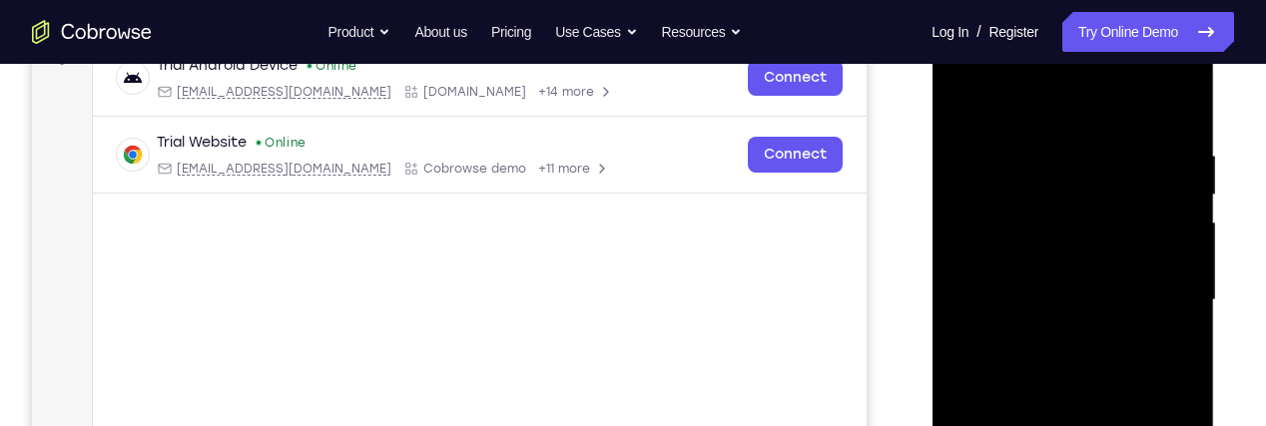
scroll to position [321, 0]
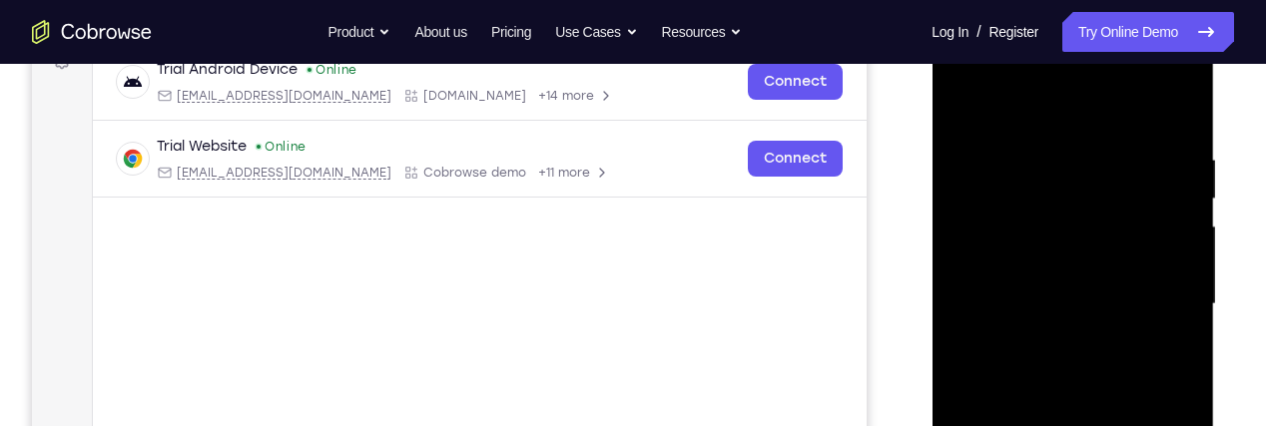
click at [966, 99] on div at bounding box center [1073, 304] width 252 height 559
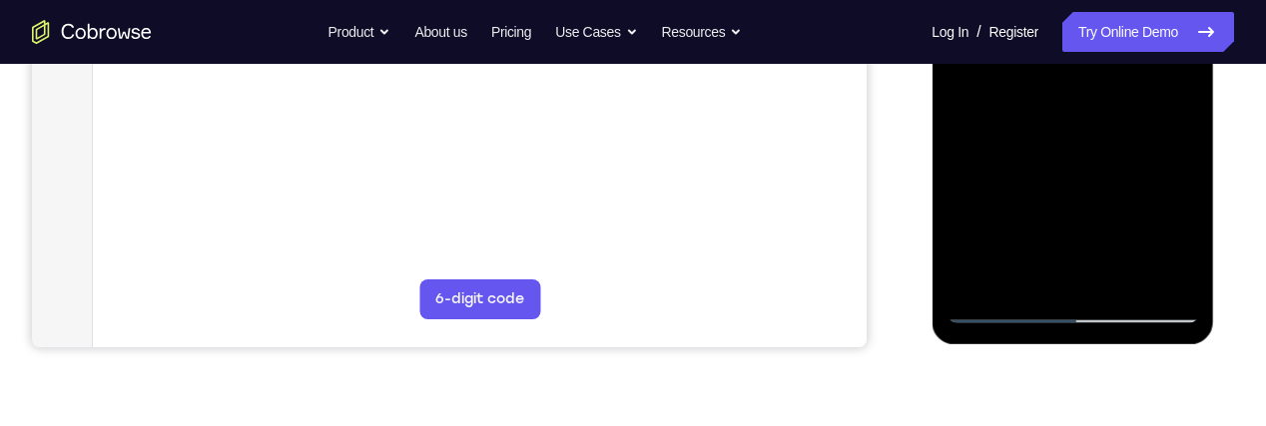
scroll to position [600, 0]
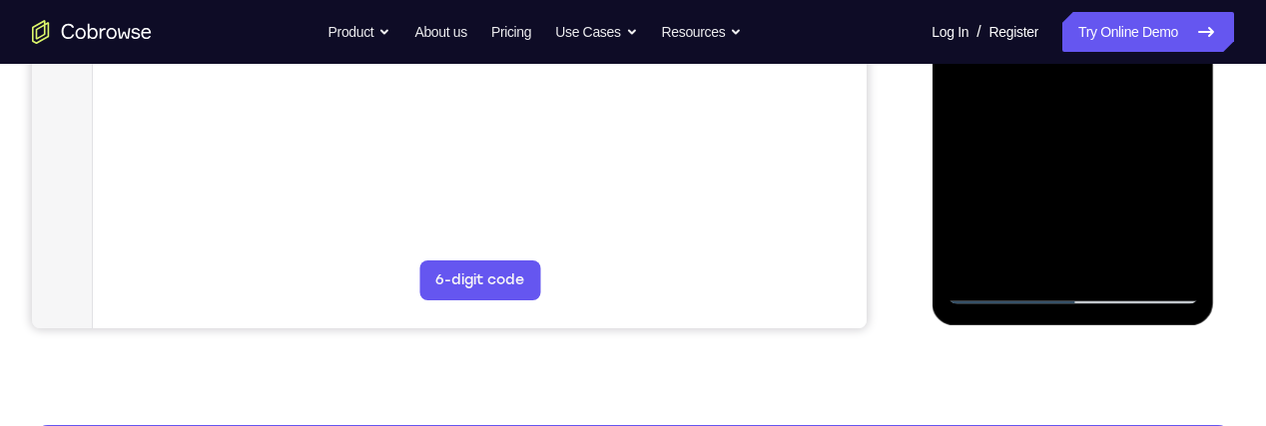
click at [1033, 267] on div at bounding box center [1073, 24] width 252 height 559
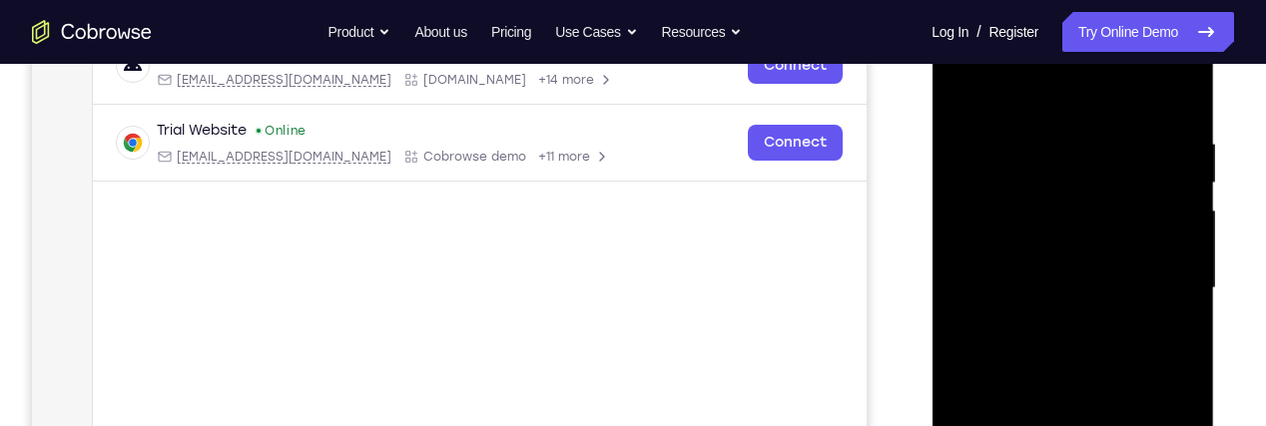
scroll to position [336, 0]
click at [1165, 91] on div at bounding box center [1073, 289] width 252 height 559
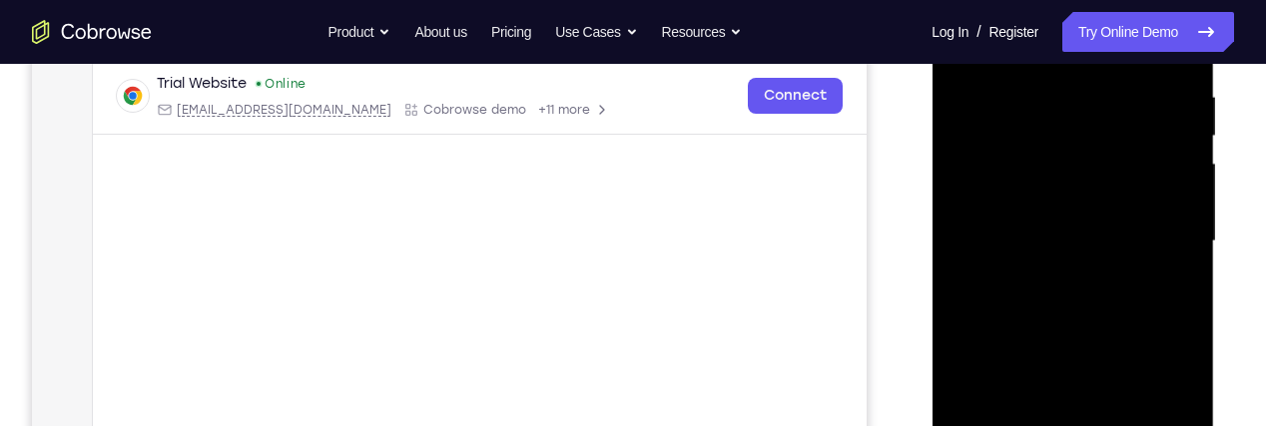
scroll to position [385, 0]
click at [1144, 149] on div at bounding box center [1073, 239] width 252 height 559
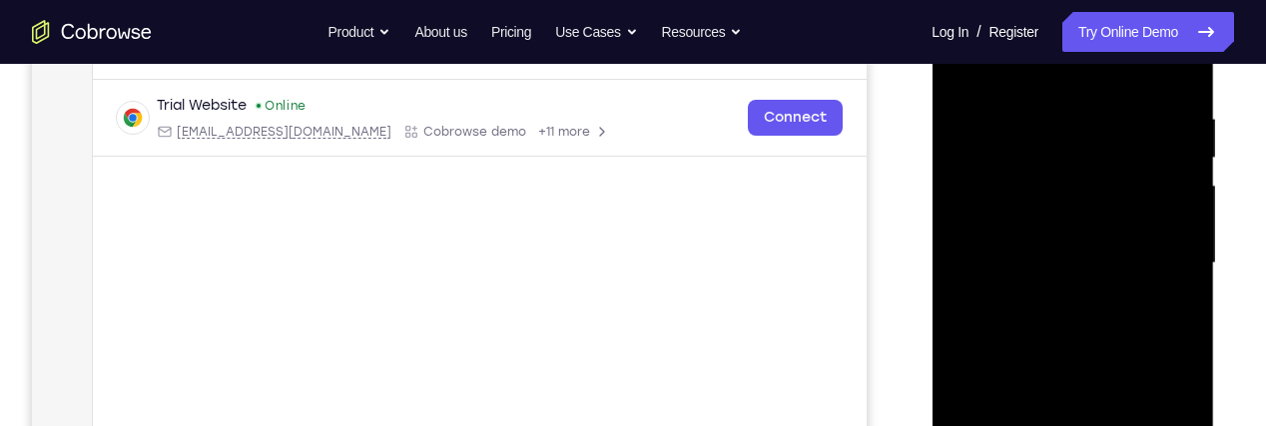
scroll to position [360, 0]
click at [979, 106] on div at bounding box center [1073, 265] width 252 height 559
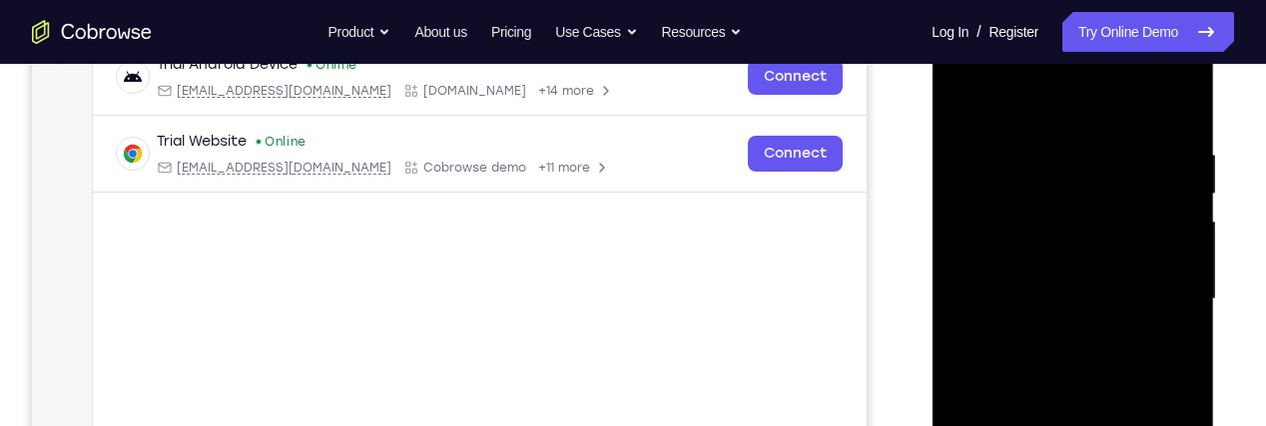
scroll to position [200, 0]
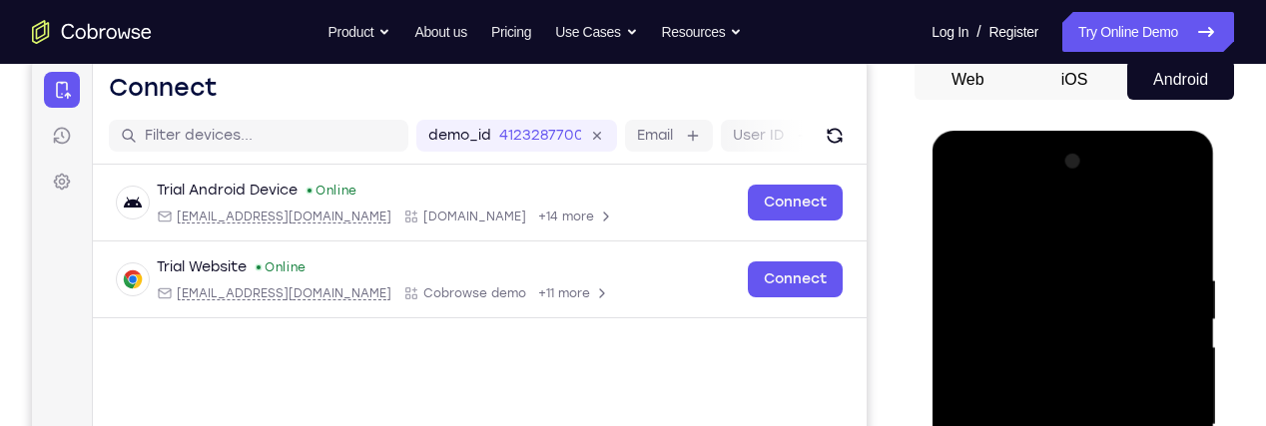
click at [1153, 186] on div at bounding box center [1073, 425] width 252 height 559
click at [995, 190] on div at bounding box center [1073, 425] width 252 height 559
click at [1032, 316] on div at bounding box center [1073, 425] width 252 height 559
click at [1075, 190] on div at bounding box center [1073, 425] width 252 height 559
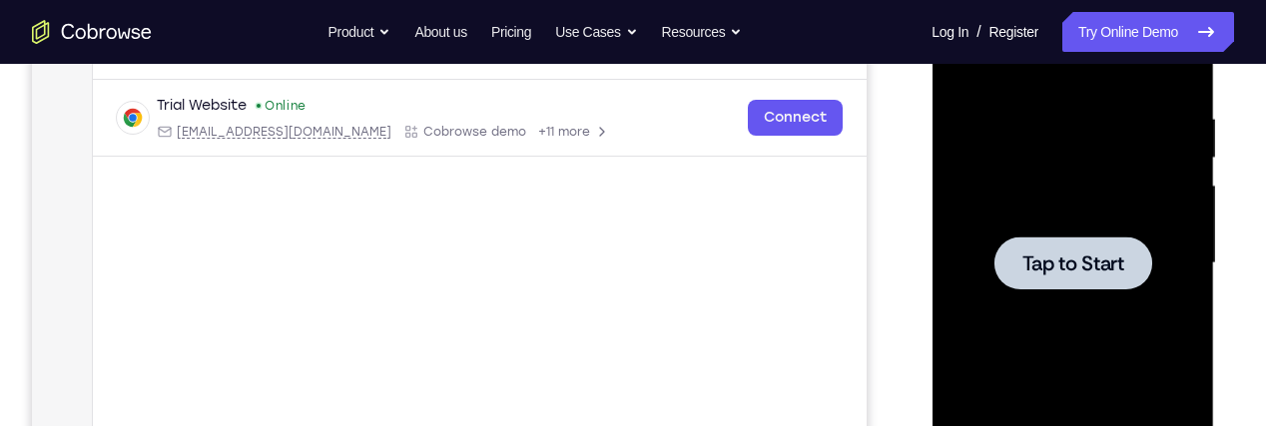
scroll to position [363, 0]
click at [1083, 285] on div at bounding box center [1073, 262] width 158 height 53
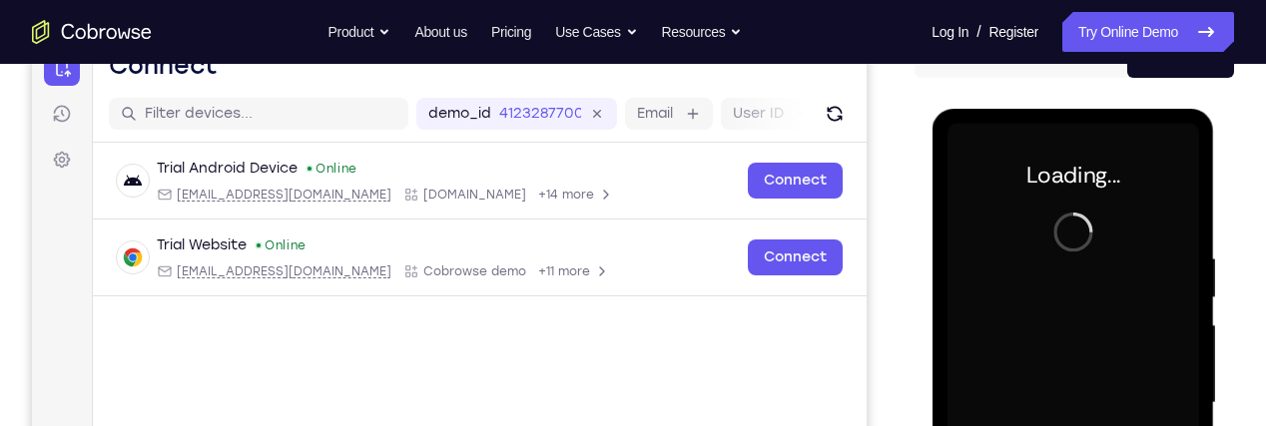
scroll to position [214, 0]
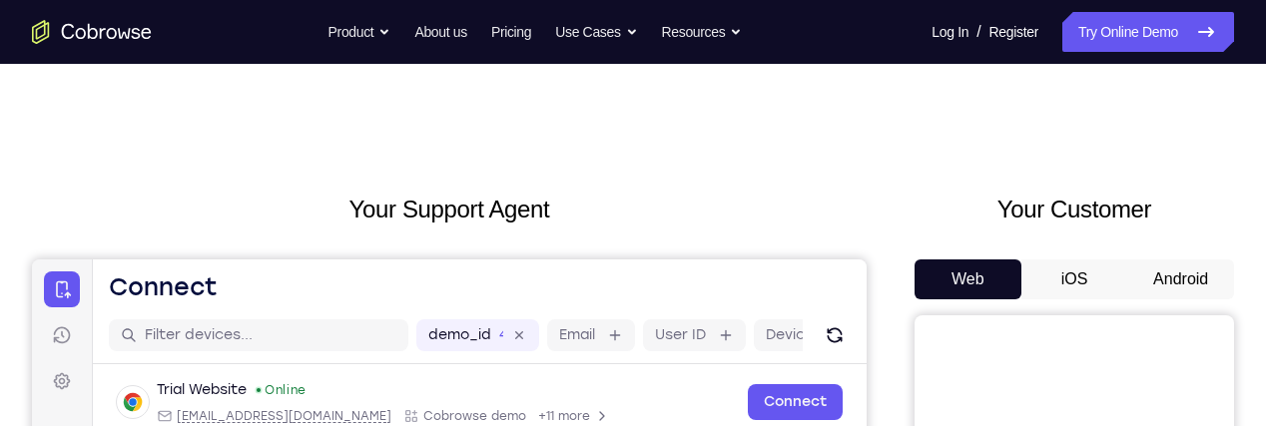
click at [1162, 278] on button "Android" at bounding box center [1180, 280] width 107 height 40
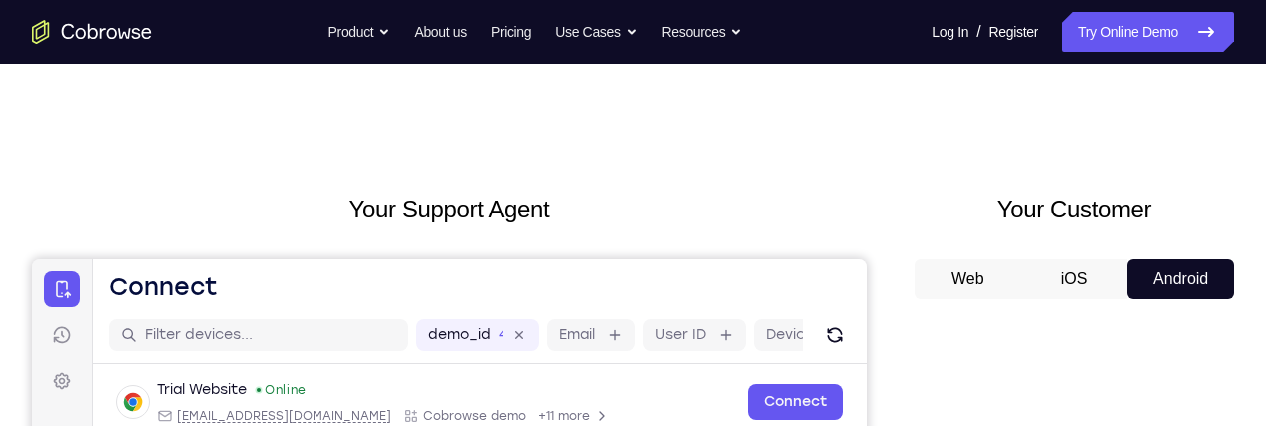
click at [996, 287] on button "Web" at bounding box center [968, 280] width 107 height 40
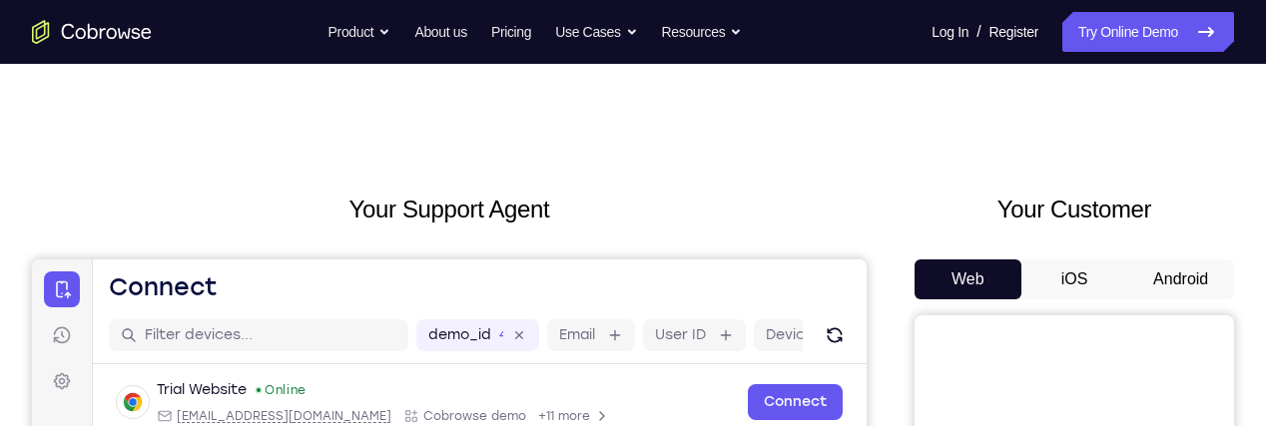
click at [1187, 266] on button "Android" at bounding box center [1180, 280] width 107 height 40
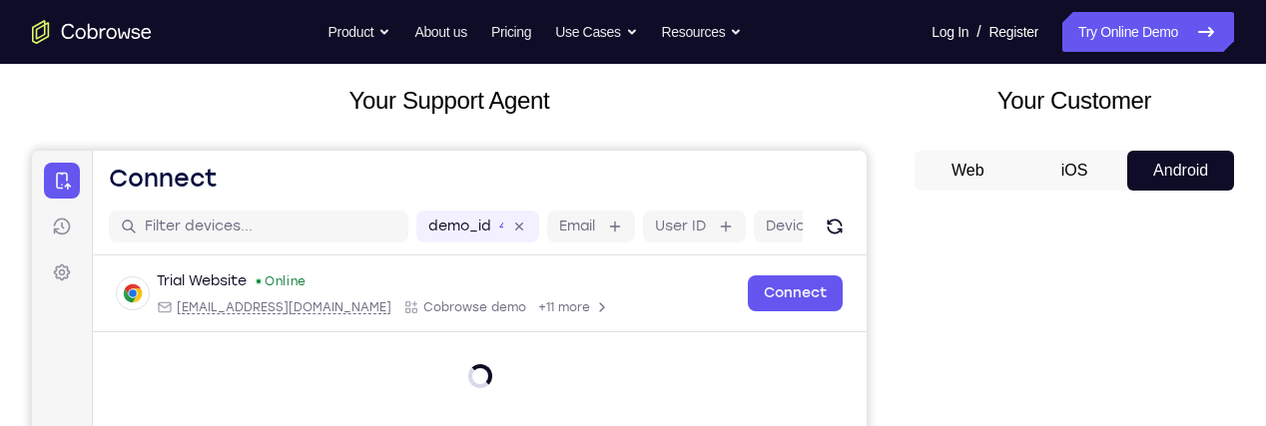
scroll to position [113, 0]
